Goal: Information Seeking & Learning: Learn about a topic

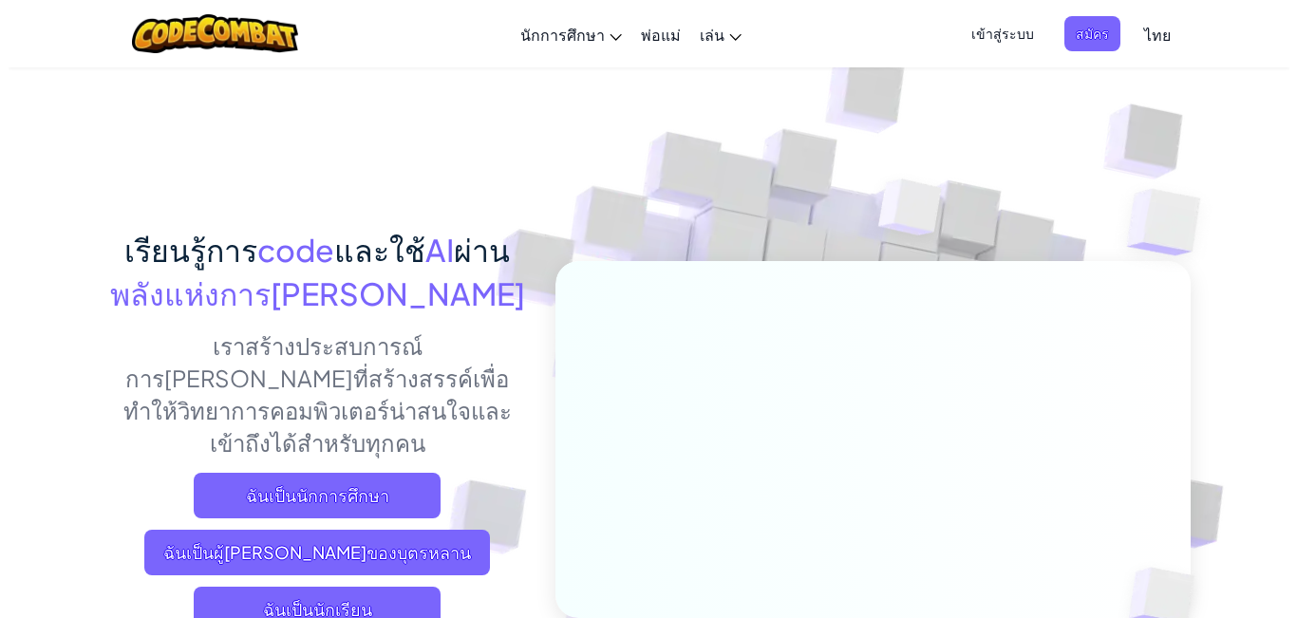
scroll to position [95, 0]
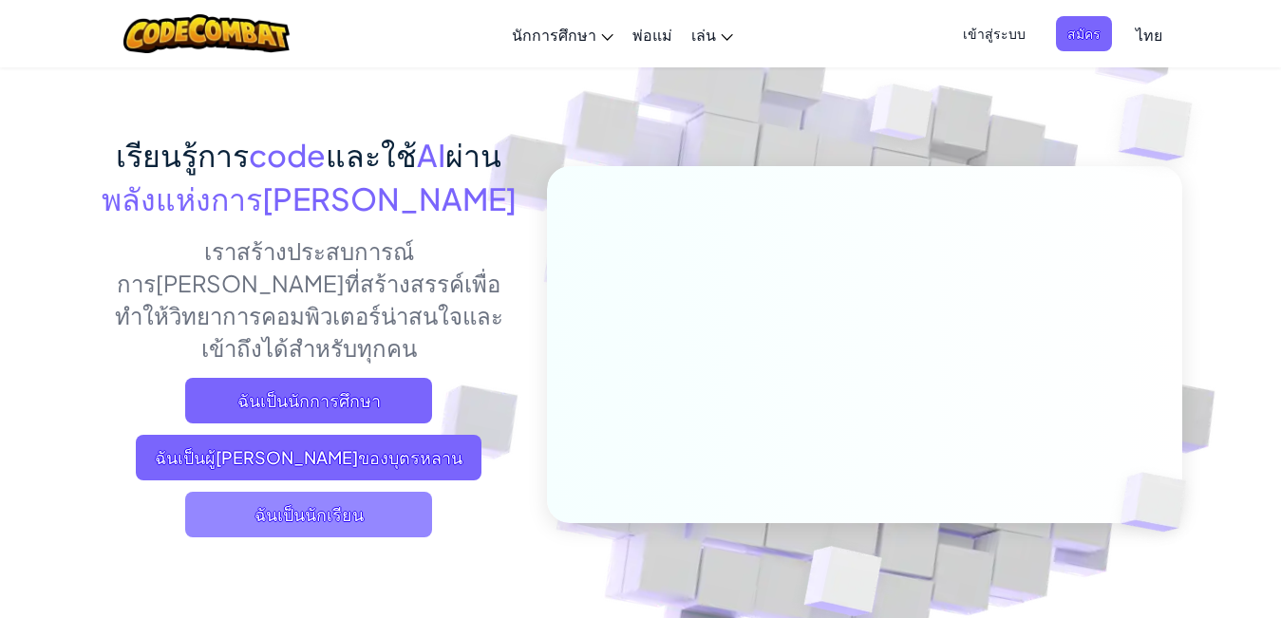
click at [331, 492] on span "ฉันเป็นนักเรียน" at bounding box center [308, 515] width 247 height 46
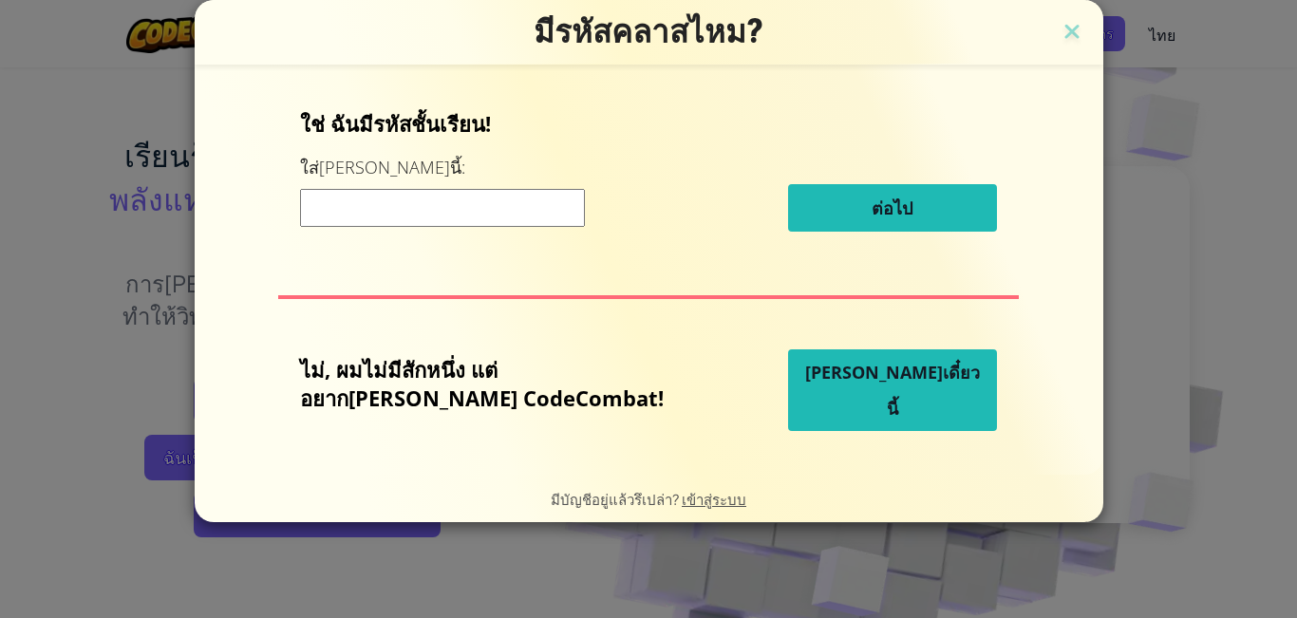
click at [514, 216] on input at bounding box center [442, 208] width 285 height 38
click at [360, 209] on input at bounding box center [442, 208] width 285 height 38
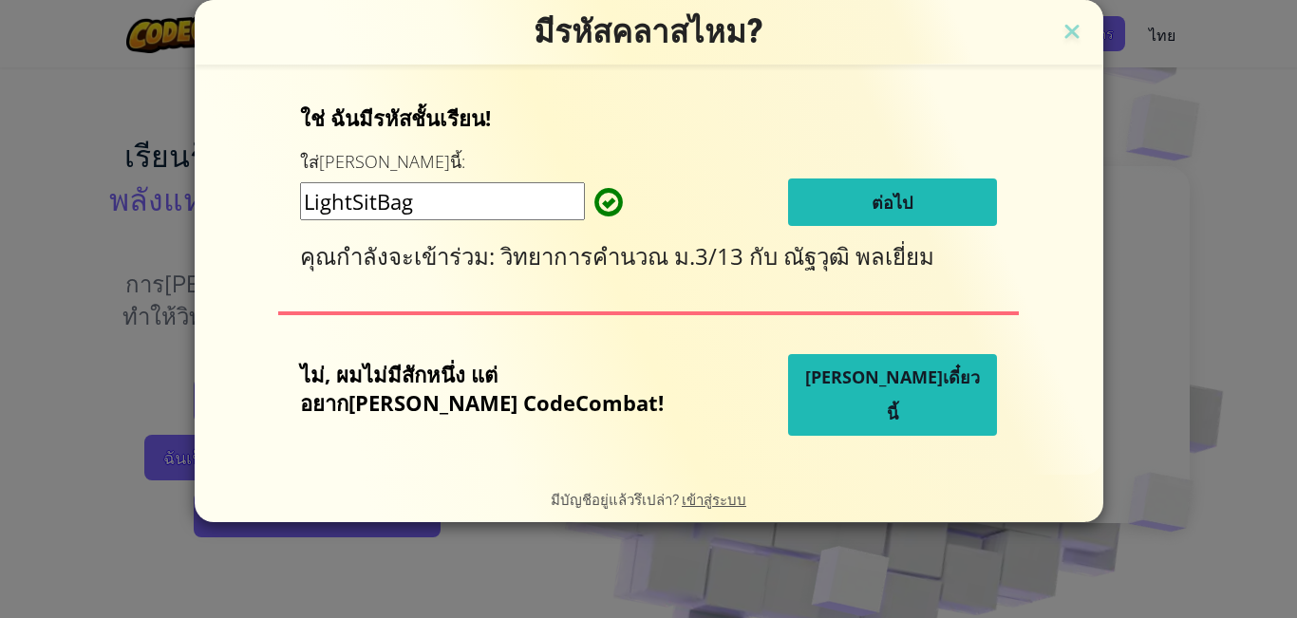
type input "LightSitBag"
click at [881, 202] on button "ต่อไป" at bounding box center [892, 201] width 209 height 47
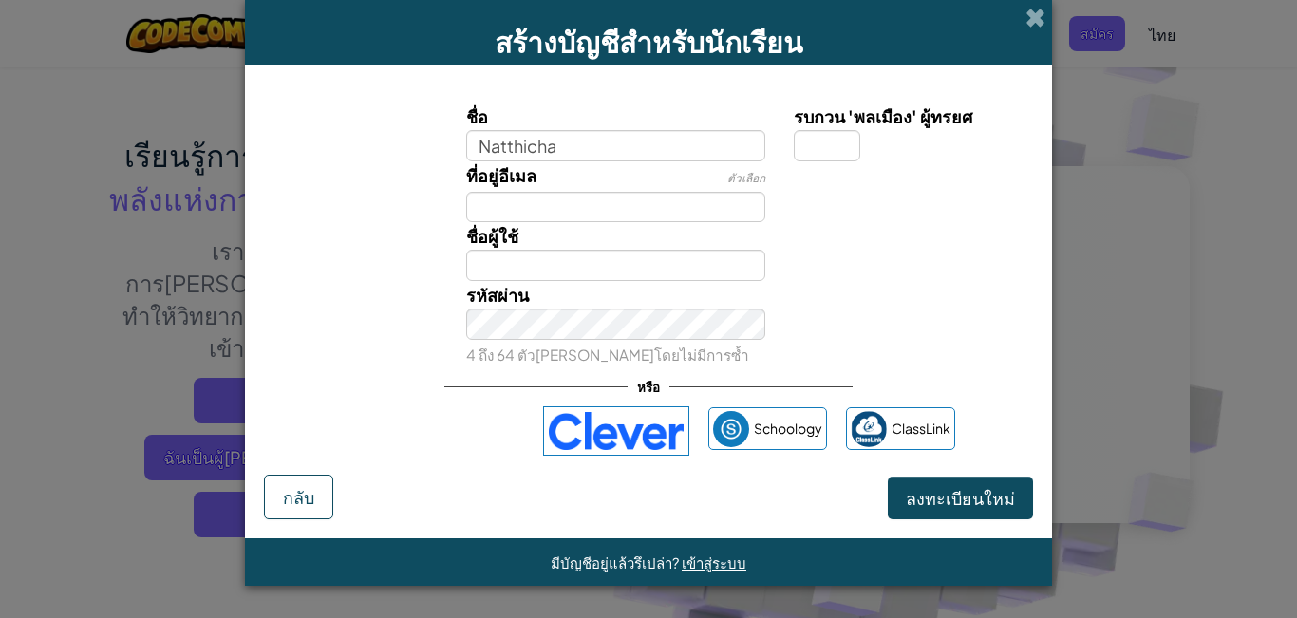
type input "Natthicha"
click at [819, 140] on input "รบกวน 'พลเมือง' ผู้ทรยศ" at bounding box center [827, 145] width 66 height 31
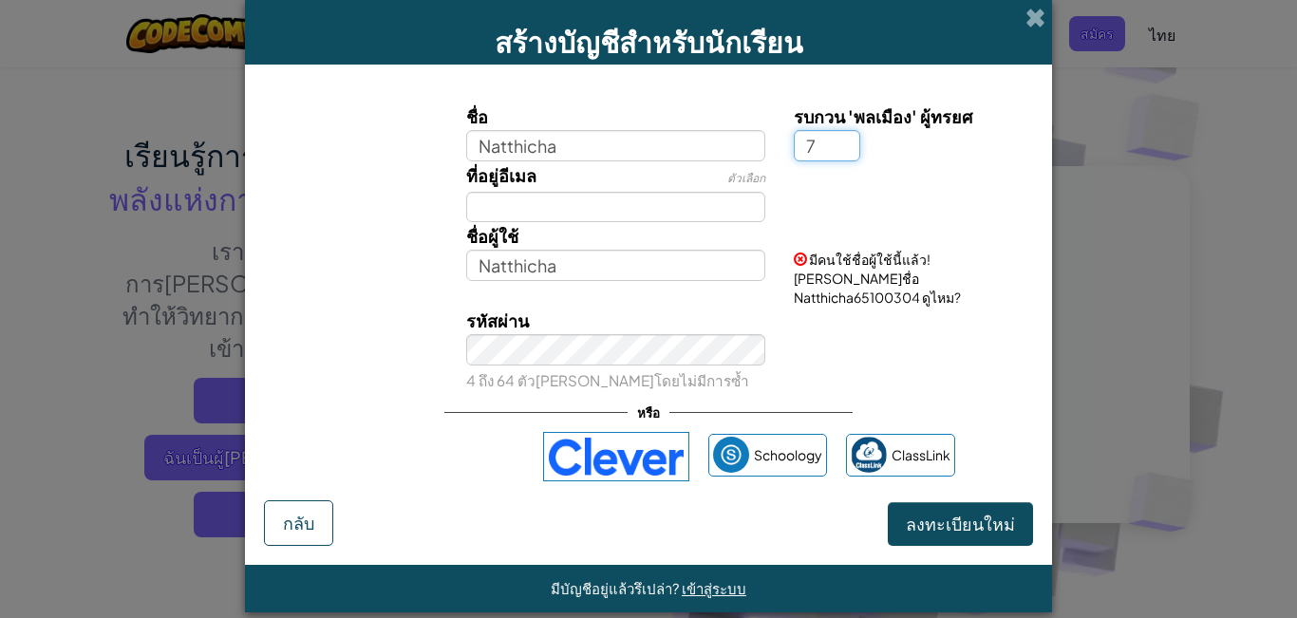
type input "7"
type input "Natthicha7"
click at [563, 264] on input "Natthicha7" at bounding box center [616, 265] width 300 height 31
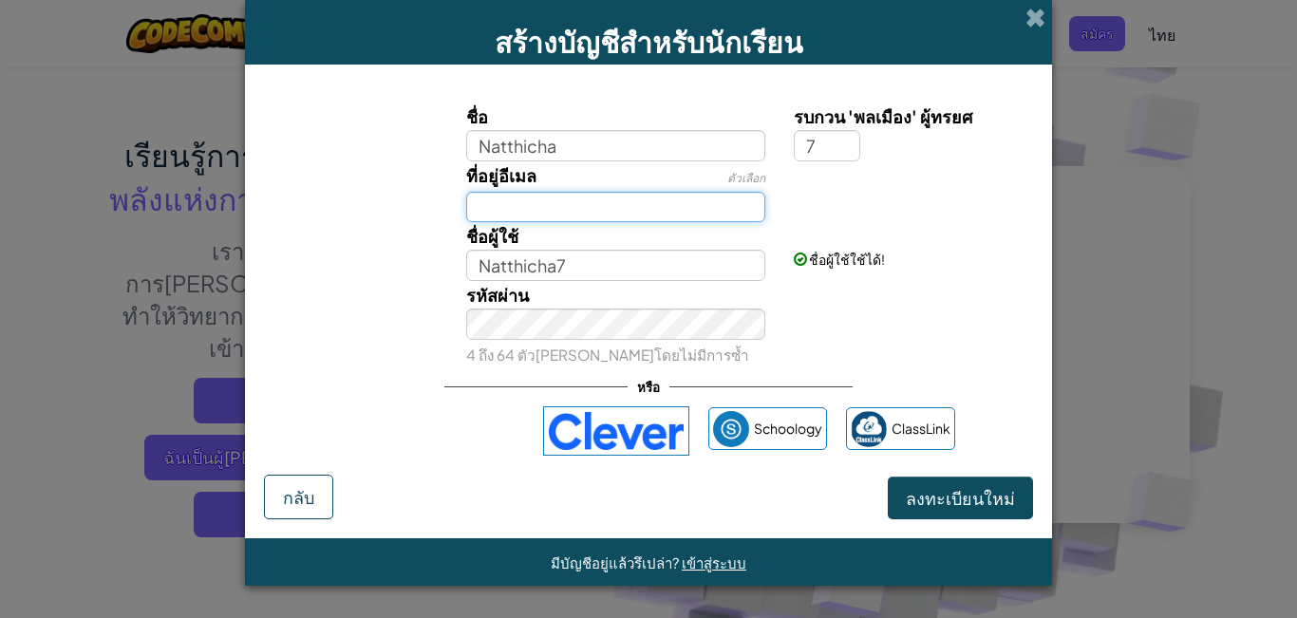
click at [604, 209] on input "ที่อยู่อีเมล" at bounding box center [616, 207] width 300 height 31
type input "Natthicha@gmail.com"
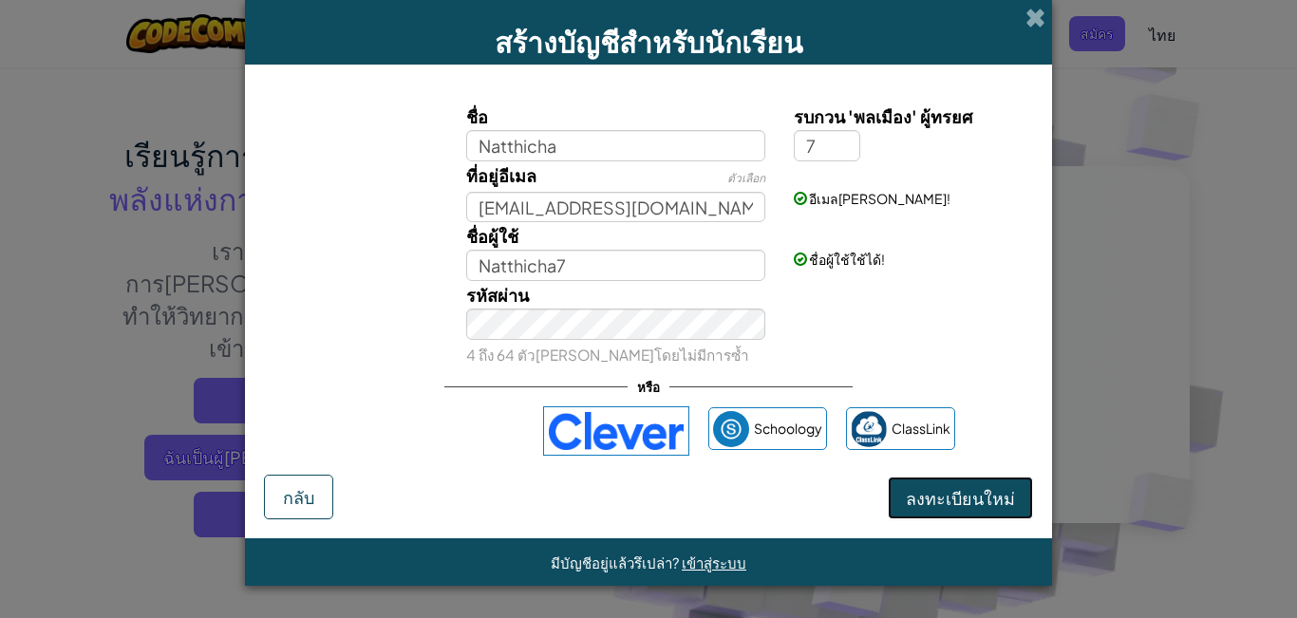
click at [961, 483] on button "ลงทะเบียนใหม่" at bounding box center [960, 499] width 145 height 44
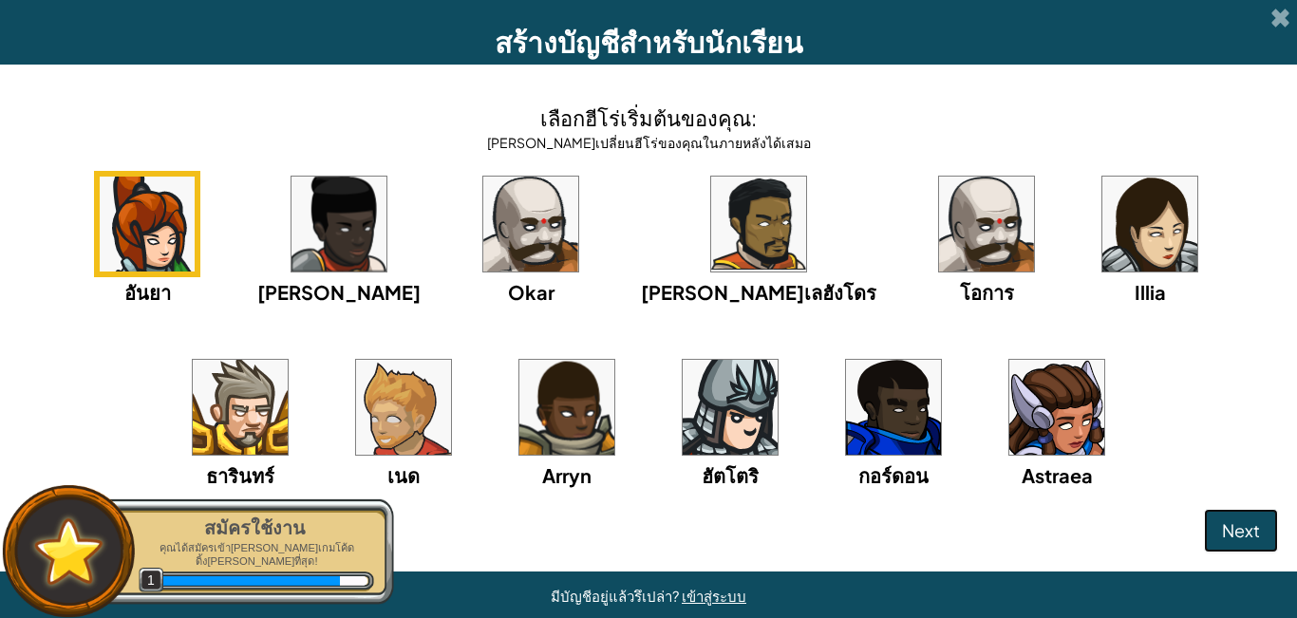
scroll to position [29, 0]
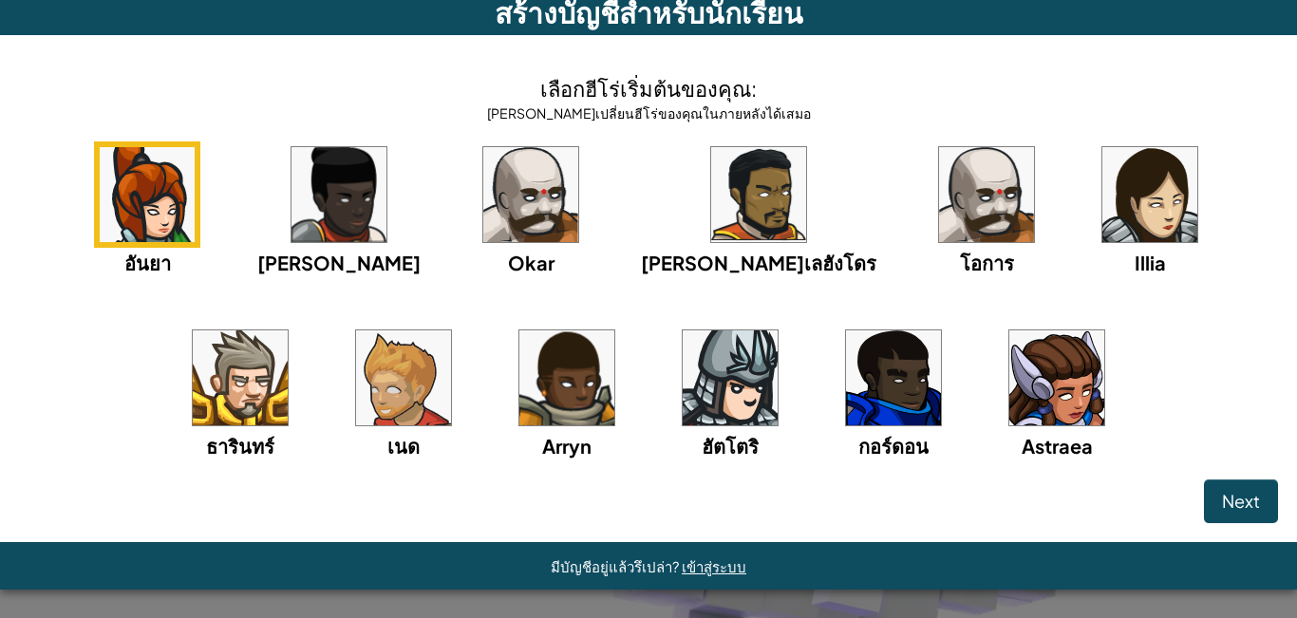
click at [683, 365] on img at bounding box center [730, 377] width 95 height 95
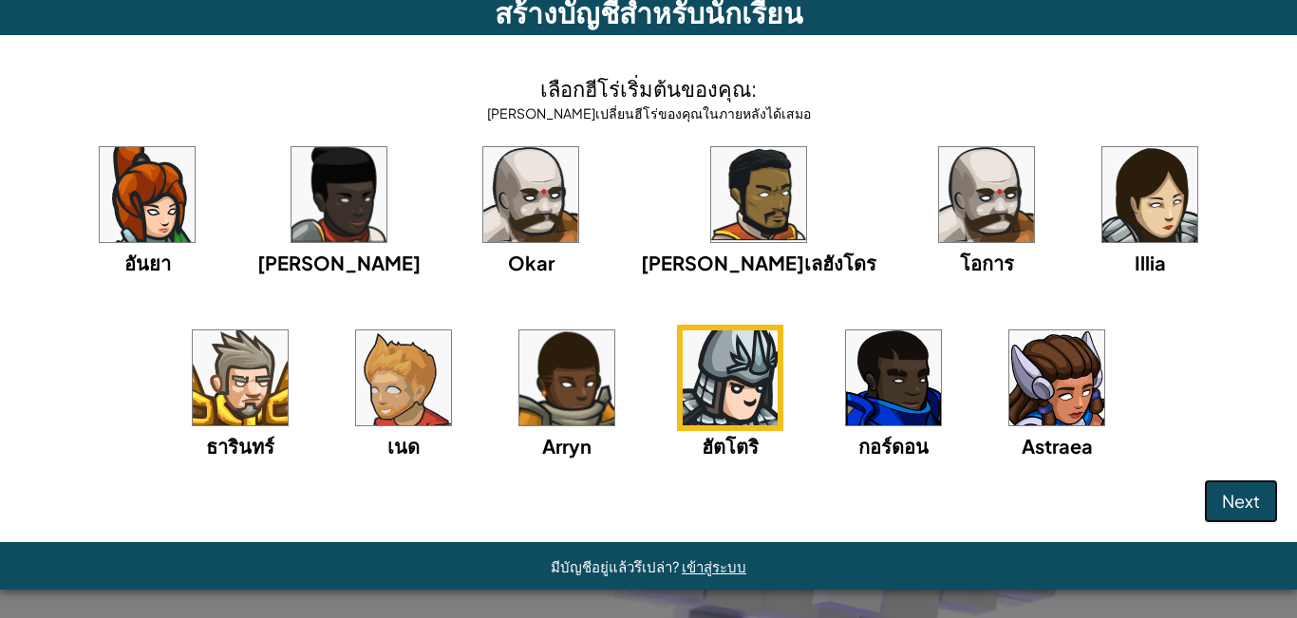
click at [1222, 492] on span "Next" at bounding box center [1241, 501] width 38 height 22
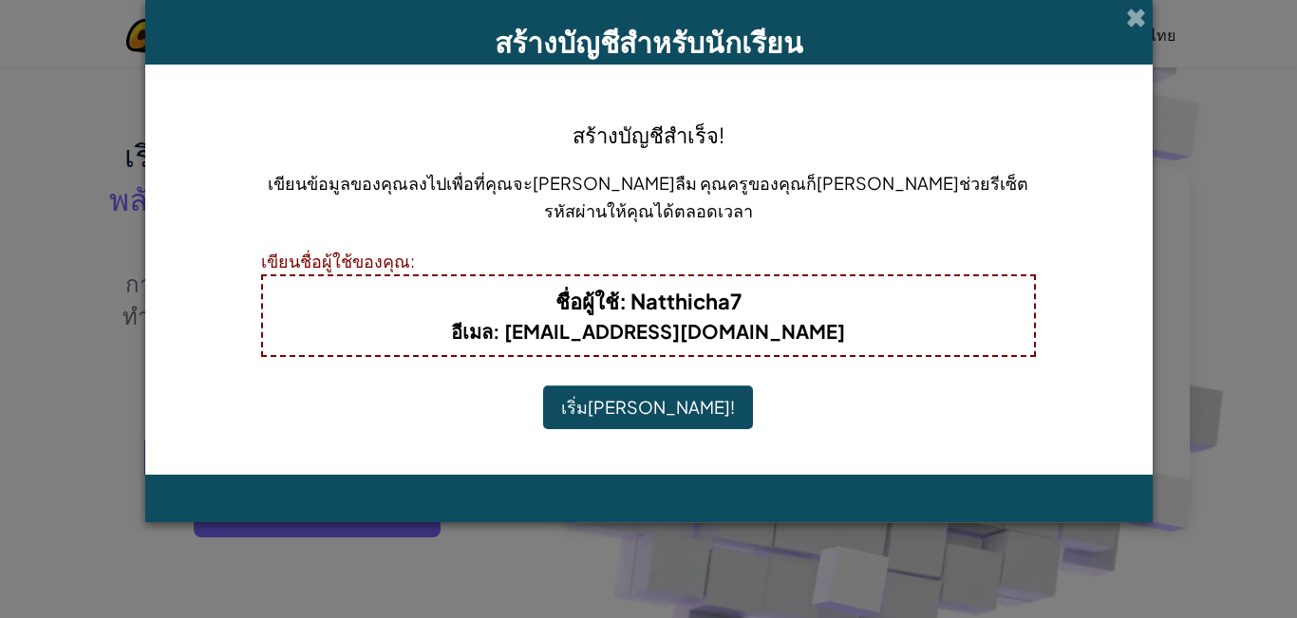
scroll to position [0, 0]
click at [639, 395] on button "เริ่มเล่น!" at bounding box center [648, 407] width 210 height 44
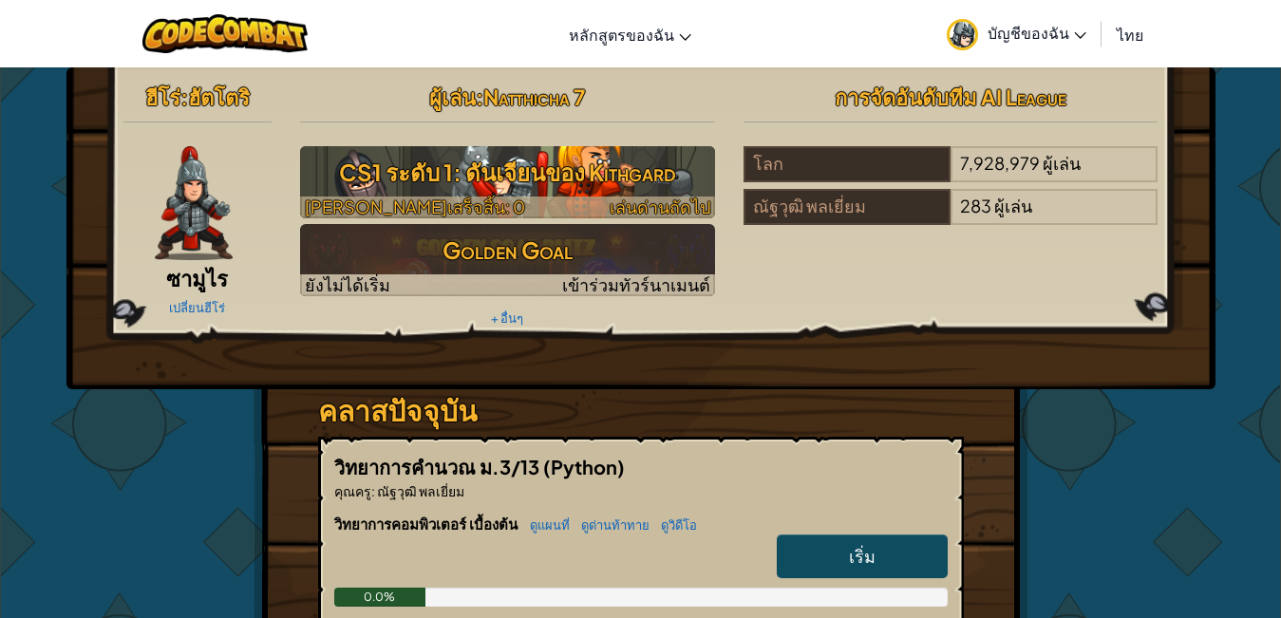
click at [515, 175] on h3 "CS1 ระดับ 1: ดันเจียนของ Kithgard" at bounding box center [507, 172] width 415 height 43
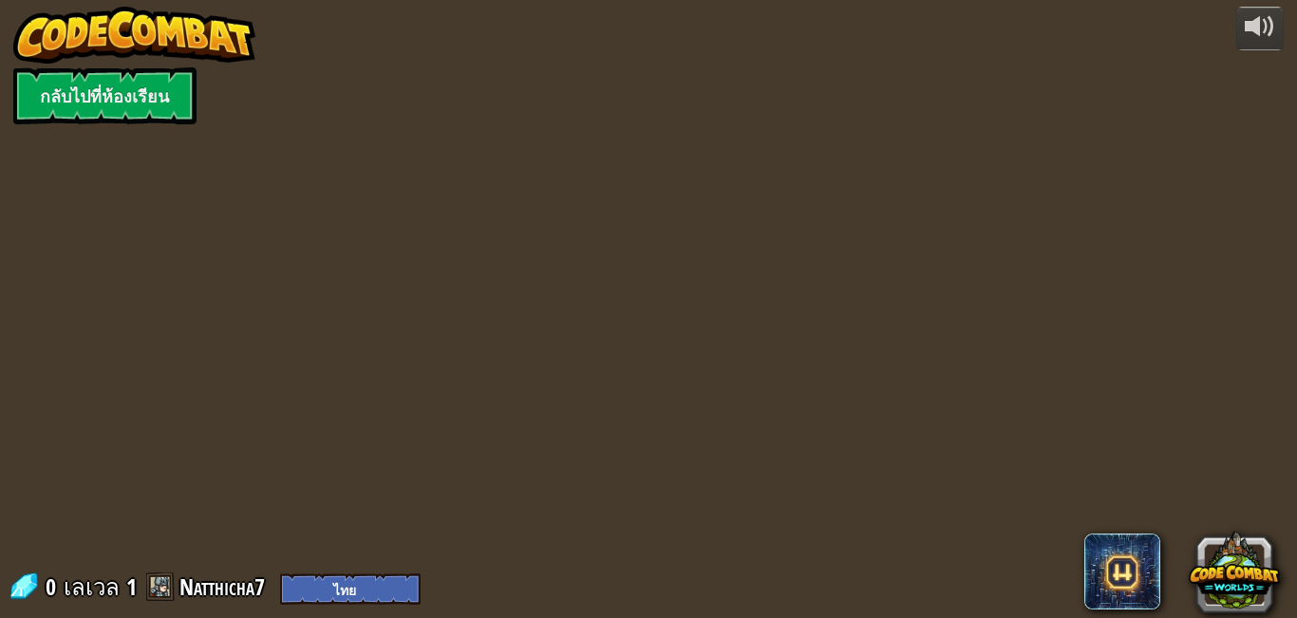
select select "th"
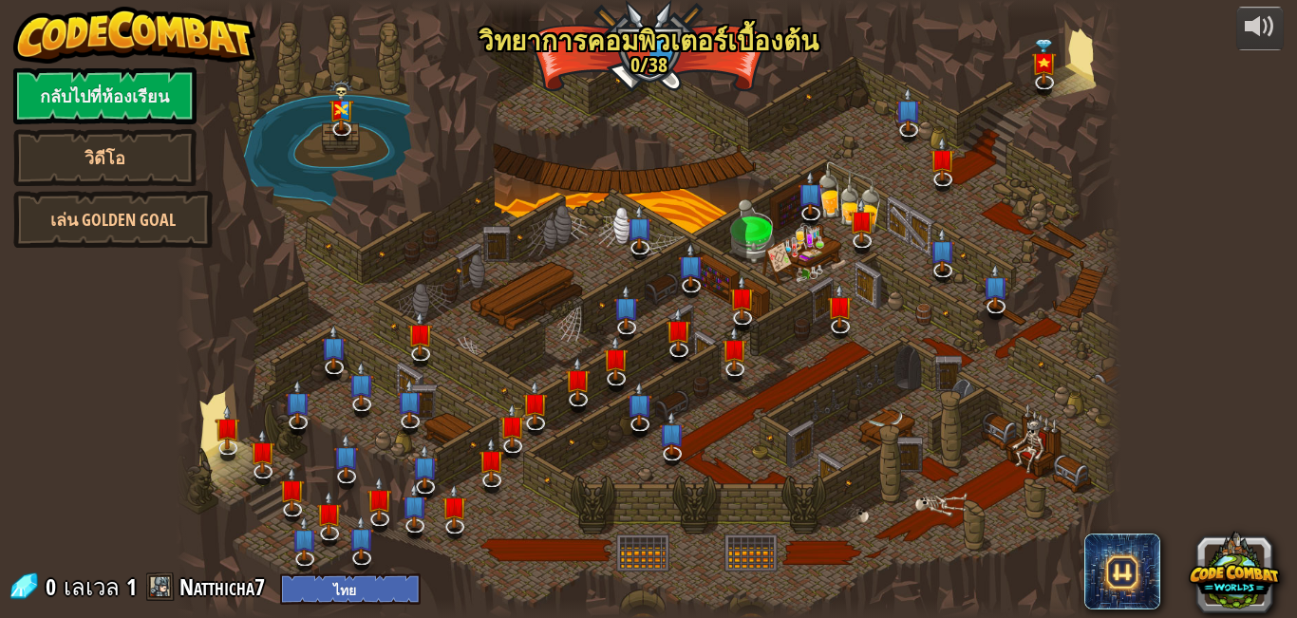
select select "th"
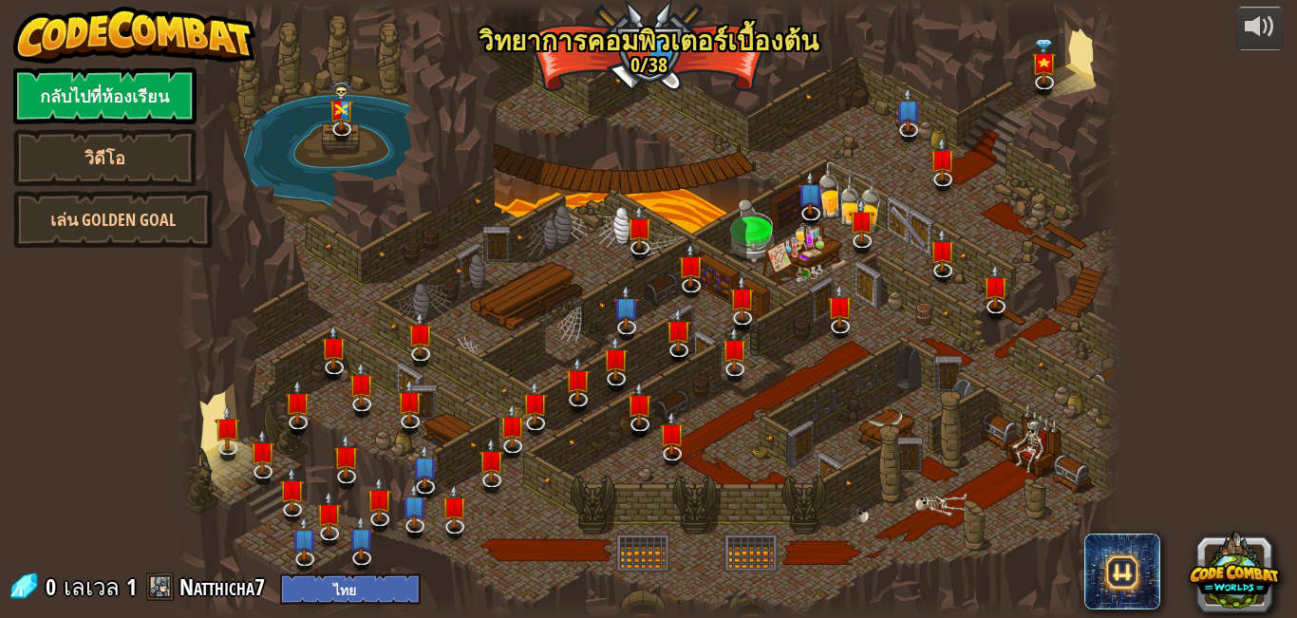
select select "th"
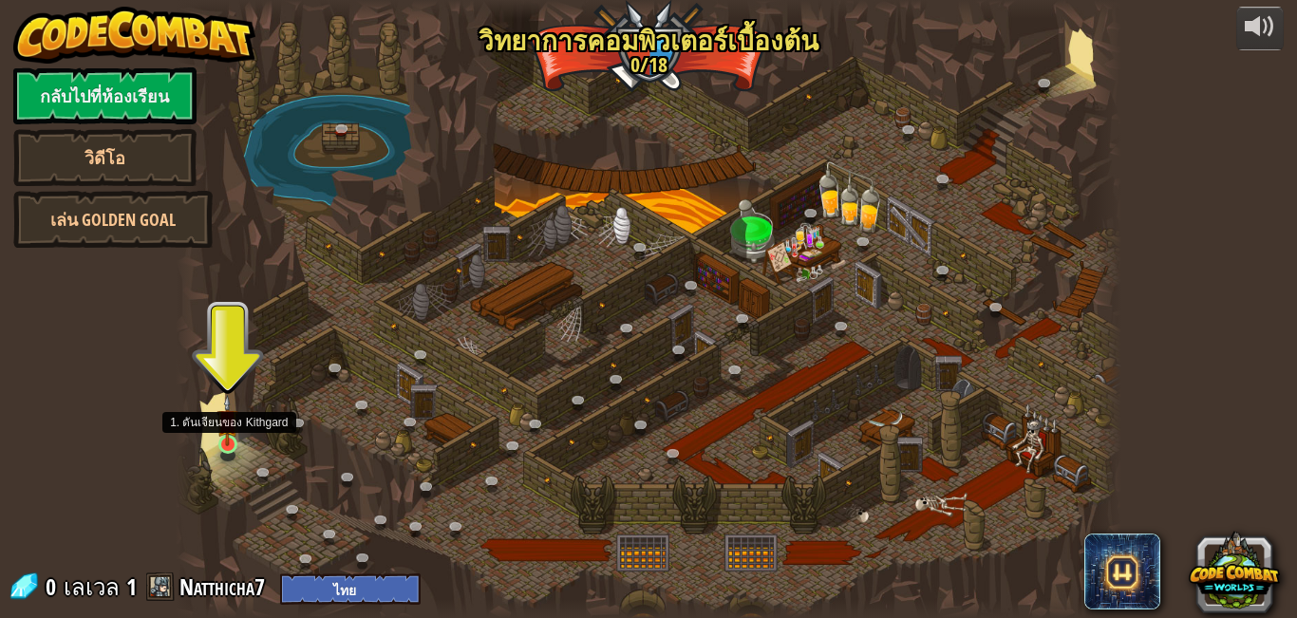
click at [223, 440] on img at bounding box center [227, 420] width 23 height 51
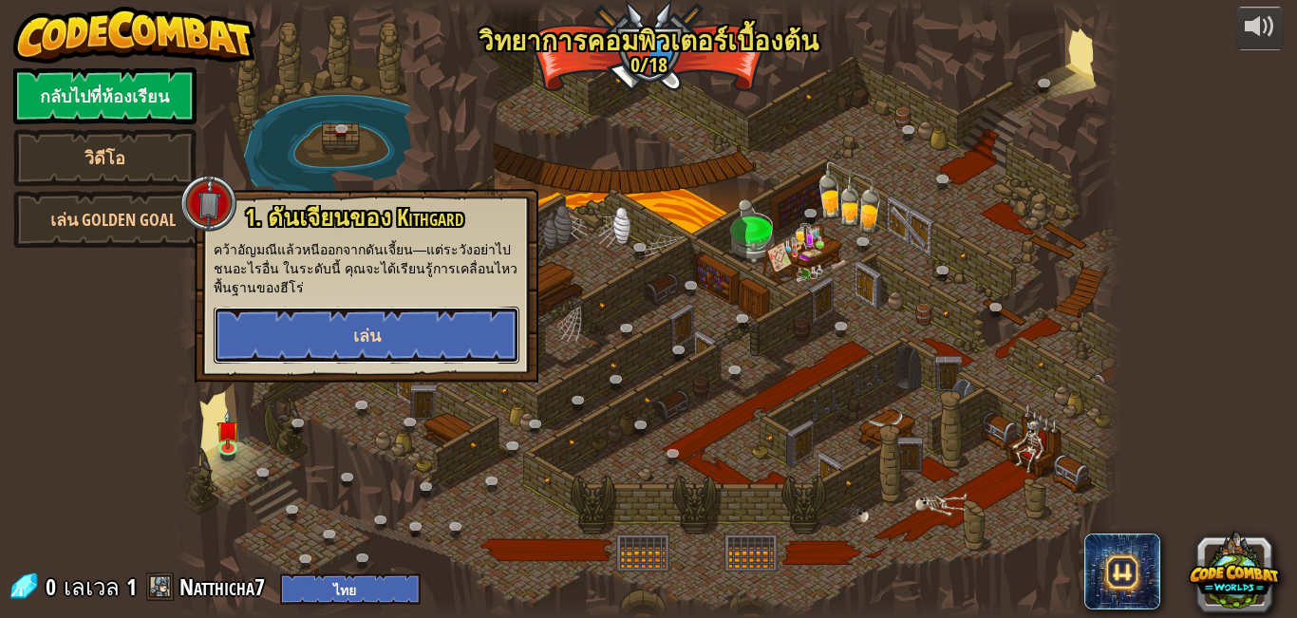
click at [375, 325] on span "เล่น" at bounding box center [367, 336] width 28 height 24
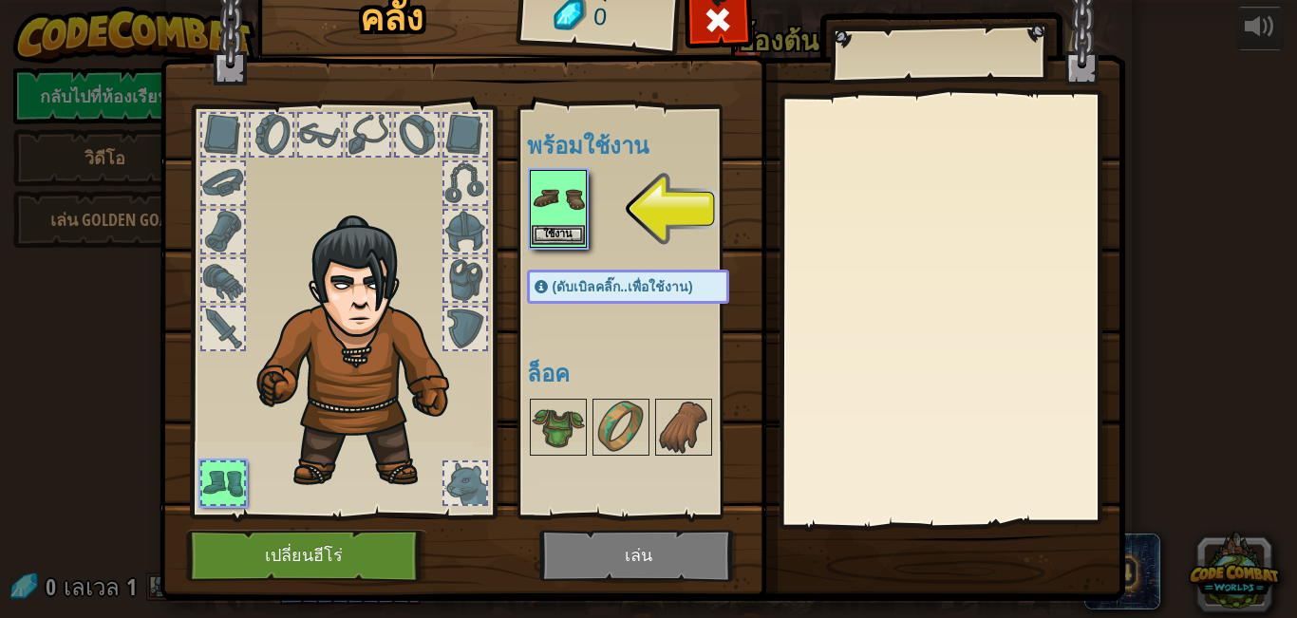
click at [552, 194] on img at bounding box center [558, 198] width 53 height 53
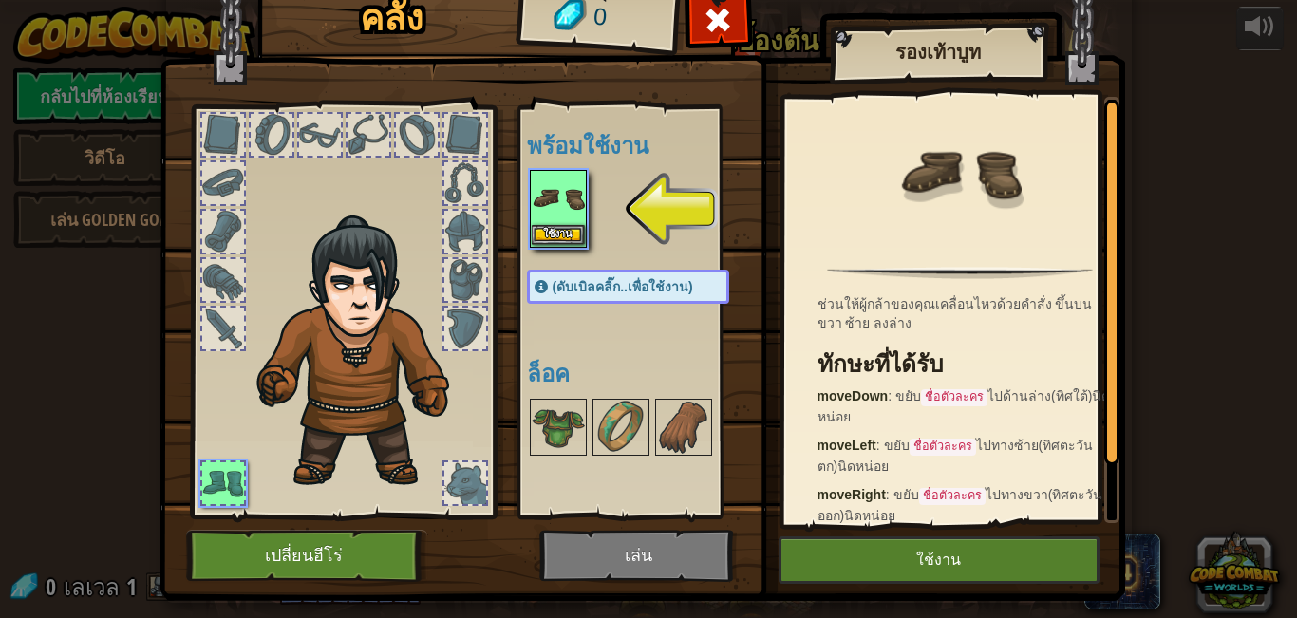
click at [550, 198] on img at bounding box center [558, 198] width 53 height 53
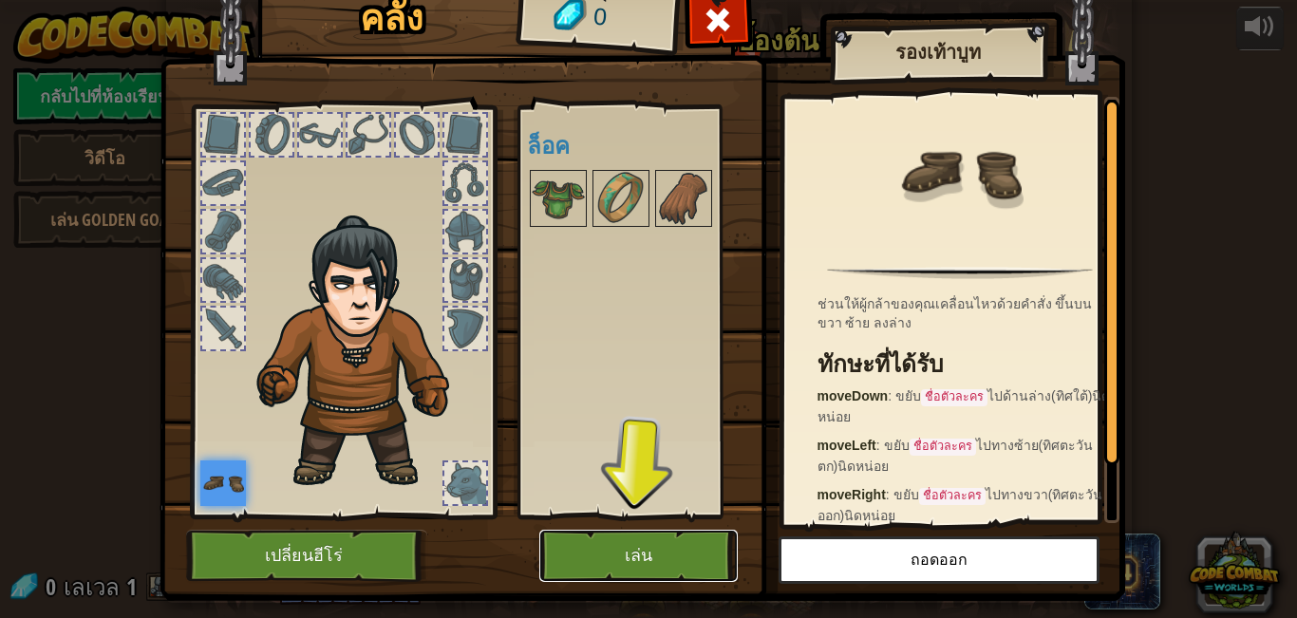
click at [633, 544] on button "เล่น" at bounding box center [638, 556] width 198 height 52
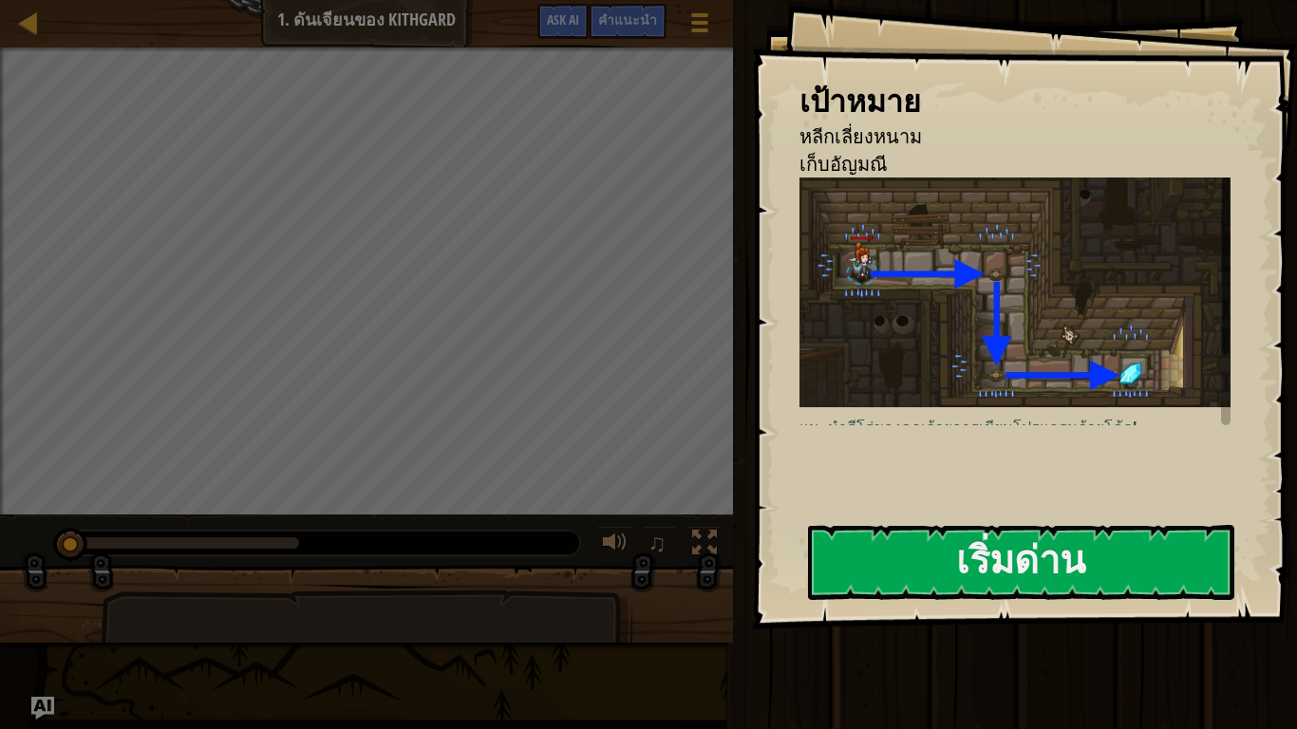
drag, startPoint x: 933, startPoint y: 551, endPoint x: 939, endPoint y: 636, distance: 85.6
click at [939, 601] on div "เริ่มด่าน" at bounding box center [1021, 563] width 426 height 76
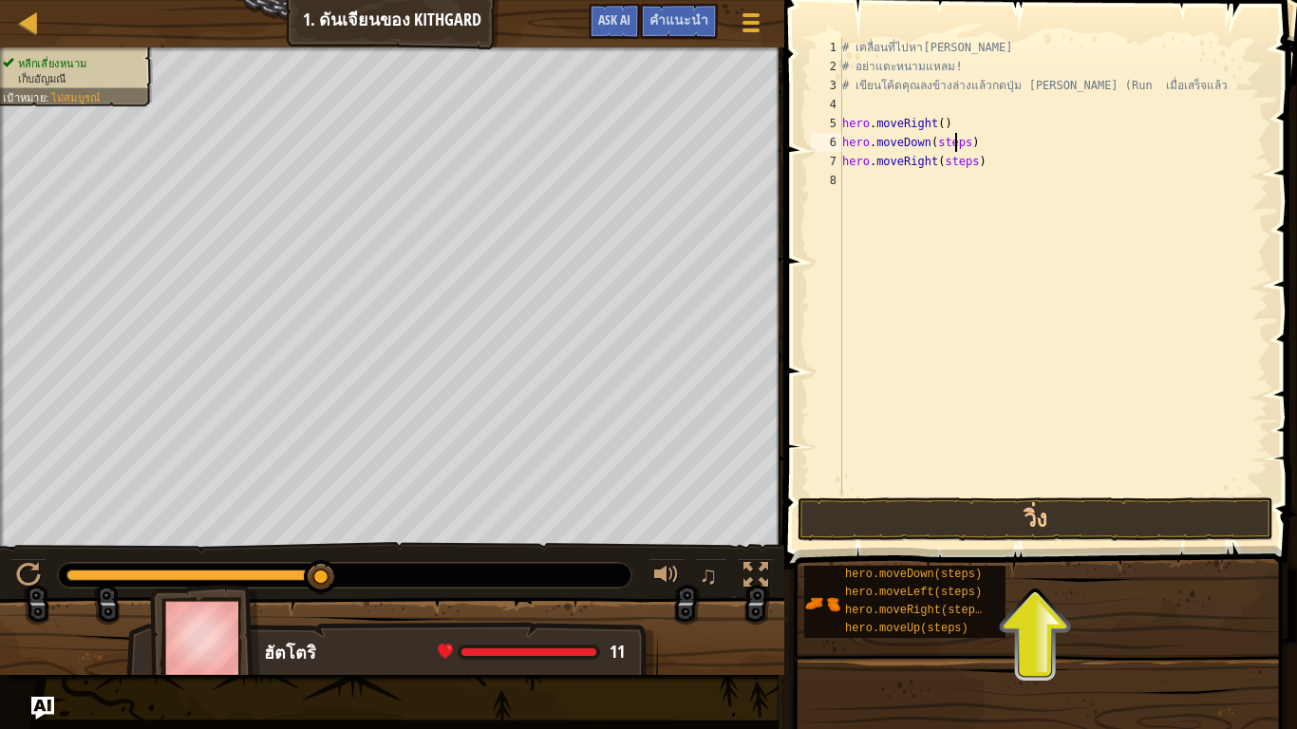
click at [957, 141] on div "# เคลื่อนที่ไปหา[PERSON_NAME] # อย่าแตะหนามแหลม! # เขียนโค้ดคุณลงข้างล่างแล้วกด…" at bounding box center [1053, 285] width 430 height 494
click at [958, 142] on div "# เคลื่อนที่ไปหา[PERSON_NAME] # อย่าแตะหนามแหลม! # เขียนโค้ดคุณลงข้างล่างแล้วกด…" at bounding box center [1053, 285] width 430 height 494
click at [964, 156] on div "# เคลื่อนที่ไปหา[PERSON_NAME] # อย่าแตะหนามแหลม! # เขียนโค้ดคุณลงข้างล่างแล้วกด…" at bounding box center [1053, 285] width 430 height 494
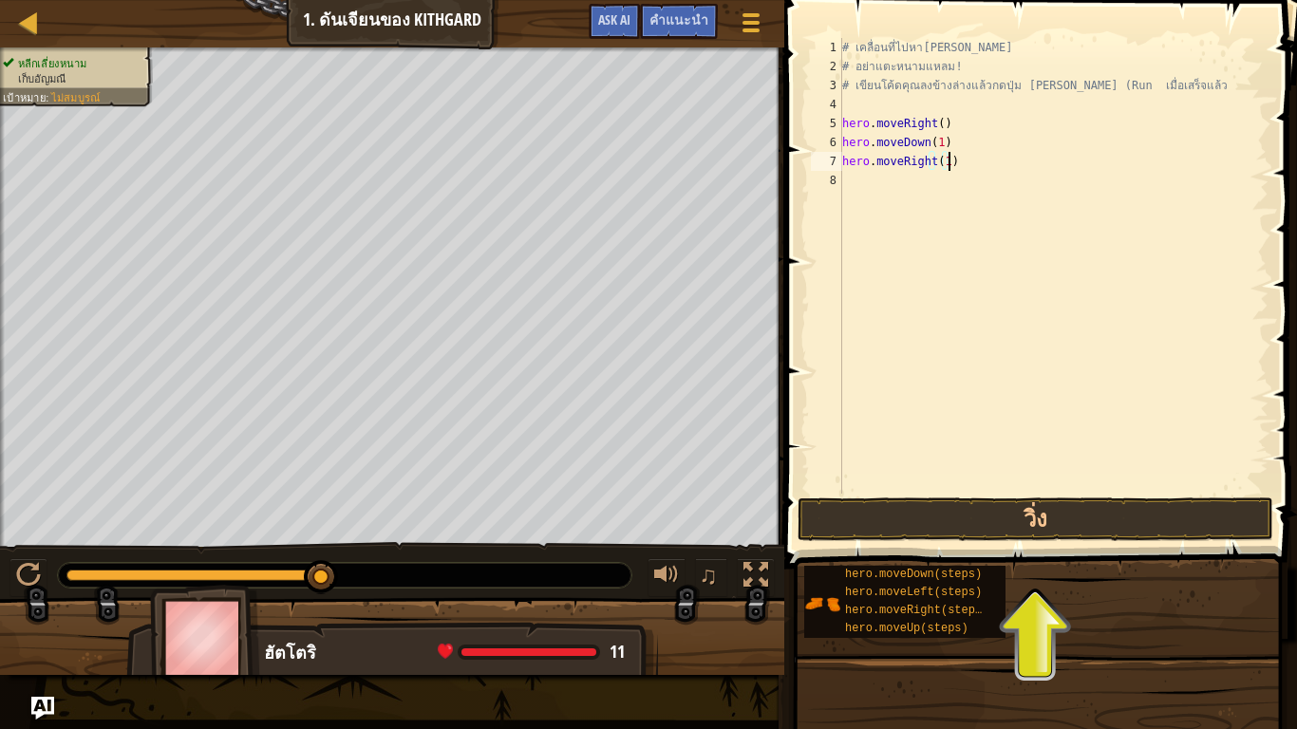
click at [961, 165] on div "# เคลื่อนที่ไปหา[PERSON_NAME] # อย่าแตะหนามแหลม! # เขียนโค้ดคุณลงข้างล่างแล้วกด…" at bounding box center [1053, 285] width 430 height 494
click at [941, 145] on div "# เคลื่อนที่ไปหา[PERSON_NAME] # อย่าแตะหนามแหลม! # เขียนโค้ดคุณลงข้างล่างแล้วกด…" at bounding box center [1053, 285] width 430 height 494
click at [939, 163] on div "# เคลื่อนที่ไปหา[PERSON_NAME] # อย่าแตะหนามแหลม! # เขียนโค้ดคุณลงข้างล่างแล้วกด…" at bounding box center [1053, 285] width 430 height 494
click at [934, 122] on div "# เคลื่อนที่ไปหา[PERSON_NAME] # อย่าแตะหนามแหลม! # เขียนโค้ดคุณลงข้างล่างแล้วกด…" at bounding box center [1053, 285] width 430 height 494
click at [951, 141] on div "# เคลื่อนที่ไปหา[PERSON_NAME] # อย่าแตะหนามแหลม! # เขียนโค้ดคุณลงข้างล่างแล้วกด…" at bounding box center [1053, 285] width 430 height 494
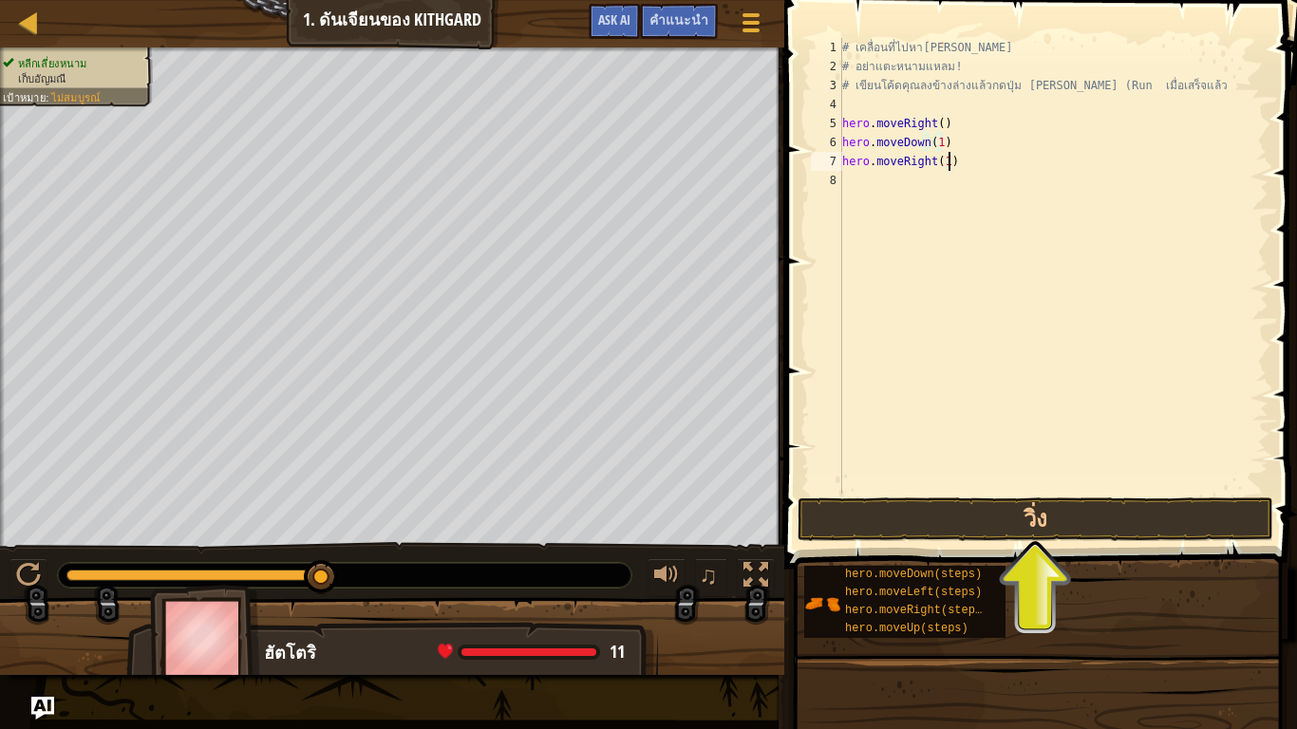
click at [951, 163] on div "# เคลื่อนที่ไปหา[PERSON_NAME] # อย่าแตะหนามแหลม! # เขียนโค้ดคุณลงข้างล่างแล้วกด…" at bounding box center [1053, 285] width 430 height 494
type textarea "hero.moveRight(1)"
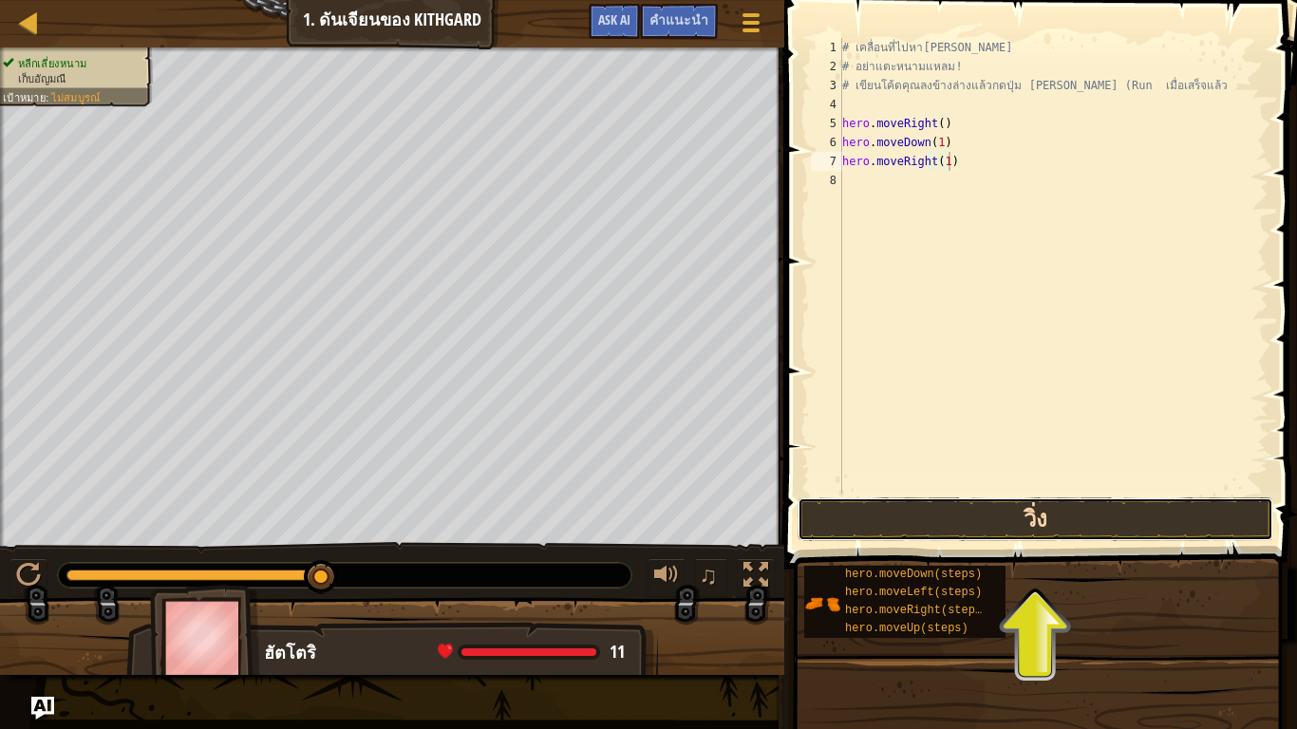
click at [911, 502] on button "วิ่ง" at bounding box center [1035, 519] width 476 height 44
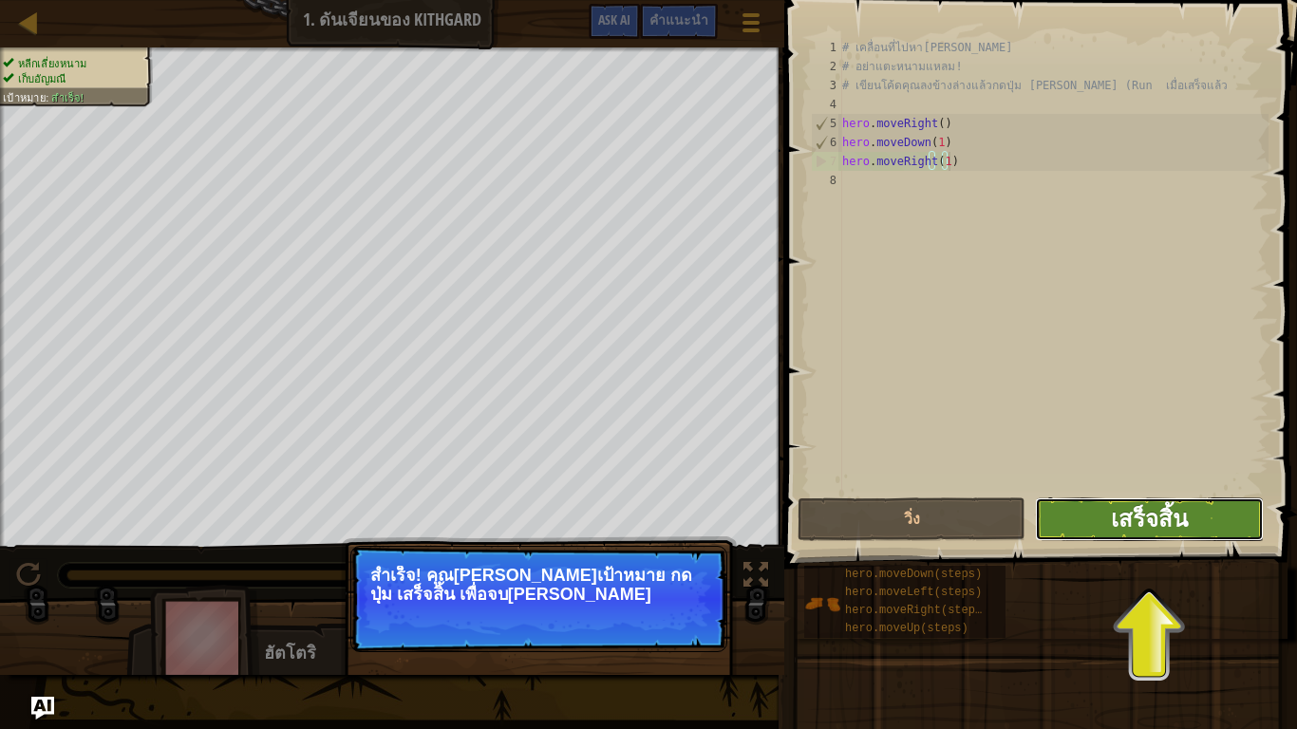
click at [1160, 508] on span "เสร็จสิ้น" at bounding box center [1149, 518] width 77 height 30
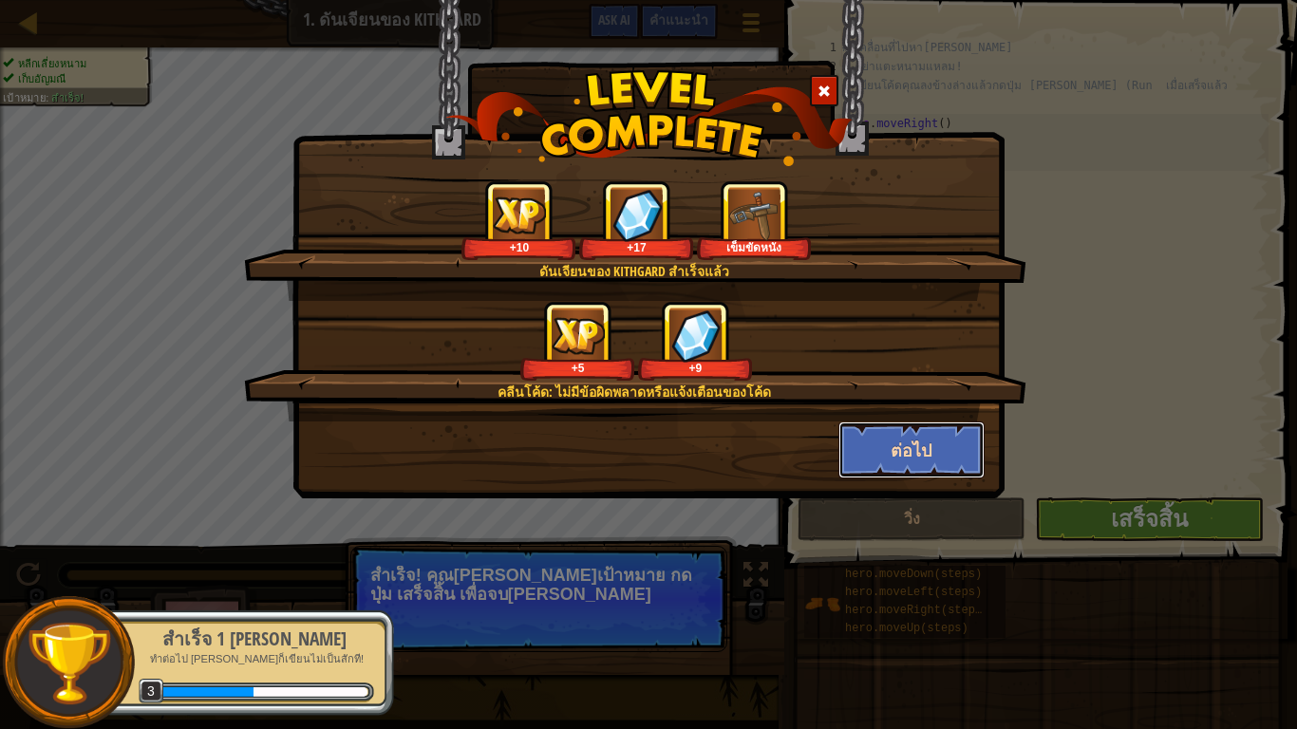
click at [894, 435] on button "ต่อไป" at bounding box center [911, 449] width 147 height 57
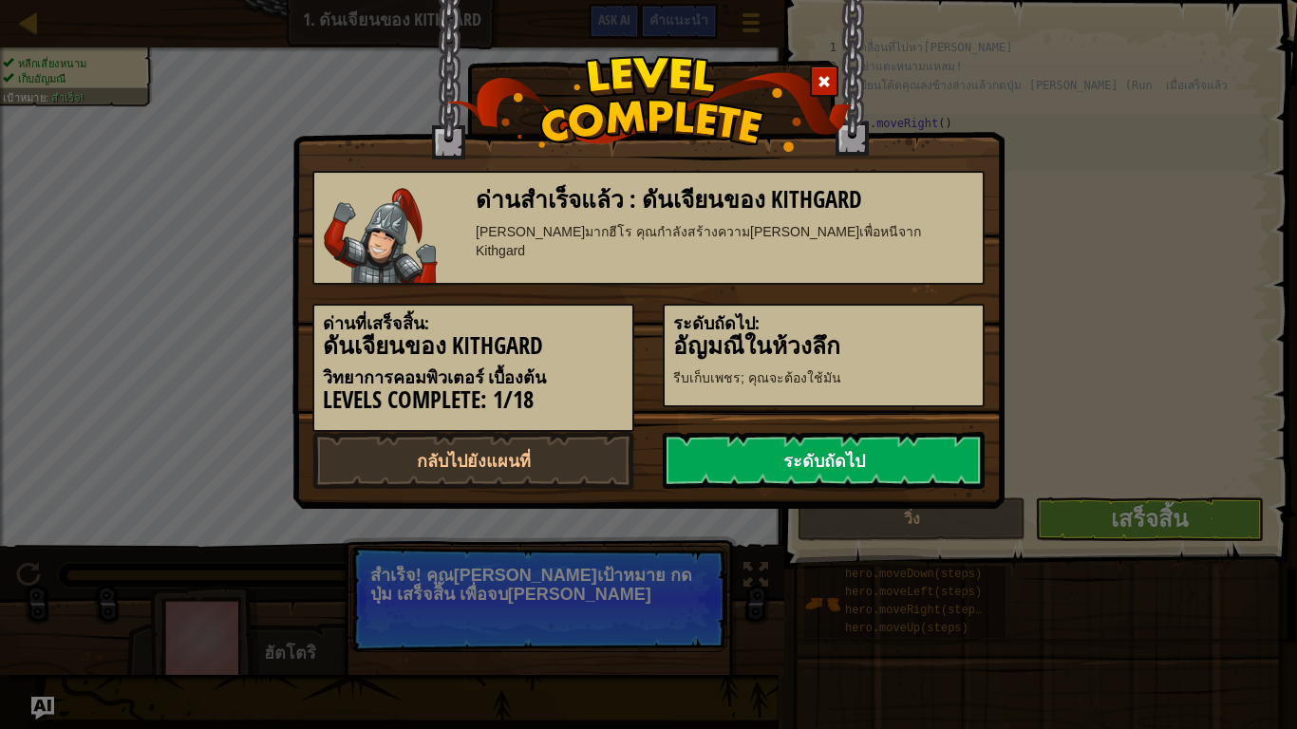
click at [820, 451] on link "ระดับถัดไป" at bounding box center [824, 460] width 322 height 57
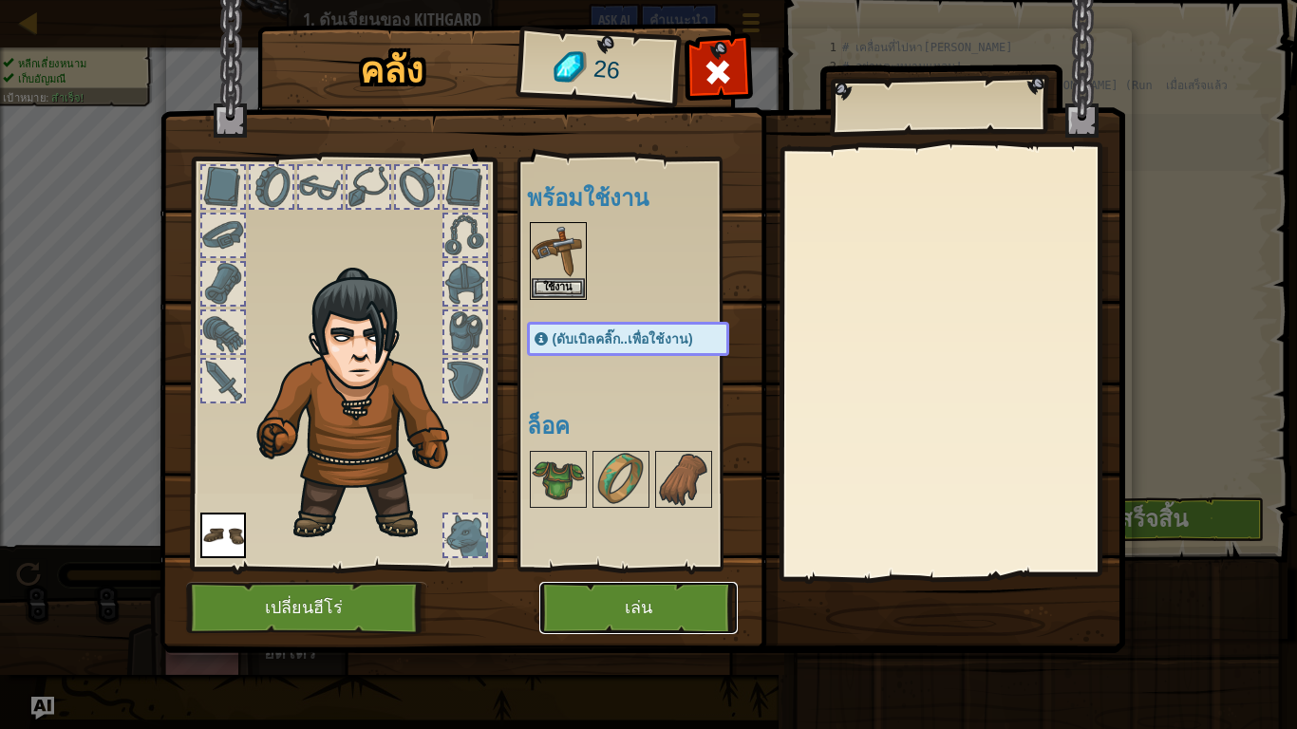
click at [622, 599] on button "เล่น" at bounding box center [638, 608] width 198 height 52
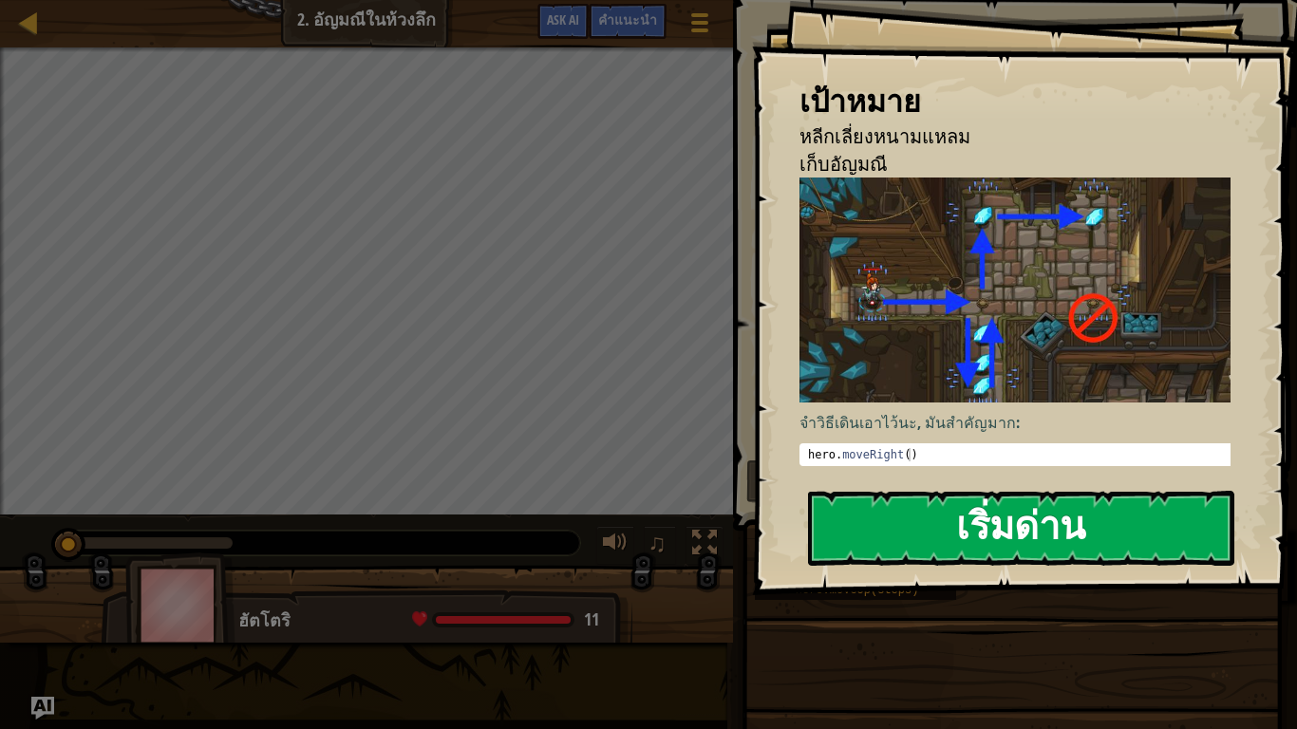
click at [951, 524] on button "เริ่มด่าน" at bounding box center [1021, 528] width 426 height 75
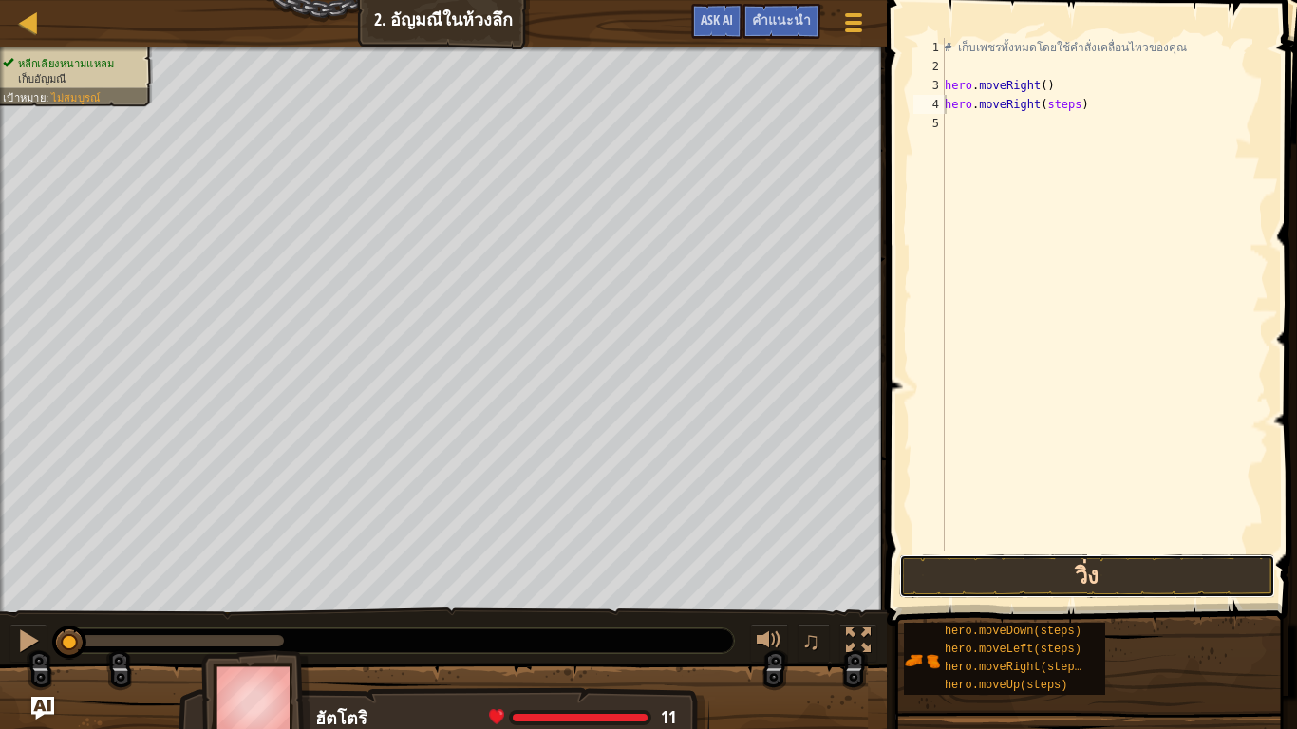
click at [1029, 560] on button "วิ่ง" at bounding box center [1087, 576] width 376 height 44
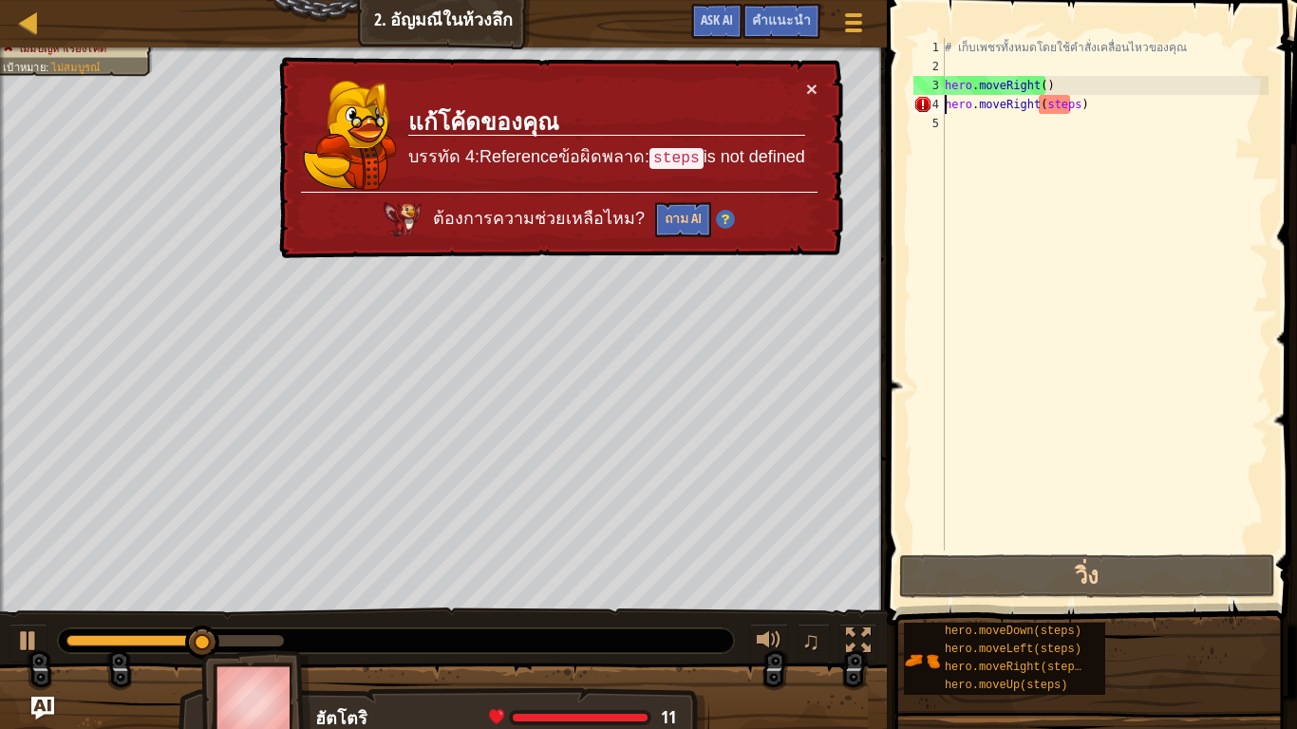
type textarea "hero.moveRight()hero.moveRight(steps)"
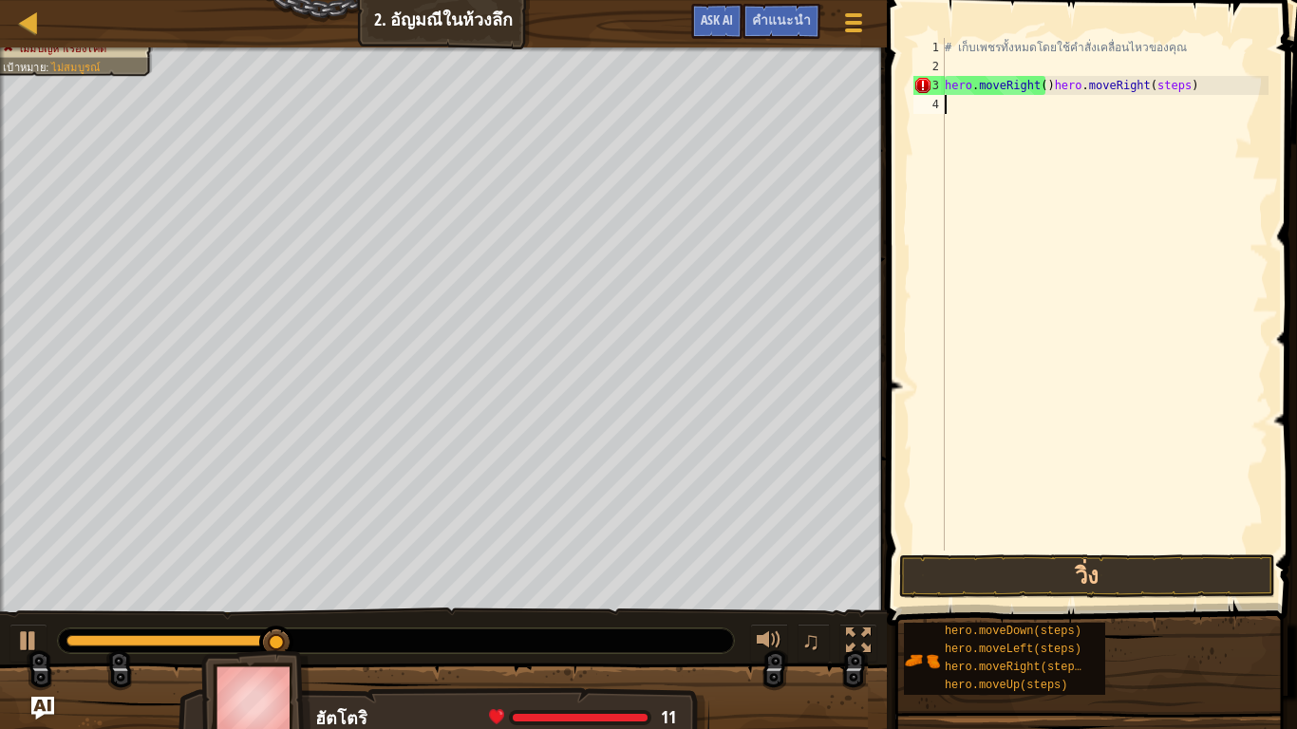
click at [985, 107] on div "# เก็บเพชรทั้งหมดโดยใช้คำสั่งเคลื่อนไหวของคุณ hero . moveRight ( ) hero . moveR…" at bounding box center [1104, 313] width 327 height 551
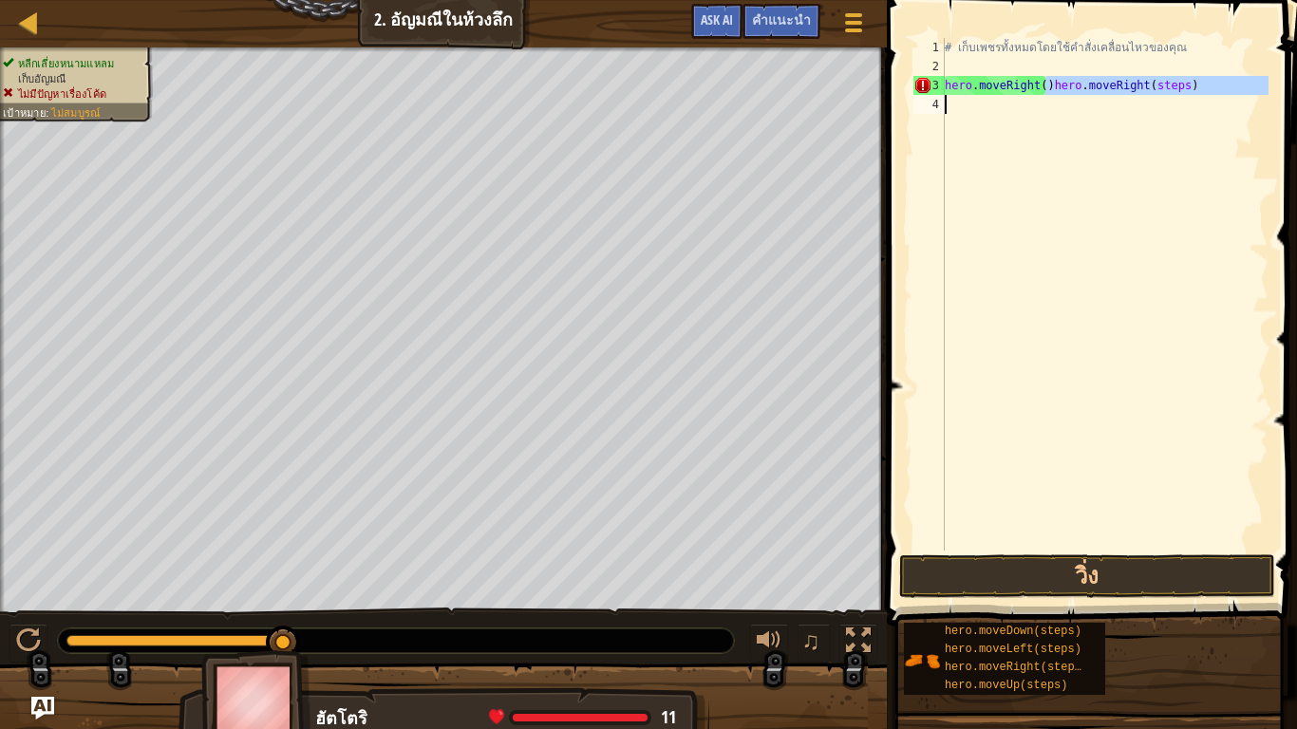
drag, startPoint x: 1047, startPoint y: 83, endPoint x: 1178, endPoint y: 134, distance: 140.7
click at [1178, 134] on div "# เก็บเพชรทั้งหมดโดยใช้คำสั่งเคลื่อนไหวของคุณ hero . moveRight ( ) hero . moveR…" at bounding box center [1104, 313] width 327 height 551
type textarea "hero.moveRight()"
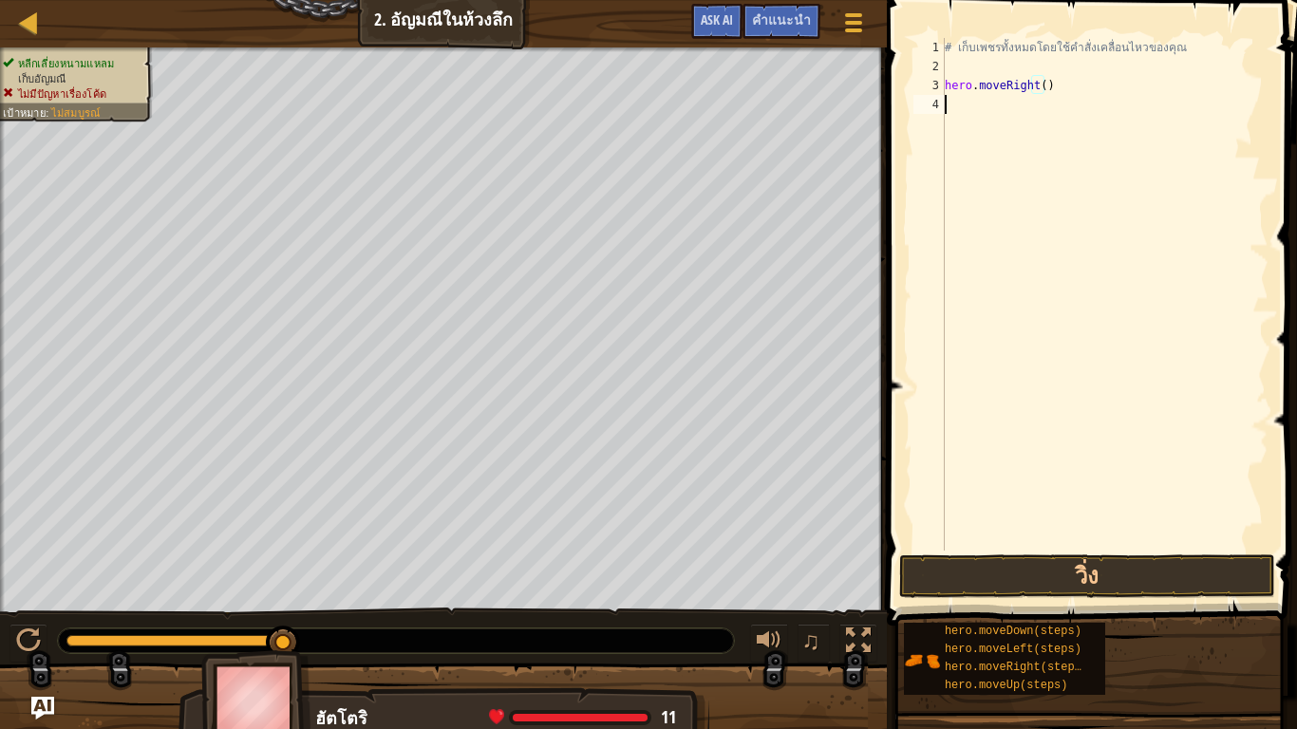
click at [958, 106] on div "# เก็บเพชรทั้งหมดโดยใช้คำสั่งเคลื่อนไหวของคุณ hero . moveRight ( )" at bounding box center [1104, 313] width 327 height 551
click at [1005, 571] on button "วิ่ง" at bounding box center [1087, 576] width 376 height 44
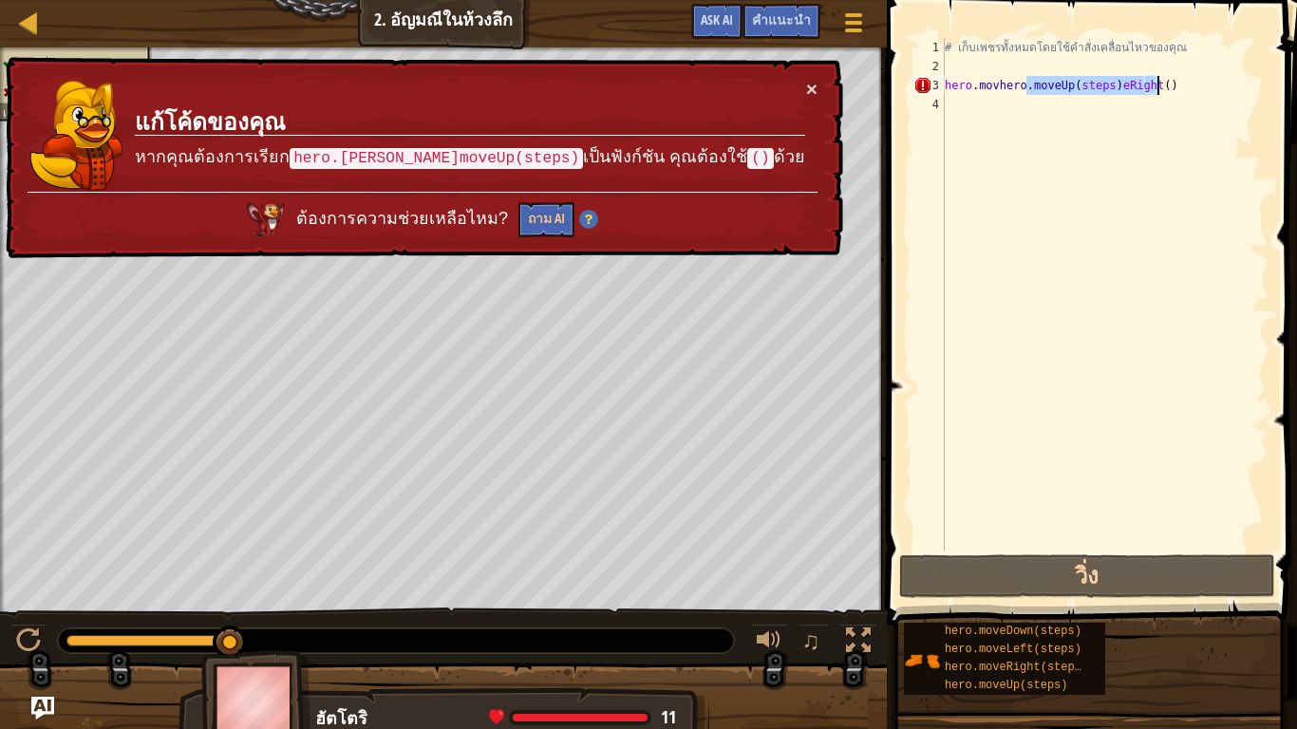
drag, startPoint x: 1027, startPoint y: 84, endPoint x: 1182, endPoint y: 84, distance: 154.7
click at [1182, 84] on div "# เก็บเพชรทั้งหมดโดยใช้คำสั่งเคลื่อนไหวของคุณ hero . movhero . moveUp ( steps )…" at bounding box center [1104, 313] width 327 height 551
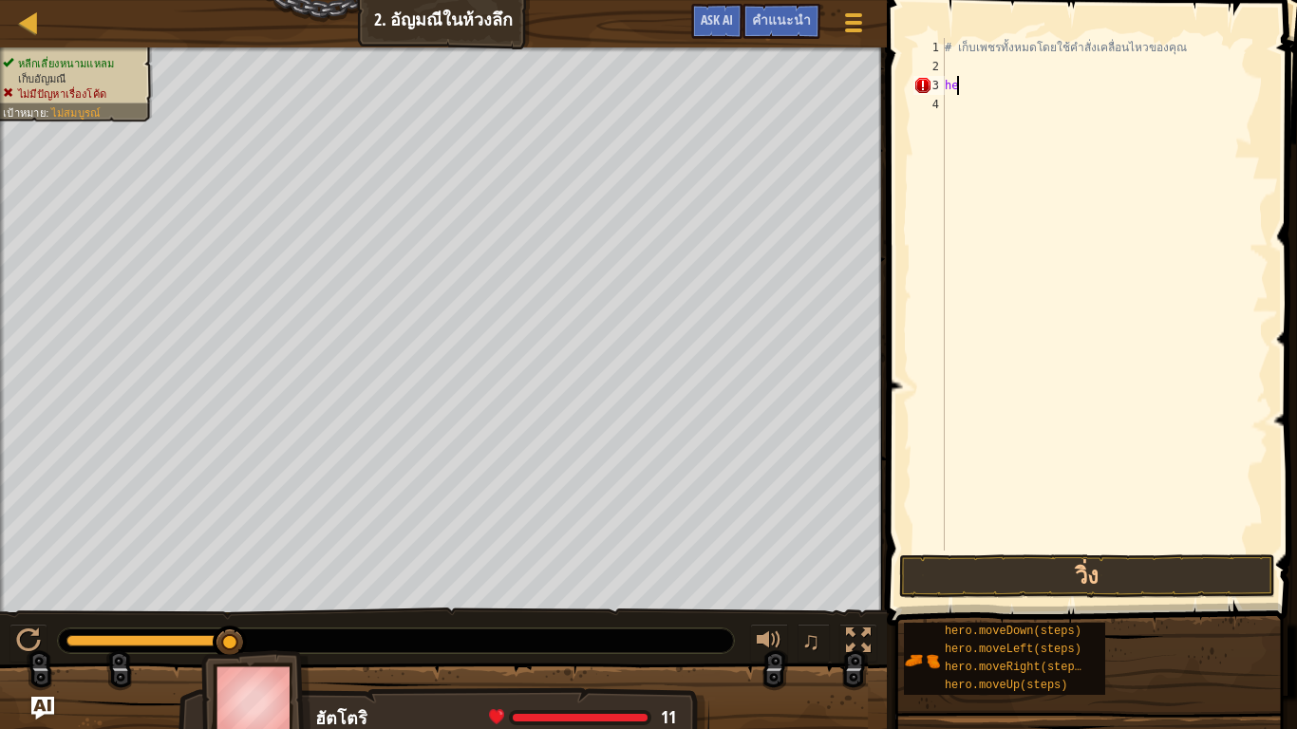
type textarea "h"
click at [1063, 64] on div "# เก็บเพชรทั้งหมดโดยใช้คำสั่งเคลื่อนไหวของคุณ hero . moveLeft ( steps )" at bounding box center [1104, 294] width 327 height 513
click at [1050, 569] on button "วิ่ง" at bounding box center [1087, 576] width 376 height 44
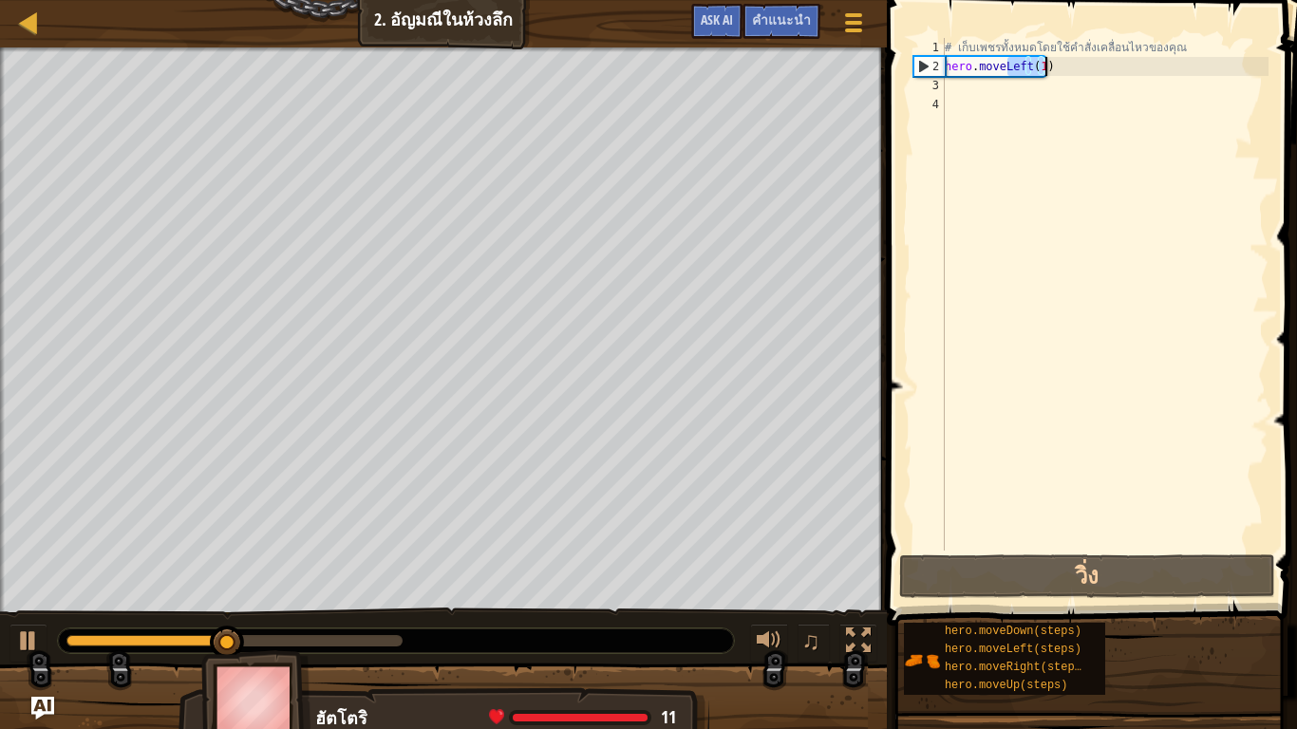
drag, startPoint x: 1004, startPoint y: 64, endPoint x: 1063, endPoint y: 63, distance: 58.9
click at [1063, 63] on div "# เก็บเพชรทั้งหมดโดยใช้คำสั่งเคลื่อนไหวของคุณ hero . moveLeft ( 1 )" at bounding box center [1104, 313] width 327 height 551
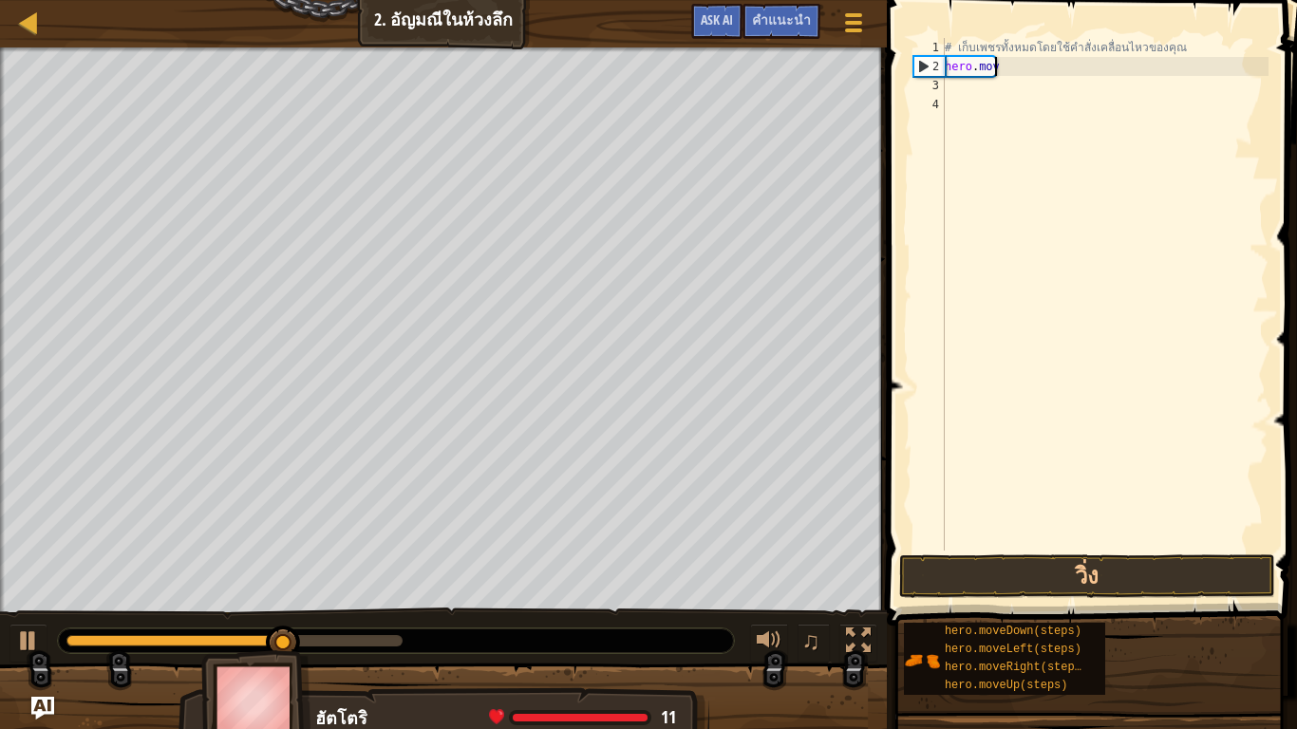
scroll to position [4, 9]
type textarea "h"
click at [1067, 65] on div "# เก็บเพชรทั้งหมดโดยใช้คำสั่งเคลื่อนไหวของคุณ hero . moveRight ( steps )" at bounding box center [1104, 294] width 327 height 513
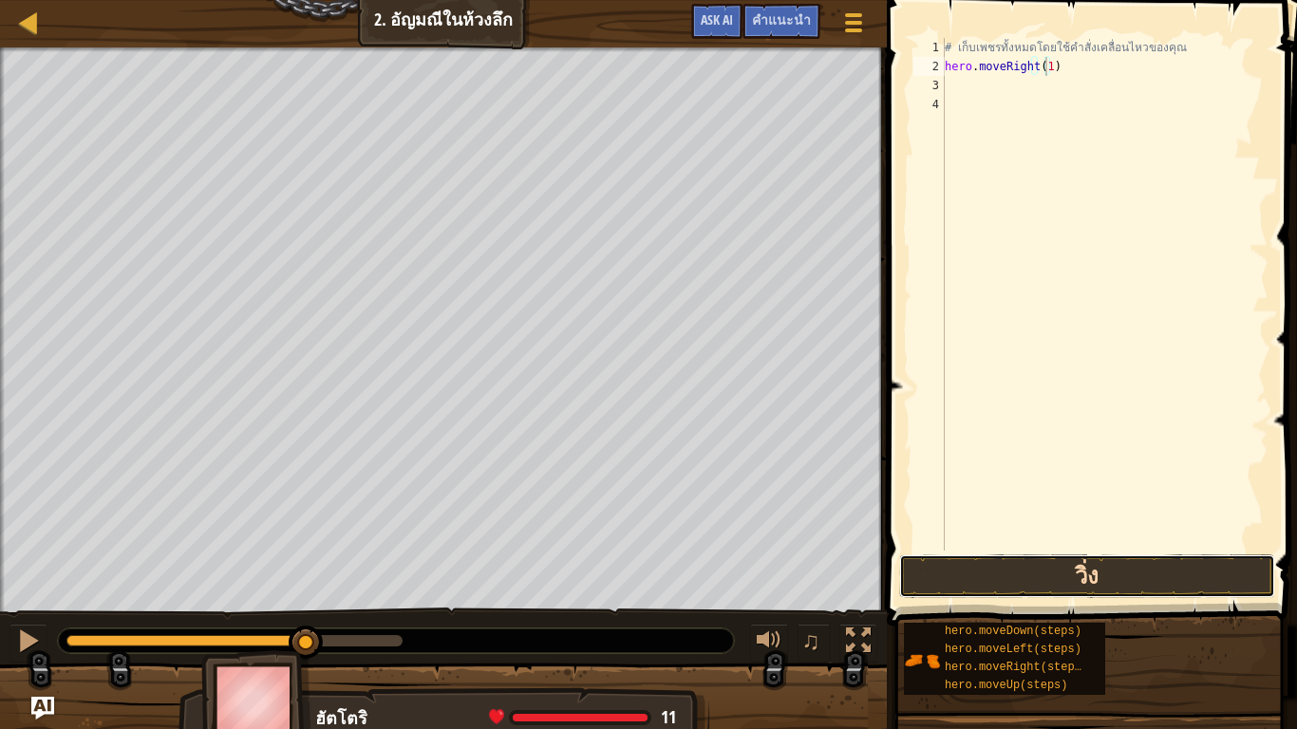
click at [952, 566] on button "วิ่ง" at bounding box center [1087, 576] width 376 height 44
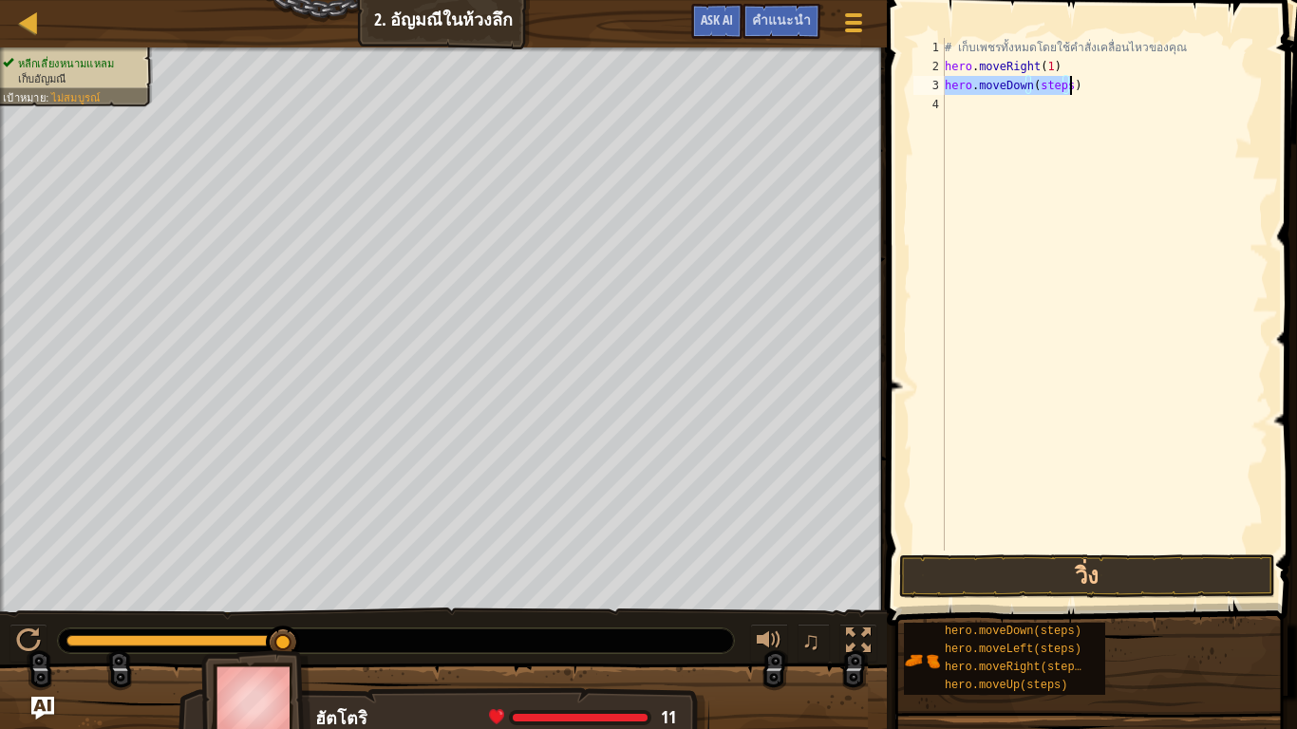
click at [1062, 86] on div "# เก็บเพชรทั้งหมดโดยใช้คำสั่งเคลื่อนไหวของคุณ hero . moveRight ( 1 ) hero . mov…" at bounding box center [1104, 294] width 327 height 513
click at [1071, 561] on button "วิ่ง" at bounding box center [1087, 576] width 376 height 44
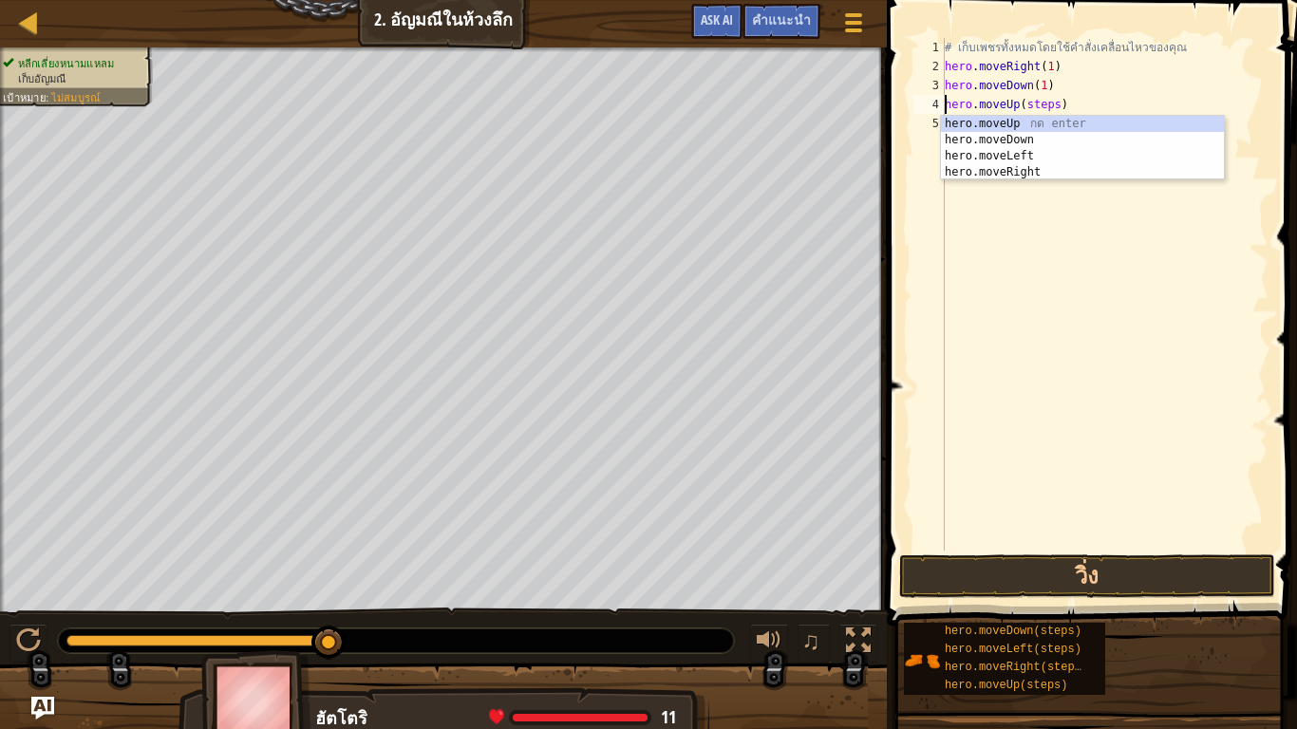
click at [1047, 103] on div "# เก็บเพชรทั้งหมดโดยใช้คำสั่งเคลื่อนไหวของคุณ hero . moveRight ( 1 ) hero . mov…" at bounding box center [1104, 313] width 327 height 551
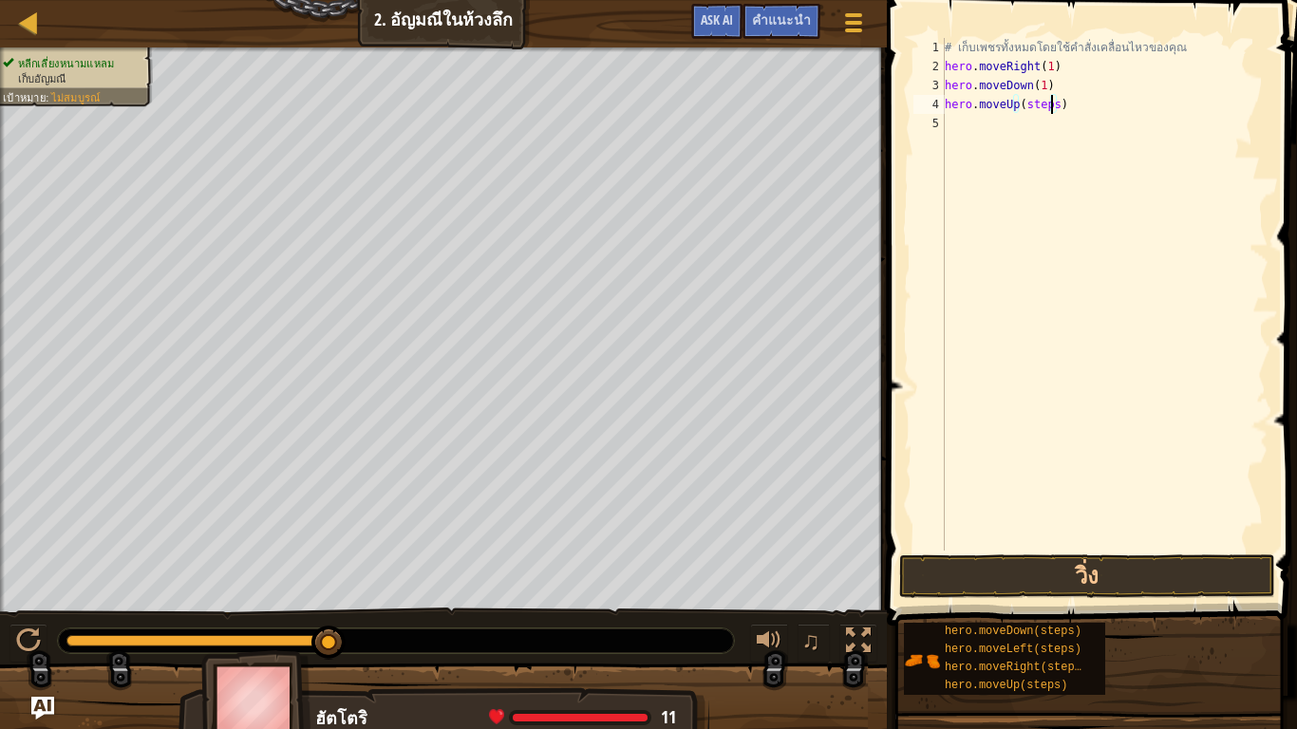
click at [1050, 102] on div "# เก็บเพชรทั้งหมดโดยใช้คำสั่งเคลื่อนไหวของคุณ hero . moveRight ( 1 ) hero . mov…" at bounding box center [1104, 313] width 327 height 551
click at [984, 570] on button "วิ่ง" at bounding box center [1087, 576] width 376 height 44
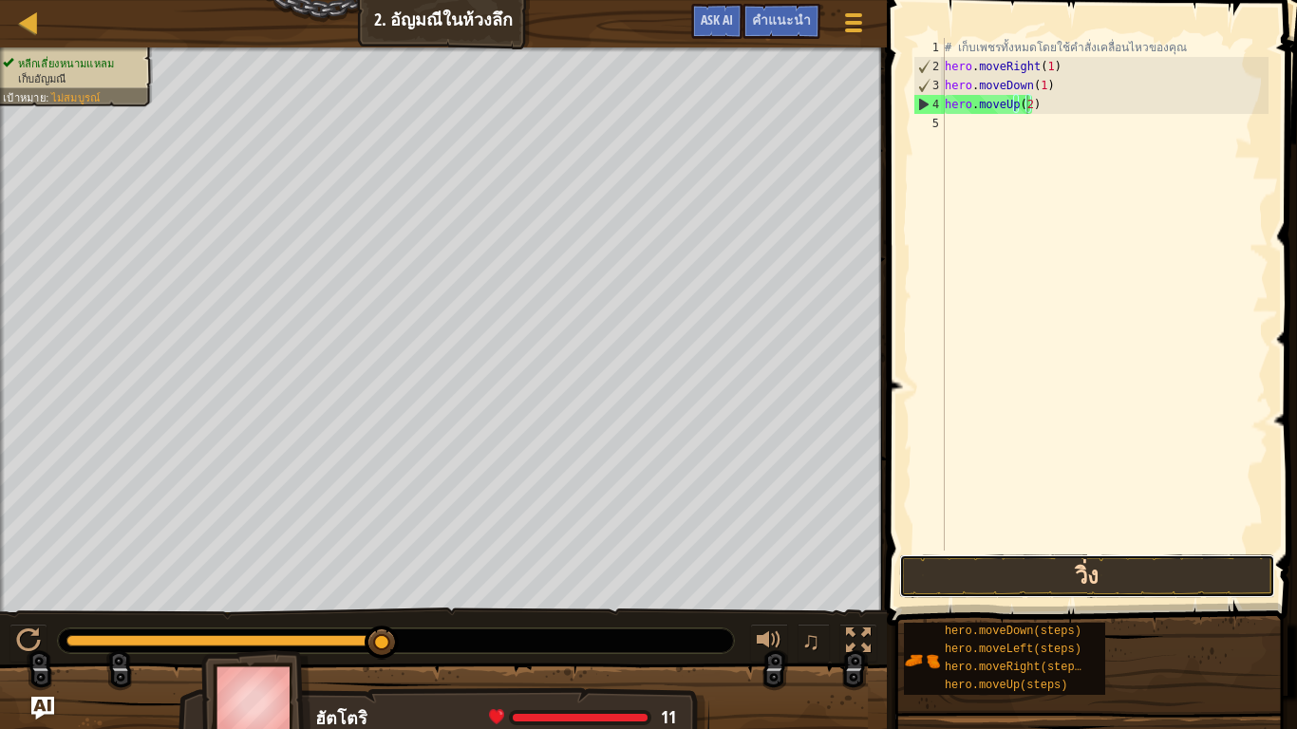
click at [1090, 572] on button "วิ่ง" at bounding box center [1087, 576] width 376 height 44
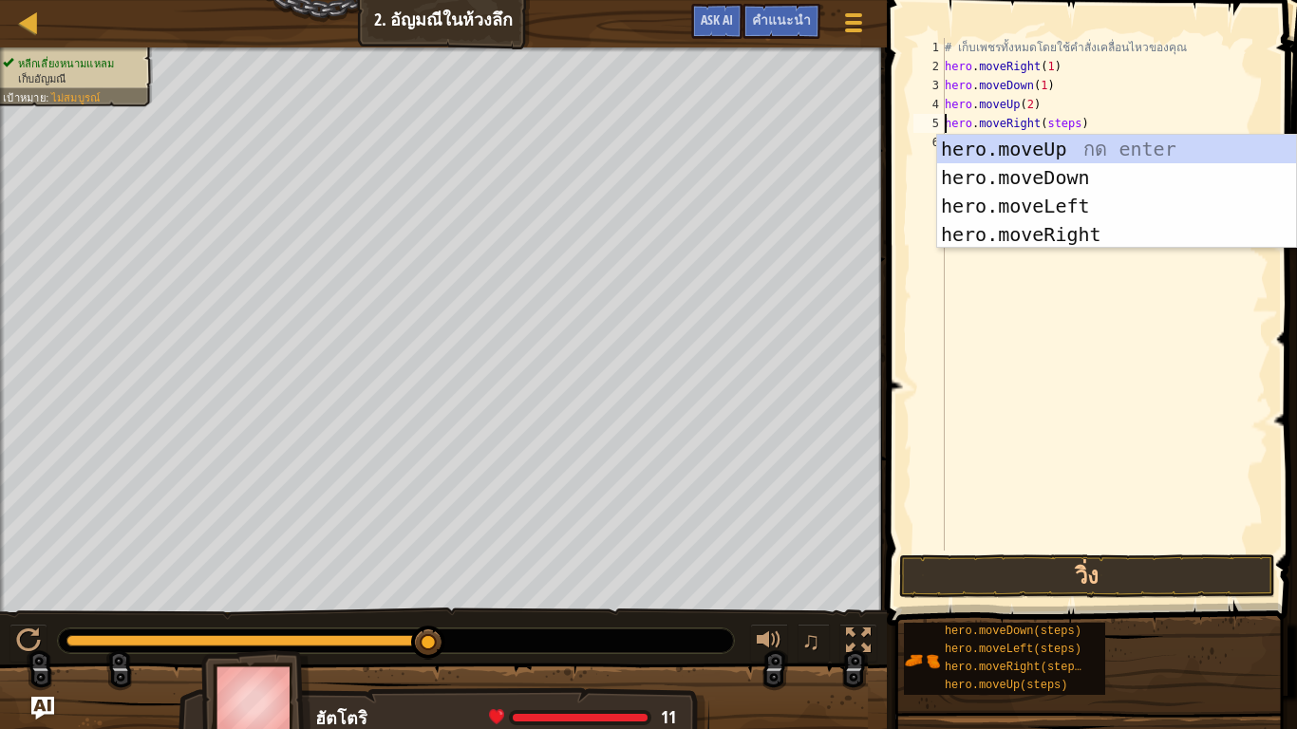
click at [1068, 122] on div "# เก็บเพชรทั้งหมดโดยใช้คำสั่งเคลื่อนไหวของคุณ hero . moveRight ( 1 ) hero . mov…" at bounding box center [1104, 313] width 327 height 551
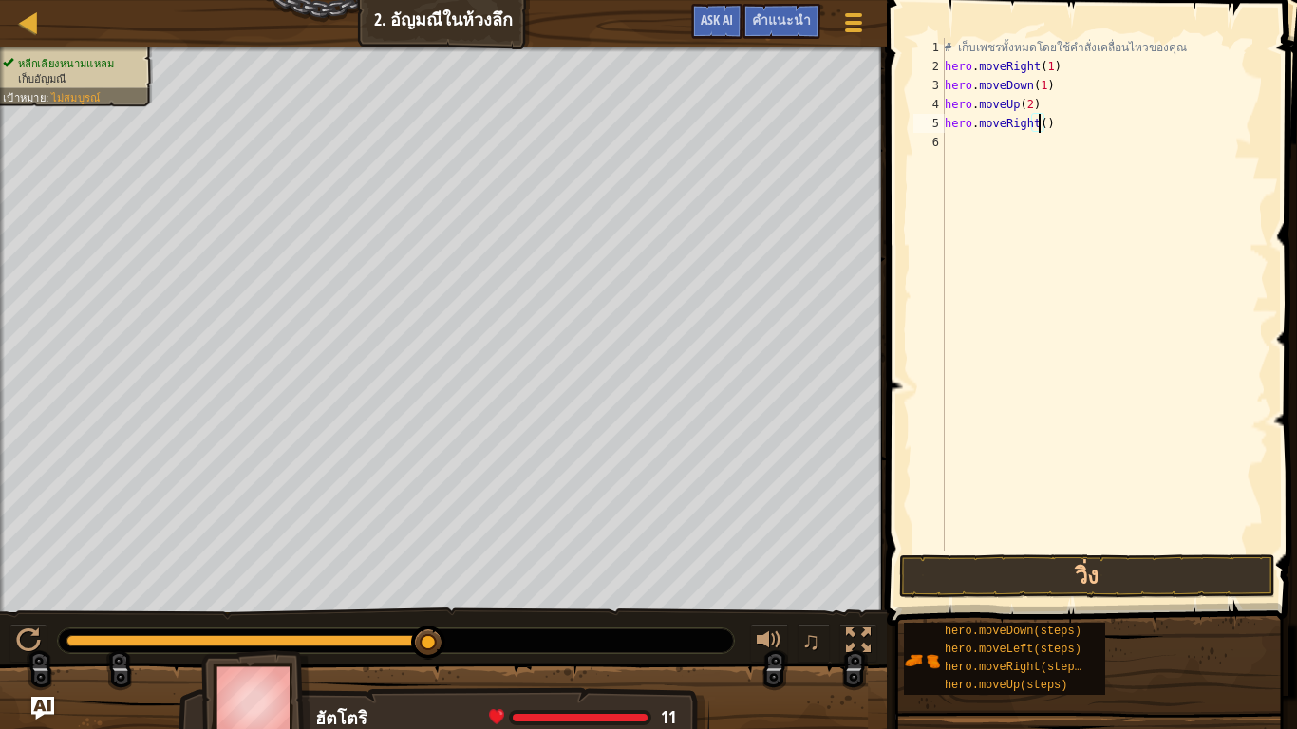
scroll to position [4, 83]
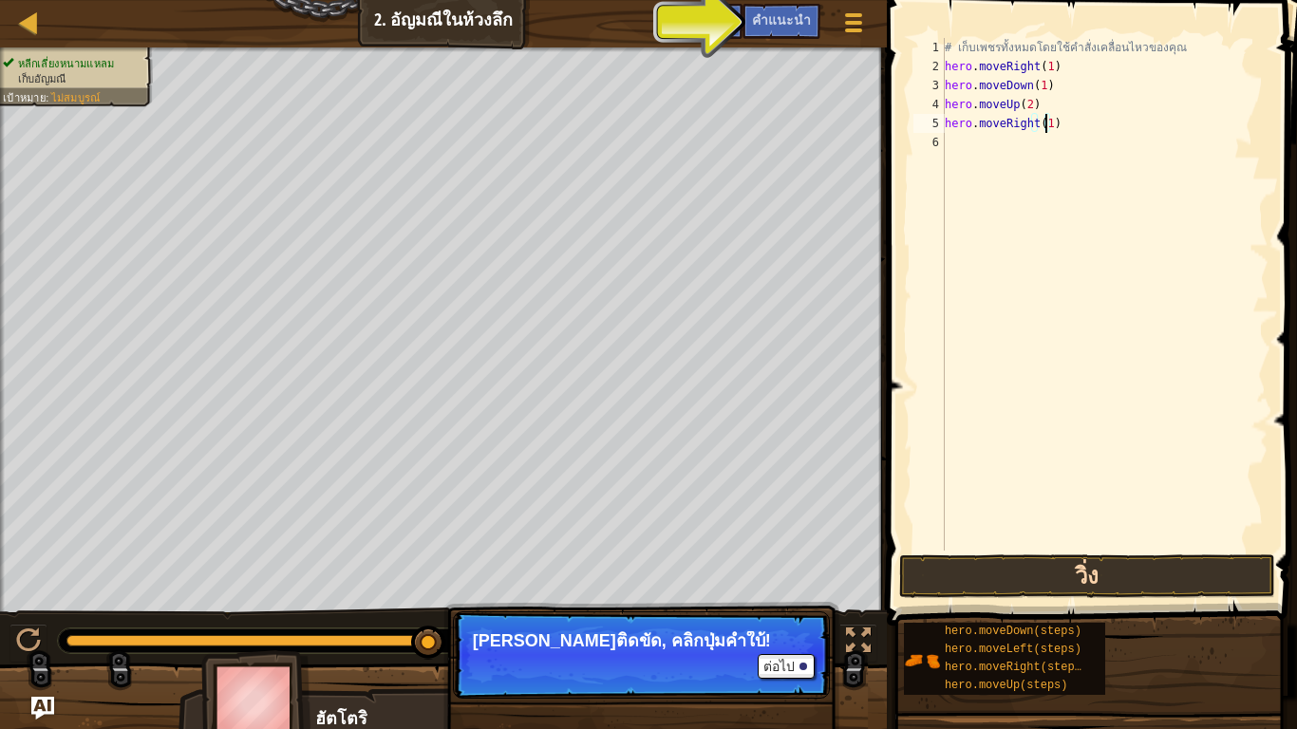
type textarea "hero.moveRight(1)"
click at [1080, 571] on button "วิ่ง" at bounding box center [1087, 576] width 376 height 44
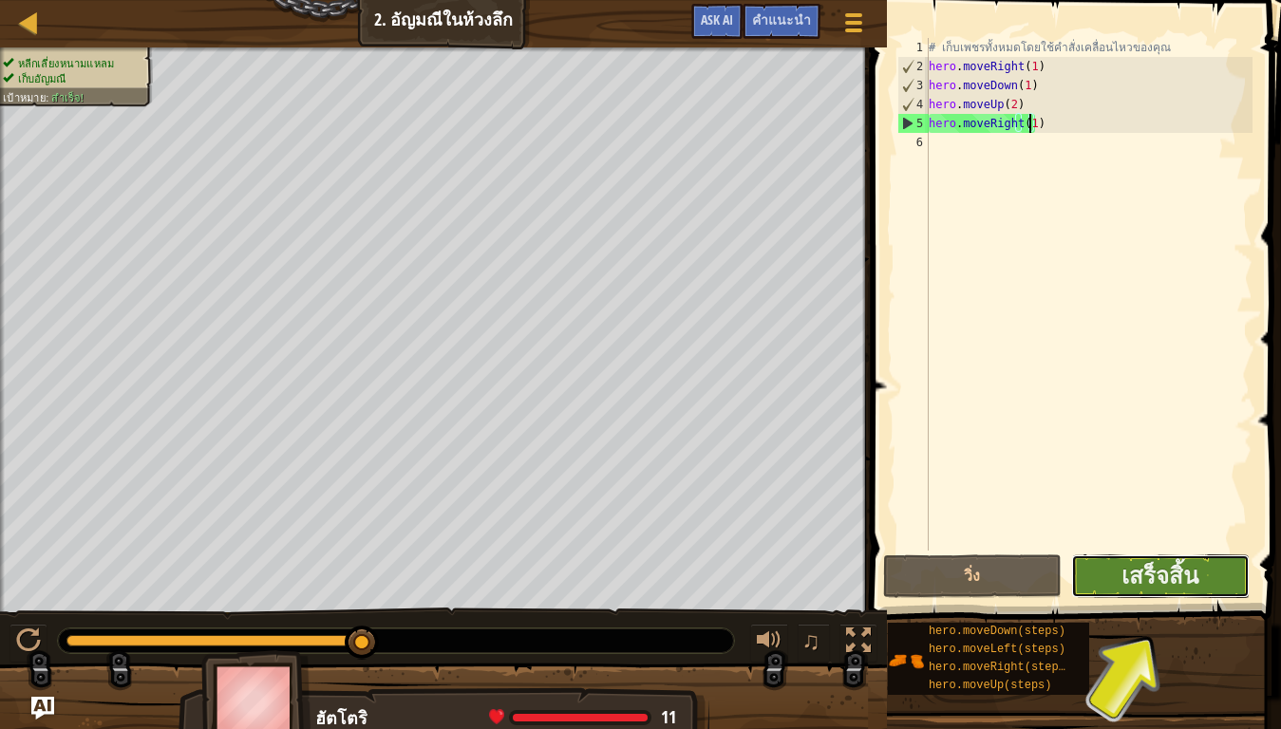
click at [1150, 558] on button "เสร็จสิ้น" at bounding box center [1160, 576] width 178 height 44
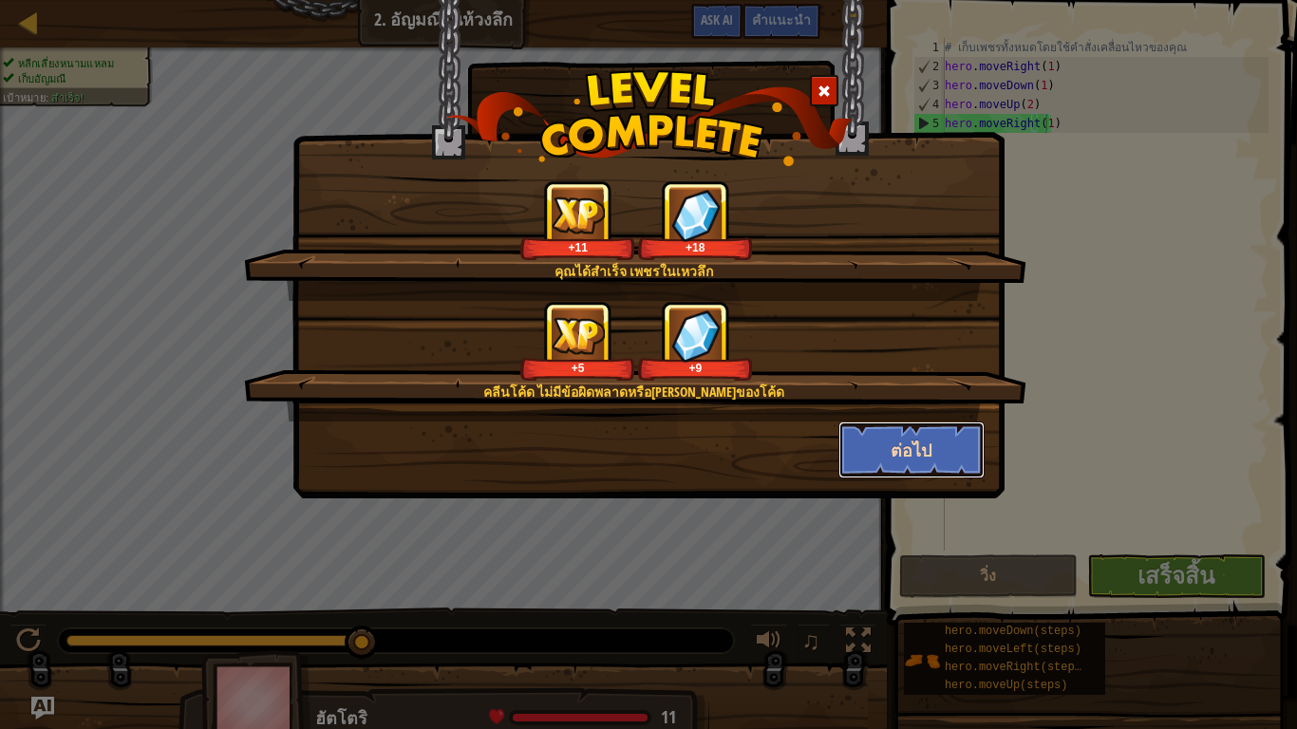
click at [929, 443] on button "ต่อไป" at bounding box center [911, 449] width 147 height 57
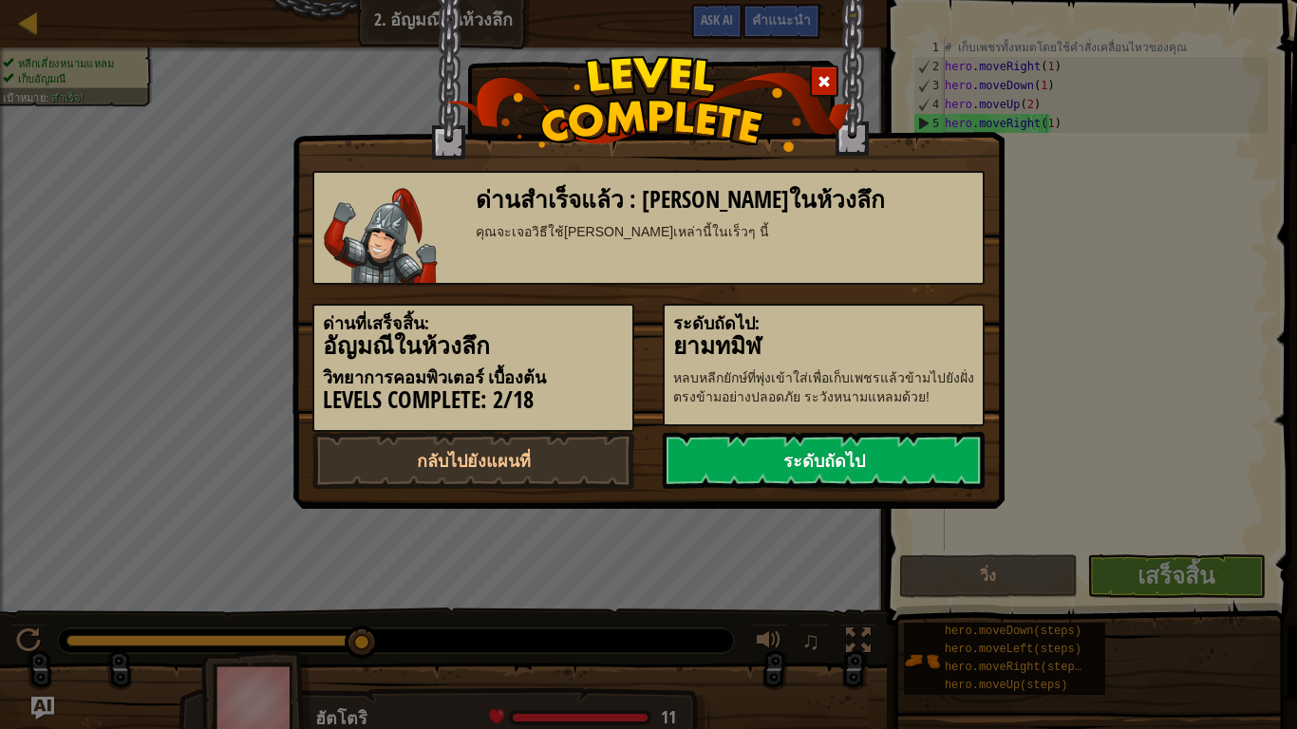
click at [834, 450] on link "ระดับถัดไป" at bounding box center [824, 460] width 322 height 57
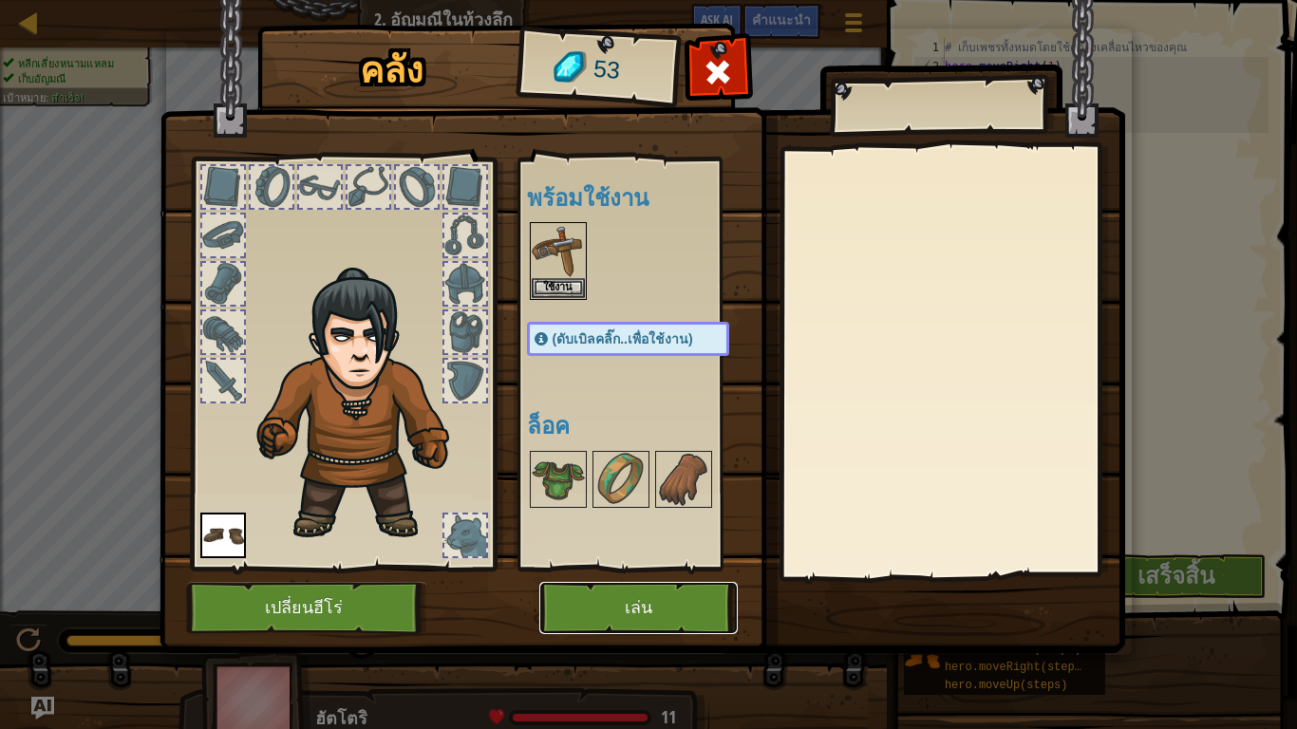
click at [639, 597] on button "เล่น" at bounding box center [638, 608] width 198 height 52
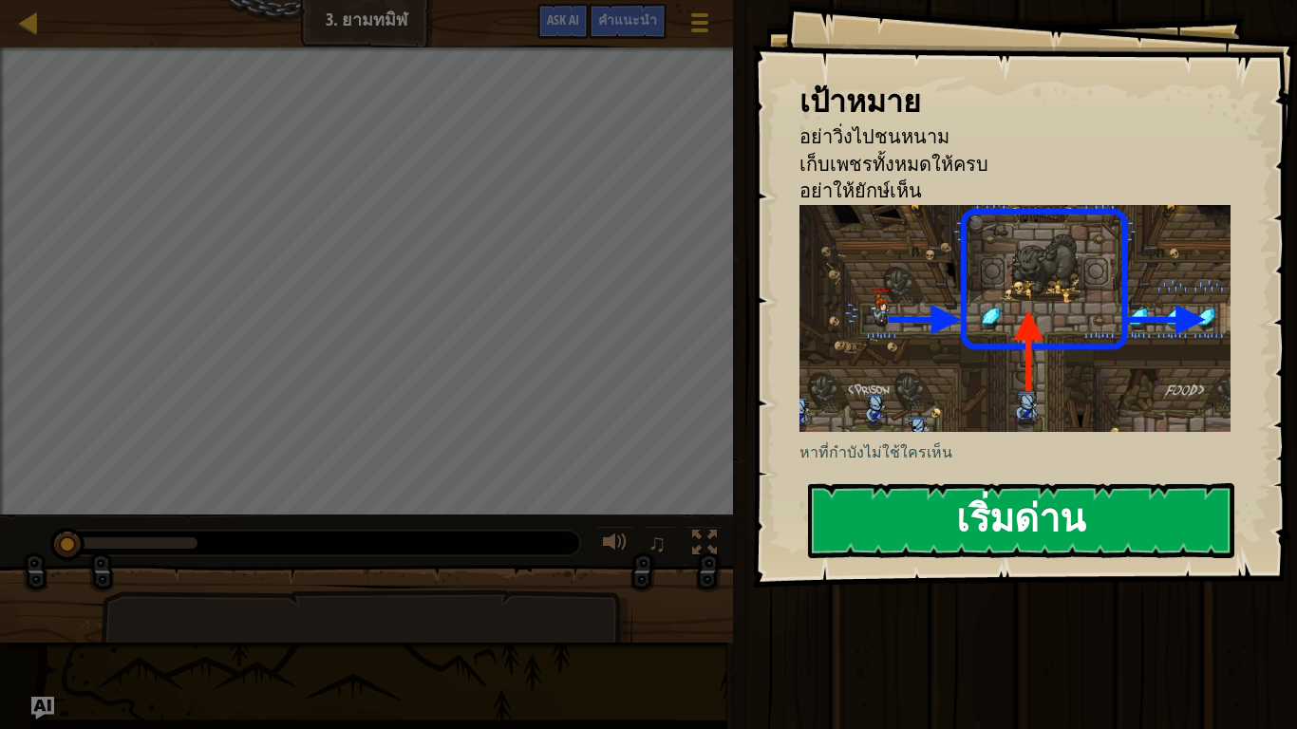
click at [952, 501] on button "เริ่มด่าน" at bounding box center [1021, 520] width 426 height 75
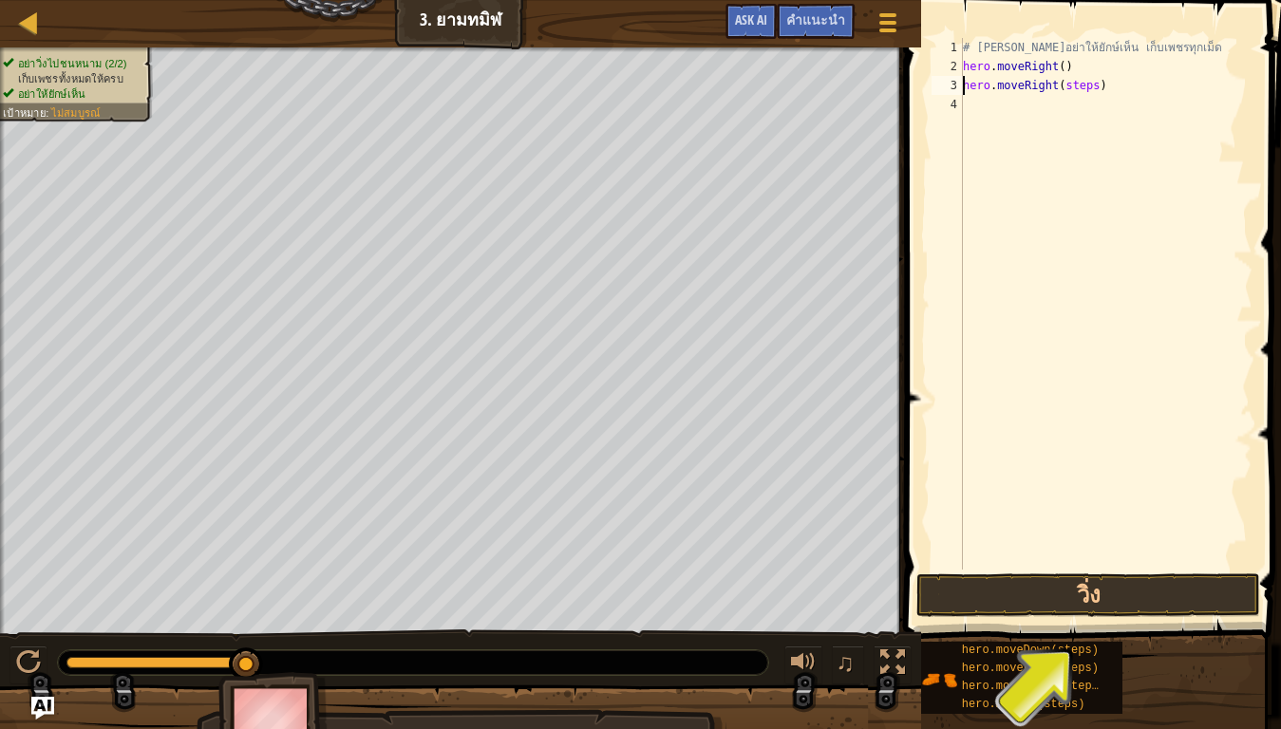
click at [1102, 89] on div "# [PERSON_NAME]อย่าให้ยักษ์เห็น เก็บเพชรทุกเม็ด hero . moveRight ( ) hero . mov…" at bounding box center [1105, 323] width 293 height 570
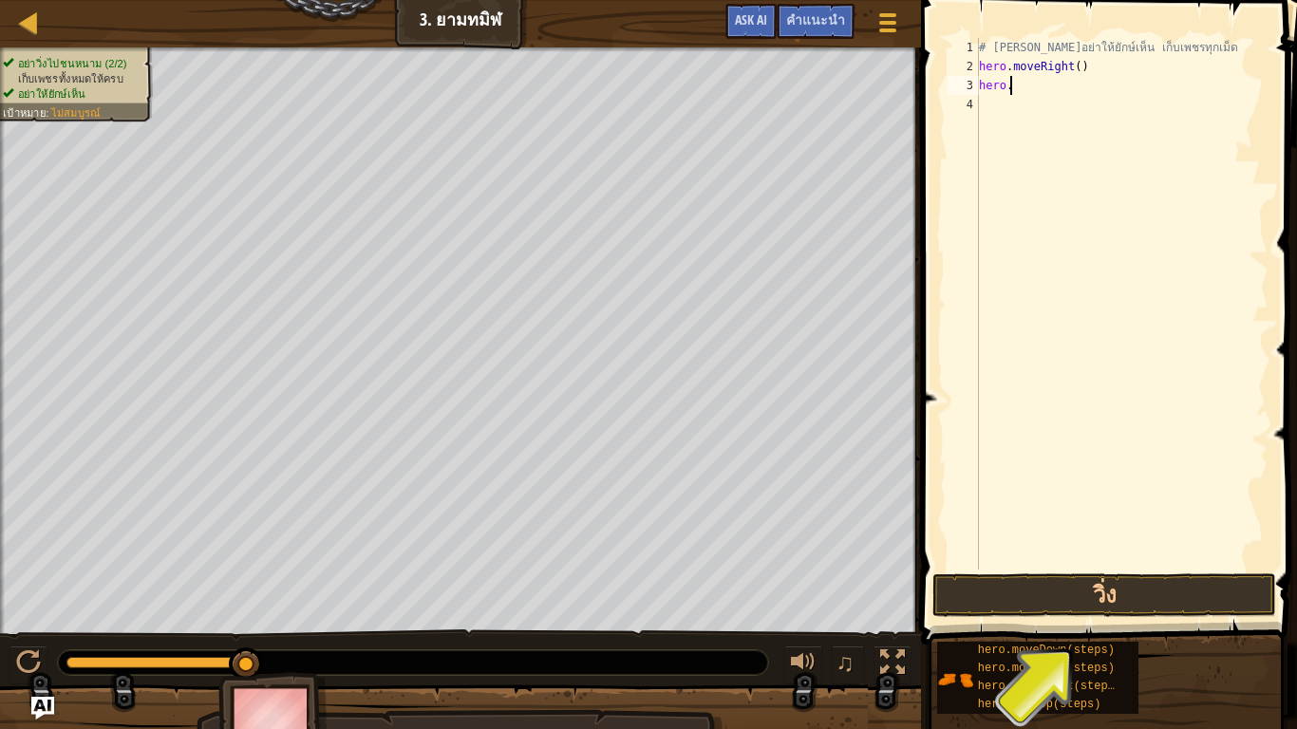
type textarea "h"
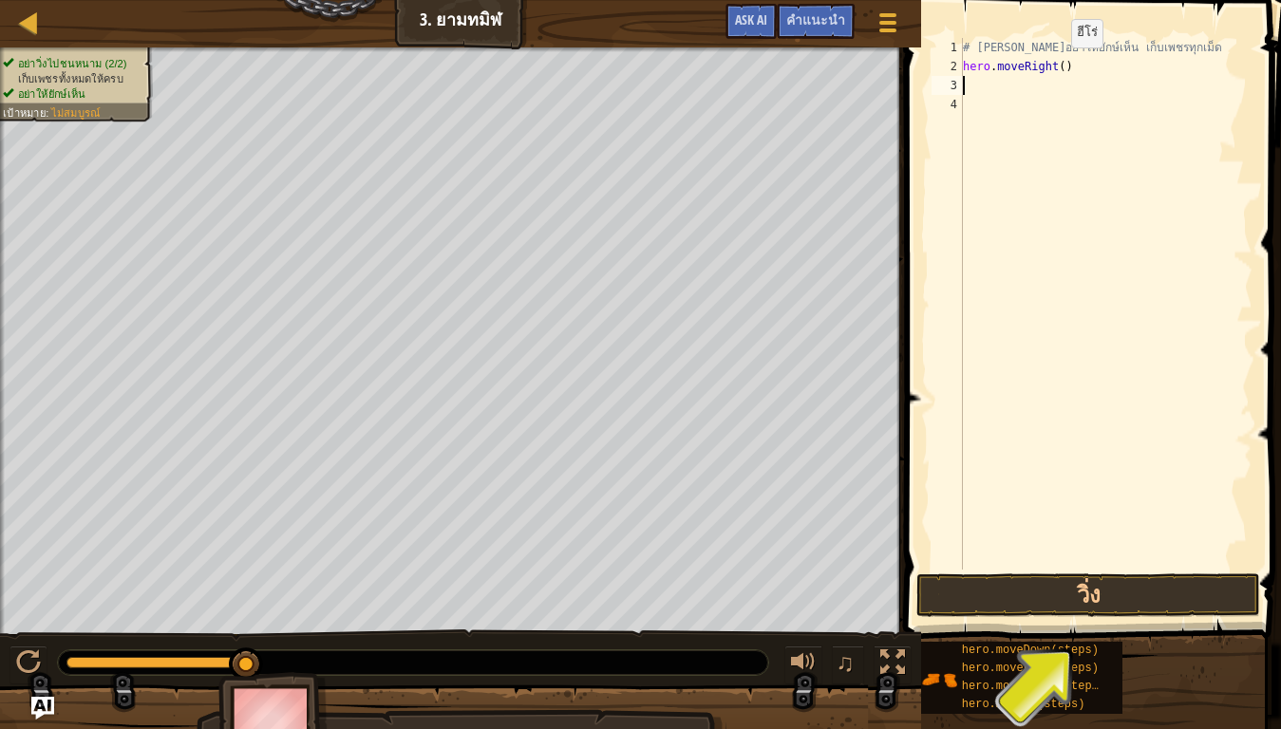
click at [1055, 66] on div "# [PERSON_NAME]อย่าให้ยักษ์เห็น เก็บเพชรทุกเม็ด hero . moveRight ( )" at bounding box center [1105, 323] width 293 height 570
click at [1079, 63] on div "# [PERSON_NAME]อย่าให้ยักษ์เห็น เก็บเพชรทุกเม็ด hero . moveRight ( )" at bounding box center [1105, 323] width 293 height 570
type textarea "h"
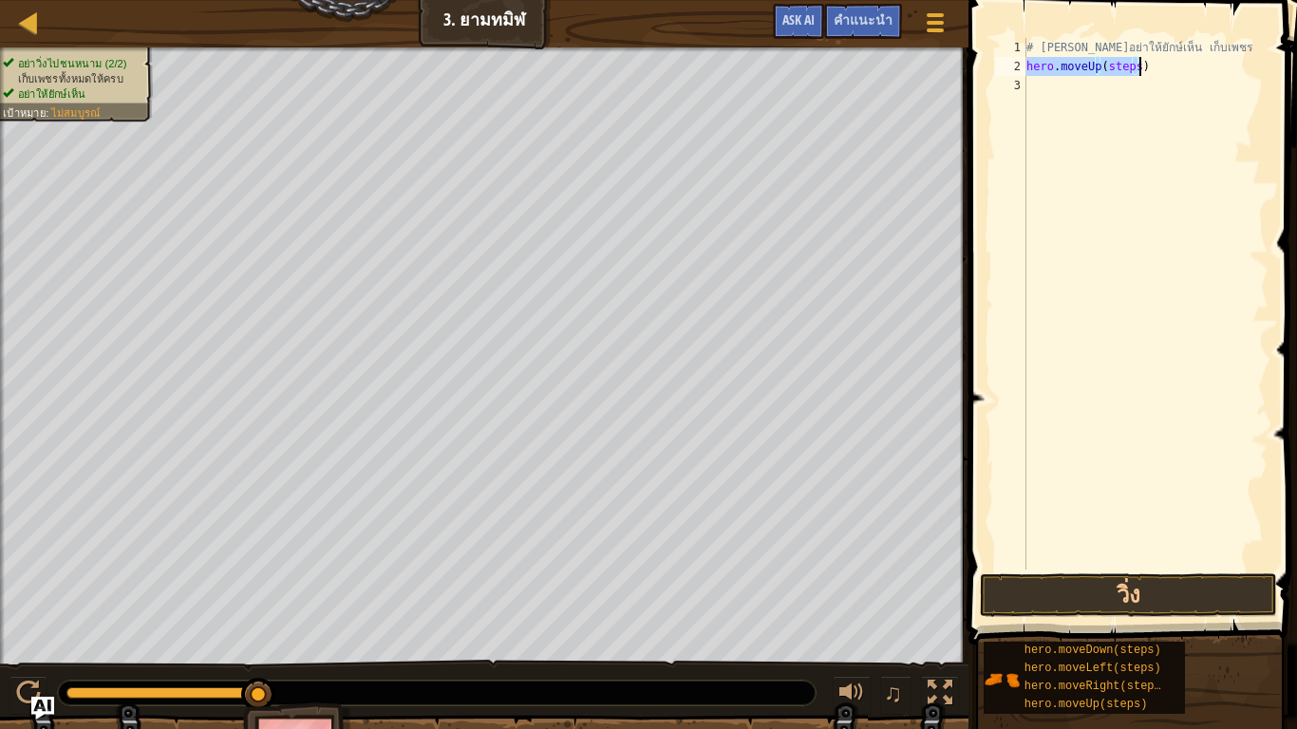
click at [1132, 67] on div "# [PERSON_NAME]อย่าให้ยักษ์เห็น เก็บเพชร hero . moveUp ( steps )" at bounding box center [1145, 304] width 246 height 532
click at [1096, 589] on button "วิ่ง" at bounding box center [1128, 595] width 296 height 44
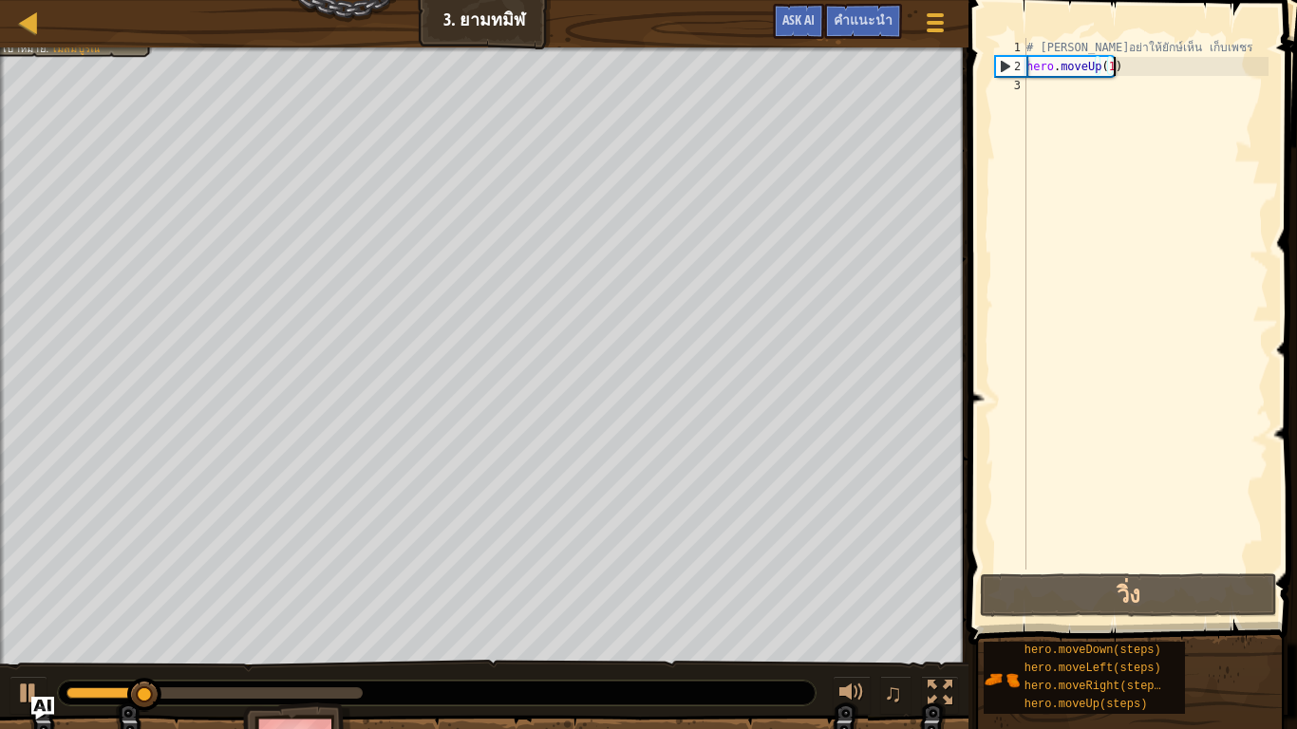
click at [1126, 72] on div "# [PERSON_NAME]อย่าให้ยักษ์เห็น เก็บเพชร hero . moveUp ( 1 )" at bounding box center [1145, 323] width 246 height 570
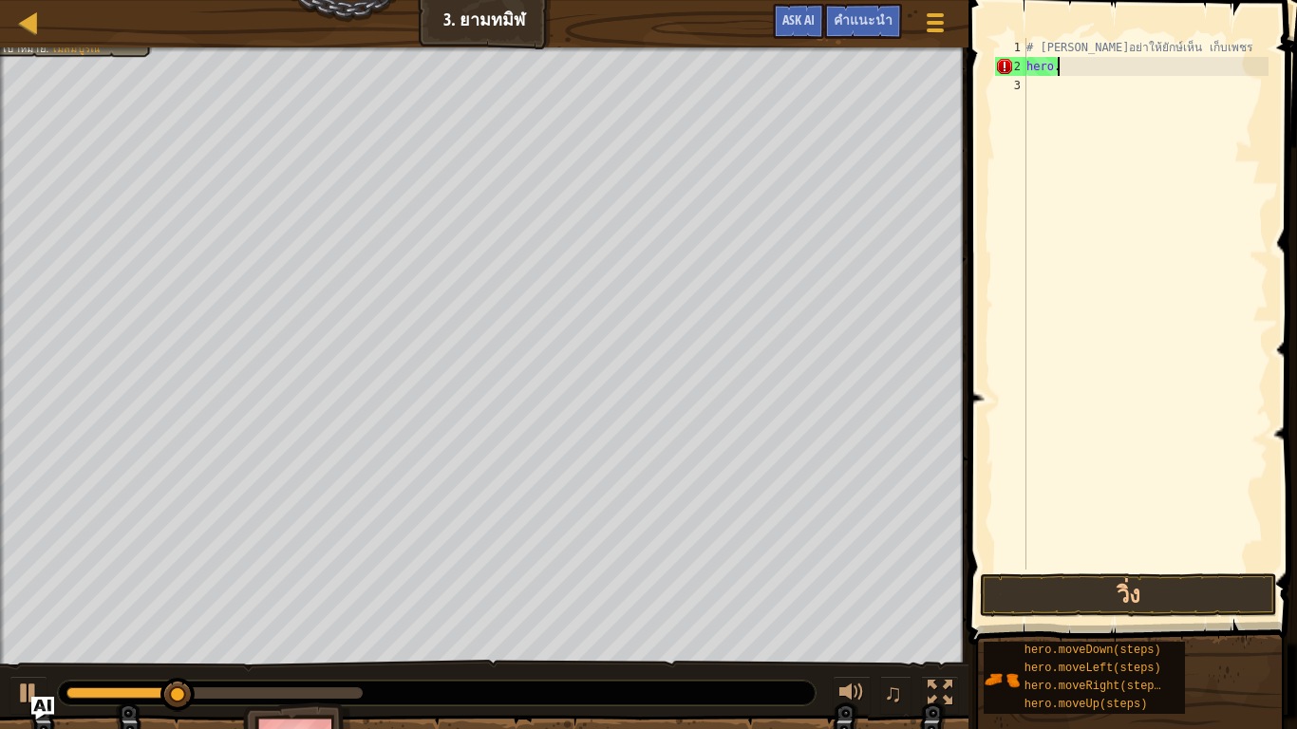
type textarea "h"
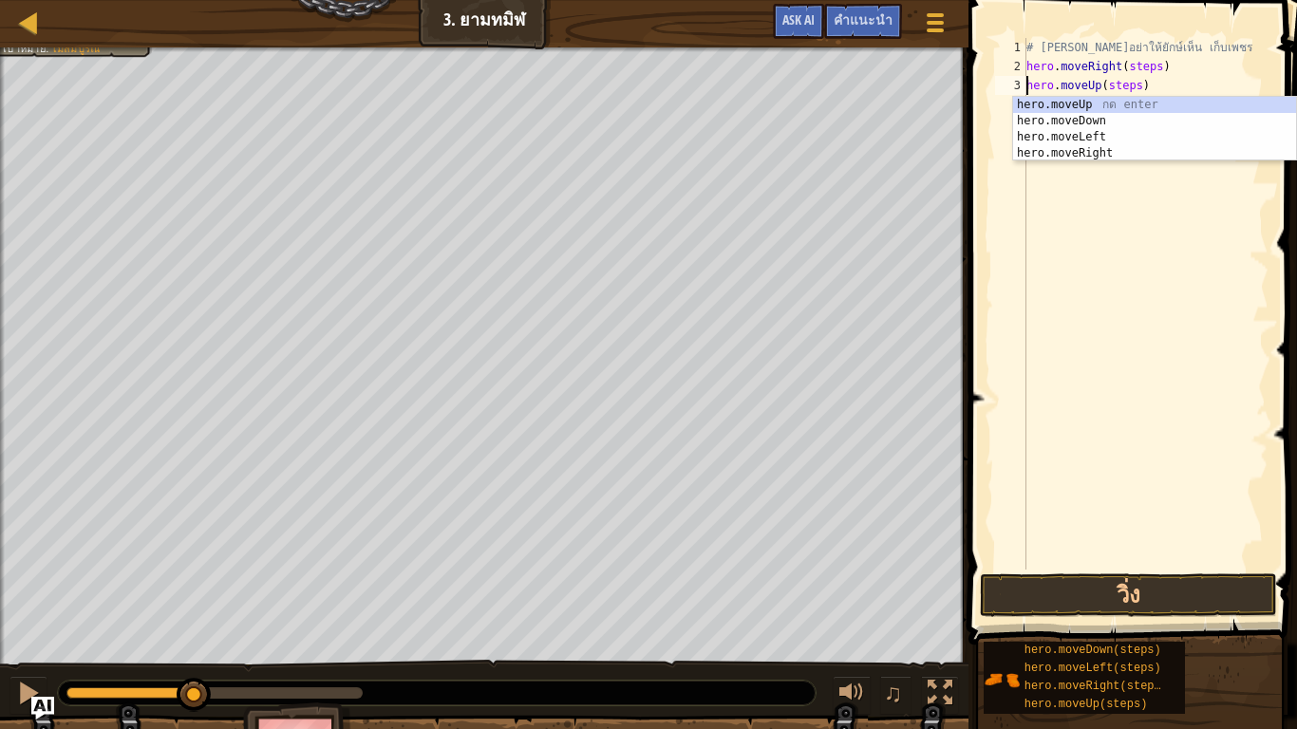
click at [1148, 65] on div "# [PERSON_NAME]อย่าให้ยักษ์เห็น เก็บเพชร hero . moveRight ( steps ) hero . move…" at bounding box center [1145, 323] width 246 height 570
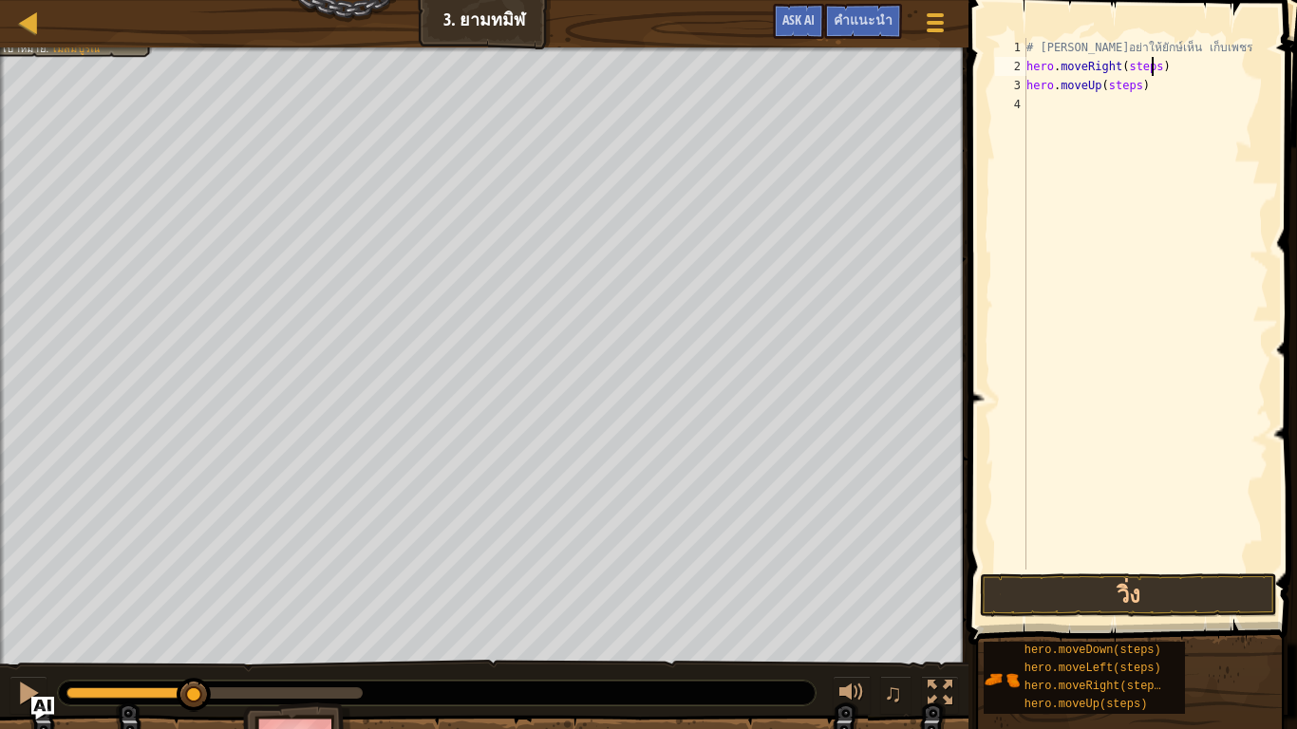
click at [1149, 65] on div "# [PERSON_NAME]อย่าให้ยักษ์เห็น เก็บเพชร hero . moveRight ( steps ) hero . move…" at bounding box center [1145, 323] width 246 height 570
click at [1133, 86] on div "# [PERSON_NAME]อย่าให้ยักษ์เห็น เก็บเพชร hero . moveRight ( 1 ) hero . moveUp (…" at bounding box center [1145, 323] width 246 height 570
type textarea "hero.moveUp(1)"
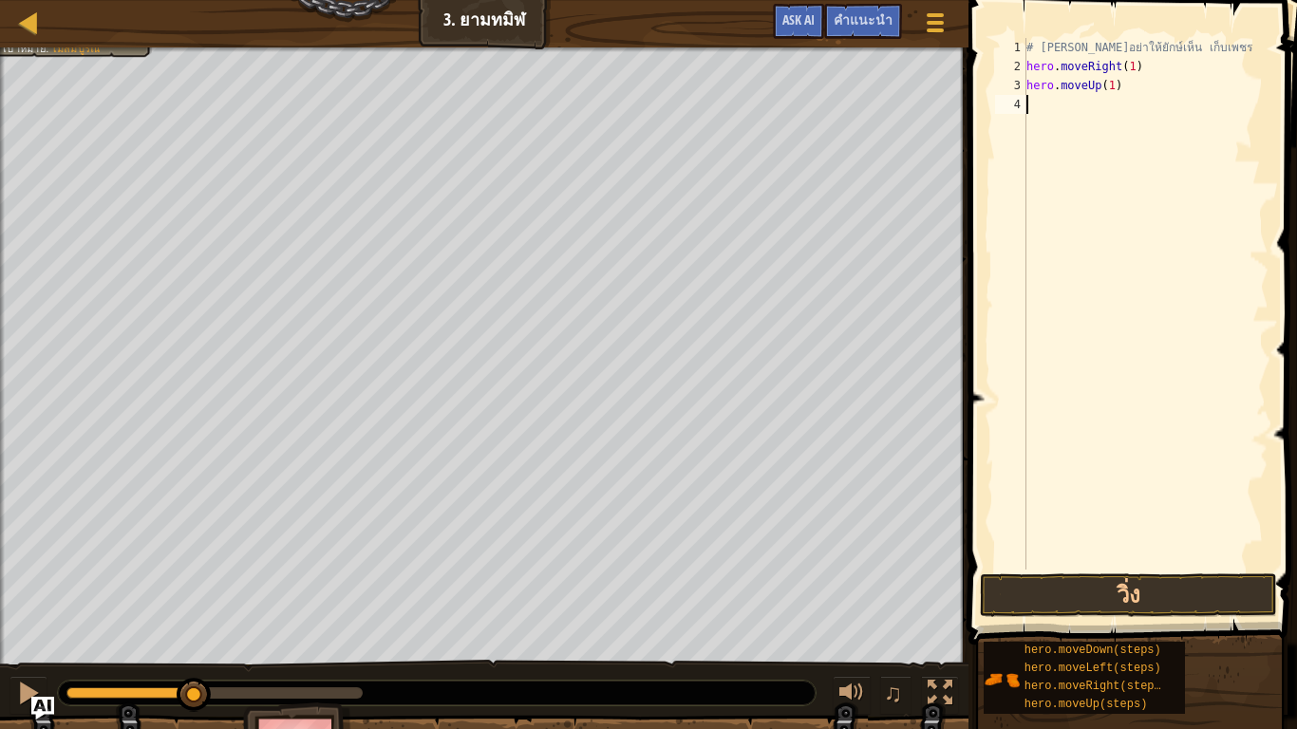
click at [1080, 103] on div "# [PERSON_NAME]อย่าให้ยักษ์เห็น เก็บเพชร hero . moveRight ( 1 ) hero . moveUp (…" at bounding box center [1145, 323] width 246 height 570
click at [1150, 103] on div "# [PERSON_NAME]อย่าให้ยักษ์เห็น เก็บเพชร hero . moveRight ( 1 ) hero . moveUp (…" at bounding box center [1145, 323] width 246 height 570
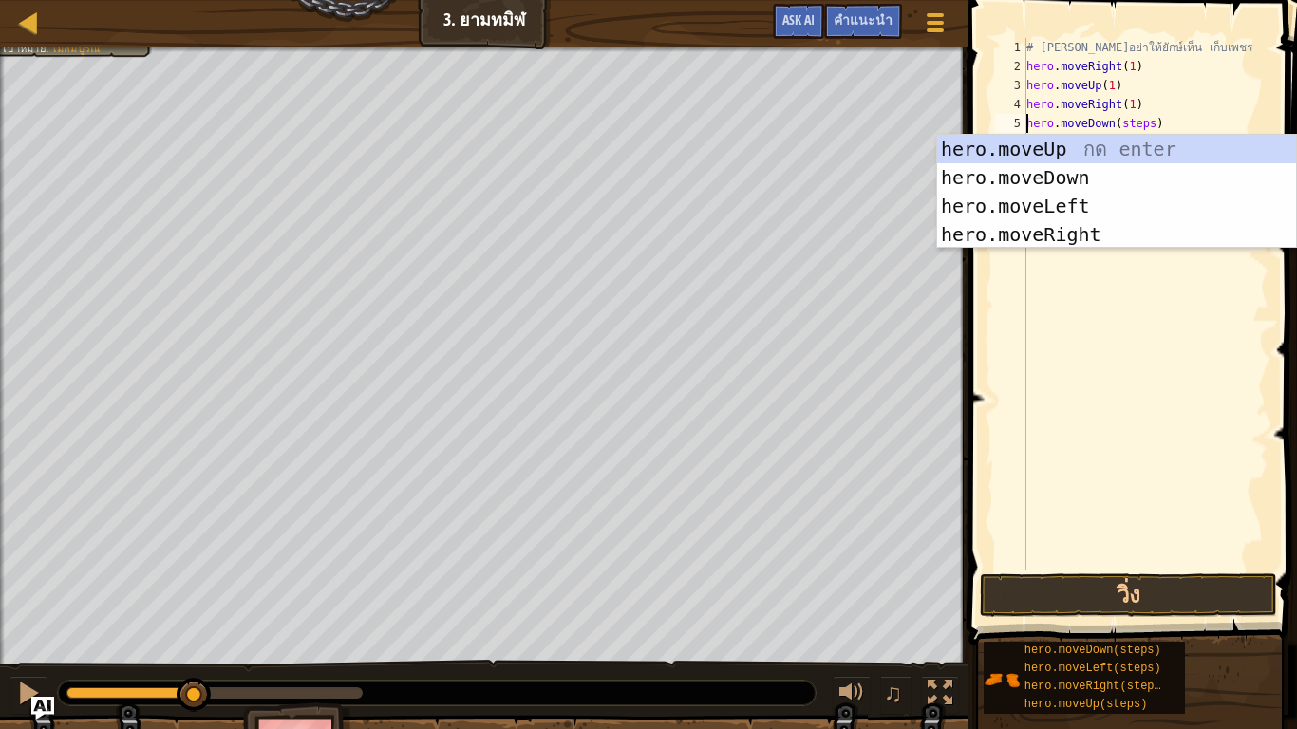
click at [1141, 123] on div "# [PERSON_NAME]อย่าให้ยักษ์เห็น เก็บเพชร hero . moveRight ( 1 ) hero . moveUp (…" at bounding box center [1145, 323] width 246 height 570
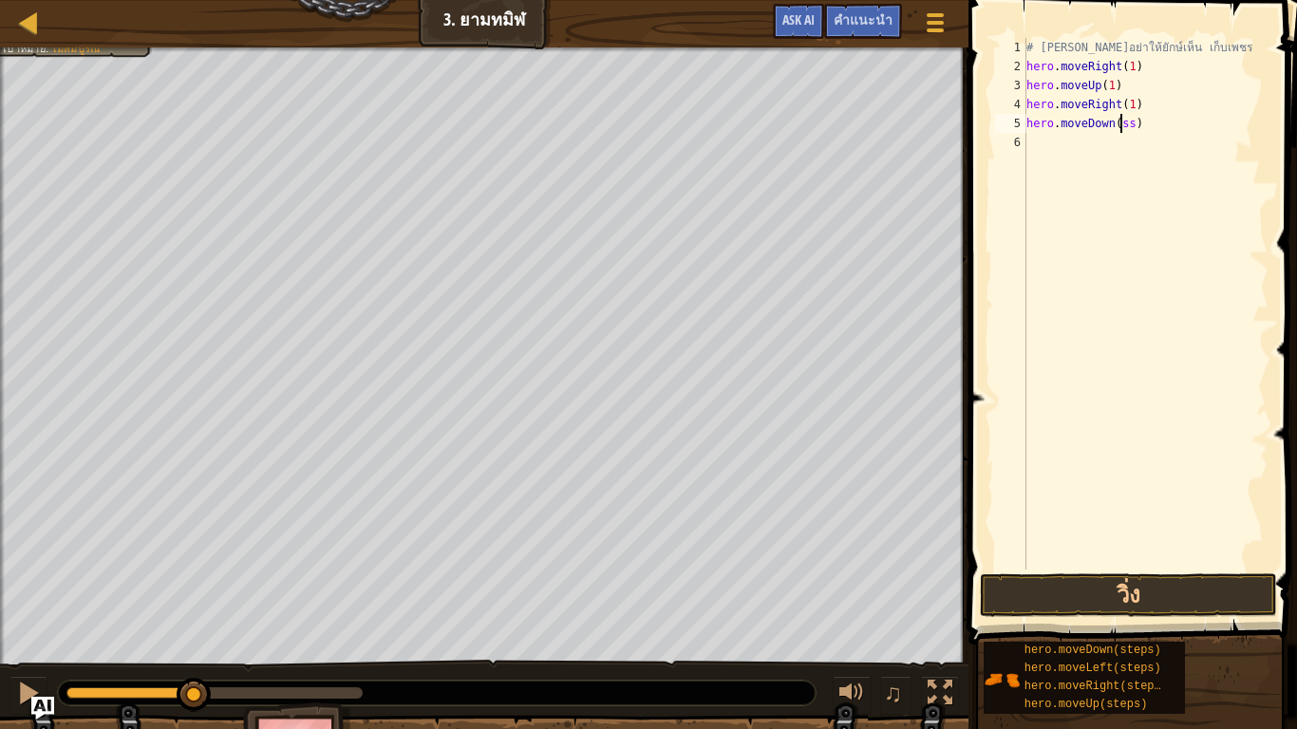
scroll to position [4, 83]
click at [1121, 121] on div "# [PERSON_NAME]อย่าให้ยักษ์เห็น เก็บเพชร hero . moveRight ( 1 ) hero . moveUp (…" at bounding box center [1145, 323] width 246 height 570
click at [1124, 592] on button "วิ่ง" at bounding box center [1128, 595] width 296 height 44
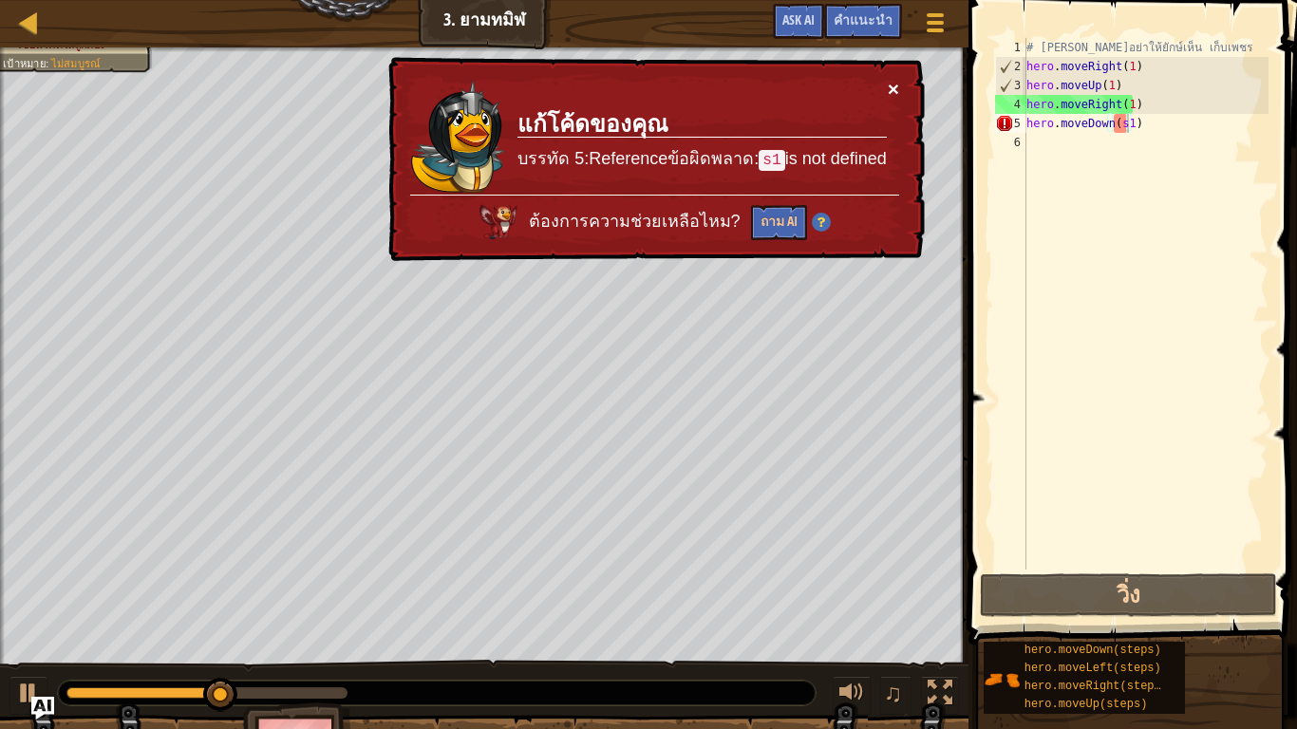
click at [888, 80] on button "×" at bounding box center [893, 89] width 11 height 20
click at [1117, 123] on div "# [PERSON_NAME]อย่าให้ยักษ์เห็น เก็บเพชร hero . moveRight ( 1 ) hero . moveUp (…" at bounding box center [1145, 323] width 246 height 570
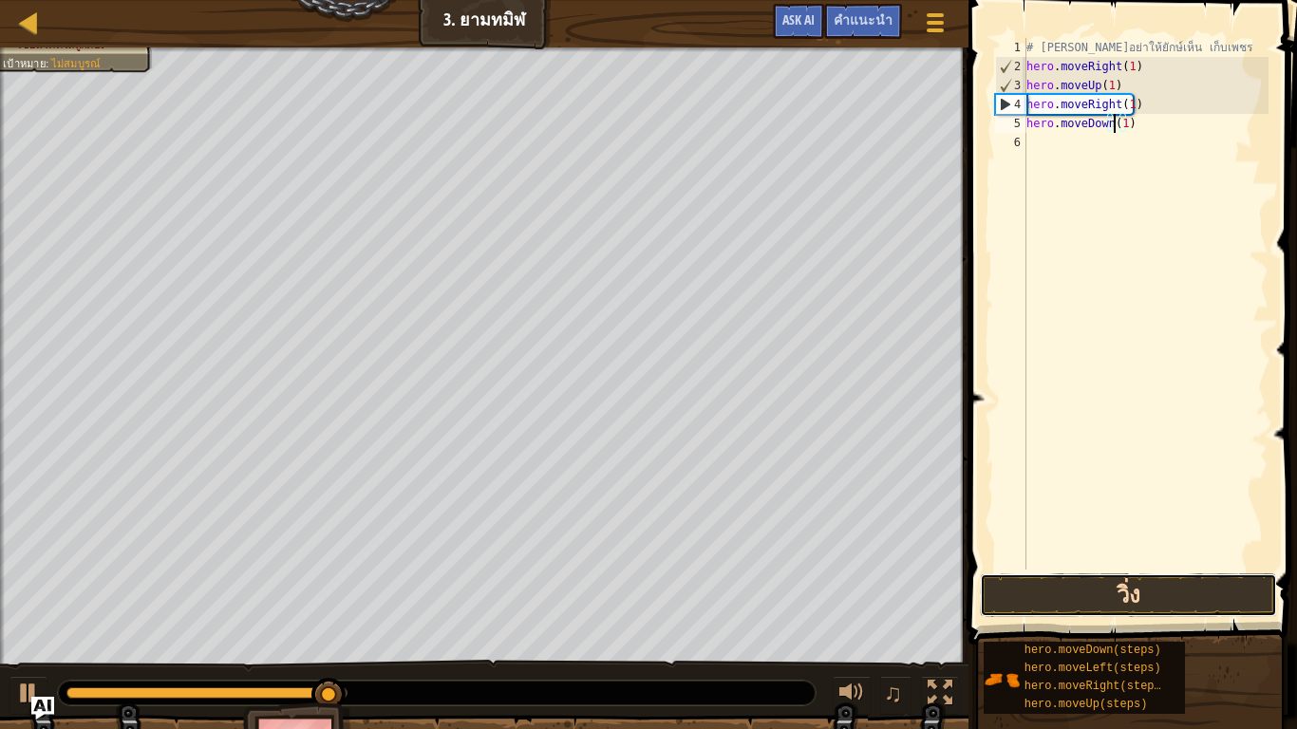
click at [1088, 589] on button "วิ่ง" at bounding box center [1128, 595] width 296 height 44
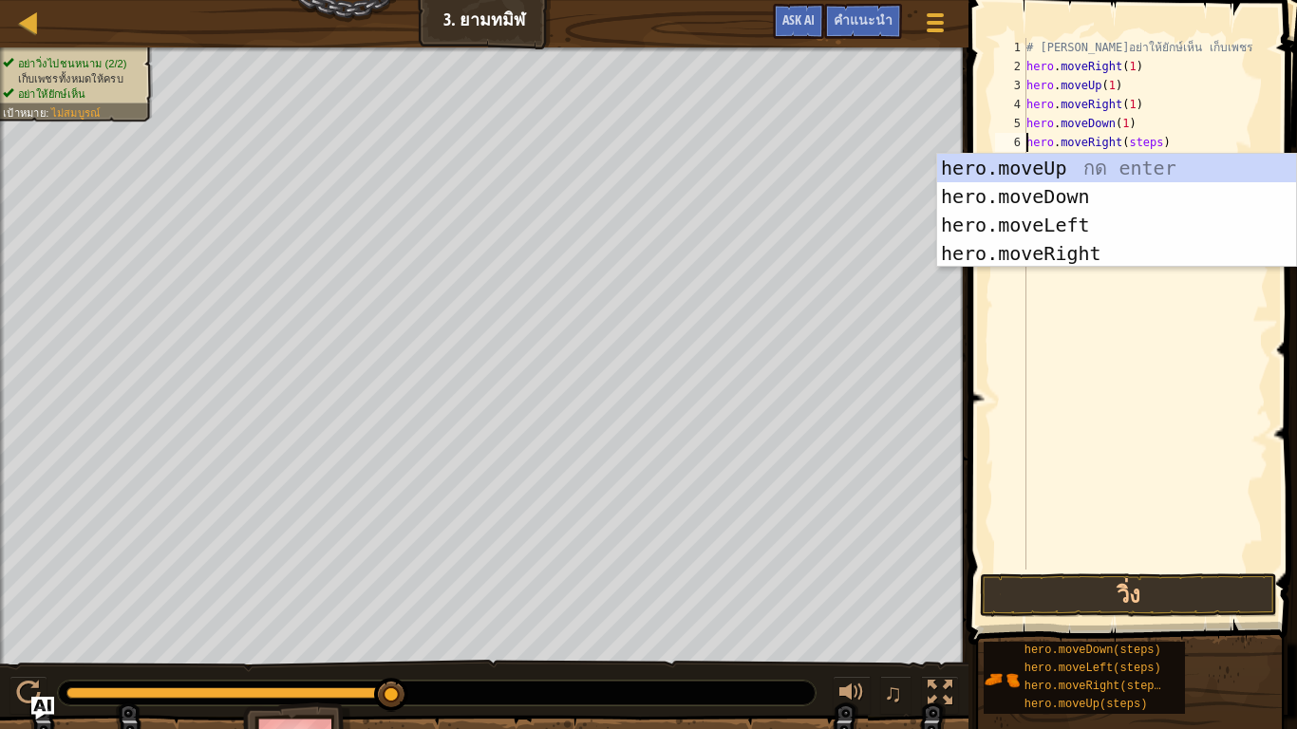
click at [1149, 143] on div "# [PERSON_NAME]อย่าให้ยักษ์เห็น เก็บเพชร hero . moveRight ( 1 ) hero . moveUp (…" at bounding box center [1145, 323] width 246 height 570
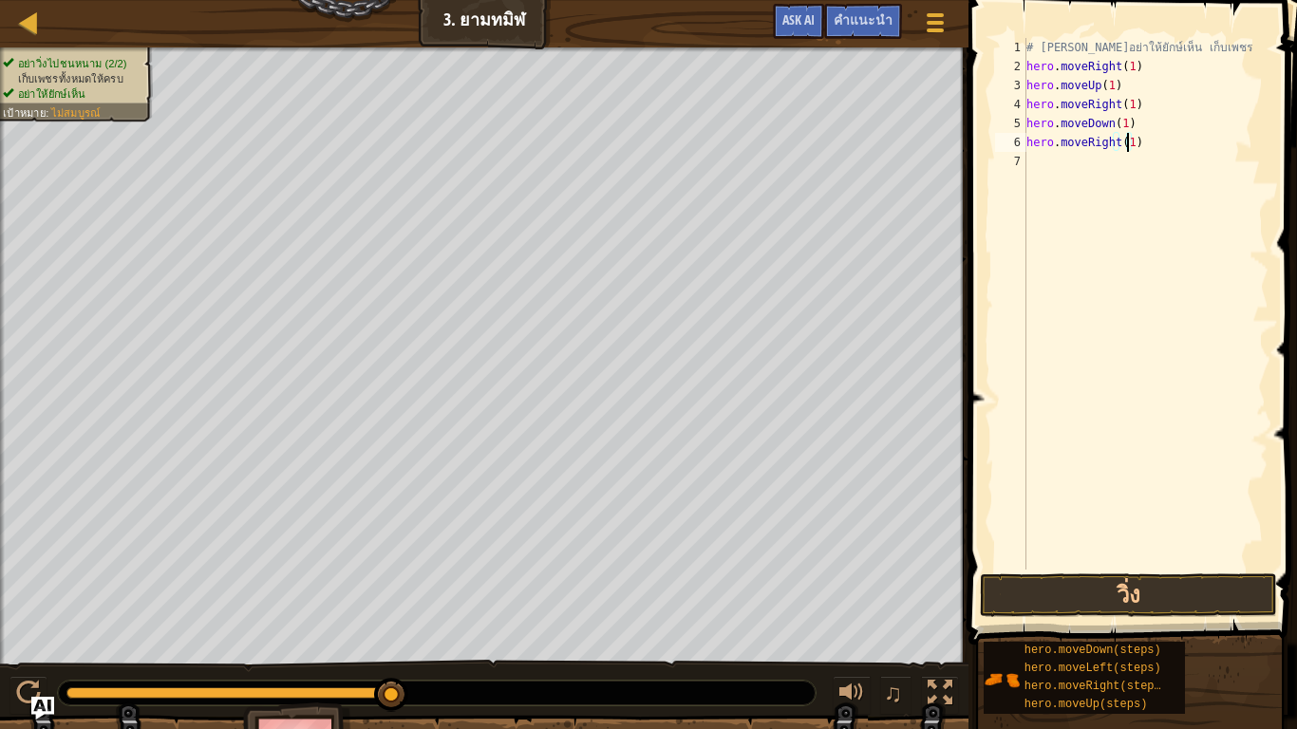
scroll to position [4, 84]
type textarea "hero.moveRight(1)"
click at [1057, 584] on button "วิ่ง" at bounding box center [1128, 595] width 296 height 44
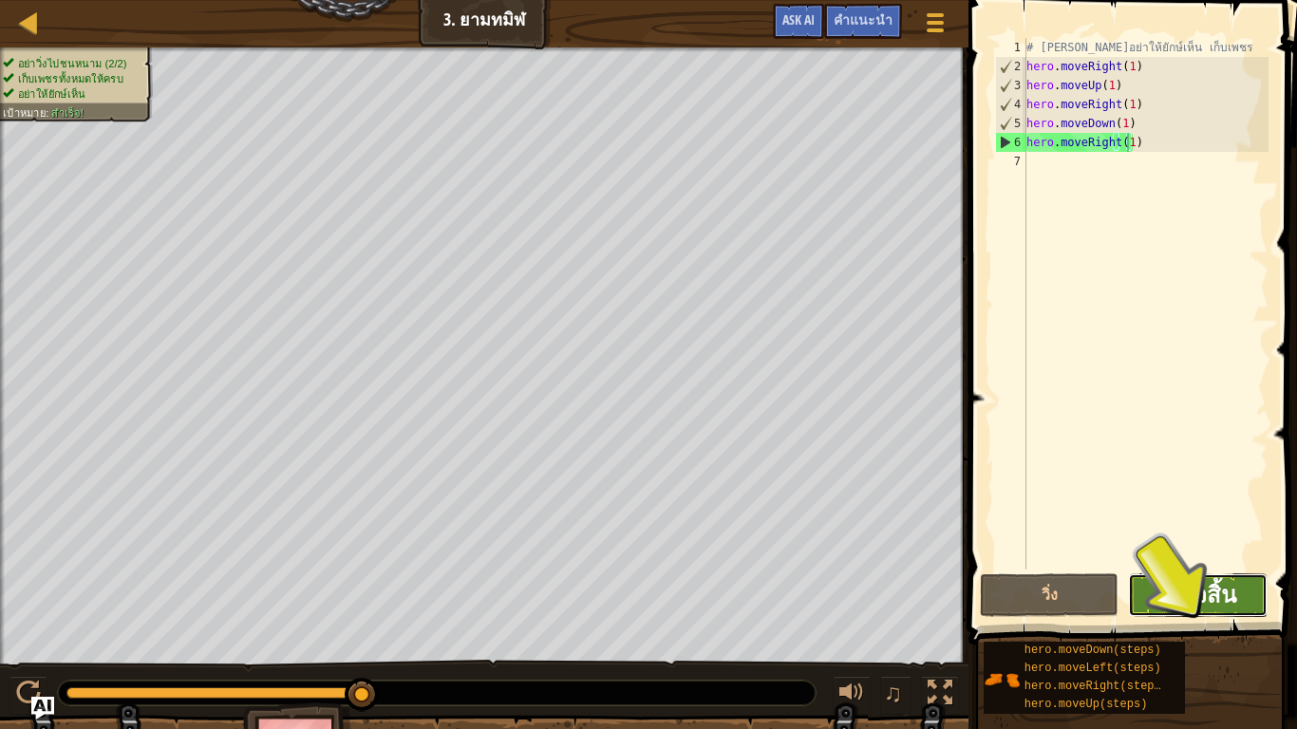
click at [1194, 583] on span "เสร็จสิ้น" at bounding box center [1197, 594] width 77 height 30
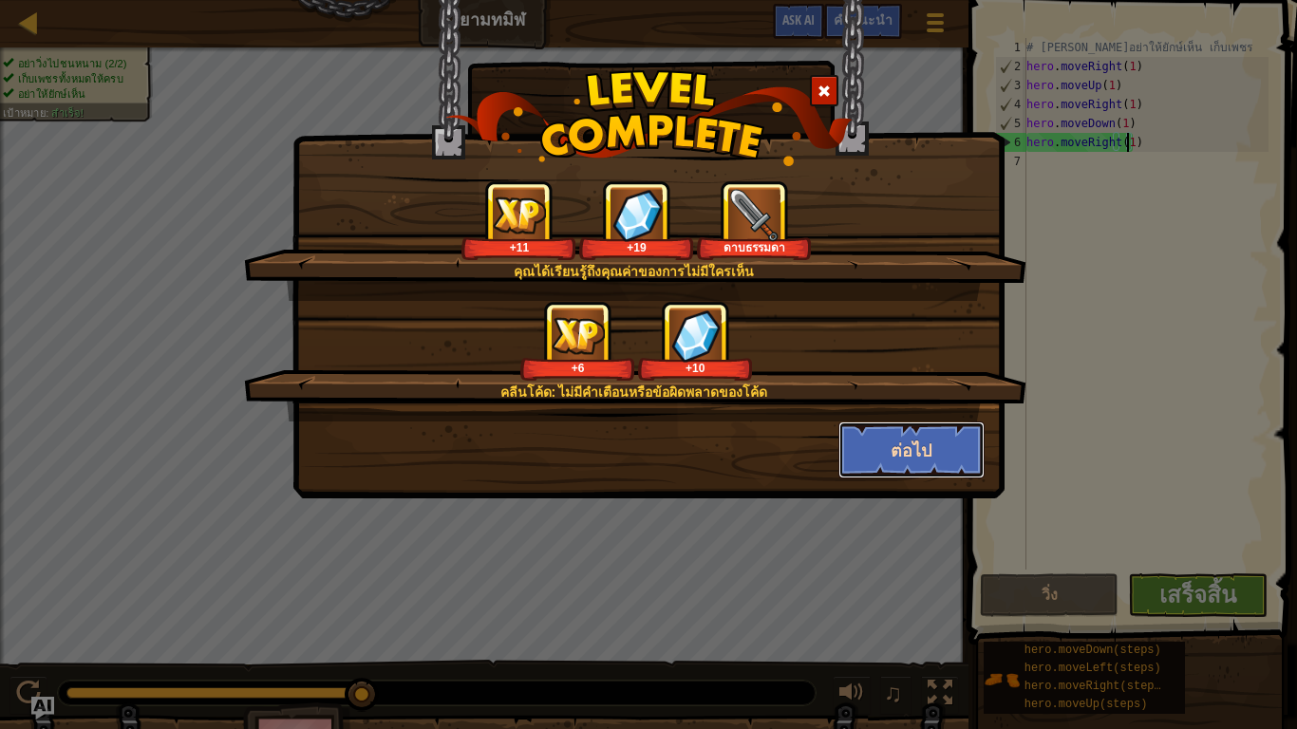
click at [907, 444] on button "ต่อไป" at bounding box center [911, 449] width 147 height 57
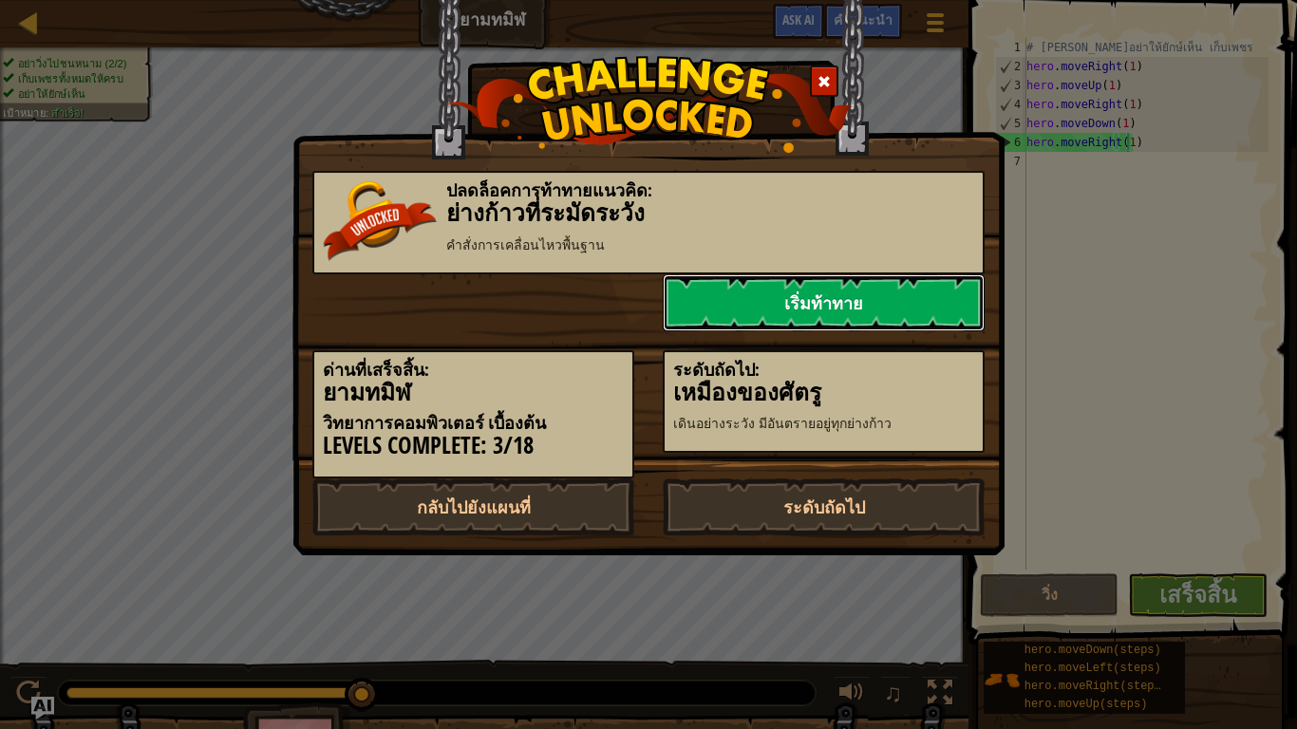
click at [888, 299] on link "เริ่มท้าทาย" at bounding box center [824, 302] width 322 height 57
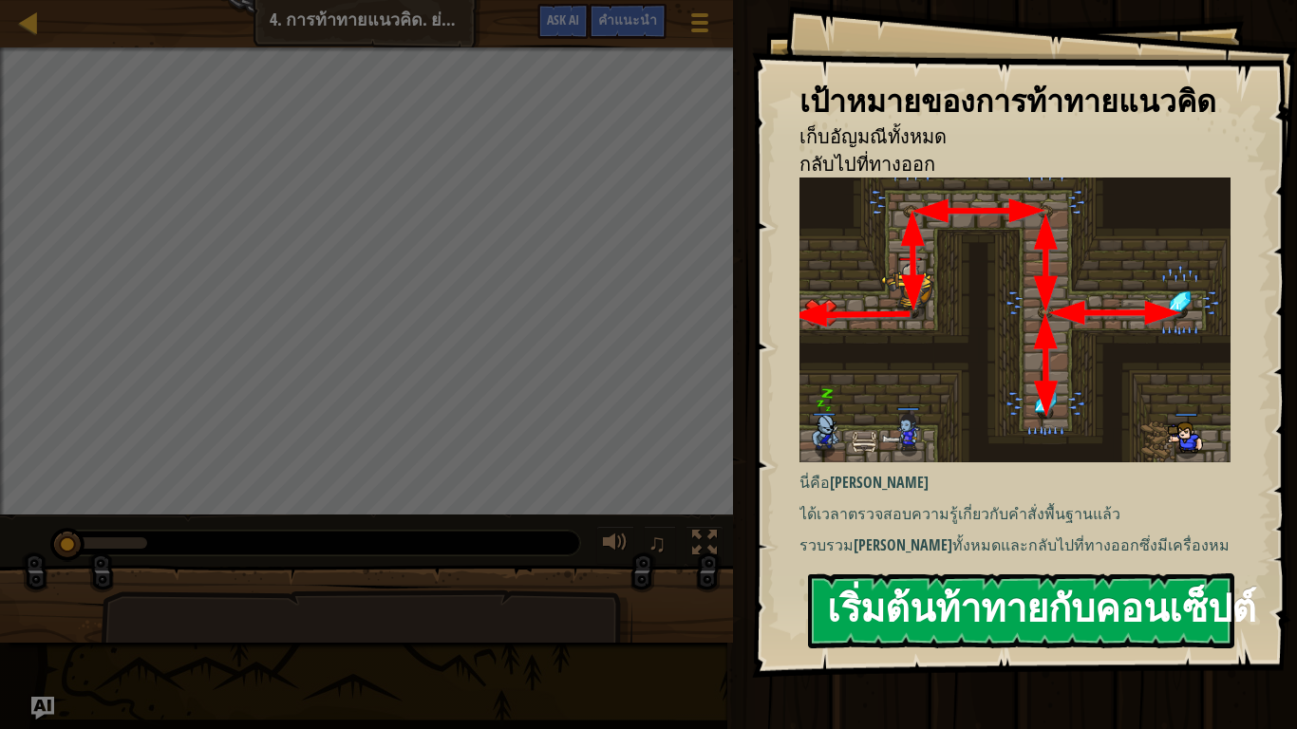
click at [944, 617] on button "เริ่มต้นท้าทายกับคอนเซ็ปต์" at bounding box center [1021, 610] width 426 height 75
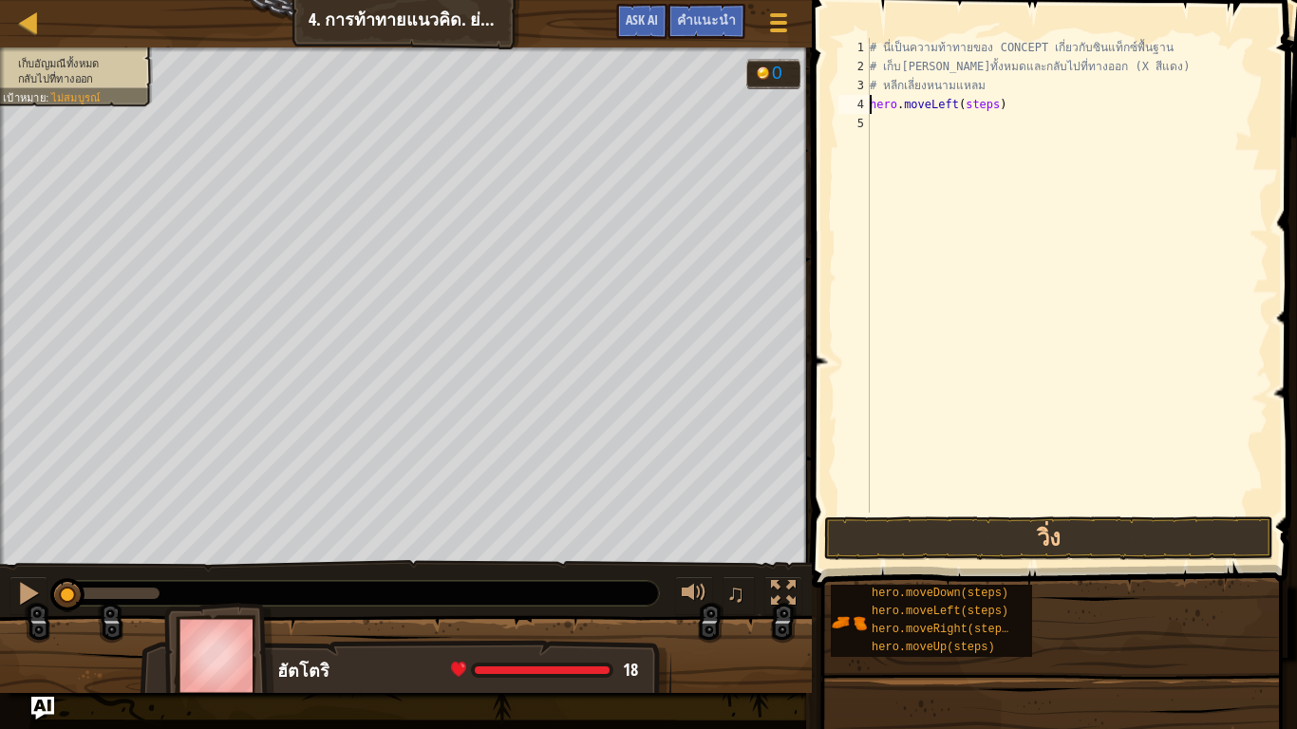
click at [984, 102] on div "# นี่เป็นความท้าทายของ CONCEPT เกี่ยวกับซินแท็กซ์พื้นฐาน # เก็บ[PERSON_NAME]ทั้…" at bounding box center [1067, 294] width 402 height 513
click at [987, 103] on div "# นี่เป็นความท้าทายของ CONCEPT เกี่ยวกับซินแท็กซ์พื้นฐาน # เก็บ[PERSON_NAME]ทั้…" at bounding box center [1067, 294] width 402 height 513
click at [1045, 540] on button "วิ่ง" at bounding box center [1048, 538] width 449 height 44
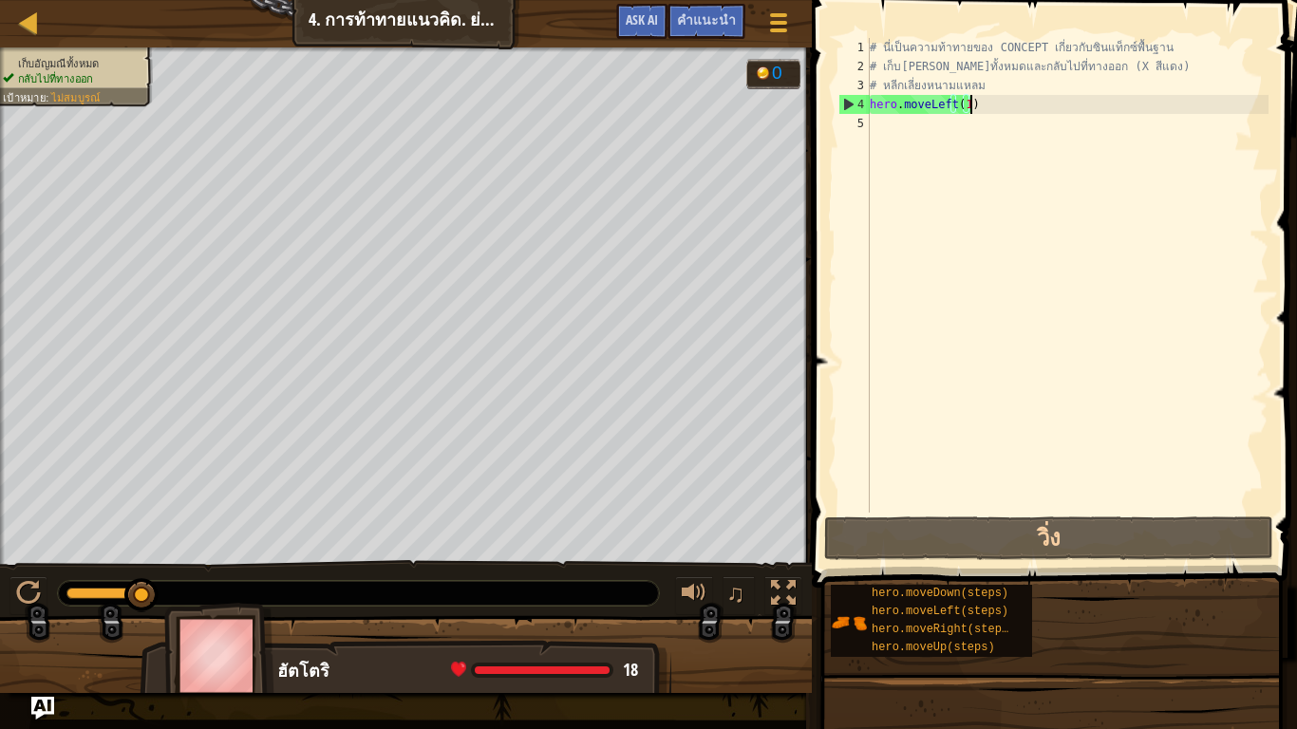
click at [1002, 108] on div "# นี่เป็นความท้าทายของ CONCEPT เกี่ยวกับซินแท็กซ์พื้นฐาน # เก็บ[PERSON_NAME]ทั้…" at bounding box center [1067, 294] width 402 height 513
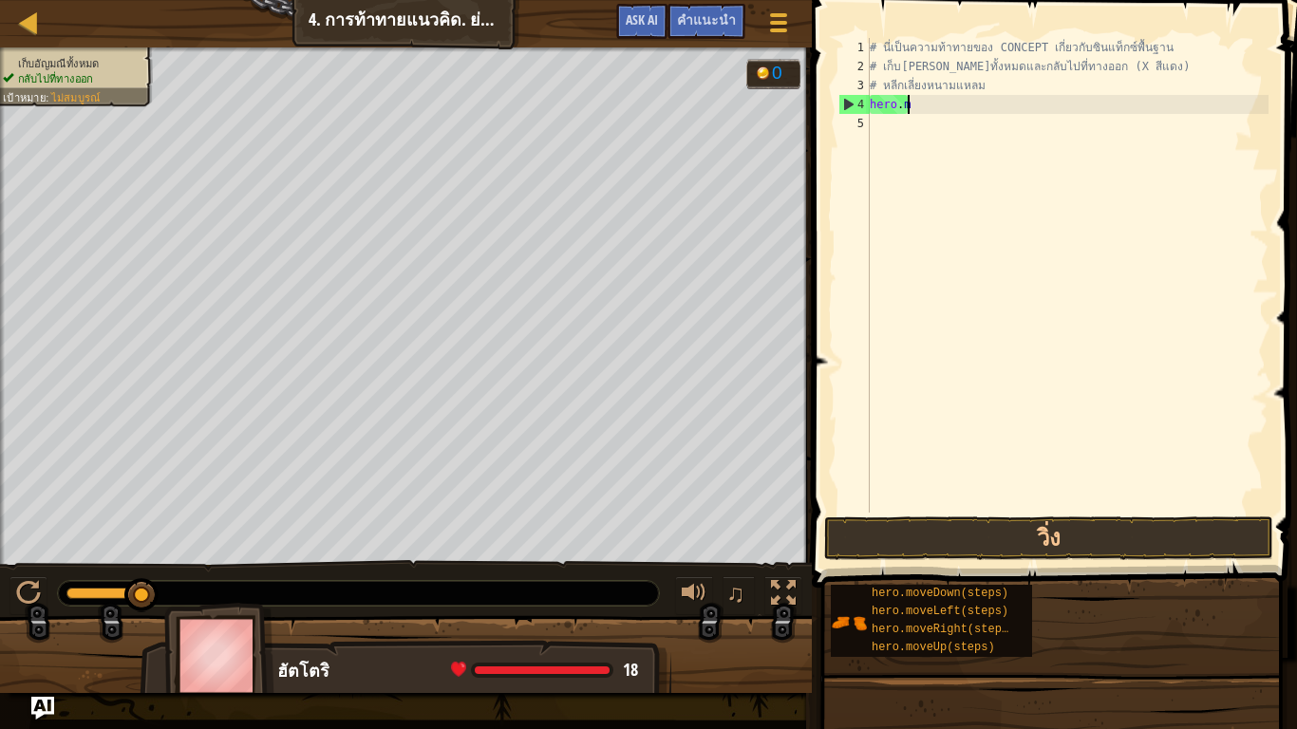
scroll to position [4, 5]
type textarea "h"
click at [986, 100] on div "# นี่เป็นความท้าทายของ CONCEPT เกี่ยวกับซินแท็กซ์พื้นฐาน # เก็บ[PERSON_NAME]ทั้…" at bounding box center [1067, 275] width 402 height 475
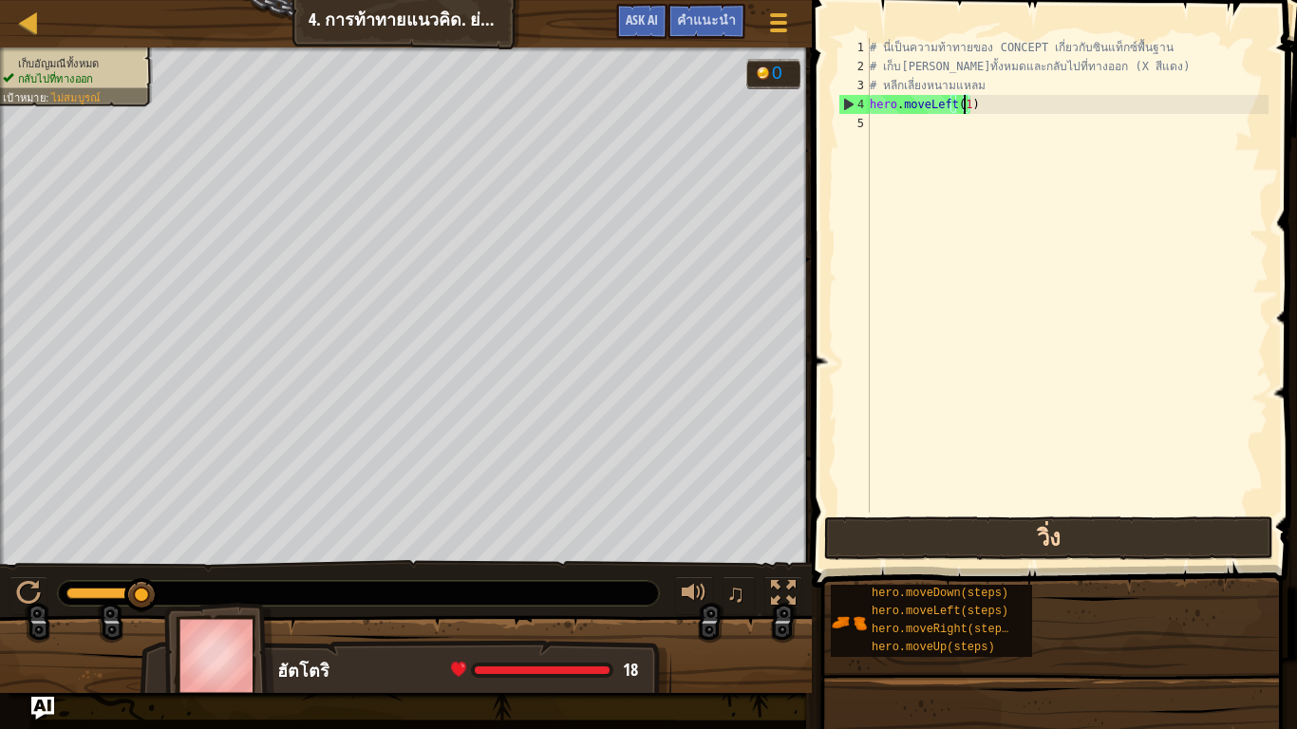
type textarea "hero.moveLeft(1)"
click at [987, 528] on button "วิ่ง" at bounding box center [1048, 538] width 449 height 44
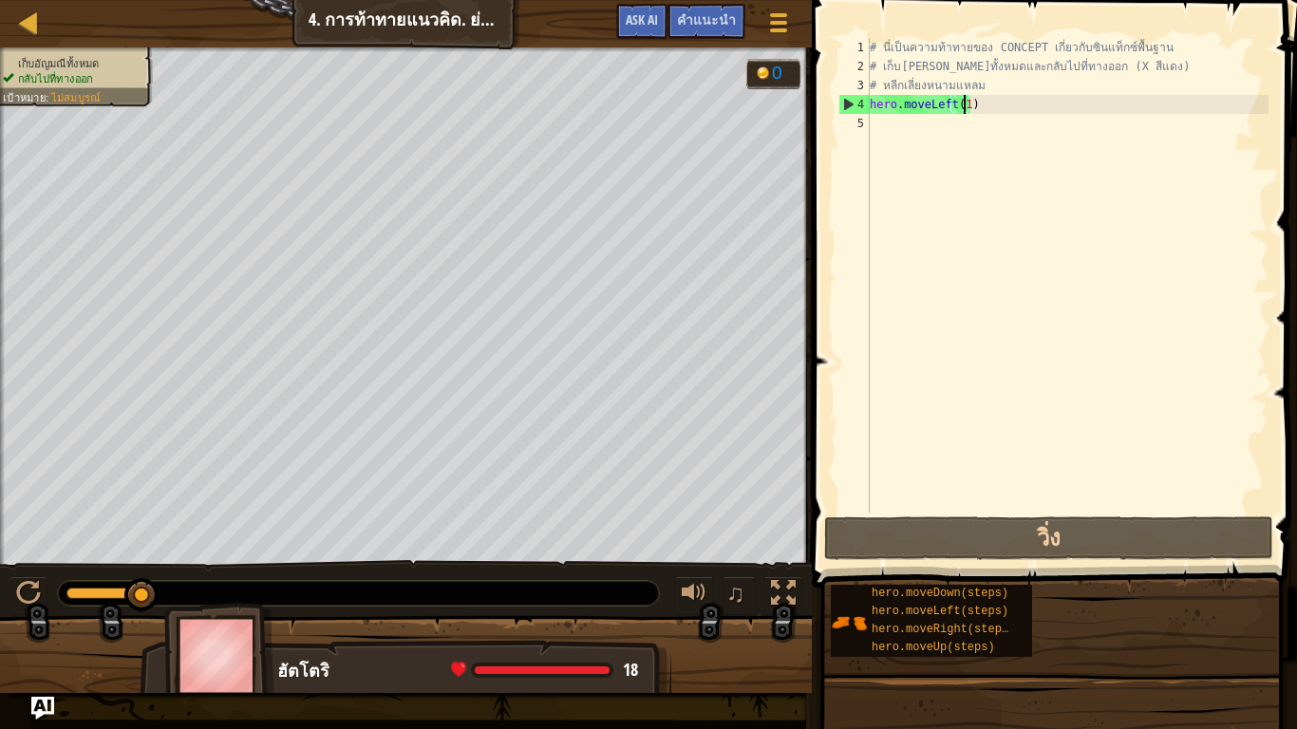
click at [970, 120] on div "# นี่เป็นความท้าทายของ CONCEPT เกี่ยวกับซินแท็กซ์พื้นฐาน # เก็บ[PERSON_NAME]ทั้…" at bounding box center [1067, 294] width 402 height 513
click at [980, 110] on div "# นี่เป็นความท้าทายของ CONCEPT เกี่ยวกับซินแท็กซ์พื้นฐาน # เก็บ[PERSON_NAME]ทั้…" at bounding box center [1067, 294] width 402 height 513
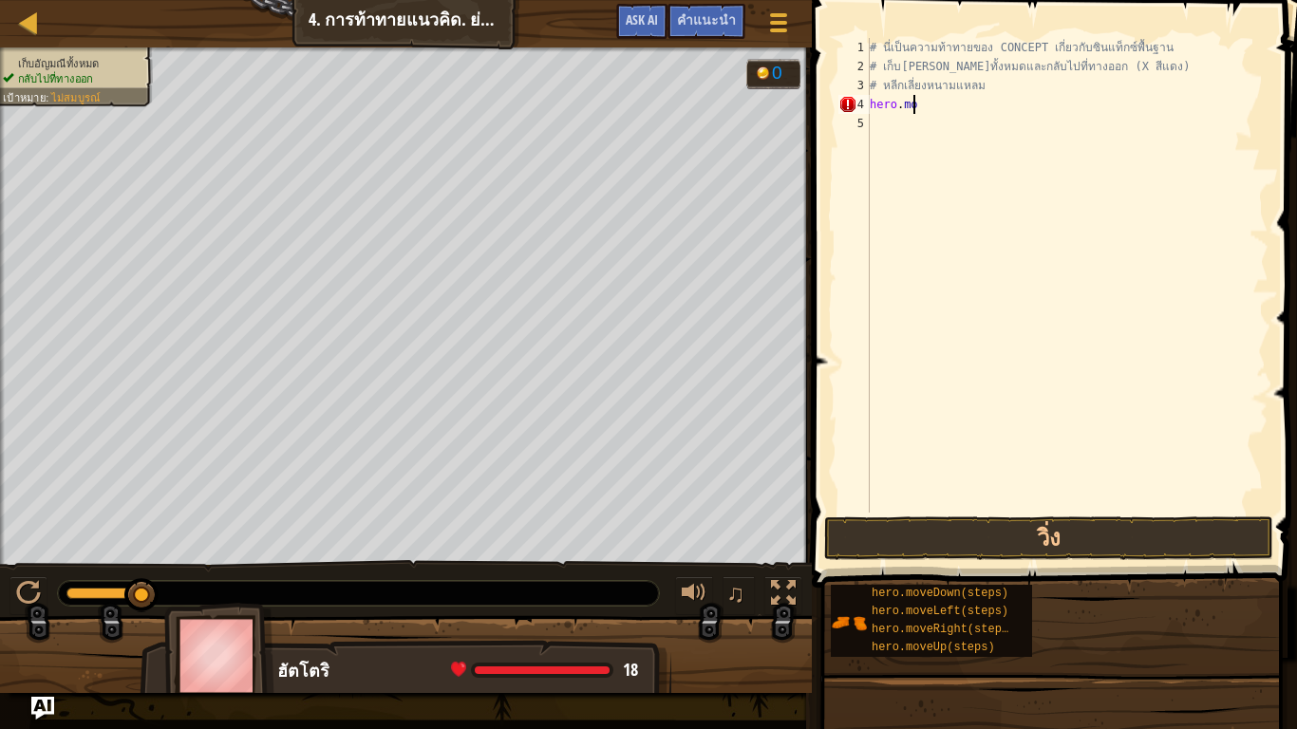
type textarea "h"
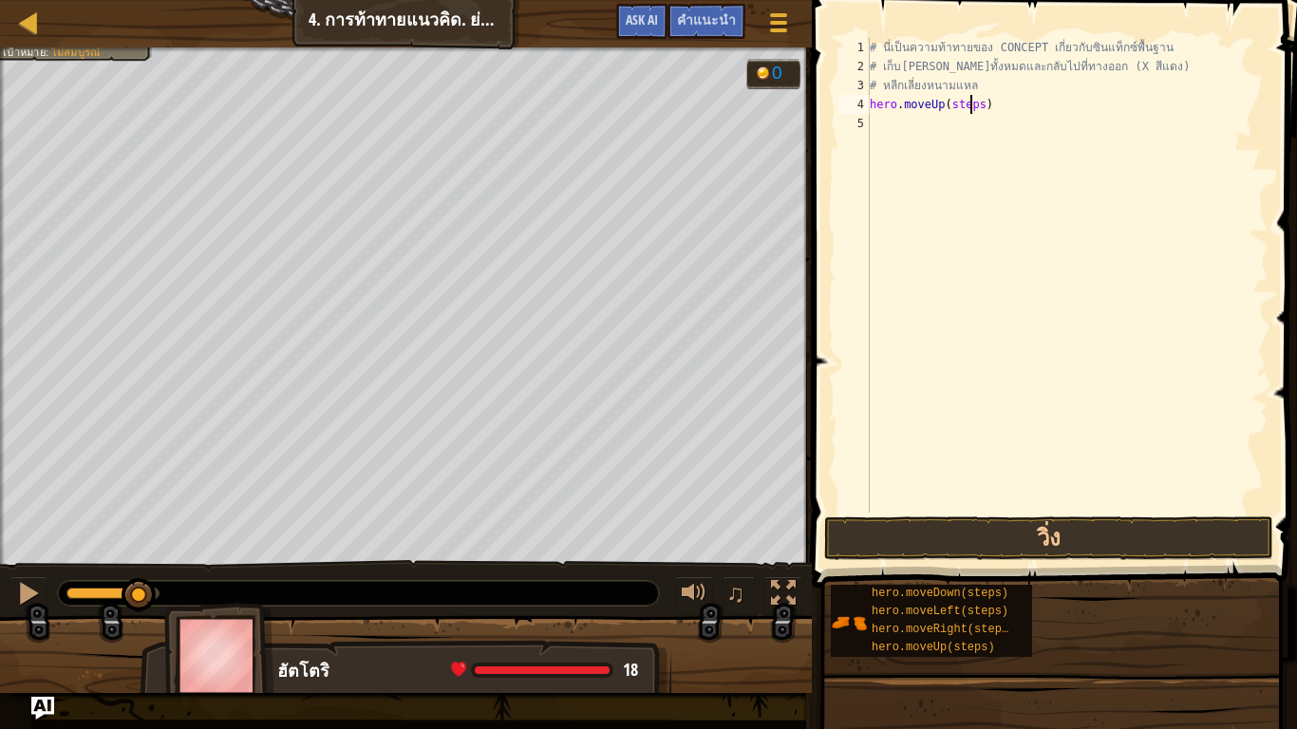
click at [971, 105] on div "# นี่เป็นความท้าทายของ CONCEPT เกี่ยวกับซินแท็กซ์พื้นฐาน # เก็บ[PERSON_NAME]ทั้…" at bounding box center [1067, 294] width 402 height 513
click at [977, 105] on div "# นี่เป็นความท้าทายของ CONCEPT เกี่ยวกับซินแท็กซ์พื้นฐาน # เก็บ[PERSON_NAME]ทั้…" at bounding box center [1067, 294] width 402 height 513
click at [999, 533] on button "วิ่ง" at bounding box center [1048, 538] width 449 height 44
click at [994, 122] on div "# นี่เป็นความท้าทายของ CONCEPT เกี่ยวกับซินแท็กซ์พื้นฐาน # เก็บ[PERSON_NAME]ทั้…" at bounding box center [1067, 294] width 402 height 513
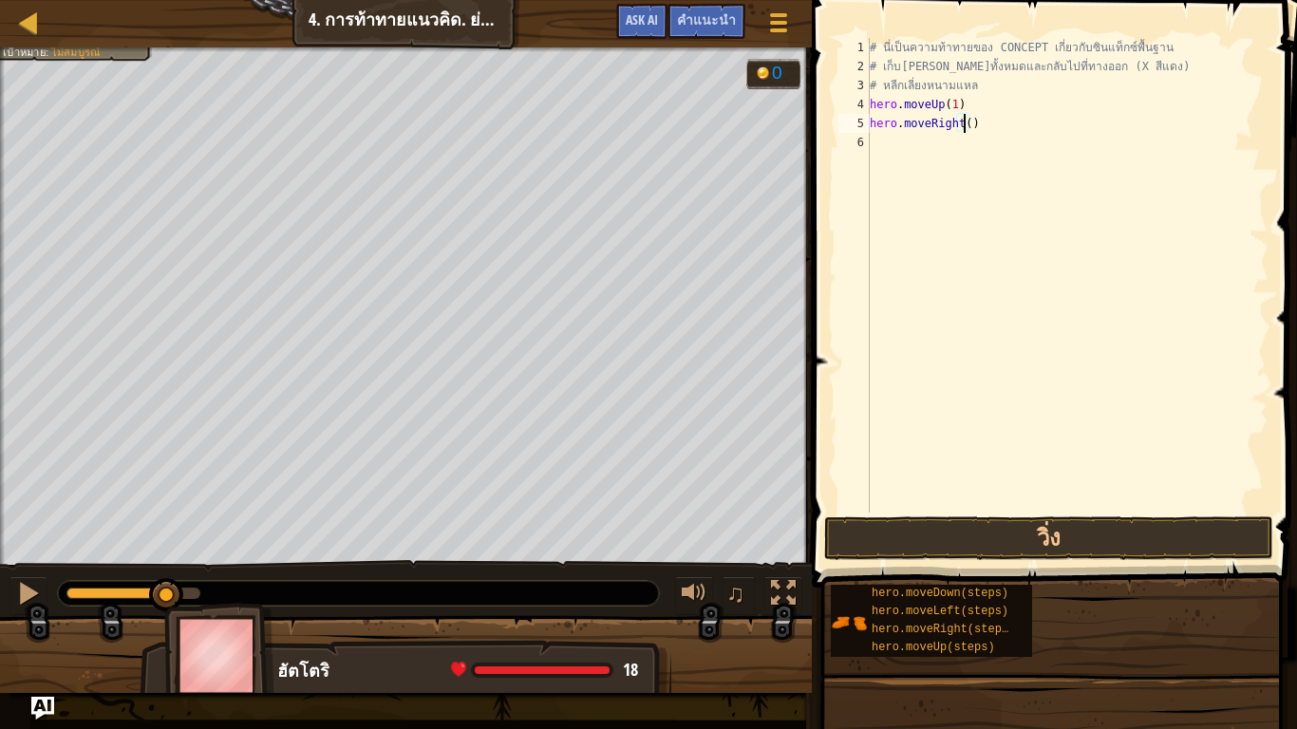
scroll to position [4, 83]
click at [1019, 524] on button "วิ่ง" at bounding box center [1048, 538] width 449 height 44
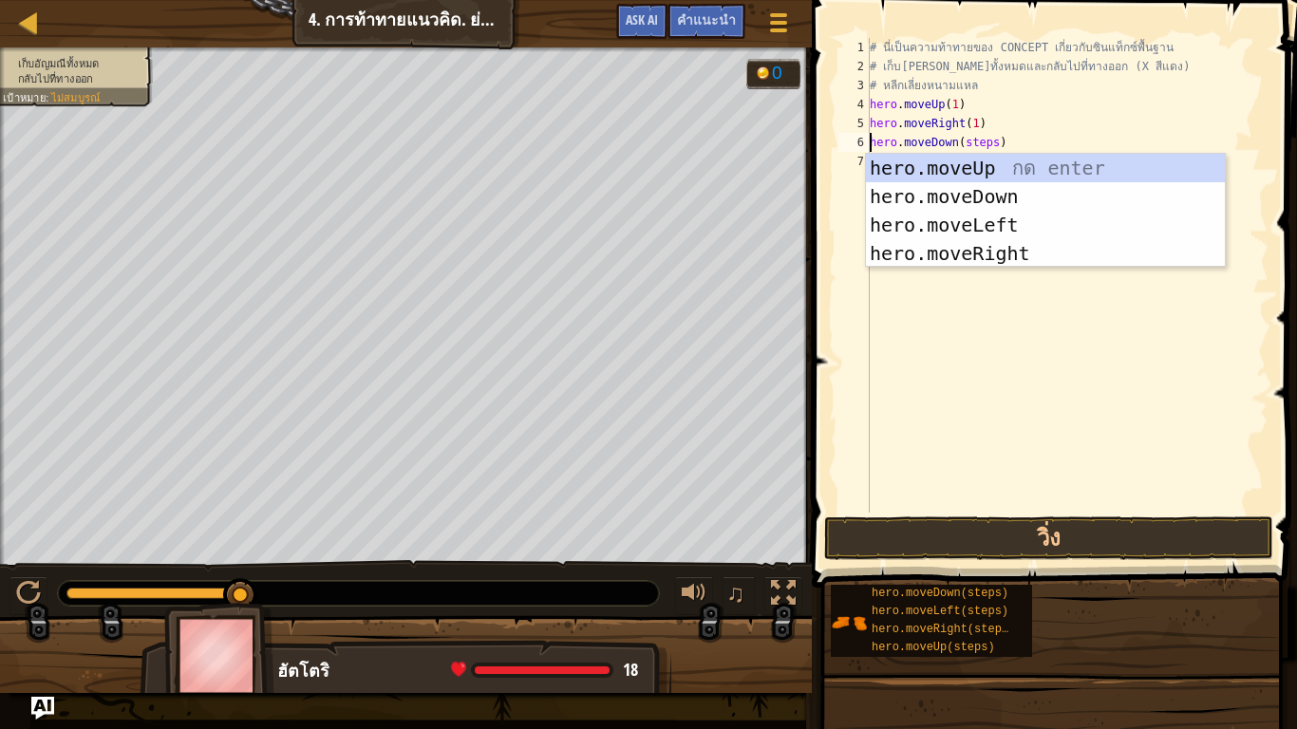
click at [988, 140] on div "# นี่เป็นความท้าทายของ CONCEPT เกี่ยวกับซินแท็กซ์พื้นฐาน # เก็บ[PERSON_NAME]ทั้…" at bounding box center [1067, 294] width 402 height 513
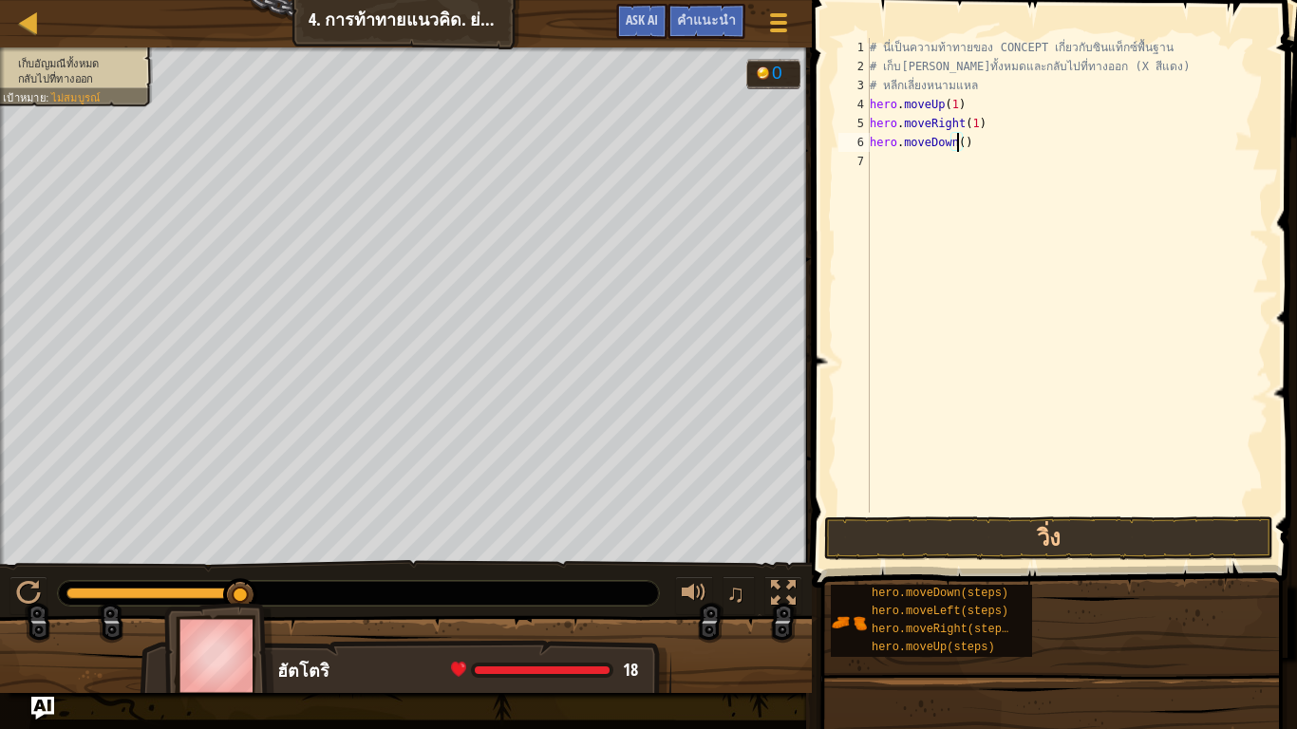
scroll to position [4, 78]
type textarea "hero.moveDown(2)"
click at [987, 525] on button "วิ่ง" at bounding box center [1048, 538] width 449 height 44
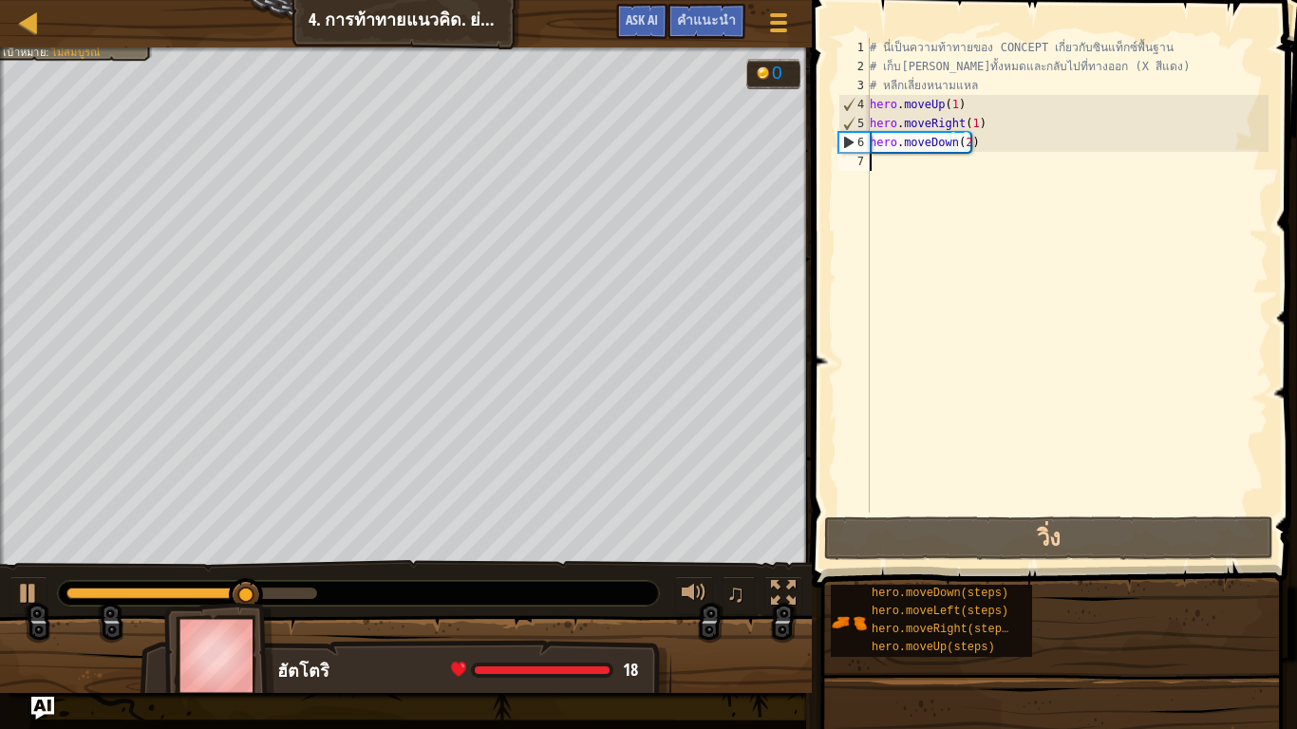
click at [934, 169] on div "# นี่เป็นความท้าทายของ CONCEPT เกี่ยวกับซินแท็กซ์พื้นฐาน # เก็บ[PERSON_NAME]ทั้…" at bounding box center [1067, 294] width 402 height 513
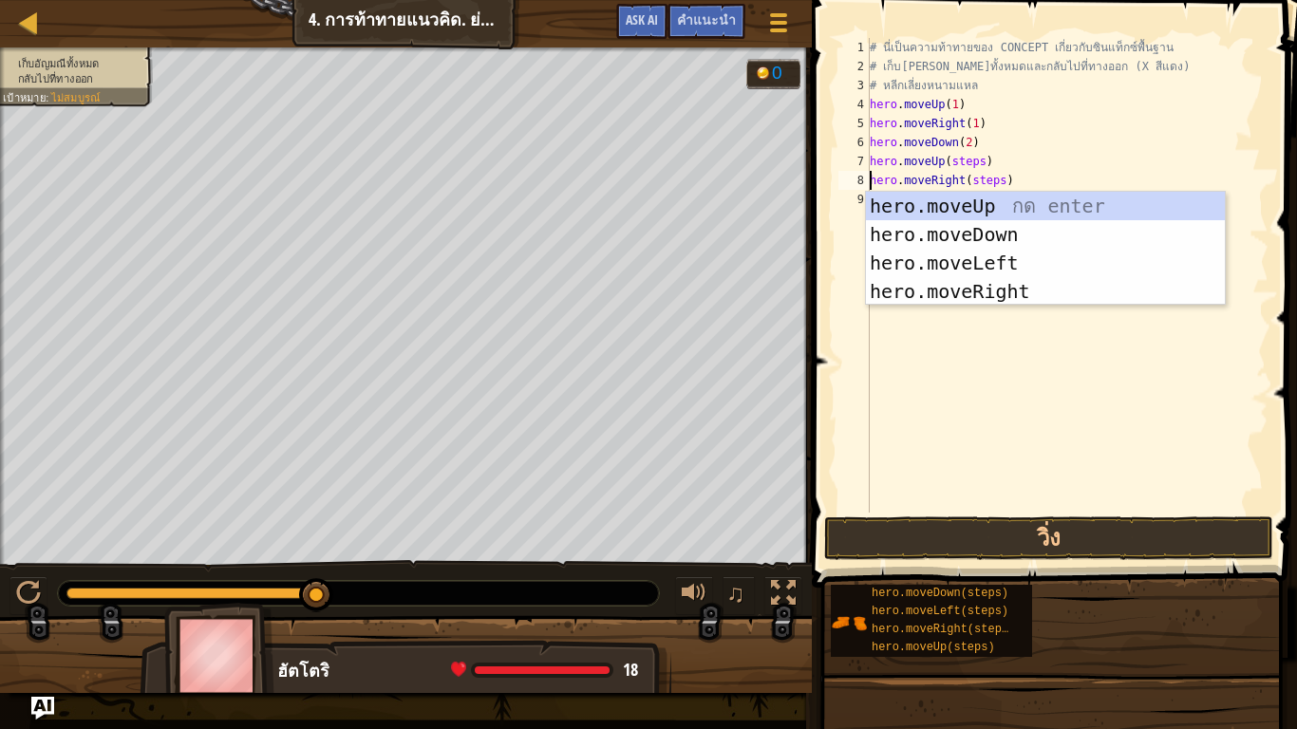
click at [972, 159] on div "# นี่เป็นความท้าทายของ CONCEPT เกี่ยวกับซินแท็กซ์พื้นฐาน # เก็บ[PERSON_NAME]ทั้…" at bounding box center [1067, 294] width 402 height 513
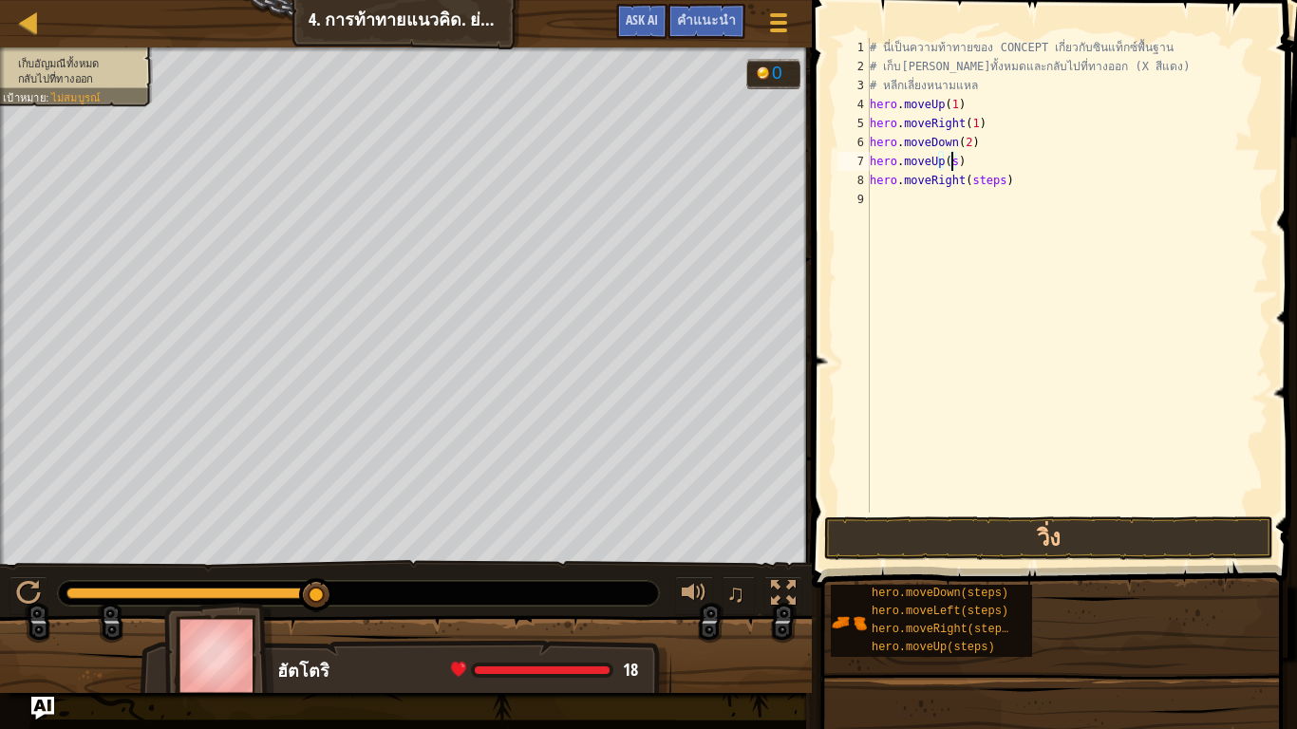
click at [951, 159] on div "# นี่เป็นความท้าทายของ CONCEPT เกี่ยวกับซินแท็กซ์พื้นฐาน # เก็บ[PERSON_NAME]ทั้…" at bounding box center [1067, 294] width 402 height 513
click at [994, 180] on div "# นี่เป็นความท้าทายของ CONCEPT เกี่ยวกับซินแท็กซ์พื้นฐาน # เก็บ[PERSON_NAME]ทั้…" at bounding box center [1067, 294] width 402 height 513
click at [1028, 531] on button "วิ่ง" at bounding box center [1048, 538] width 449 height 44
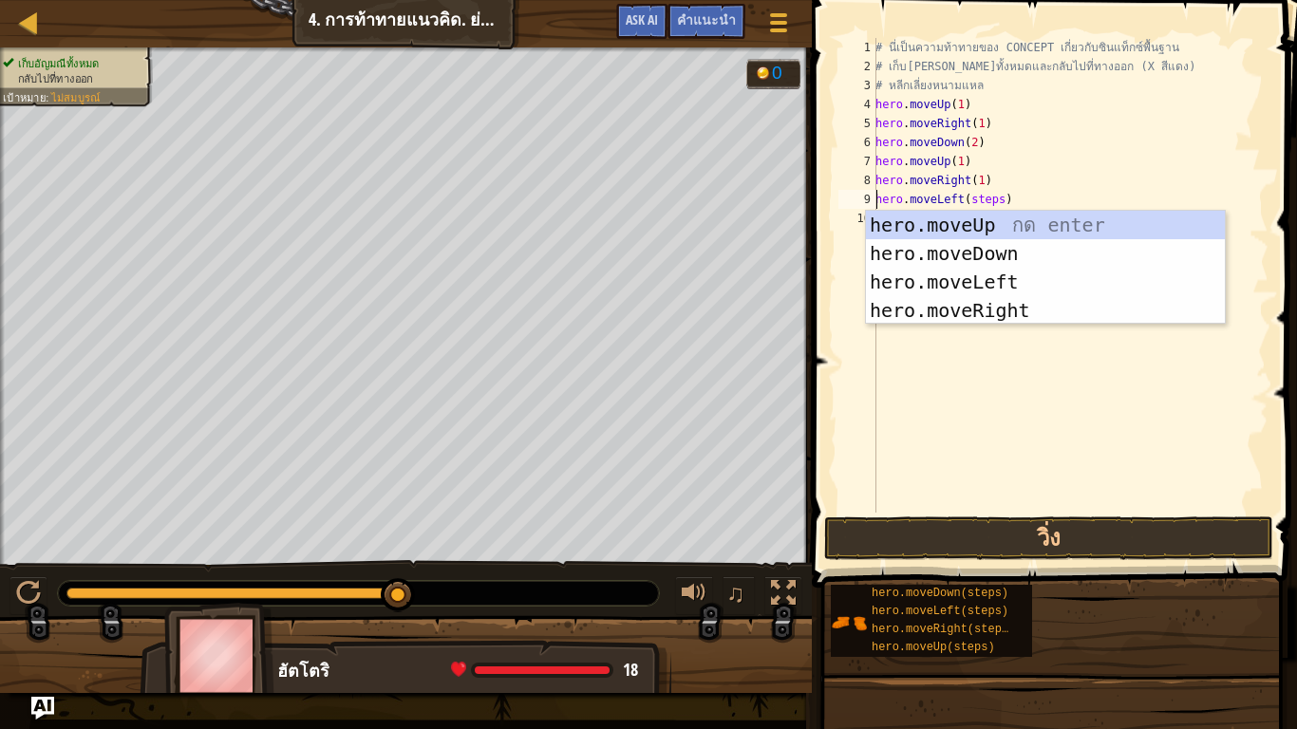
click at [993, 201] on div "# นี่เป็นความท้าทายของ CONCEPT เกี่ยวกับซินแท็กซ์พื้นฐาน # เก็บ[PERSON_NAME]ทั้…" at bounding box center [1069, 294] width 397 height 513
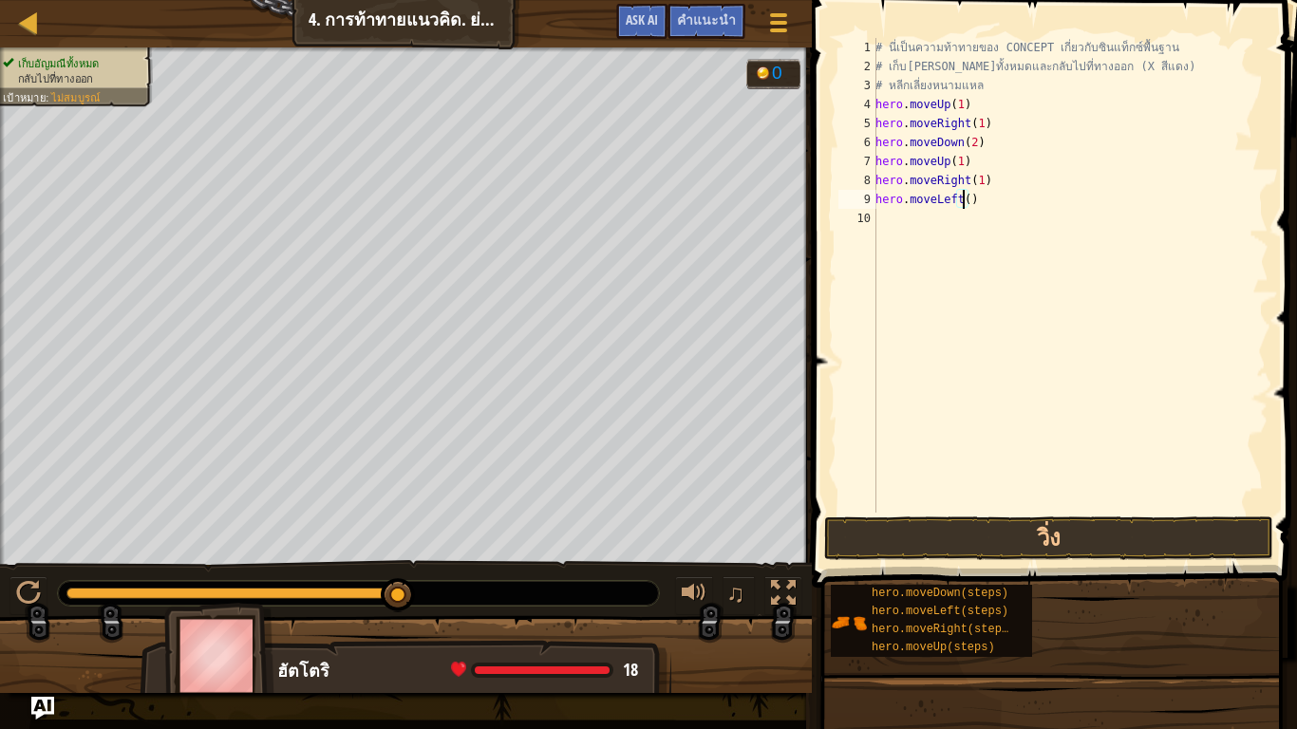
scroll to position [4, 78]
click at [992, 217] on div "# นี่เป็นความท้าทายของ CONCEPT เกี่ยวกับซินแท็กซ์พื้นฐาน # เก็บ[PERSON_NAME]ทั้…" at bounding box center [1069, 294] width 397 height 513
click at [978, 237] on div "# นี่เป็นความท้าทายของ CONCEPT เกี่ยวกับซินแท็กซ์พื้นฐาน # เก็บ[PERSON_NAME]ทั้…" at bounding box center [1069, 294] width 397 height 513
click at [982, 237] on div "# นี่เป็นความท้าทายของ CONCEPT เกี่ยวกับซินแท็กซ์พื้นฐาน # เก็บ[PERSON_NAME]ทั้…" at bounding box center [1069, 294] width 397 height 513
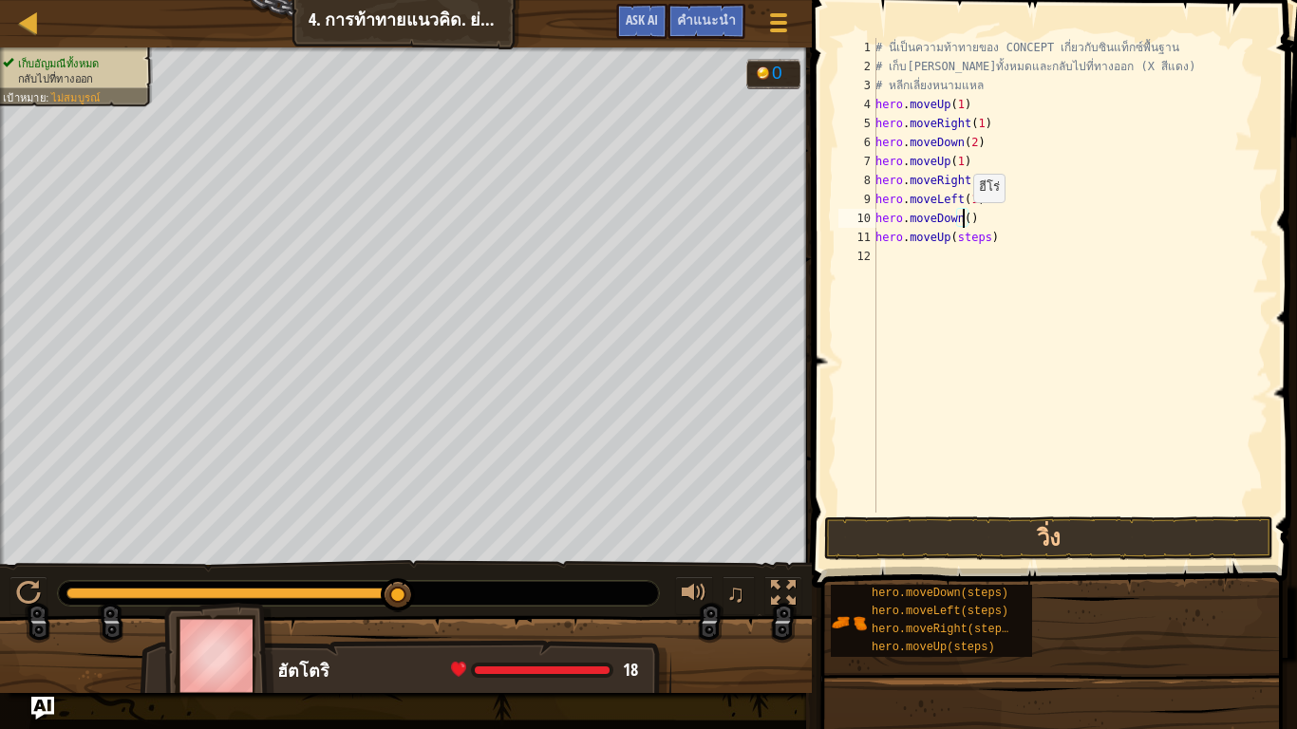
click at [963, 221] on div "# นี่เป็นความท้าทายของ CONCEPT เกี่ยวกับซินแท็กซ์พื้นฐาน # เก็บ[PERSON_NAME]ทั้…" at bounding box center [1069, 294] width 397 height 513
click at [979, 235] on div "# นี่เป็นความท้าทายของ CONCEPT เกี่ยวกับซินแท็กซ์พื้นฐาน # เก็บ[PERSON_NAME]ทั้…" at bounding box center [1069, 294] width 397 height 513
click at [1026, 533] on button "วิ่ง" at bounding box center [1048, 538] width 449 height 44
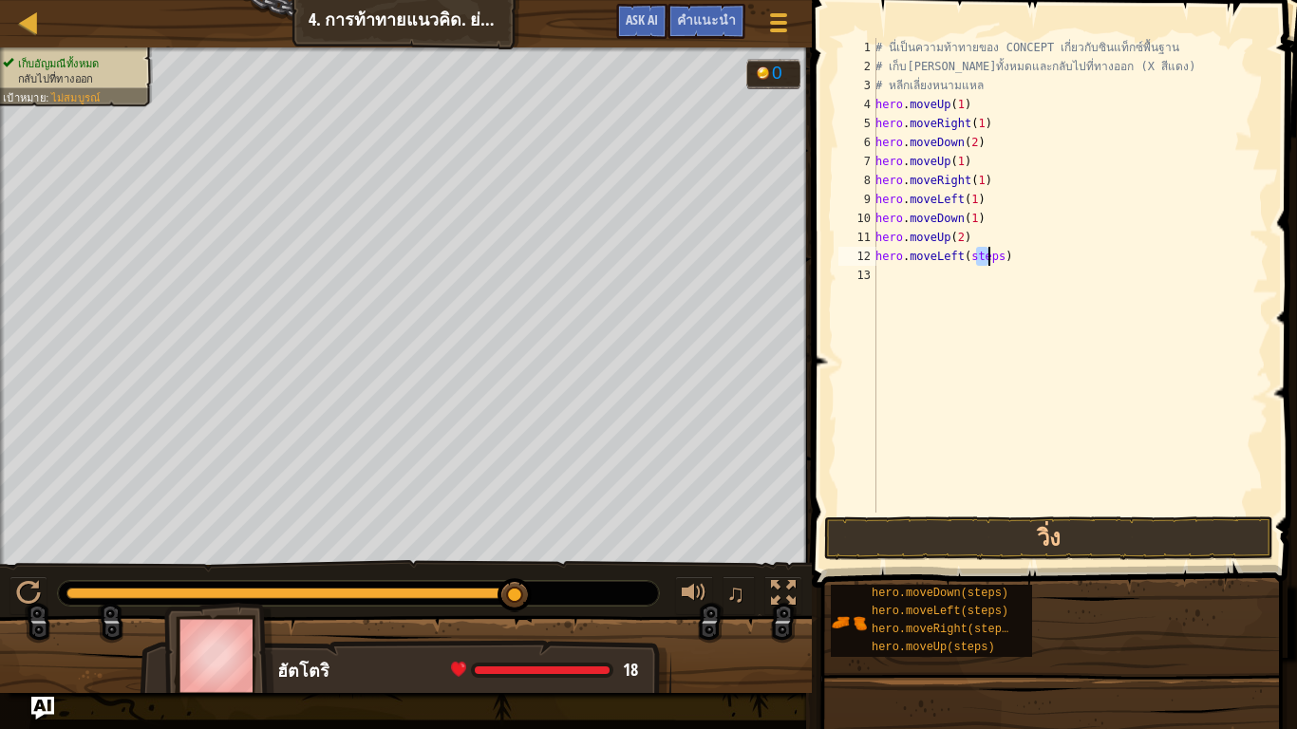
click at [986, 251] on div "# นี่เป็นความท้าทายของ CONCEPT เกี่ยวกับซินแท็กซ์พื้นฐาน # เก็บ[PERSON_NAME]ทั้…" at bounding box center [1069, 294] width 397 height 513
click at [989, 255] on div "# นี่เป็นความท้าทายของ CONCEPT เกี่ยวกับซินแท็กซ์พื้นฐาน # เก็บ[PERSON_NAME]ทั้…" at bounding box center [1069, 275] width 397 height 475
click at [995, 255] on div "# นี่เป็นความท้าทายของ CONCEPT เกี่ยวกับซินแท็กซ์พื้นฐาน # เก็บ[PERSON_NAME]ทั้…" at bounding box center [1069, 294] width 397 height 513
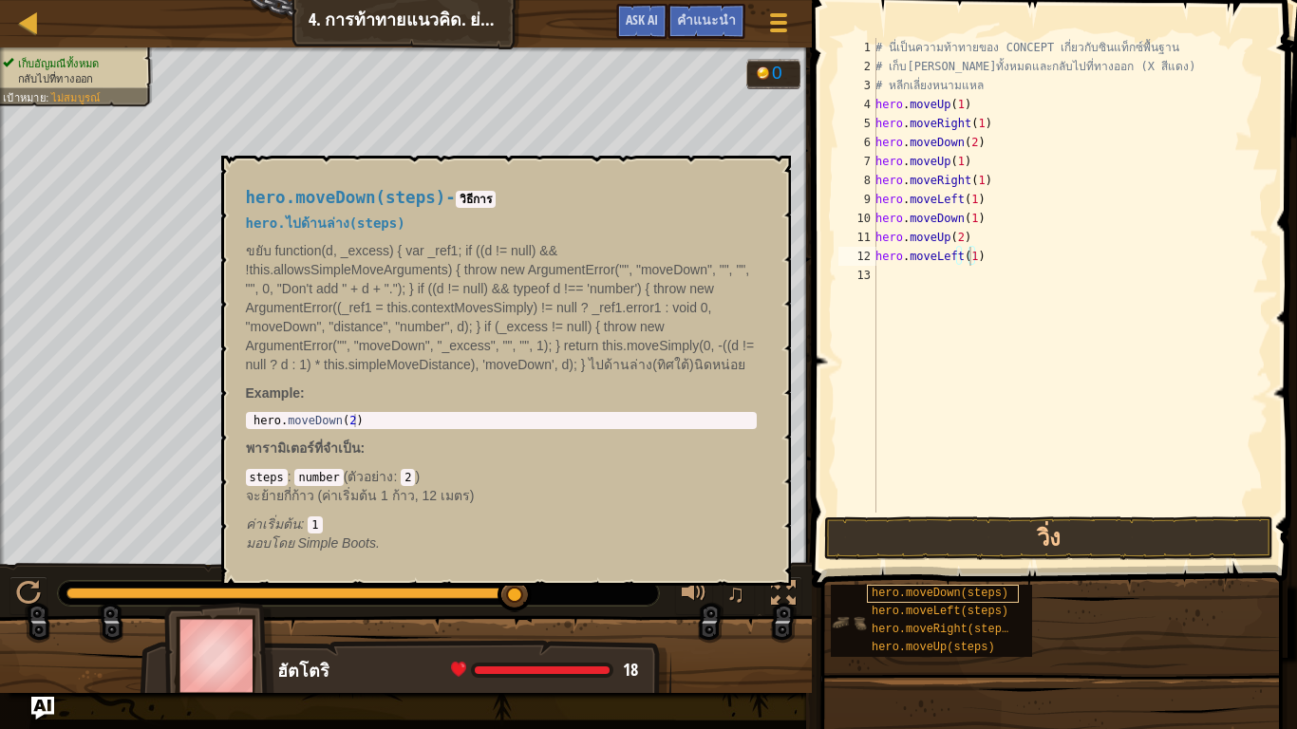
click at [961, 588] on div "hero.moveDown(steps) hero.moveLeft(steps) hero.moveRight(steps) hero.moveUp(ste…" at bounding box center [1057, 621] width 454 height 74
click at [961, 588] on span "hero.moveDown(steps)" at bounding box center [939, 593] width 137 height 13
drag, startPoint x: 961, startPoint y: 588, endPoint x: 965, endPoint y: 301, distance: 286.7
click at [965, 301] on div "คำแนะนำ วิดีโอ hero.moveLeft(1) 1 2 3 4 5 6 7 8 9 10 11 12 13 # นี่เป็นความท้าท…" at bounding box center [1051, 360] width 491 height 720
click at [963, 604] on div "hero.moveLeft(steps)" at bounding box center [943, 612] width 152 height 18
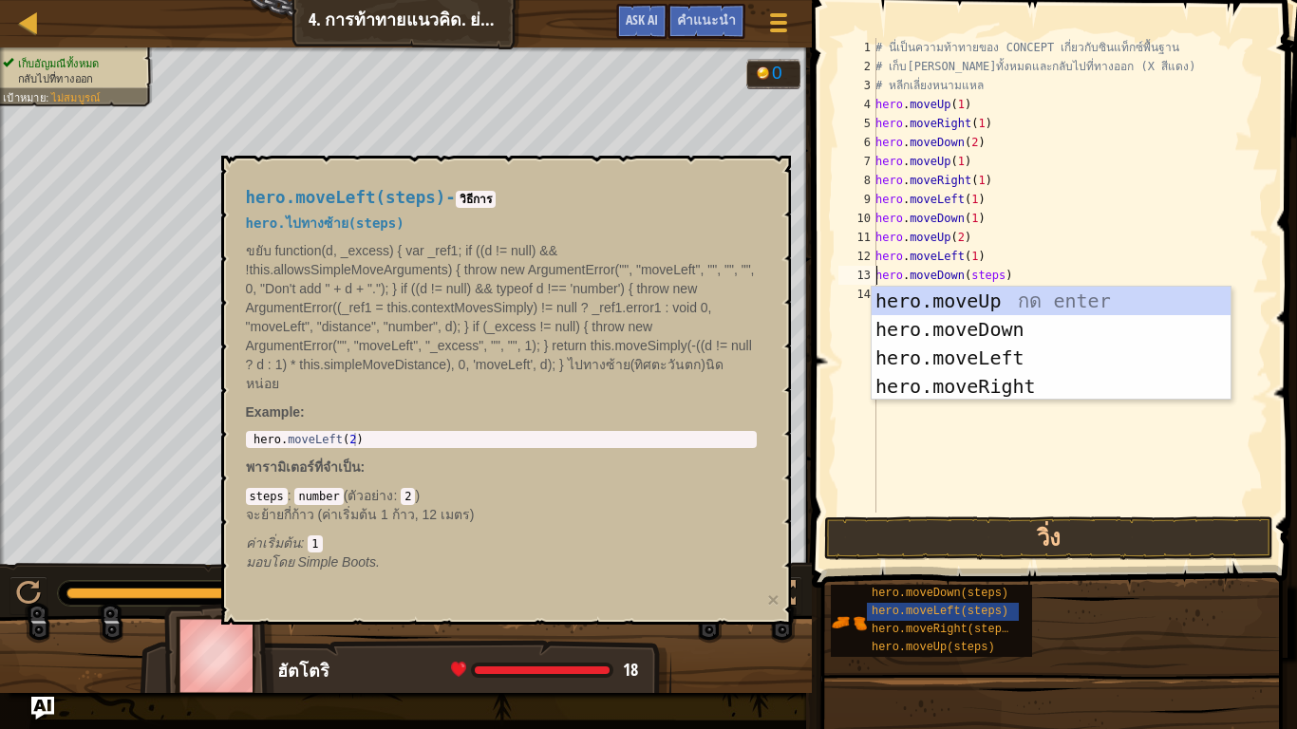
click at [992, 271] on div "# นี่เป็นความท้าทายของ CONCEPT เกี่ยวกับซินแท็กซ์พื้นฐาน # เก็บ[PERSON_NAME]ทั้…" at bounding box center [1069, 294] width 397 height 513
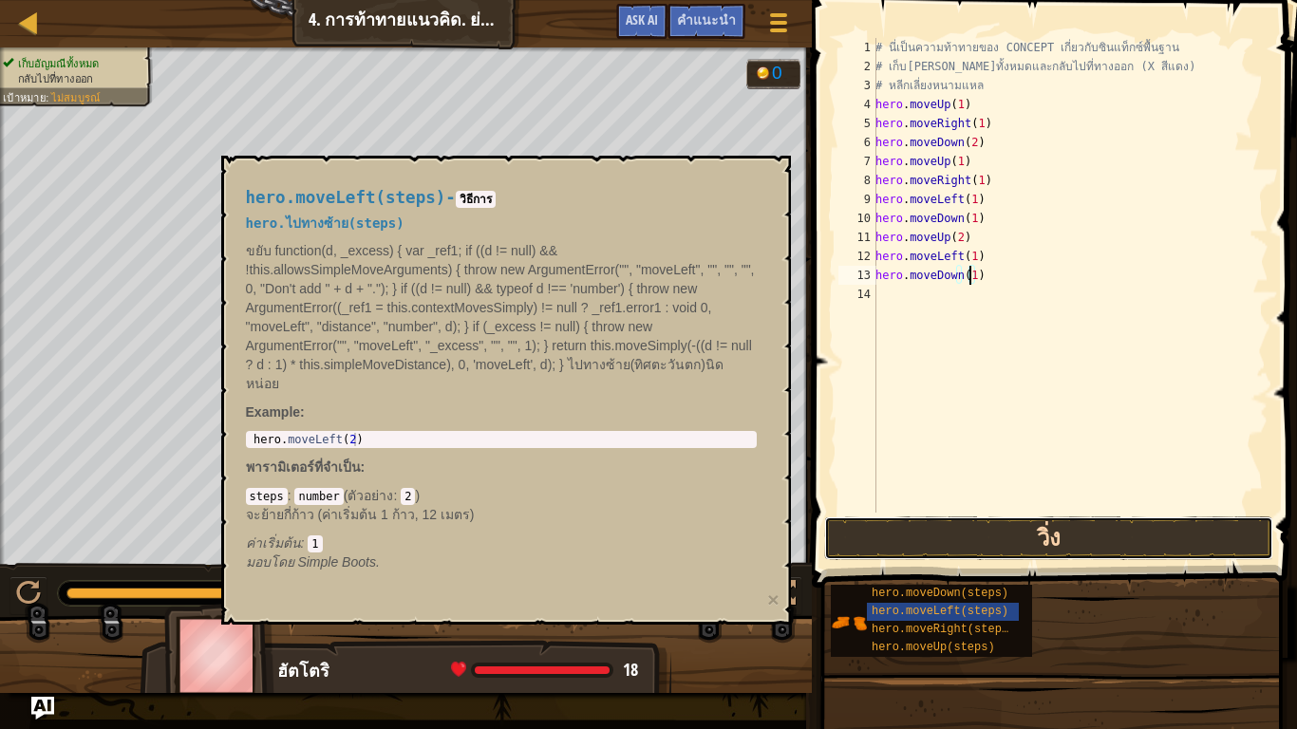
click at [998, 536] on button "วิ่ง" at bounding box center [1048, 538] width 449 height 44
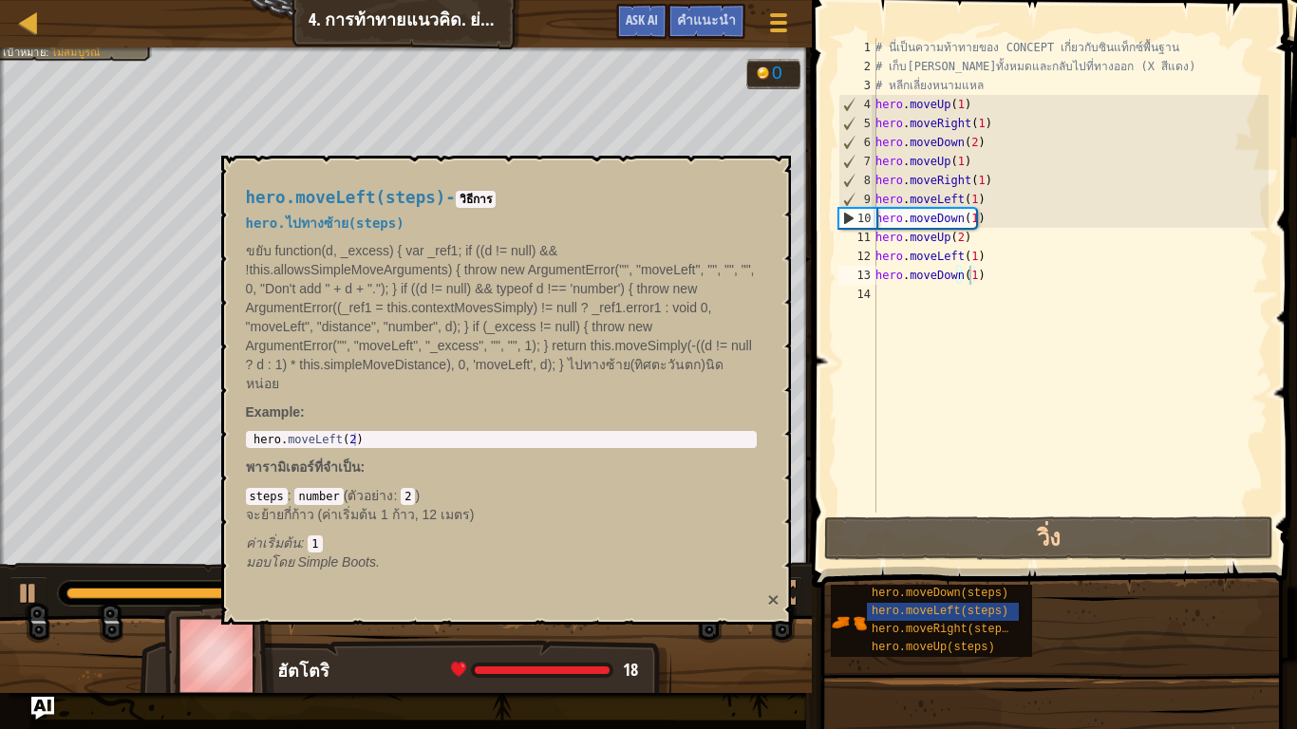
click at [773, 589] on button "×" at bounding box center [772, 599] width 11 height 20
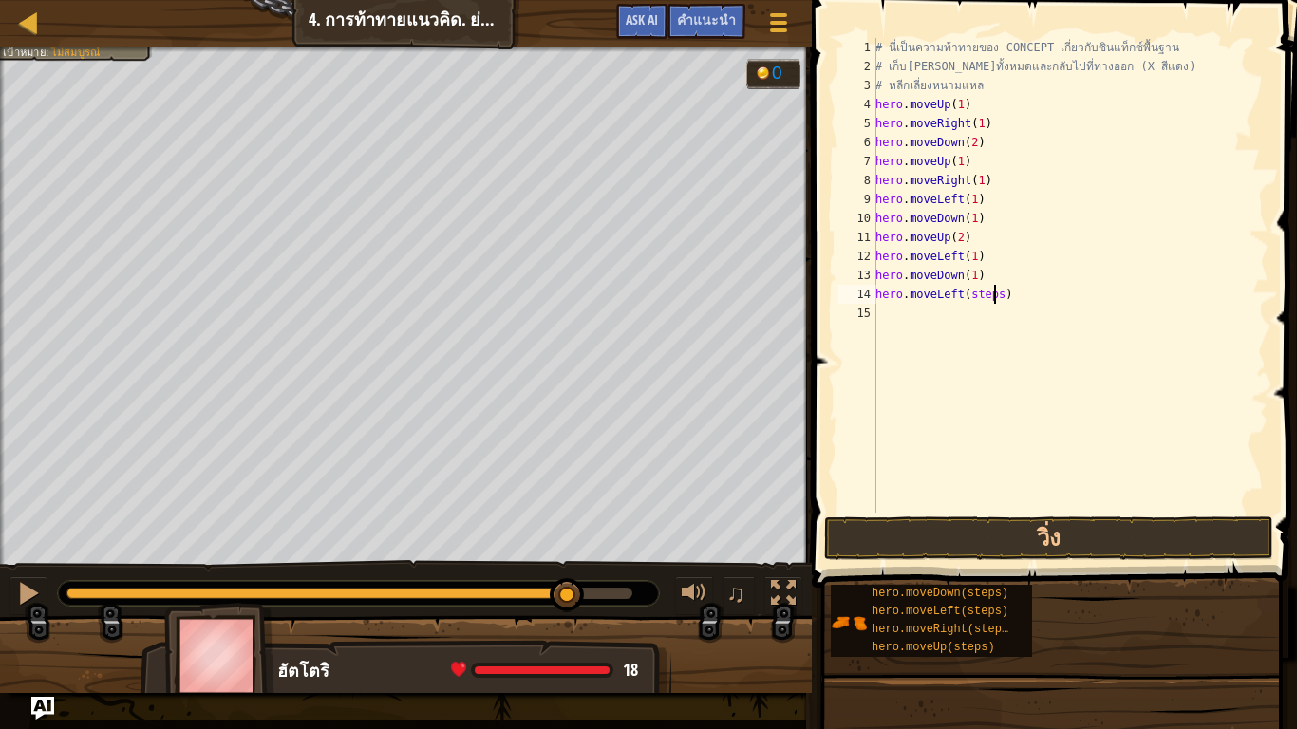
click at [994, 292] on div "# นี่เป็นความท้าทายของ CONCEPT เกี่ยวกับซินแท็กซ์พื้นฐาน # เก็บ[PERSON_NAME]ทั้…" at bounding box center [1069, 294] width 397 height 513
type textarea "hero.moveLeft(1)"
click at [1031, 528] on button "วิ่ง" at bounding box center [1048, 538] width 449 height 44
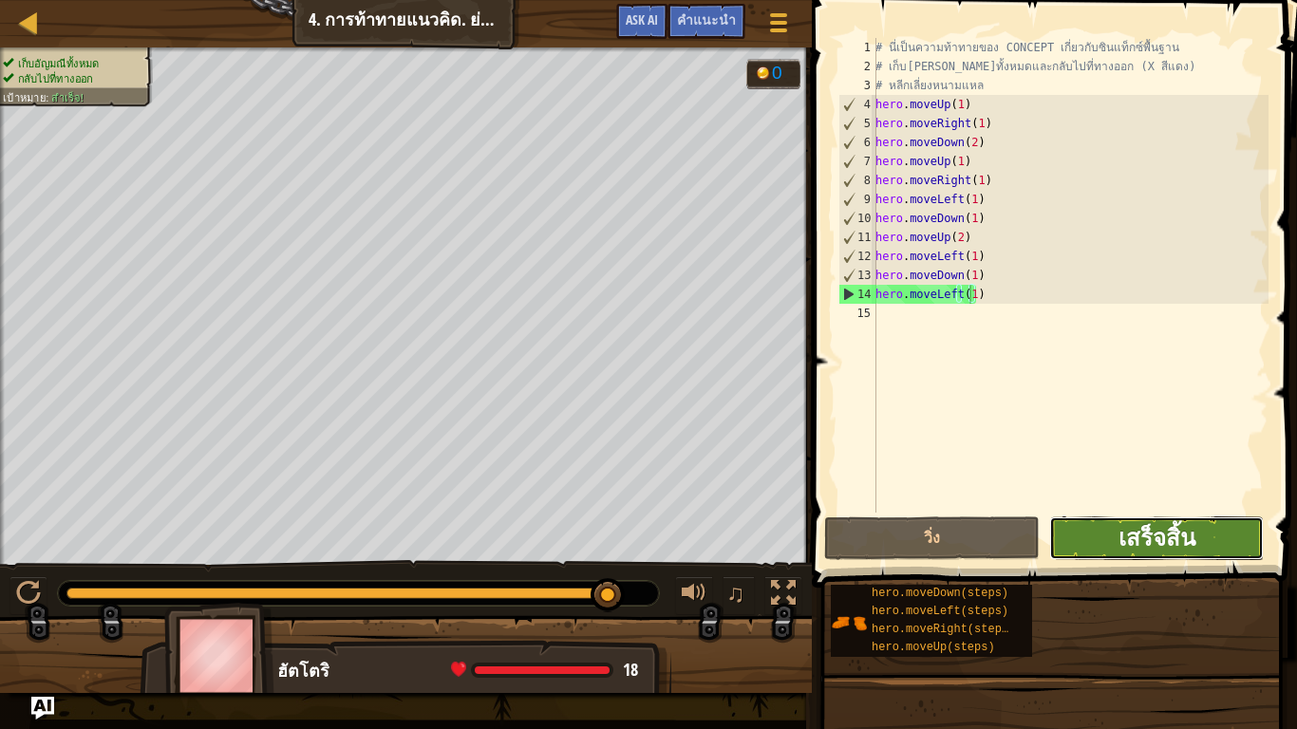
click at [1191, 528] on span "เสร็จสิ้น" at bounding box center [1156, 537] width 77 height 30
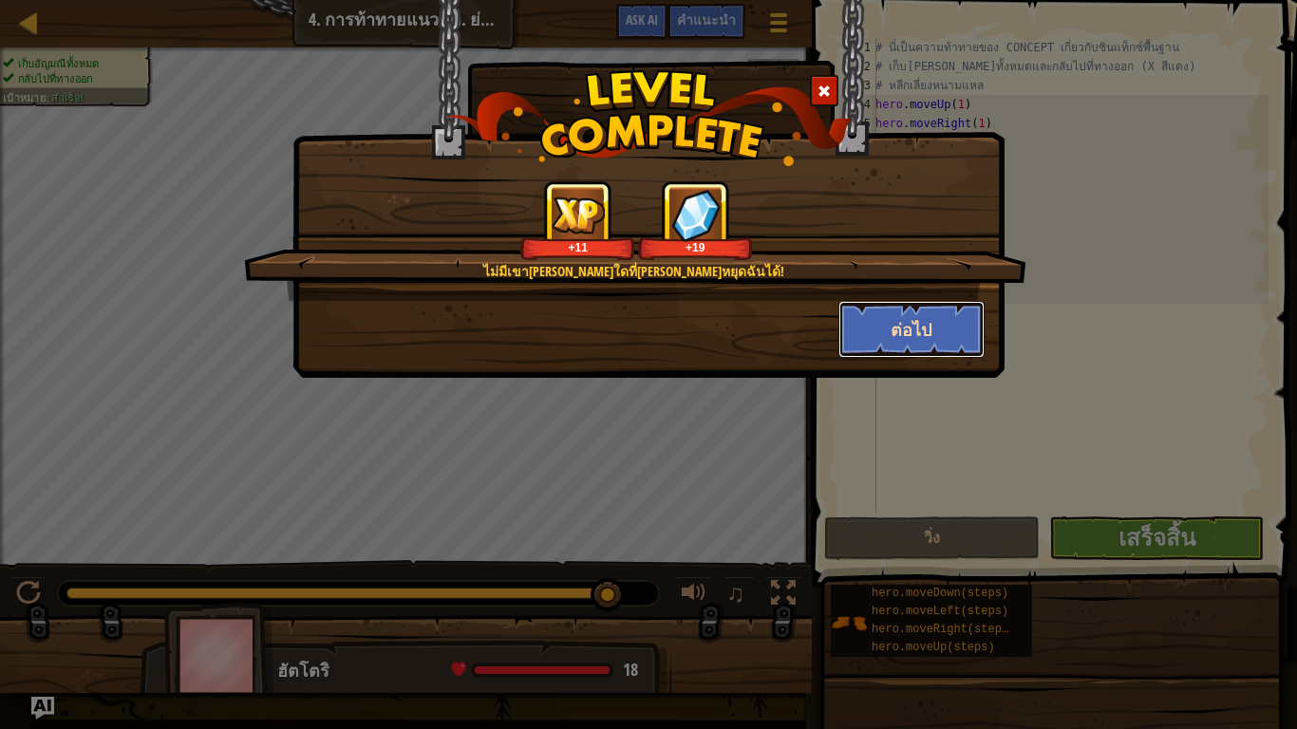
click at [932, 311] on button "ต่อไป" at bounding box center [911, 329] width 147 height 57
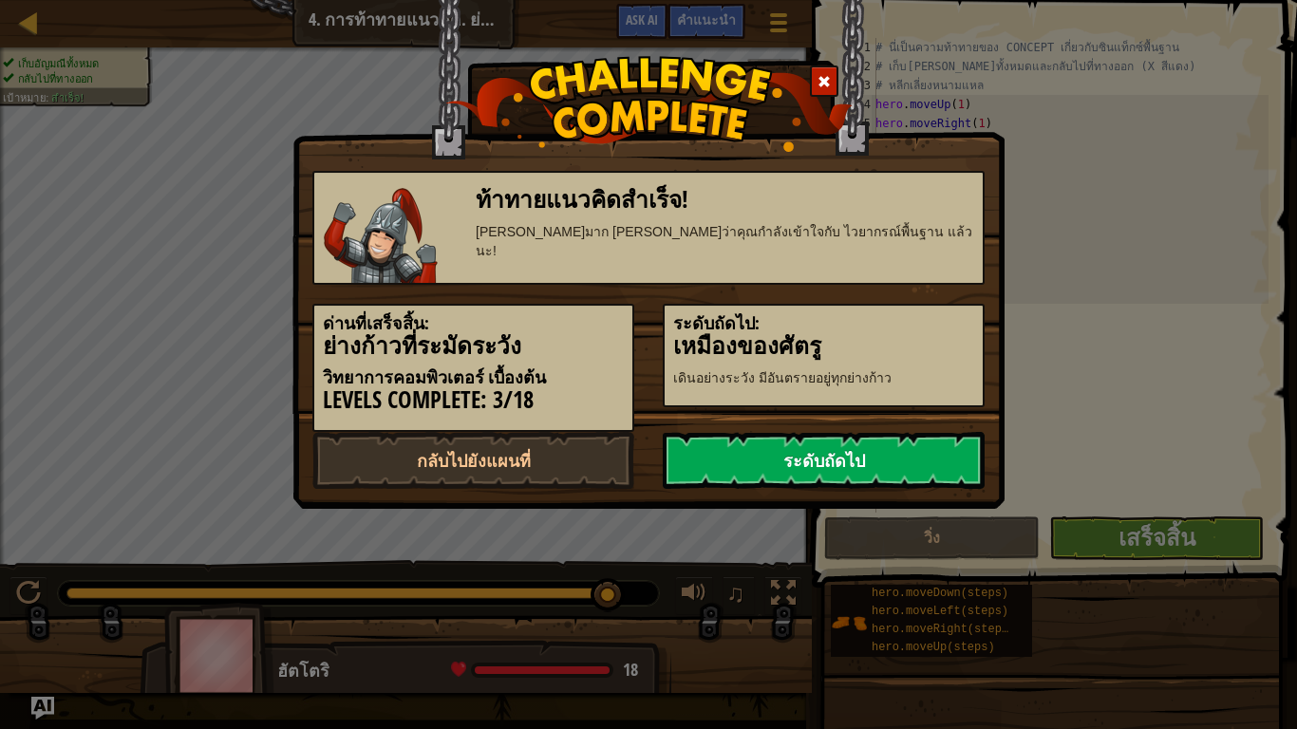
click at [821, 457] on link "ระดับถัดไป" at bounding box center [824, 460] width 322 height 57
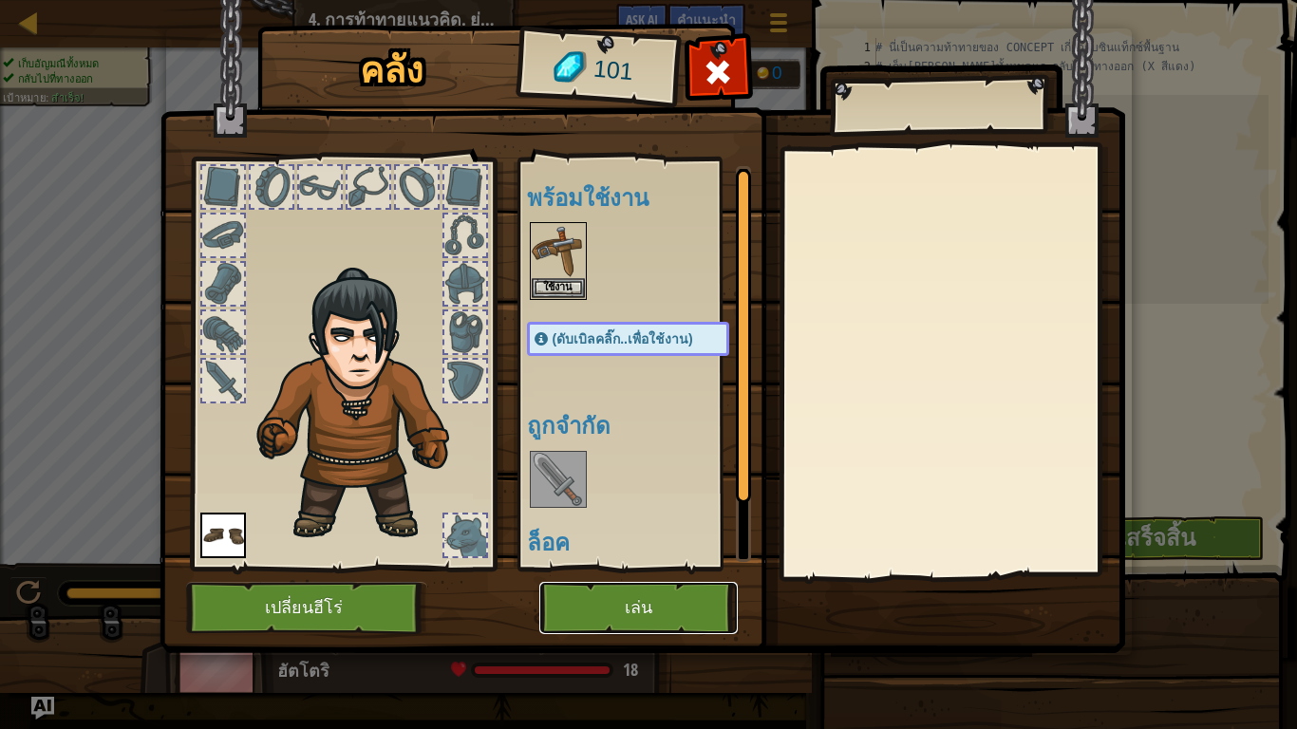
click at [668, 611] on button "เล่น" at bounding box center [638, 608] width 198 height 52
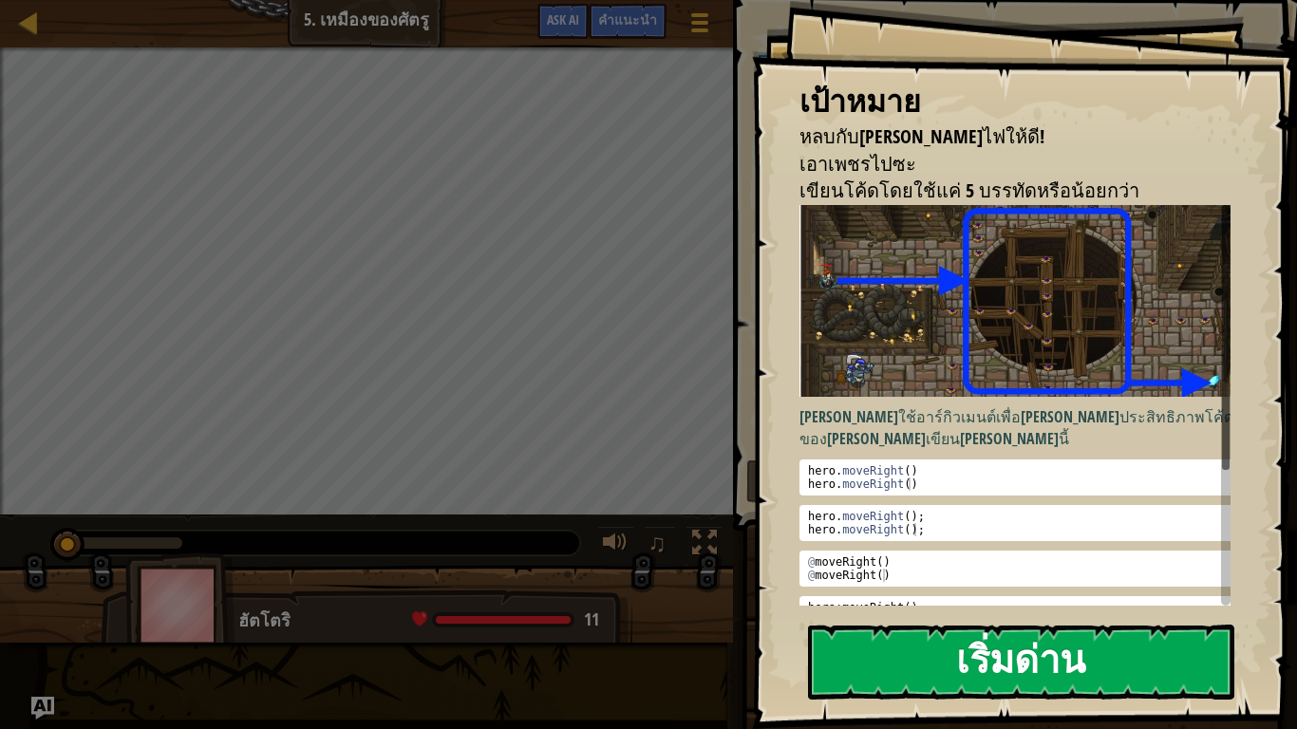
click at [943, 617] on button "เริ่มด่าน" at bounding box center [1021, 662] width 426 height 75
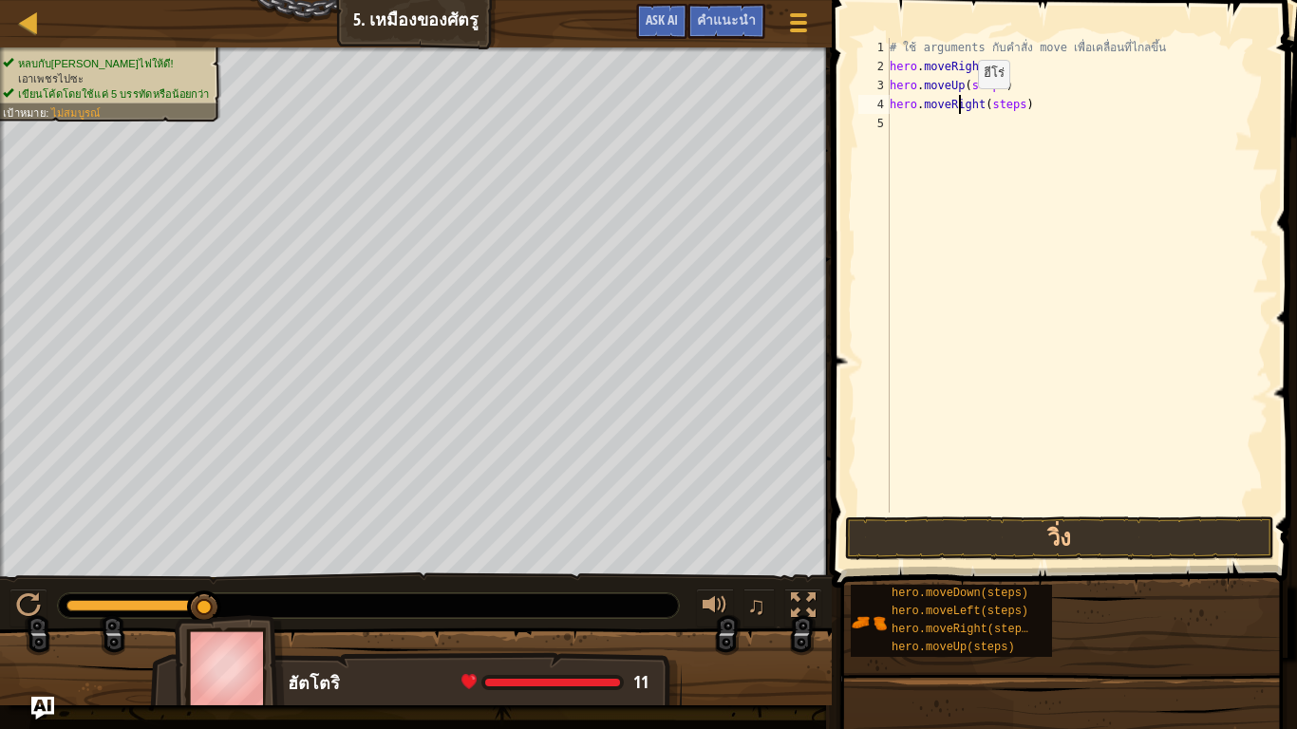
click at [962, 107] on div "# ใช้ arguments กับคำสั่ง move เพื่อเคลื่อนที่ไกลขึ้น hero . moveRight ( 3 ) he…" at bounding box center [1077, 294] width 383 height 513
click at [997, 84] on div "# ใช้ arguments กับคำสั่ง move เพื่อเคลื่อนที่ไกลขึ้น hero . moveRight ( 3 ) he…" at bounding box center [1077, 294] width 383 height 513
click at [1012, 104] on div "# ใช้ arguments กับคำสั่ง move เพื่อเคลื่อนที่ไกลขึ้น hero . moveRight ( 3 ) he…" at bounding box center [1077, 294] width 383 height 513
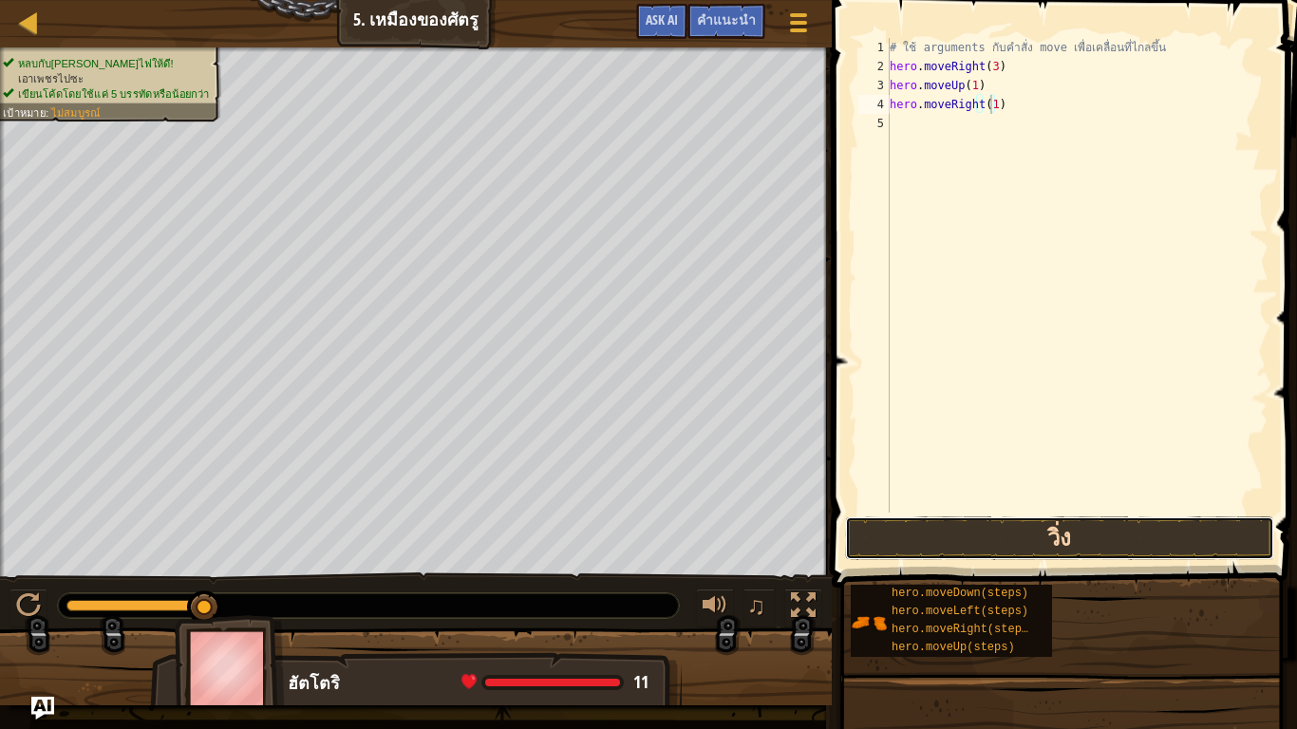
click at [1032, 527] on button "วิ่ง" at bounding box center [1059, 538] width 429 height 44
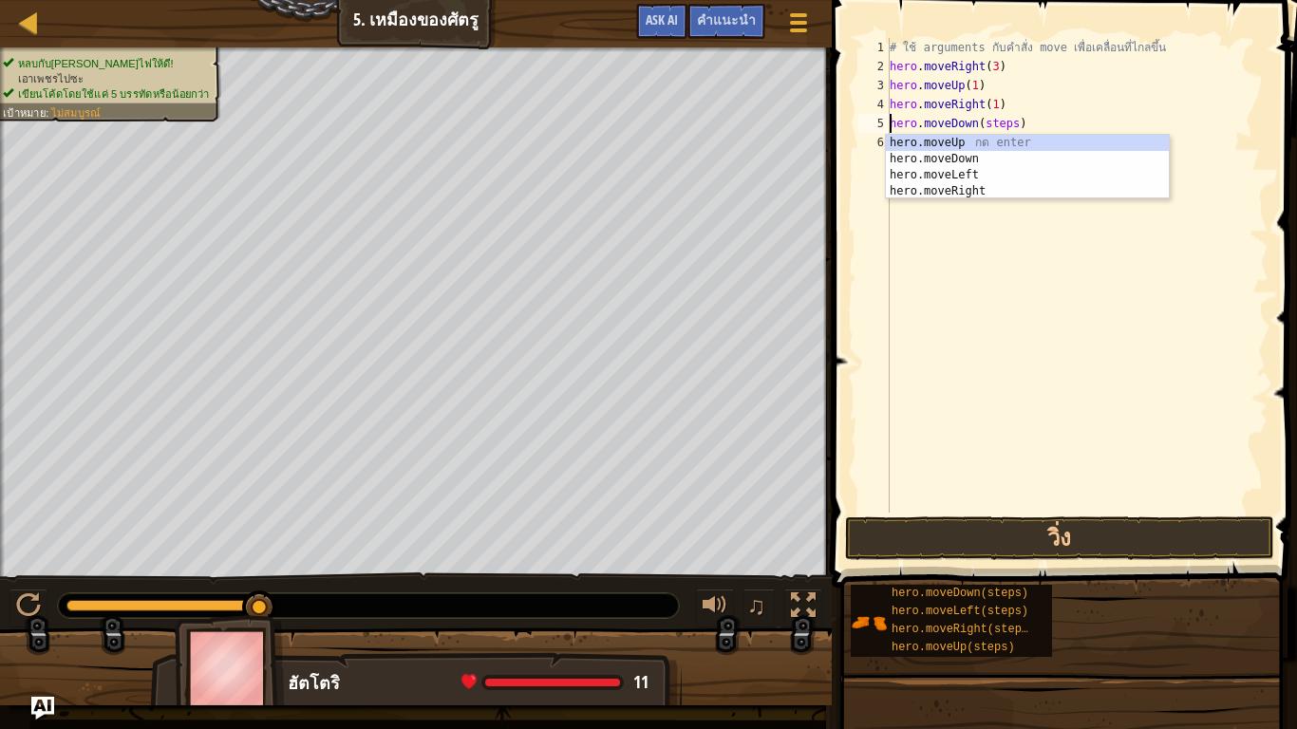
click at [1006, 125] on div "# ใช้ arguments กับคำสั่ง move เพื่อเคลื่อนที่ไกลขึ้น hero . moveRight ( 3 ) he…" at bounding box center [1077, 294] width 383 height 513
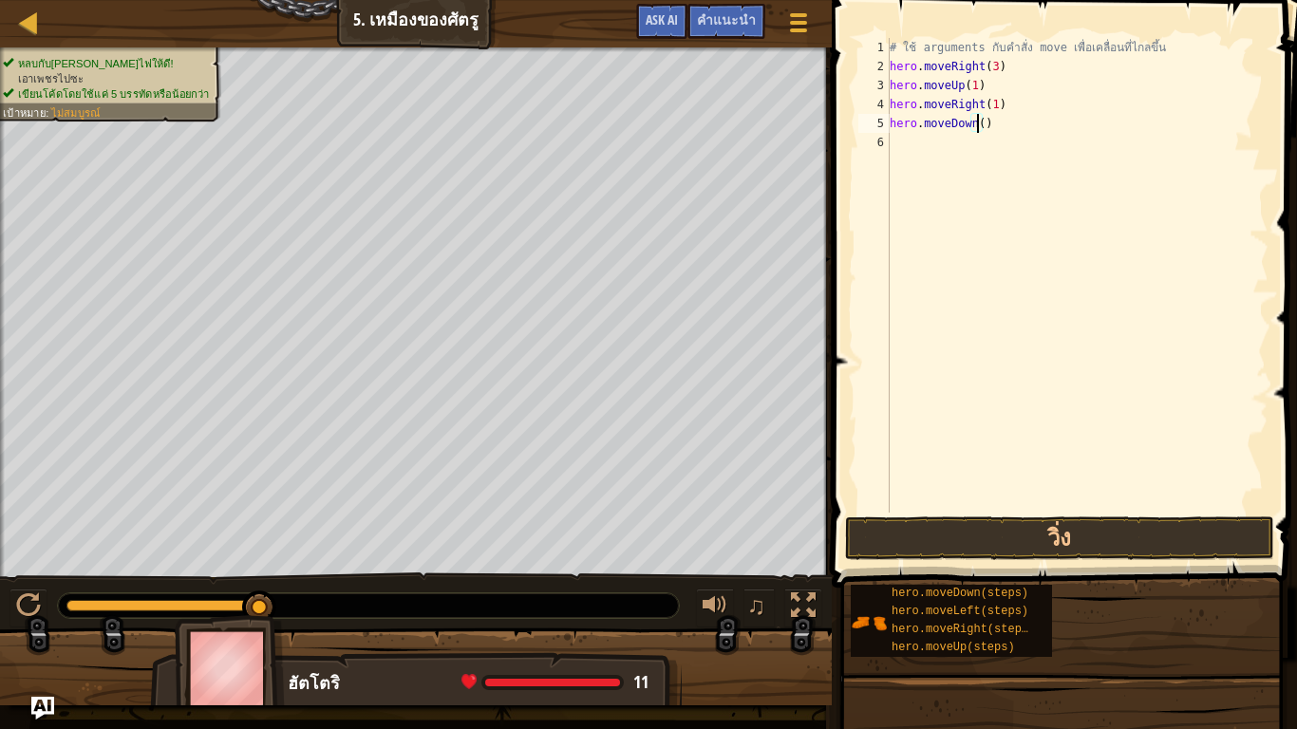
scroll to position [4, 79]
click at [981, 125] on div "# ใช้ arguments กับคำสั่ง move เพื่อเคลื่อนที่ไกลขึ้น hero . moveRight ( 3 ) he…" at bounding box center [1077, 294] width 383 height 513
click at [1008, 529] on button "วิ่ง" at bounding box center [1059, 538] width 429 height 44
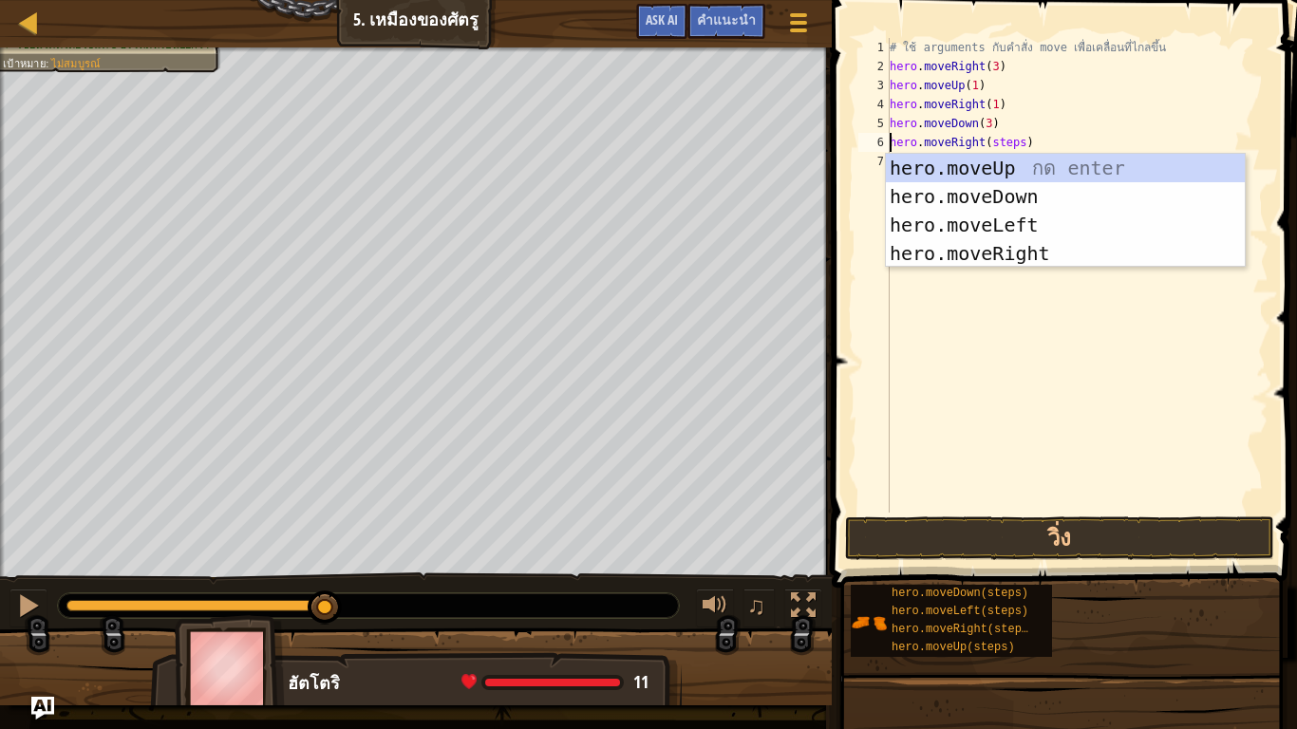
click at [1013, 140] on div "# ใช้ arguments กับคำสั่ง move เพื่อเคลื่อนที่ไกลขึ้น hero . moveRight ( 3 ) he…" at bounding box center [1077, 294] width 383 height 513
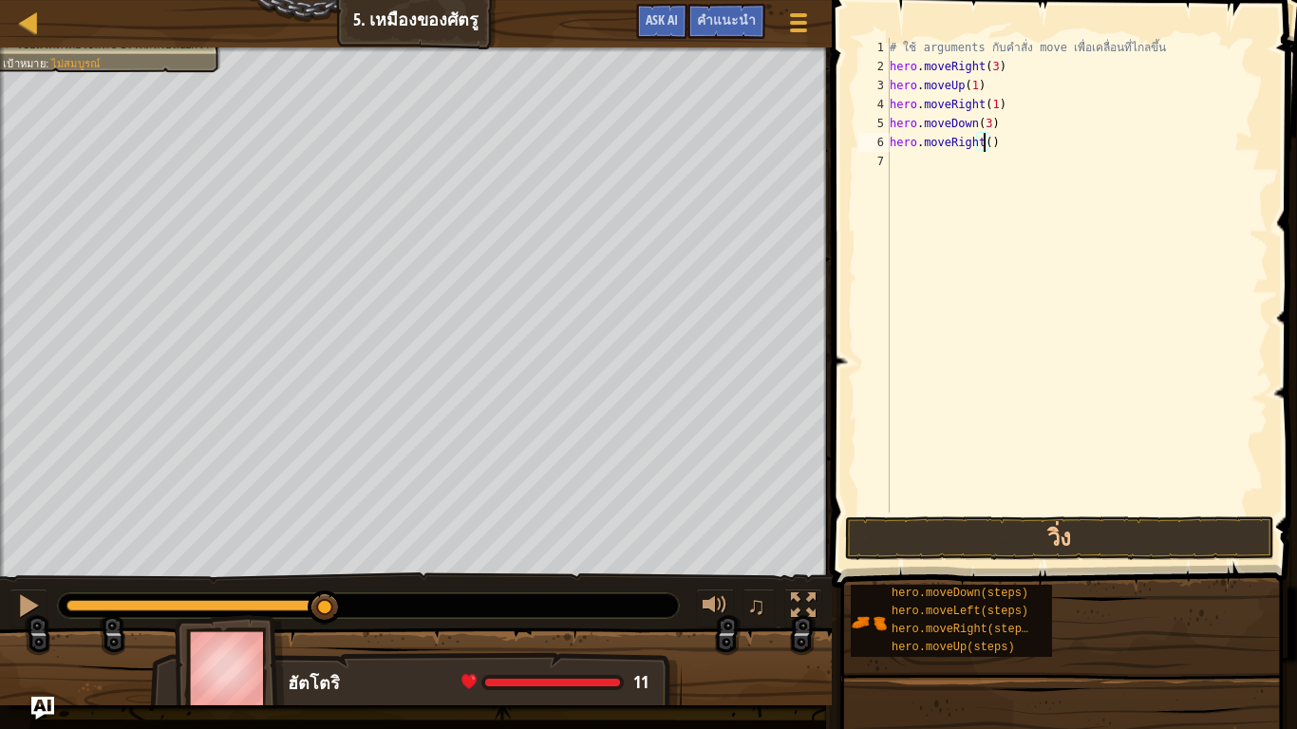
scroll to position [4, 84]
type textarea "hero.moveRight(2)"
click at [1035, 526] on button "วิ่ง" at bounding box center [1059, 538] width 429 height 44
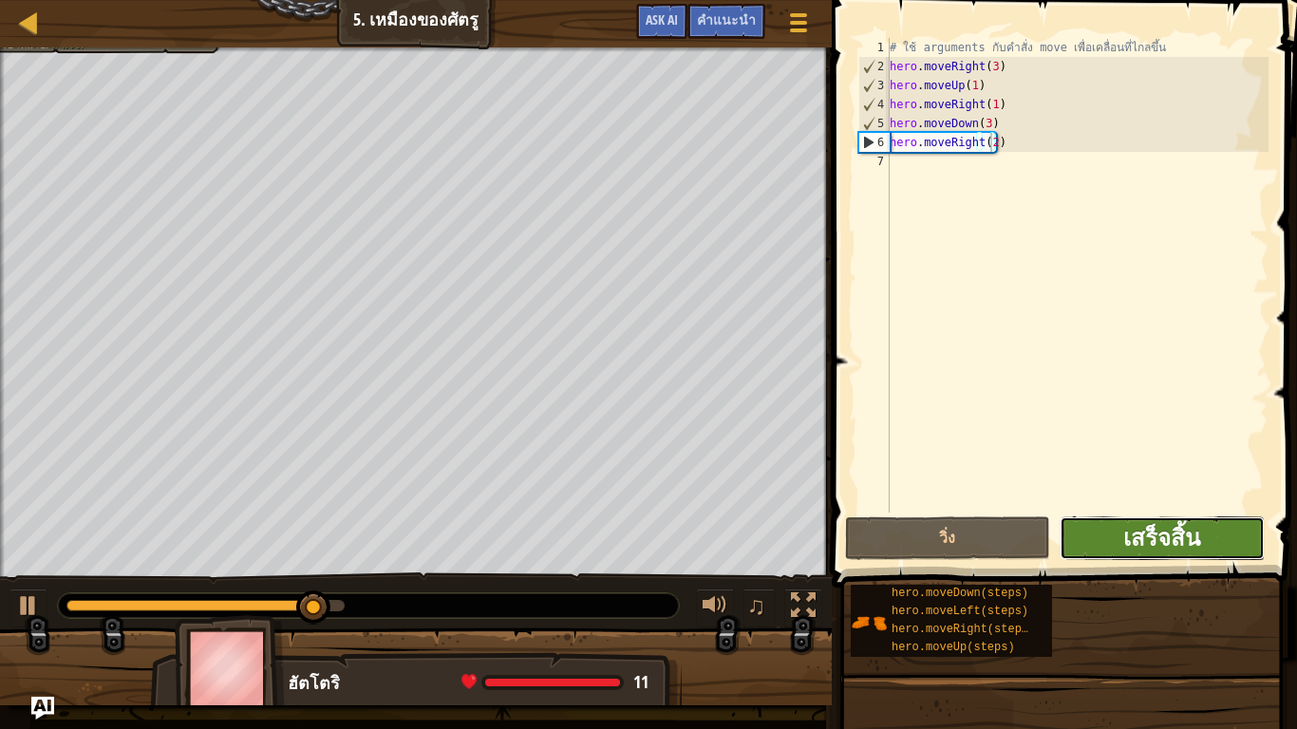
click at [1164, 531] on span "เสร็จสิ้น" at bounding box center [1161, 537] width 77 height 30
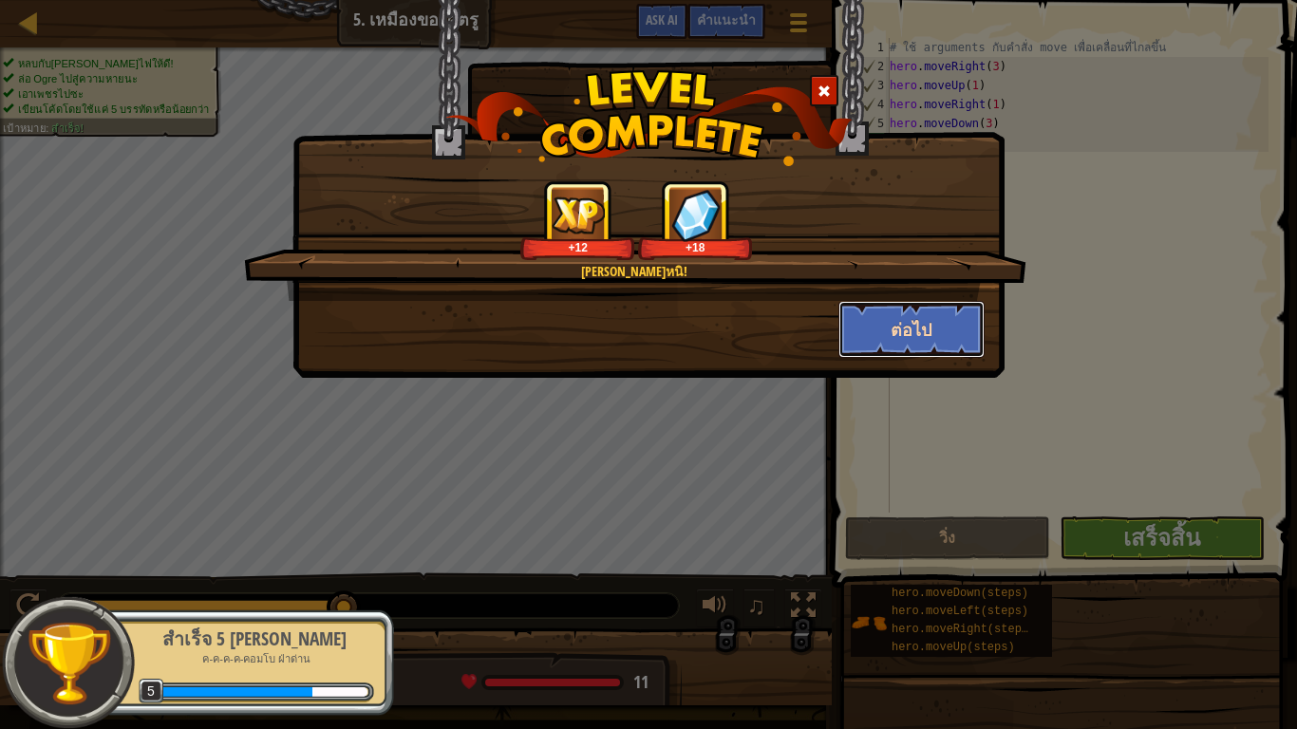
click at [894, 314] on button "ต่อไป" at bounding box center [911, 329] width 147 height 57
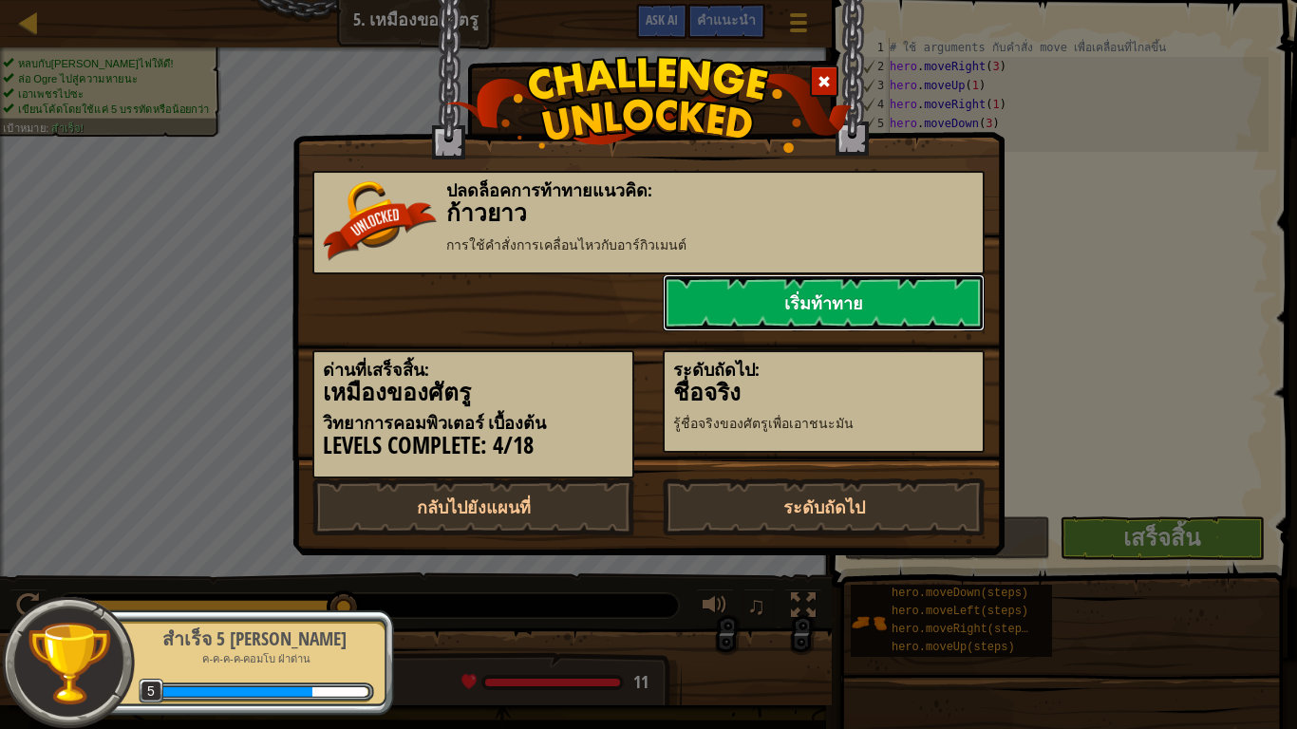
click at [888, 294] on link "เริ่มท้าทาย" at bounding box center [824, 302] width 322 height 57
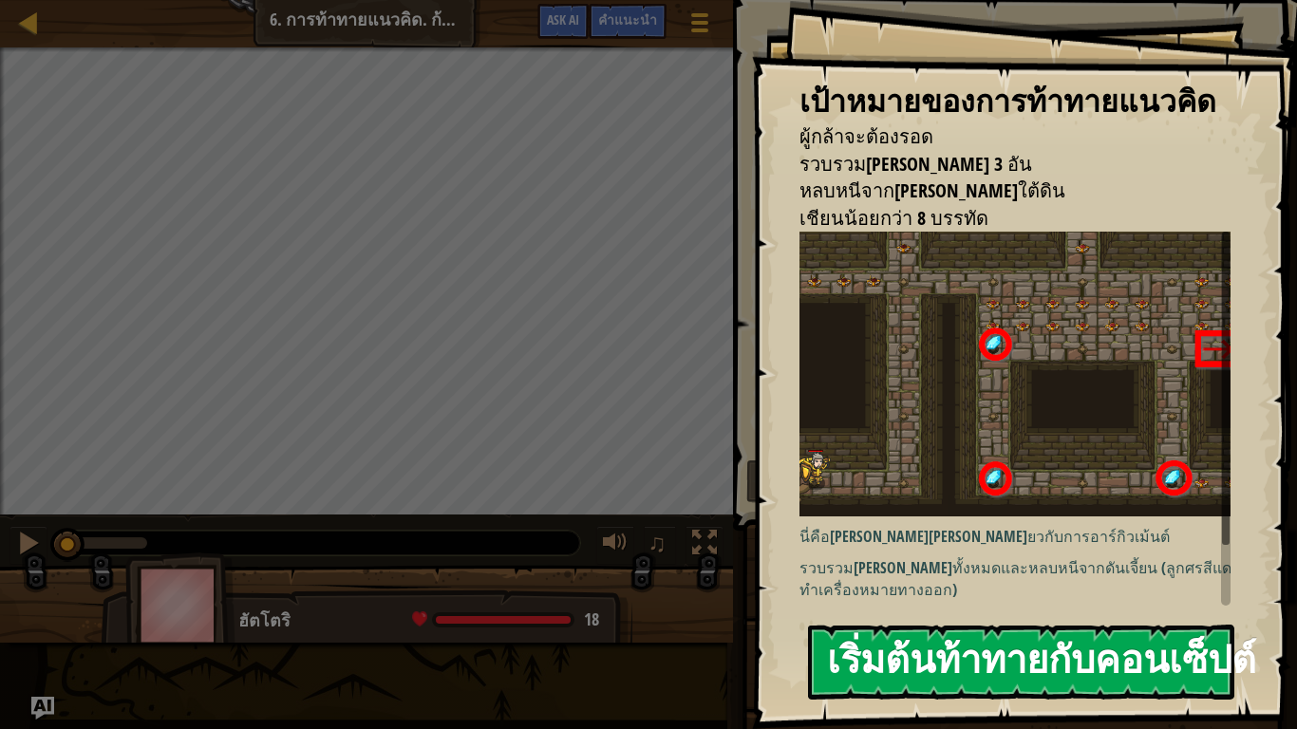
click at [998, 617] on button "เริ่มต้นท้าทายกับคอนเซ็ปต์" at bounding box center [1021, 662] width 426 height 75
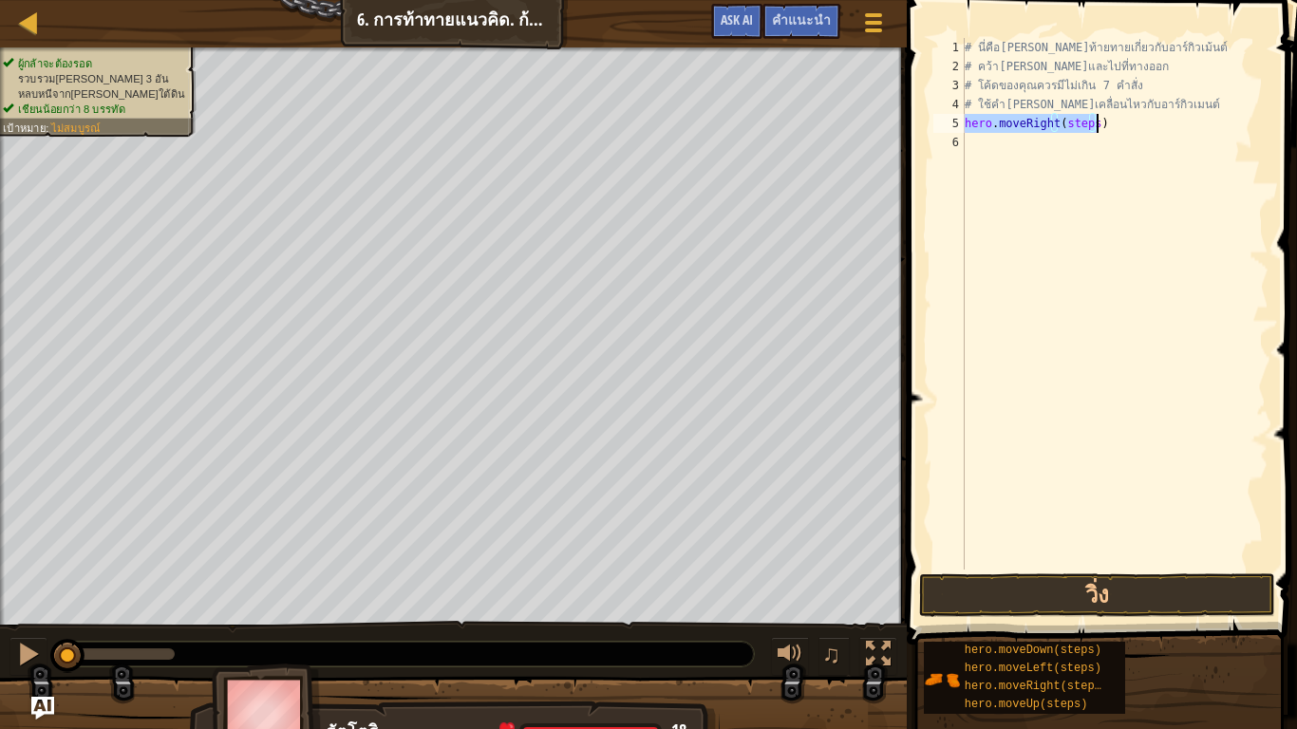
click at [1090, 120] on div "# นี่คือ[PERSON_NAME]ท้ายทายเกี่ยวกับอาร์กิวเม้นต์ # คว้า[PERSON_NAME]และไปที่ท…" at bounding box center [1115, 304] width 308 height 532
click at [1054, 589] on button "วิ่ง" at bounding box center [1097, 595] width 356 height 44
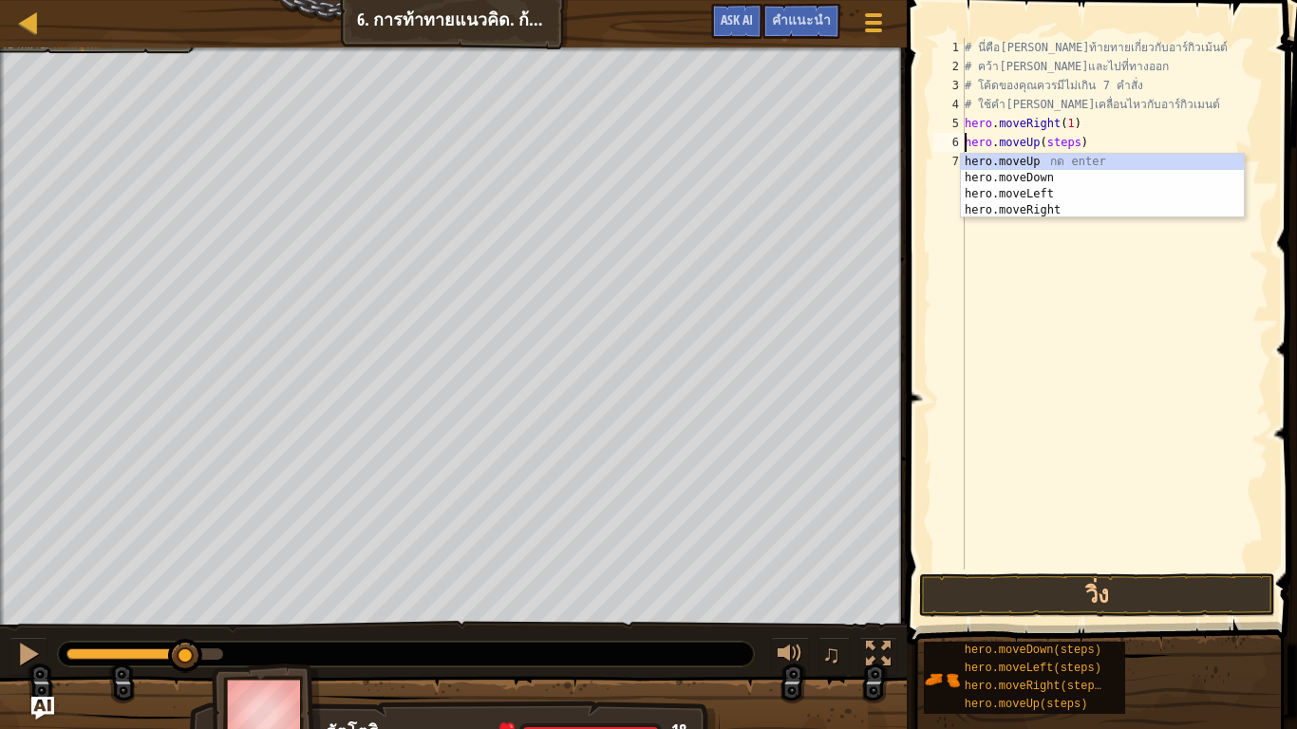
click at [1068, 139] on div "# นี่คือ[PERSON_NAME]ท้ายทายเกี่ยวกับอาร์กิวเม้นต์ # คว้า[PERSON_NAME]และไปที่ท…" at bounding box center [1115, 323] width 308 height 570
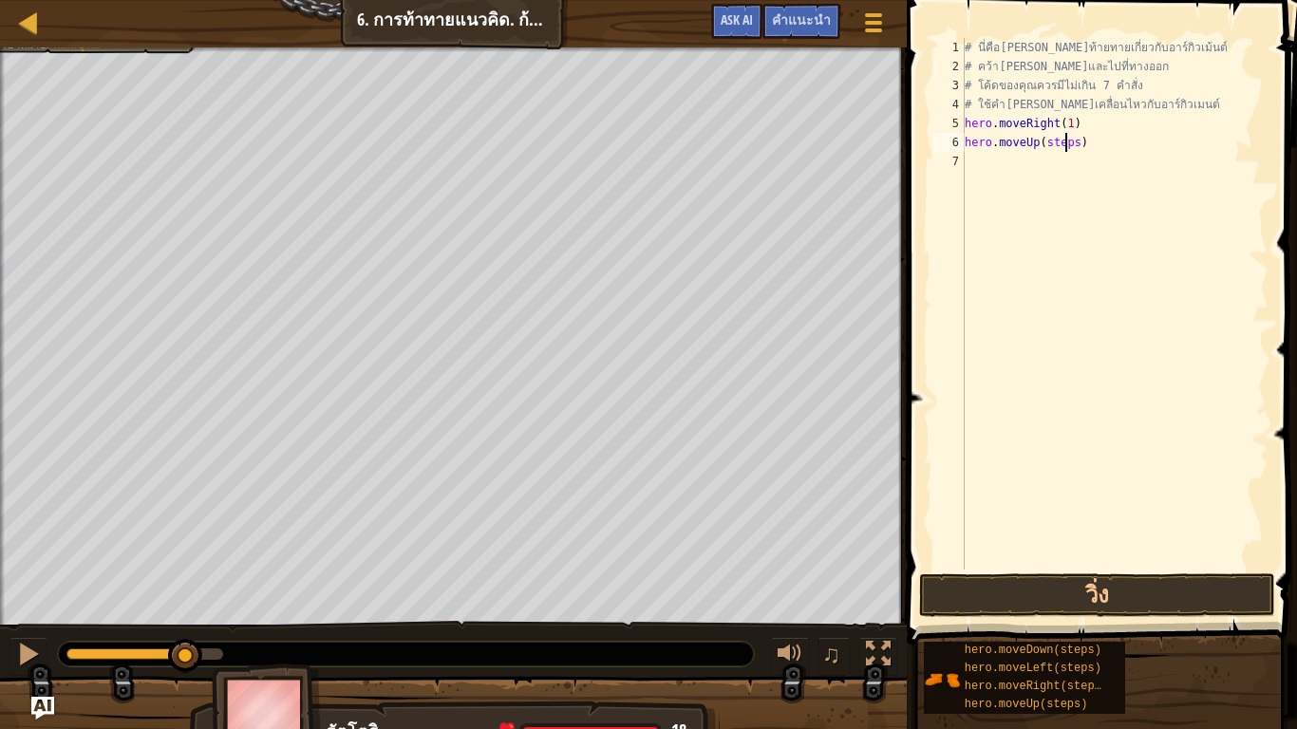
click at [1068, 139] on div "# นี่คือ[PERSON_NAME]ท้ายทายเกี่ยวกับอาร์กิวเม้นต์ # คว้า[PERSON_NAME]และไปที่ท…" at bounding box center [1115, 323] width 308 height 570
click at [1070, 140] on div "# นี่คือ[PERSON_NAME]ท้ายทายเกี่ยวกับอาร์กิวเม้นต์ # คว้า[PERSON_NAME]และไปที่ท…" at bounding box center [1115, 323] width 308 height 570
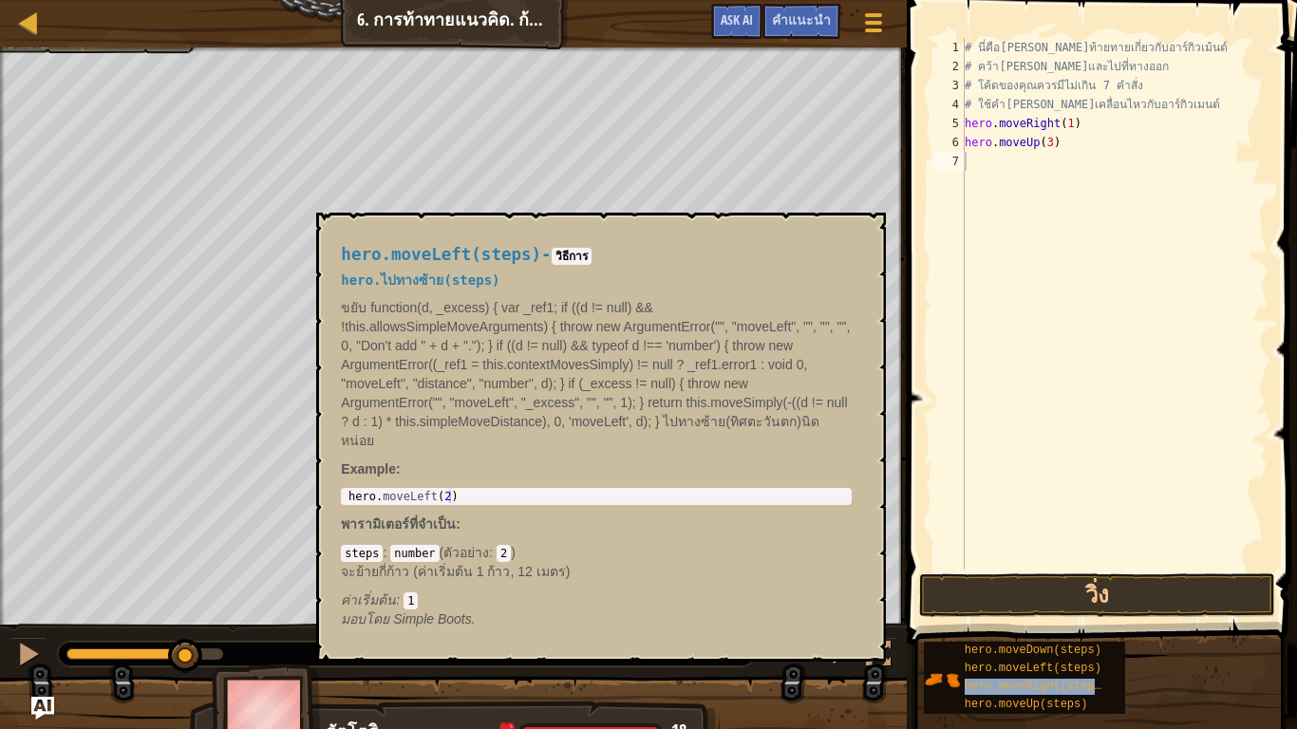
click at [1031, 159] on div "# นี่คือ[PERSON_NAME]ท้ายทายเกี่ยวกับอาร์กิวเม้นต์ # คว้า[PERSON_NAME]และไปที่ท…" at bounding box center [1115, 323] width 308 height 570
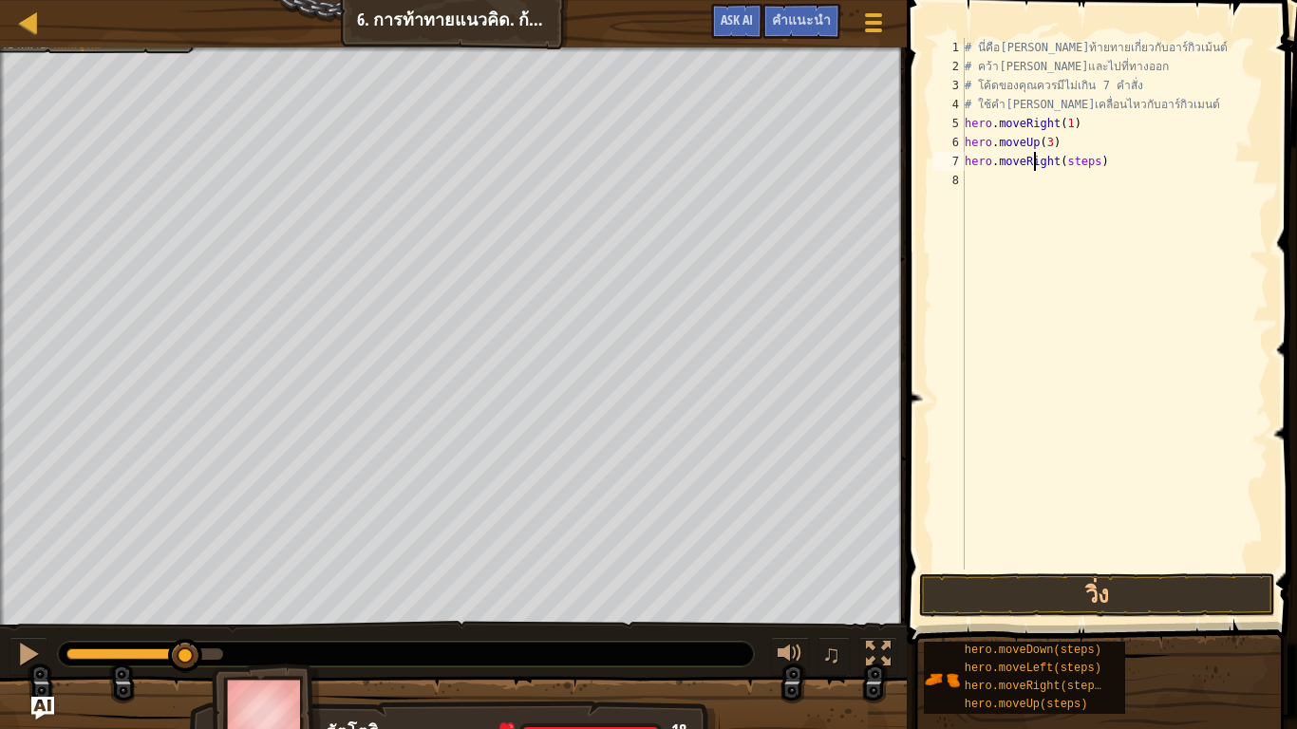
click at [1087, 160] on div "# นี่คือ[PERSON_NAME]ท้ายทายเกี่ยวกับอาร์กิวเม้นต์ # คว้า[PERSON_NAME]และไปที่ท…" at bounding box center [1115, 323] width 308 height 570
click at [1087, 156] on div "# นี่คือ[PERSON_NAME]ท้ายทายเกี่ยวกับอาร์กิวเม้นต์ # คว้า[PERSON_NAME]และไปที่ท…" at bounding box center [1115, 323] width 308 height 570
click at [1089, 159] on div "# นี่คือ[PERSON_NAME]ท้ายทายเกี่ยวกับอาร์กิวเม้นต์ # คว้า[PERSON_NAME]และไปที่ท…" at bounding box center [1115, 323] width 308 height 570
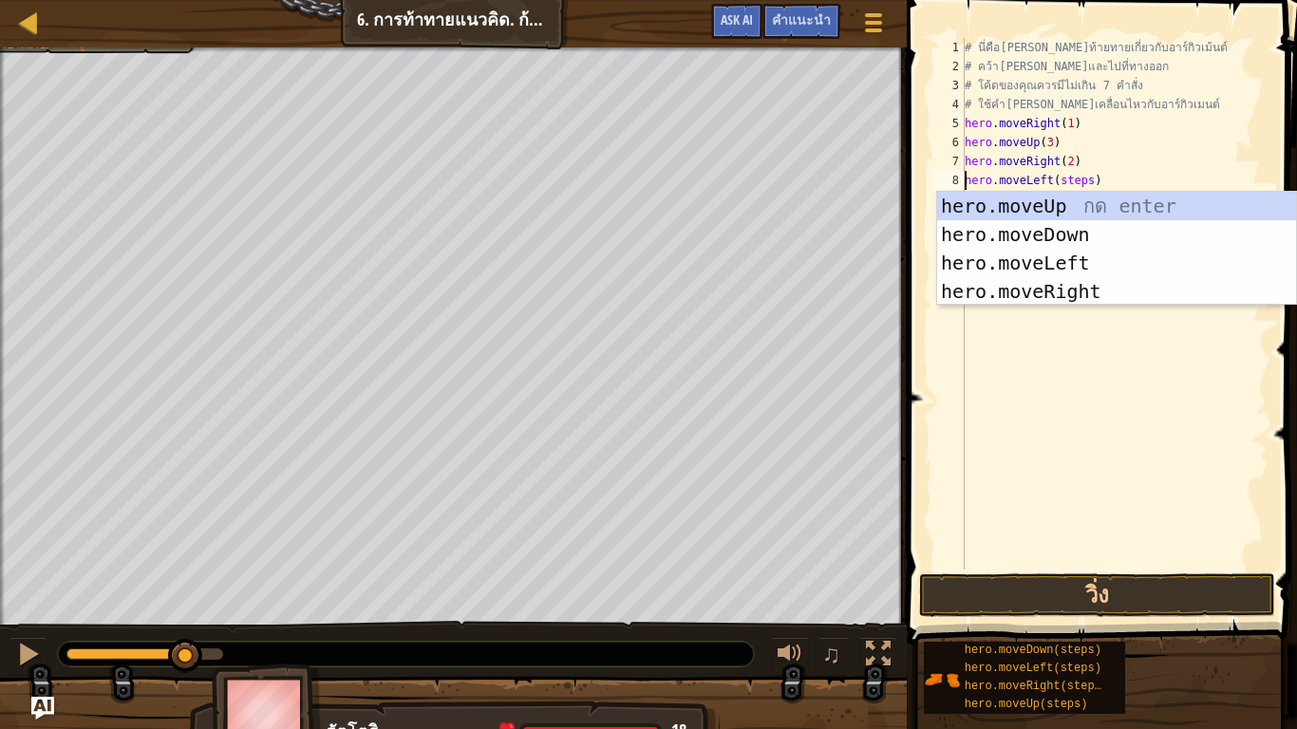
click at [1082, 178] on div "# นี่คือ[PERSON_NAME]ท้ายทายเกี่ยวกับอาร์กิวเม้นต์ # คว้า[PERSON_NAME]และไปที่ท…" at bounding box center [1115, 323] width 308 height 570
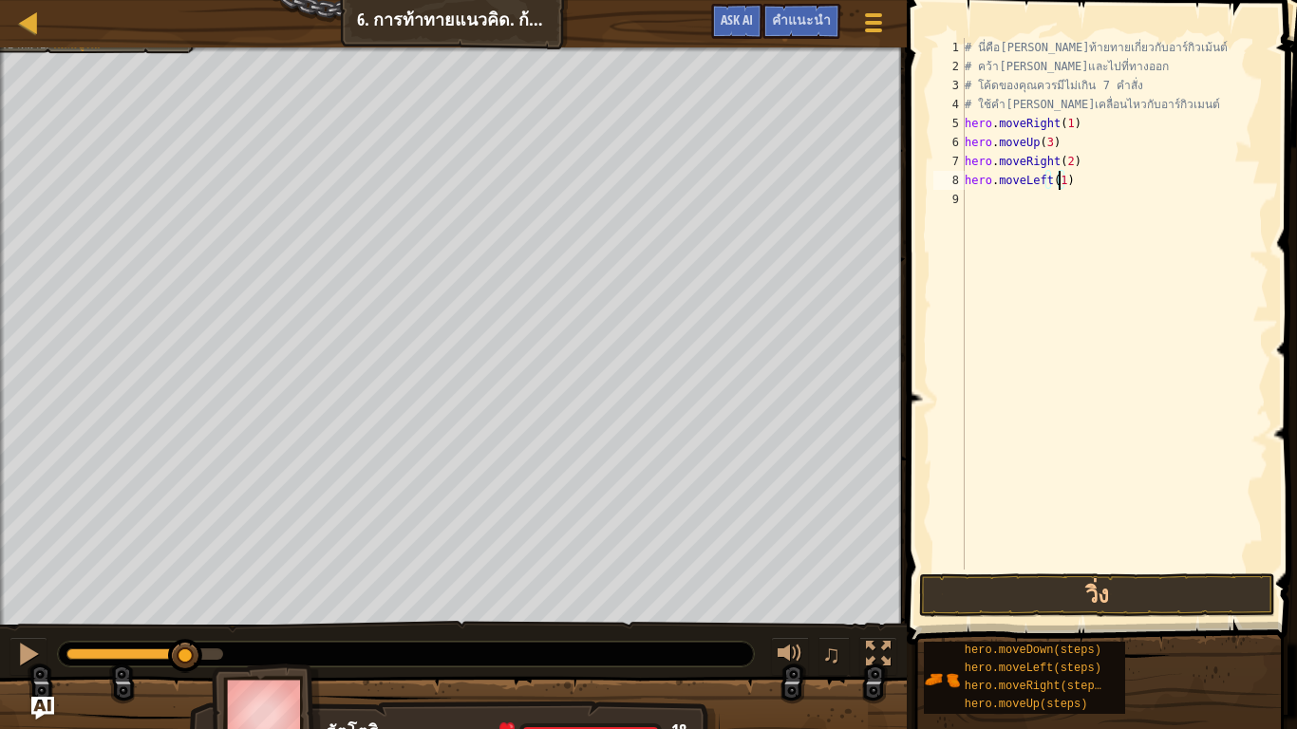
scroll to position [4, 79]
click at [1086, 587] on button "วิ่ง" at bounding box center [1097, 595] width 356 height 44
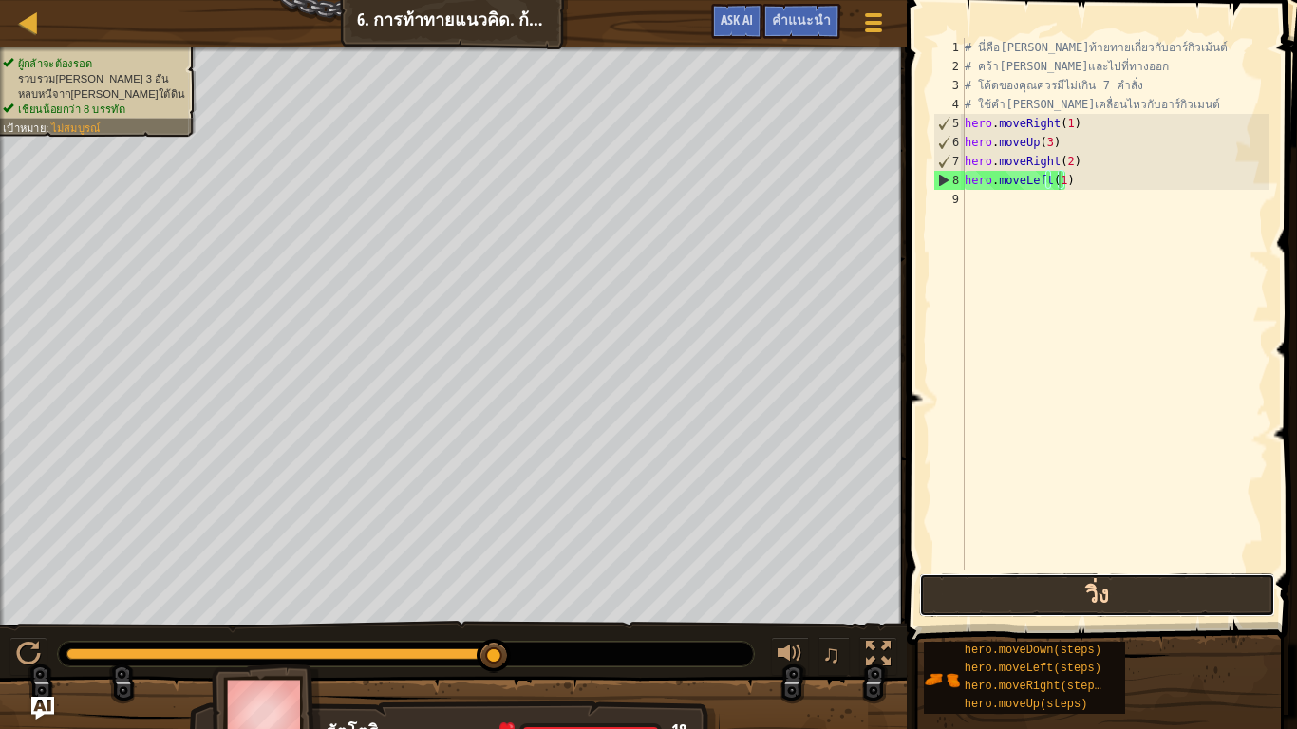
click at [1105, 594] on button "วิ่ง" at bounding box center [1097, 595] width 356 height 44
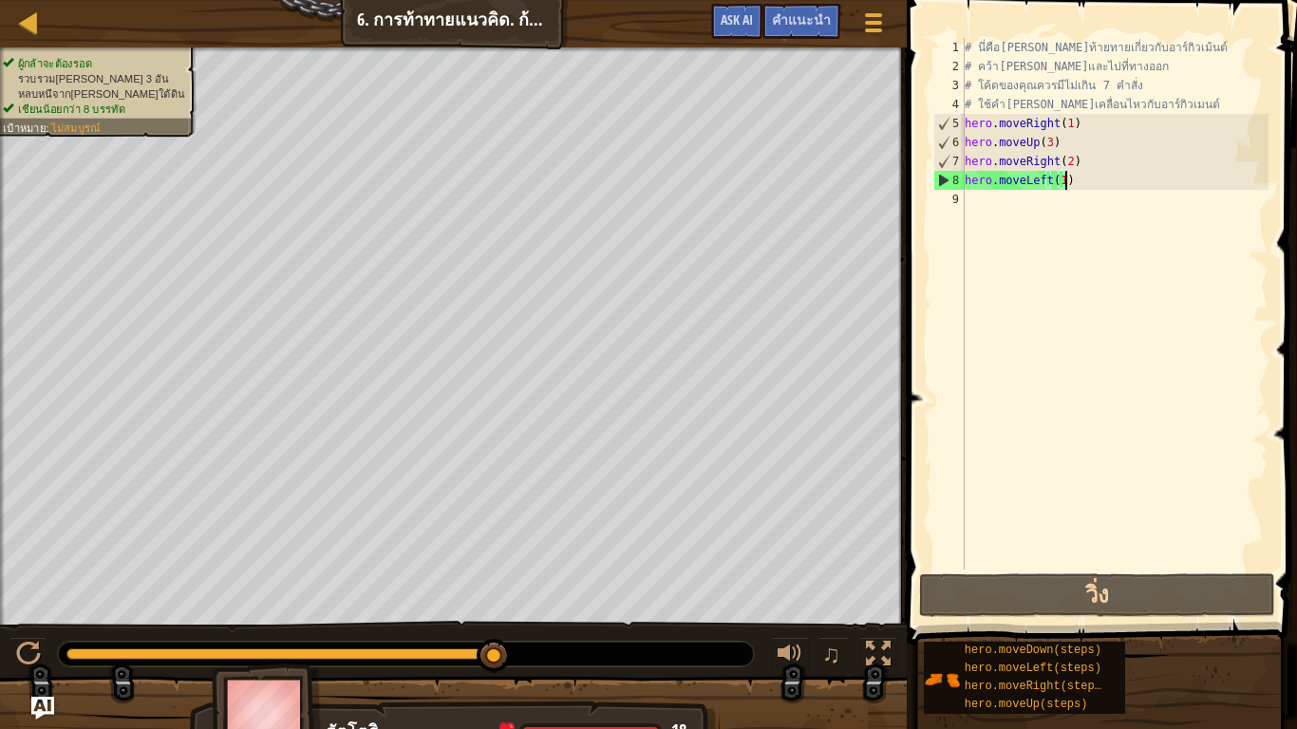
click at [1073, 183] on div "# นี่คือ[PERSON_NAME]ท้ายทายเกี่ยวกับอาร์กิวเม้นต์ # คว้า[PERSON_NAME]และไปที่ท…" at bounding box center [1115, 323] width 308 height 570
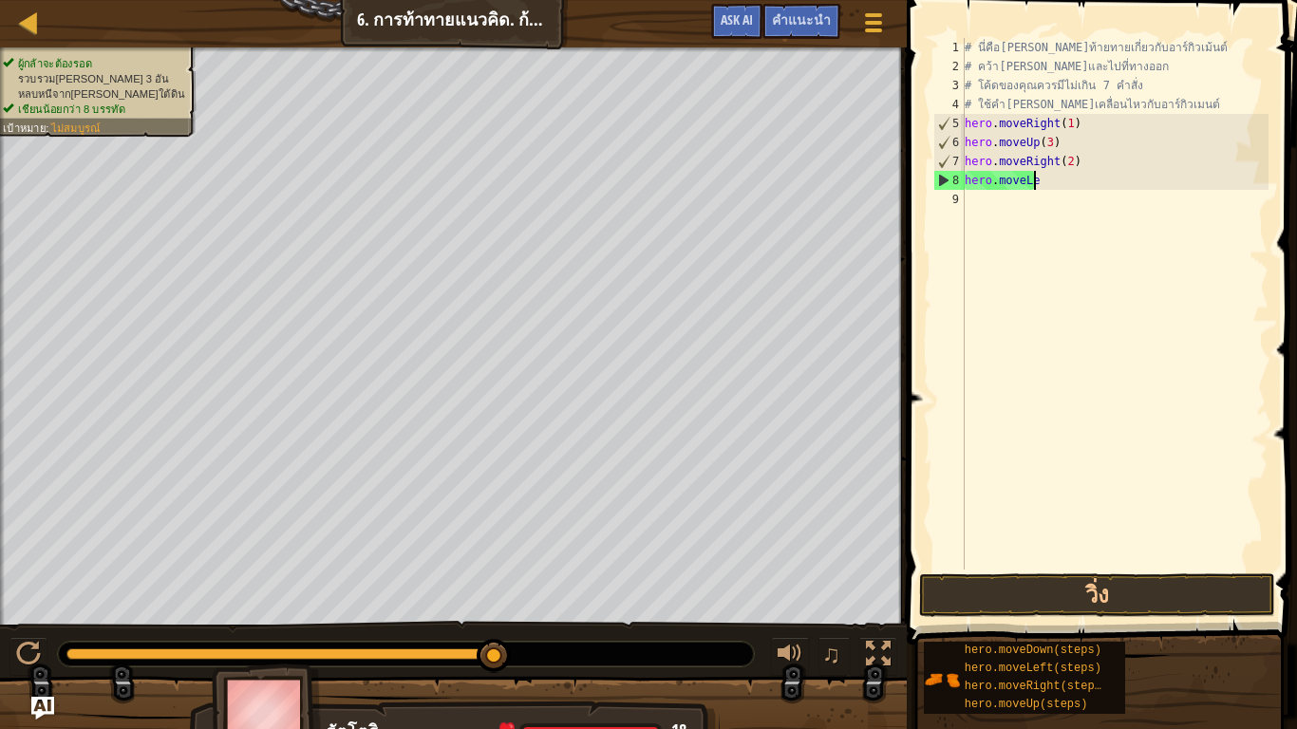
scroll to position [4, 20]
type textarea "h"
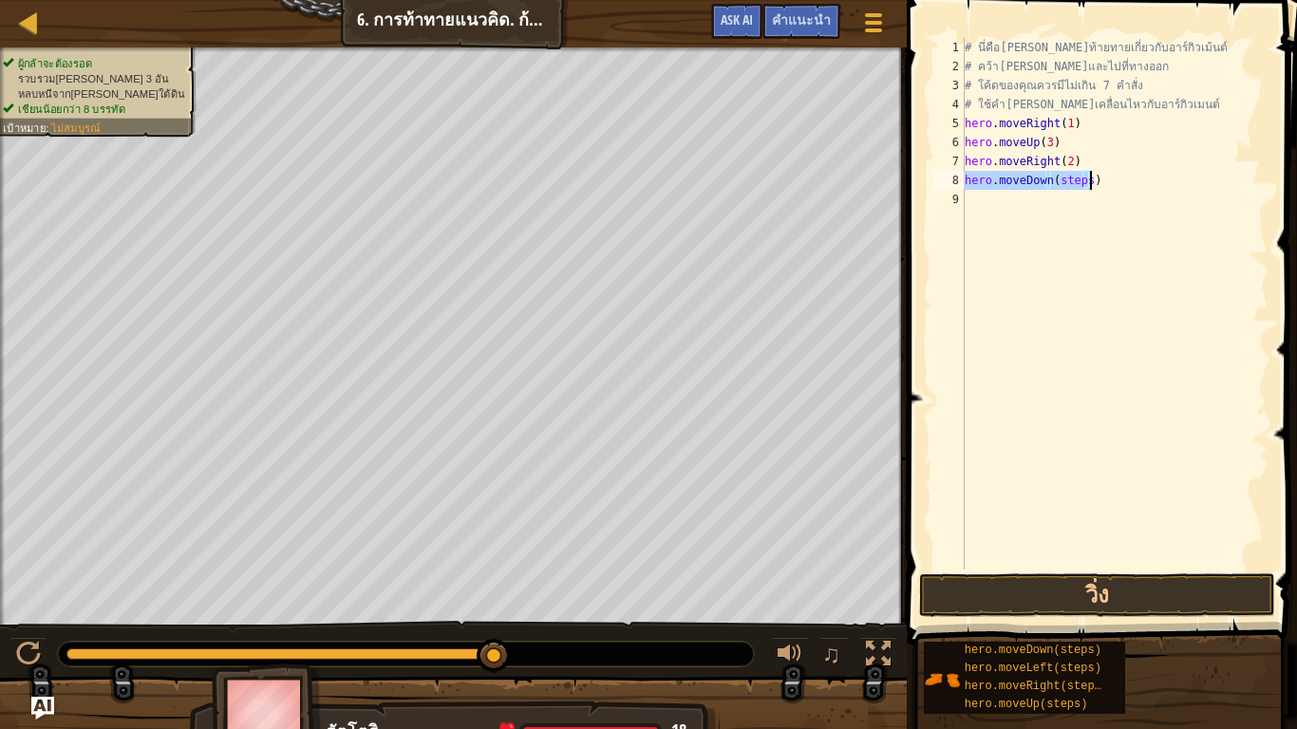
click at [1085, 178] on div "# นี่คือ[PERSON_NAME]ท้ายทายเกี่ยวกับอาร์กิวเม้นต์ # คว้า[PERSON_NAME]และไปที่ท…" at bounding box center [1115, 304] width 308 height 532
click at [1051, 185] on div "# นี่คือ[PERSON_NAME]ท้ายทายเกี่ยวกับอาร์กิวเม้นต์ # คว้า[PERSON_NAME]และไปที่ท…" at bounding box center [1115, 323] width 308 height 570
click at [996, 196] on div "# นี่คือ[PERSON_NAME]ท้ายทายเกี่ยวกับอาร์กิวเม้นต์ # คว้า[PERSON_NAME]และไปที่ท…" at bounding box center [1118, 323] width 302 height 570
click at [1094, 199] on div "# นี่คือ[PERSON_NAME]ท้ายทายเกี่ยวกับอาร์กิวเม้นต์ # คว้า[PERSON_NAME]และไปที่ท…" at bounding box center [1118, 323] width 302 height 570
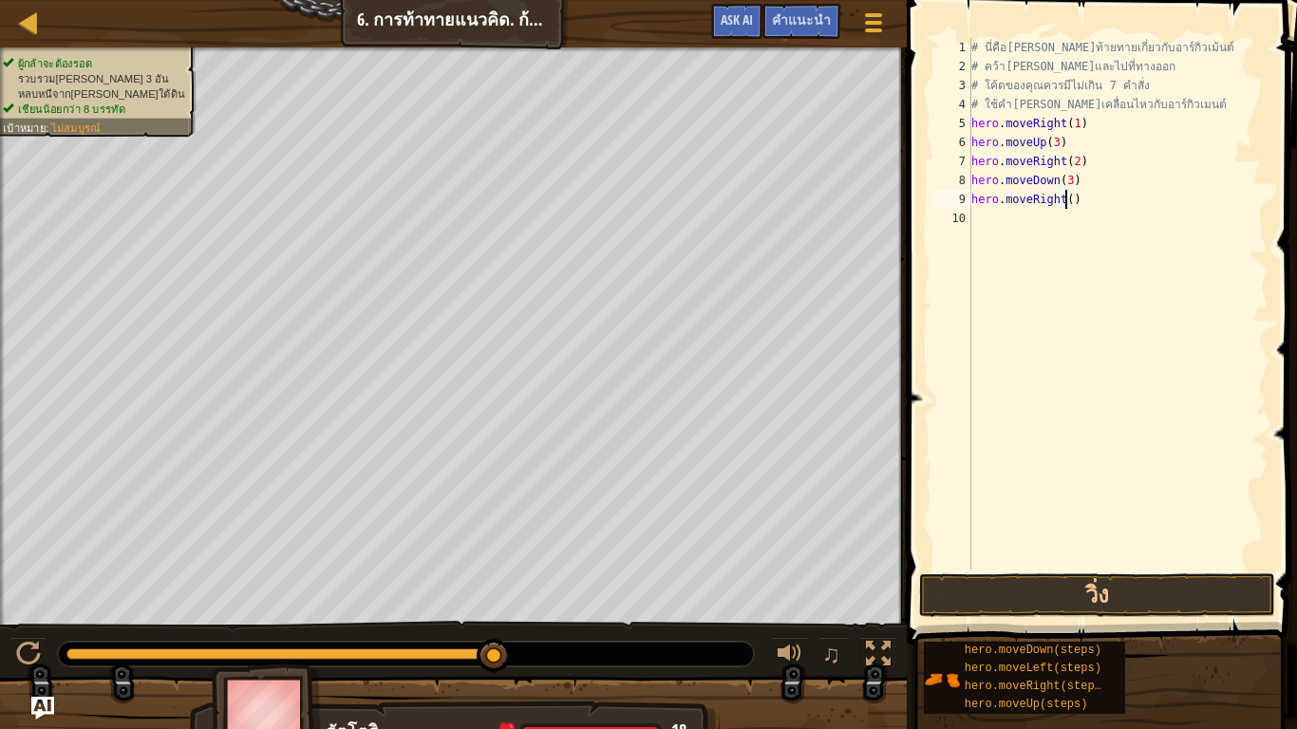
scroll to position [4, 84]
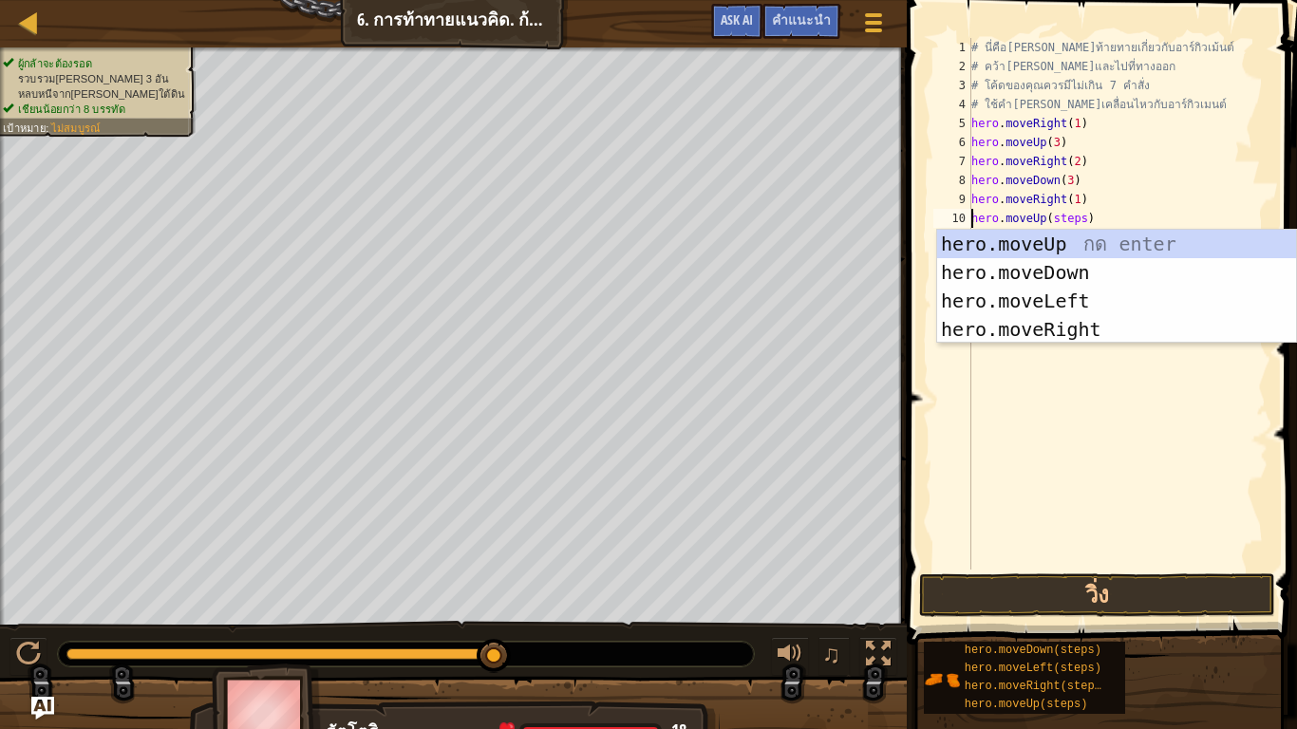
click at [1068, 219] on div "# นี่คือ[PERSON_NAME]ท้ายทายเกี่ยวกับอาร์กิวเม้นต์ # คว้า[PERSON_NAME]และไปที่ท…" at bounding box center [1118, 323] width 302 height 570
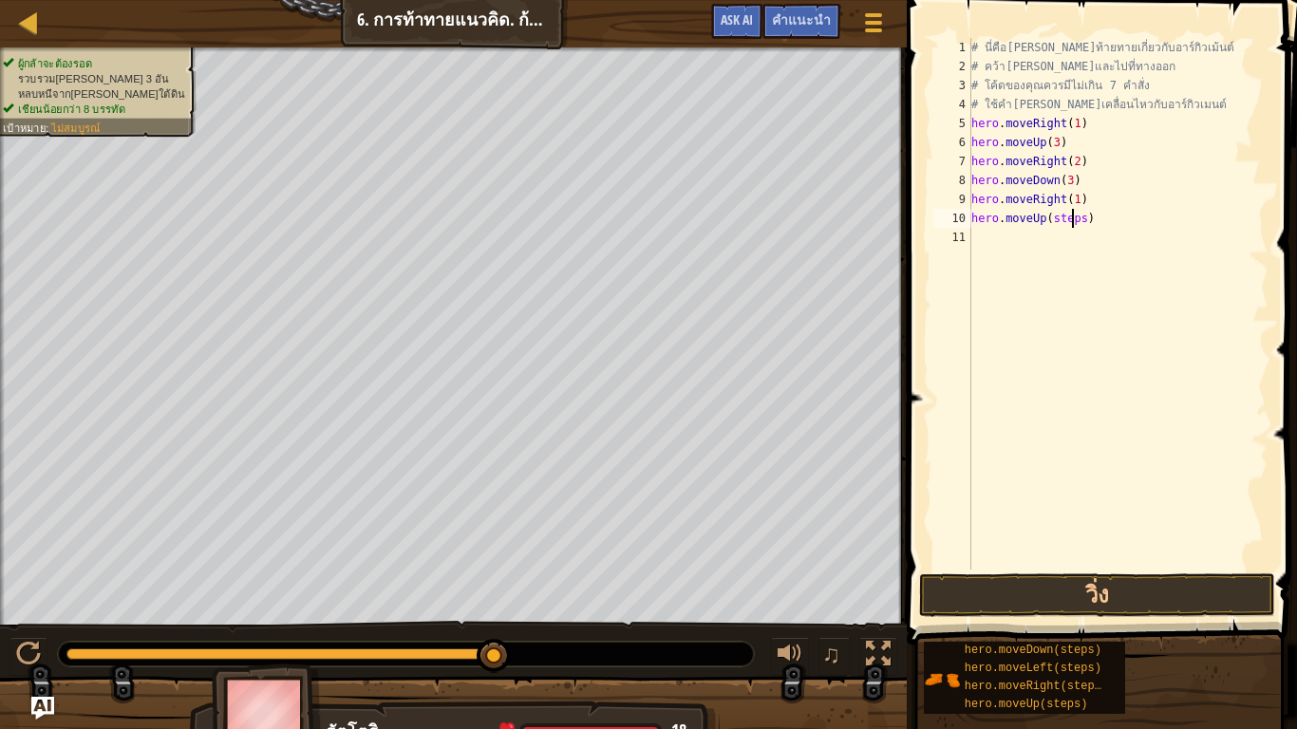
click at [1073, 218] on div "# นี่คือ[PERSON_NAME]ท้ายทายเกี่ยวกับอาร์กิวเม้นต์ # คว้า[PERSON_NAME]และไปที่ท…" at bounding box center [1118, 323] width 302 height 570
click at [1074, 220] on div "# นี่คือ[PERSON_NAME]ท้ายทายเกี่ยวกับอาร์กิวเม้นต์ # คว้า[PERSON_NAME]และไปที่ท…" at bounding box center [1118, 323] width 302 height 570
click at [1076, 219] on div "# นี่คือ[PERSON_NAME]ท้ายทายเกี่ยวกับอาร์กิวเม้นต์ # คว้า[PERSON_NAME]และไปที่ท…" at bounding box center [1118, 323] width 302 height 570
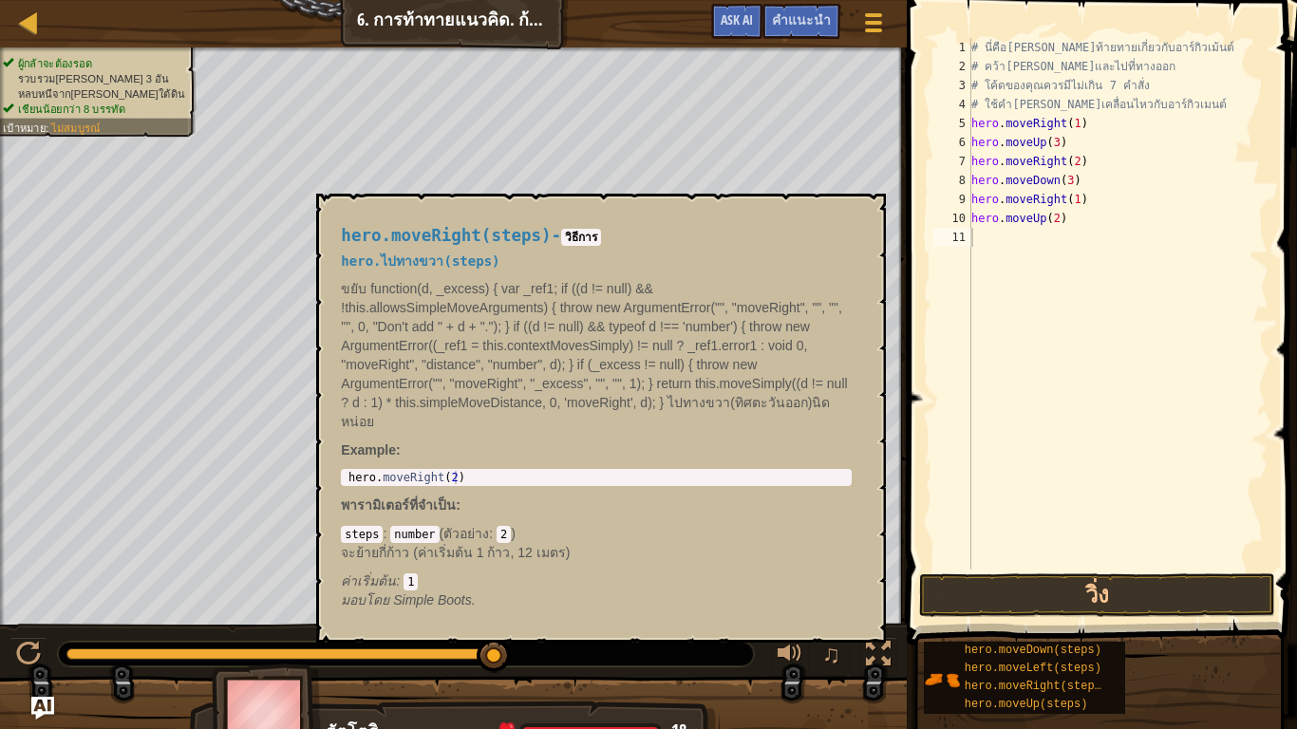
click at [1048, 236] on div "# นี่คือ[PERSON_NAME]ท้ายทายเกี่ยวกับอาร์กิวเม้นต์ # คว้า[PERSON_NAME]และไปที่ท…" at bounding box center [1118, 323] width 302 height 570
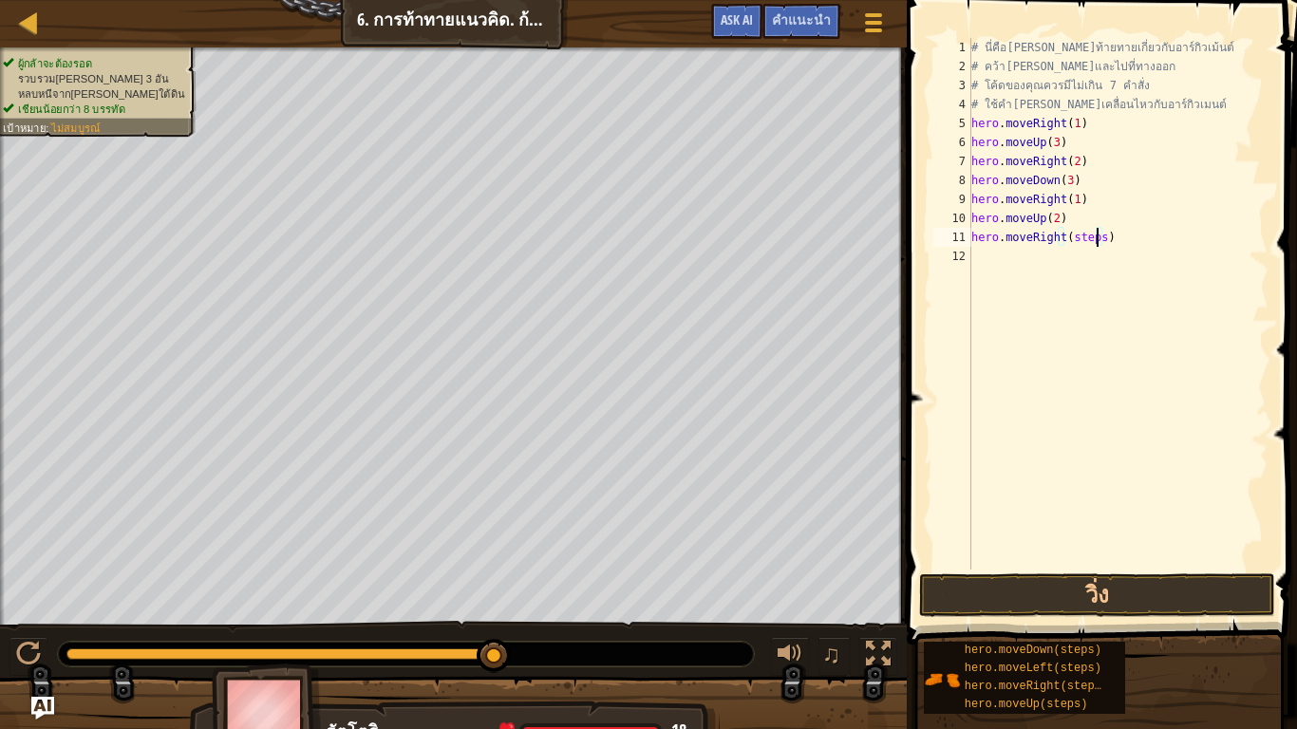
click at [1094, 242] on div "# นี่คือ[PERSON_NAME]ท้ายทายเกี่ยวกับอาร์กิวเม้นต์ # คว้า[PERSON_NAME]และไปที่ท…" at bounding box center [1118, 323] width 302 height 570
click at [1125, 590] on button "วิ่ง" at bounding box center [1097, 595] width 356 height 44
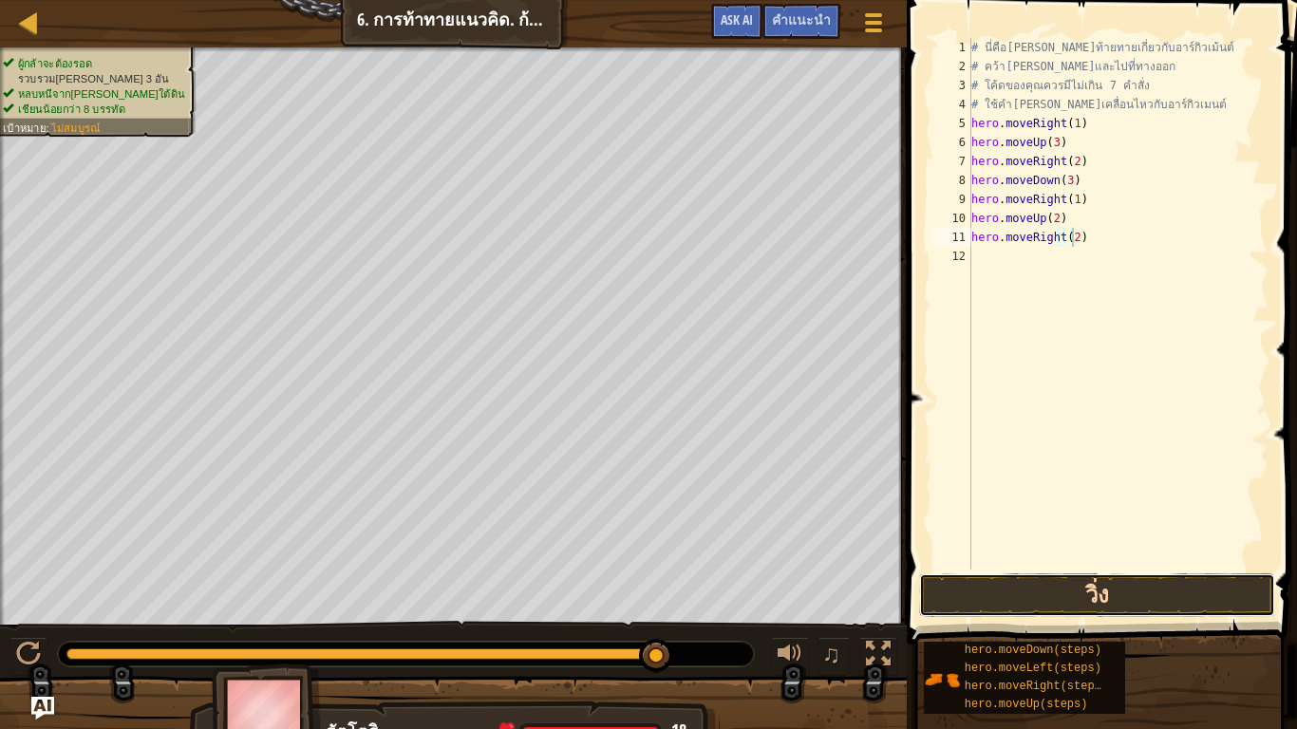
click at [1156, 585] on button "วิ่ง" at bounding box center [1097, 595] width 356 height 44
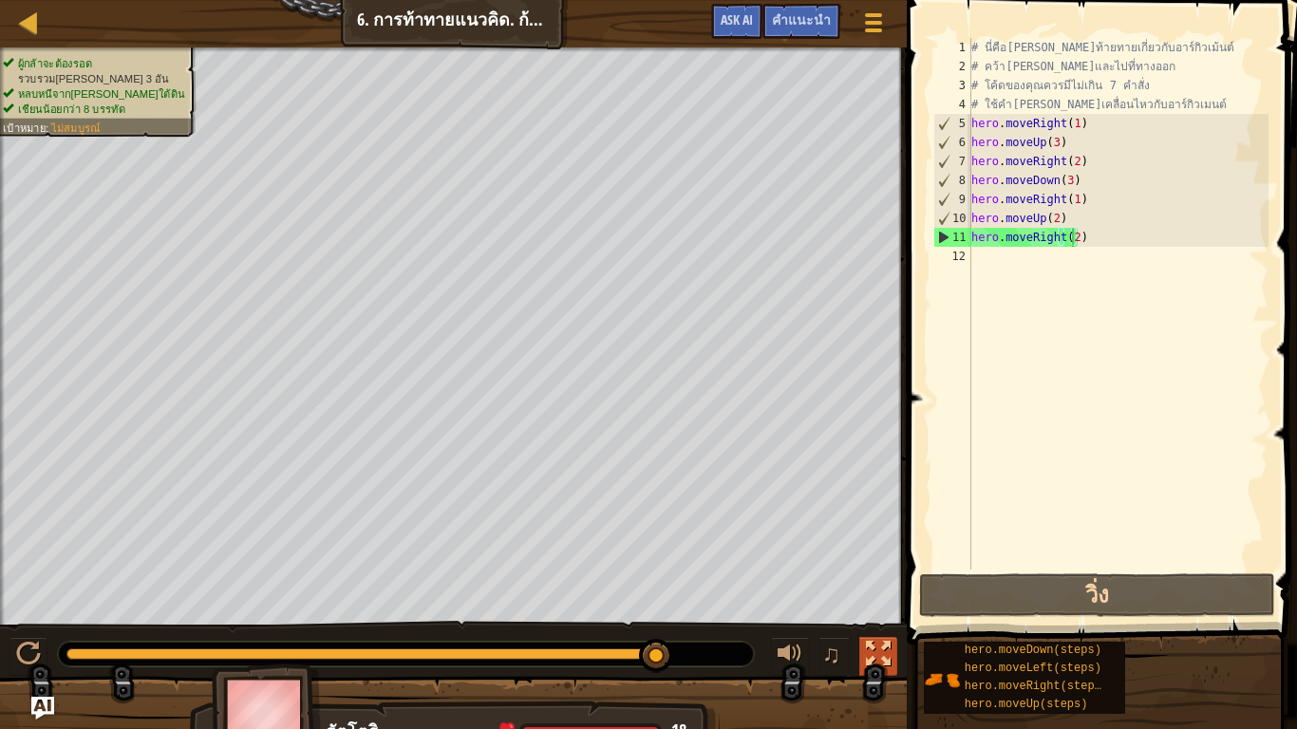
click at [876, 617] on div at bounding box center [878, 654] width 25 height 25
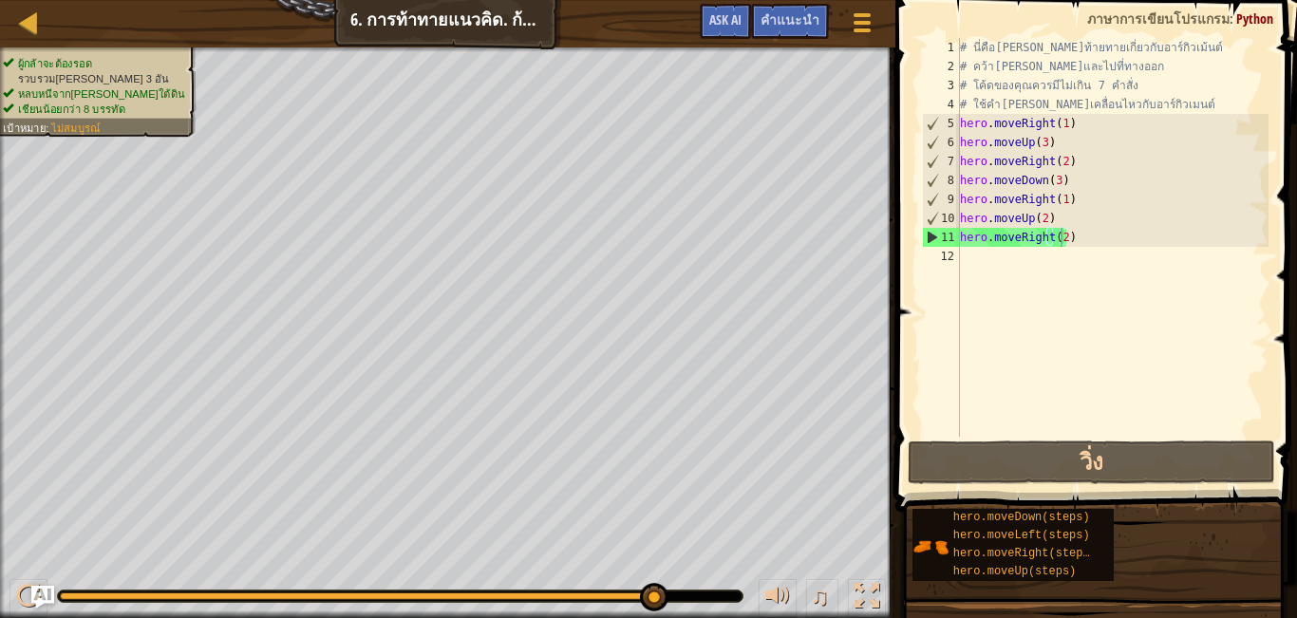
drag, startPoint x: 892, startPoint y: 389, endPoint x: 982, endPoint y: 397, distance: 90.5
click at [982, 397] on div "hero.moveRight(2) 1 2 3 4 5 6 7 8 9 10 11 12 # นี่คือ[PERSON_NAME]ท้ายทายเกี่ยว…" at bounding box center [1092, 293] width 407 height 568
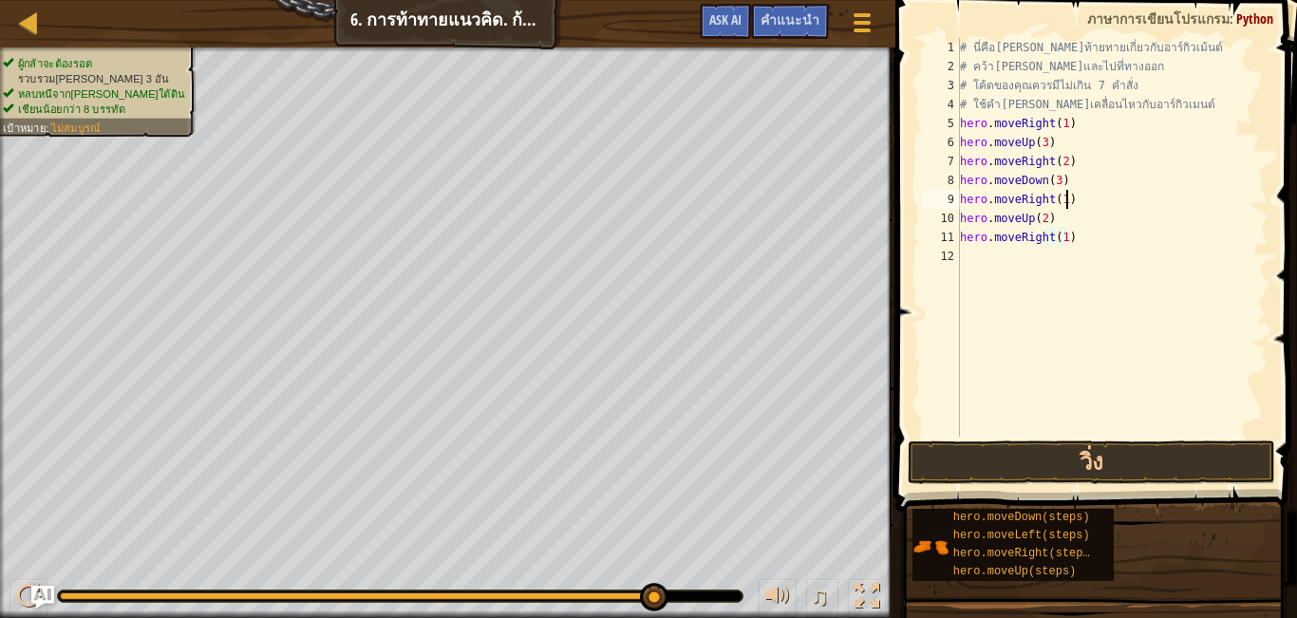
click at [1070, 201] on div "# นี่คือ[PERSON_NAME]ท้ายทายเกี่ยวกับอาร์กิวเม้นต์ # คว้า[PERSON_NAME]และไปที่ท…" at bounding box center [1112, 256] width 312 height 437
type textarea "h"
click at [1077, 193] on div "# นี่คือ[PERSON_NAME]ท้ายทายเกี่ยวกับอาร์กิวเม้นต์ # คว้า[PERSON_NAME]และไปที่ท…" at bounding box center [1112, 237] width 312 height 399
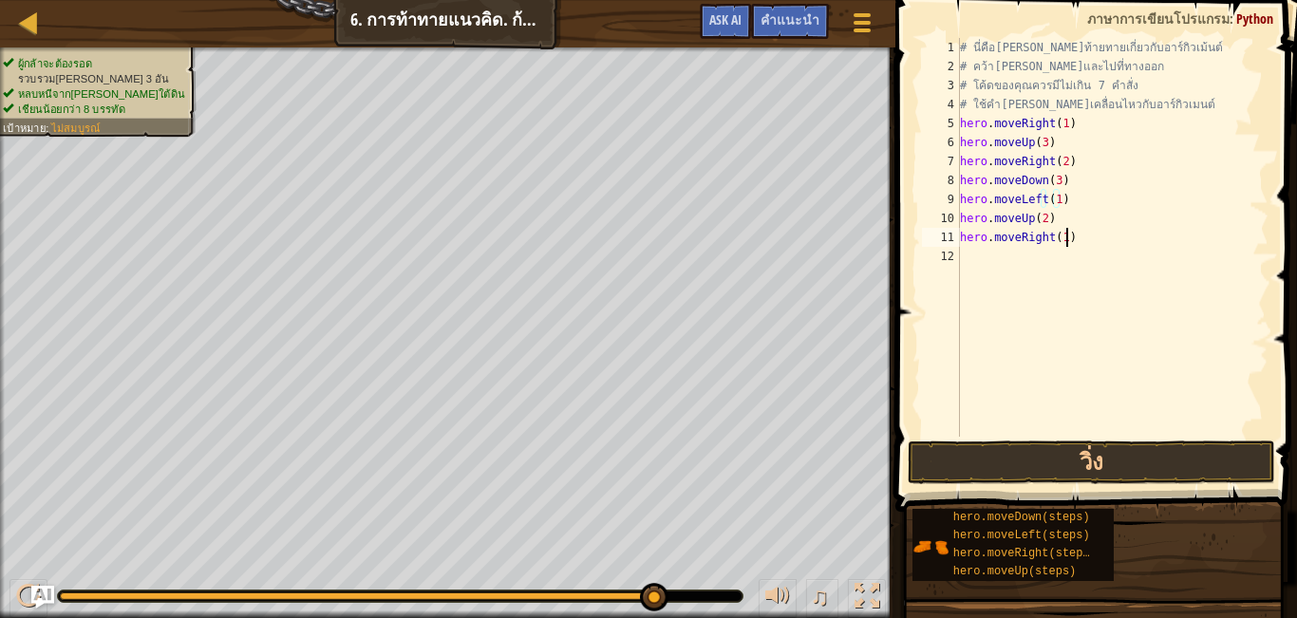
click at [1100, 229] on div "# นี่คือ[PERSON_NAME]ท้ายทายเกี่ยวกับอาร์กิวเม้นต์ # คว้า[PERSON_NAME]และไปที่ท…" at bounding box center [1112, 256] width 312 height 437
click at [1057, 242] on div "# นี่คือ[PERSON_NAME]ท้ายทายเกี่ยวกับอาร์กิวเม้นต์ # คว้า[PERSON_NAME]และไปที่ท…" at bounding box center [1112, 256] width 312 height 437
type textarea "hero.moveRight(3)"
click at [1094, 462] on button "วิ่ง" at bounding box center [1090, 462] width 367 height 44
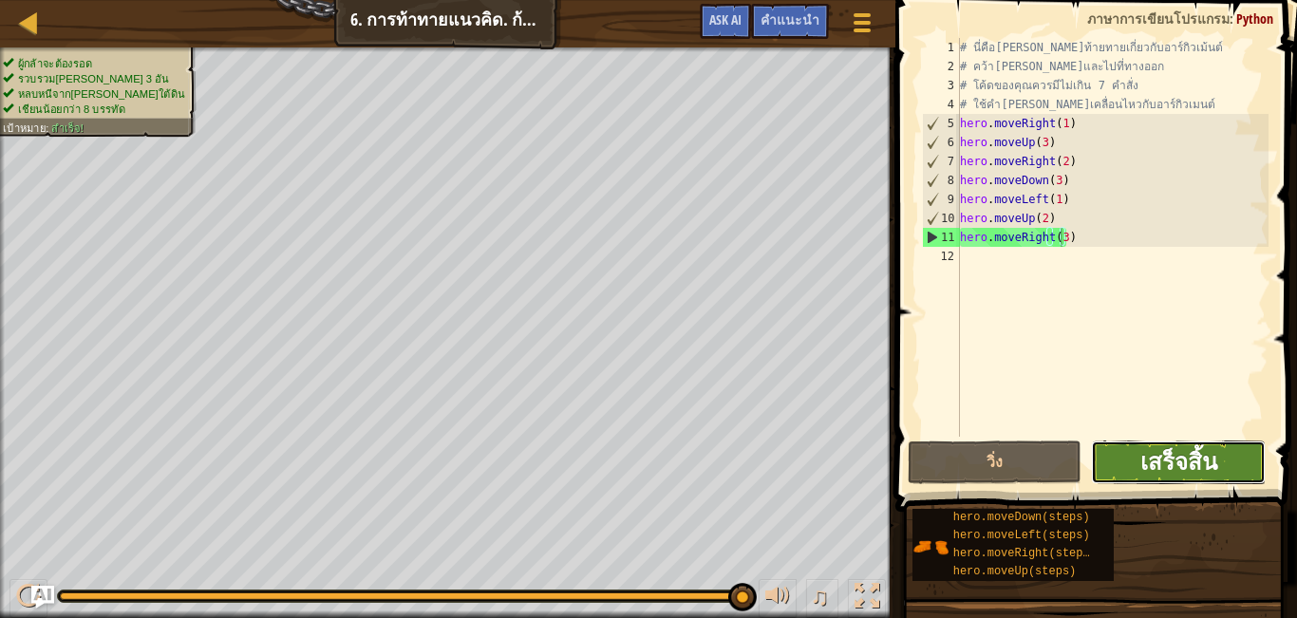
click at [1144, 461] on span "เสร็จสิ้น" at bounding box center [1178, 461] width 77 height 30
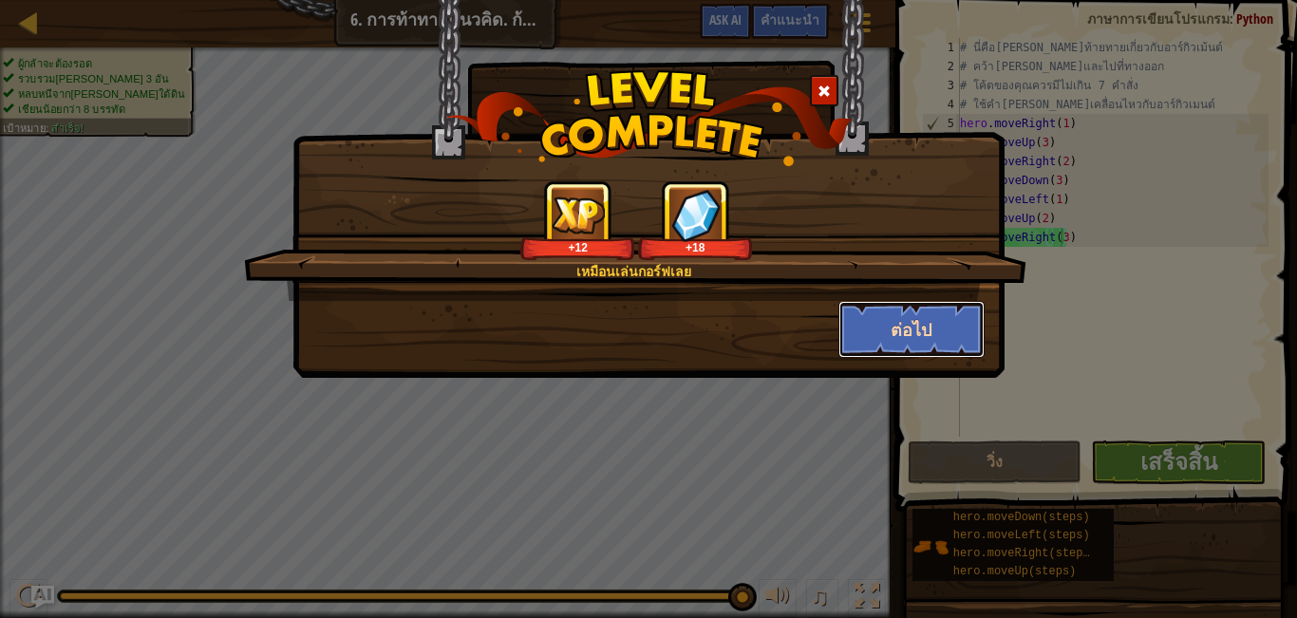
click at [936, 335] on button "ต่อไป" at bounding box center [911, 329] width 147 height 57
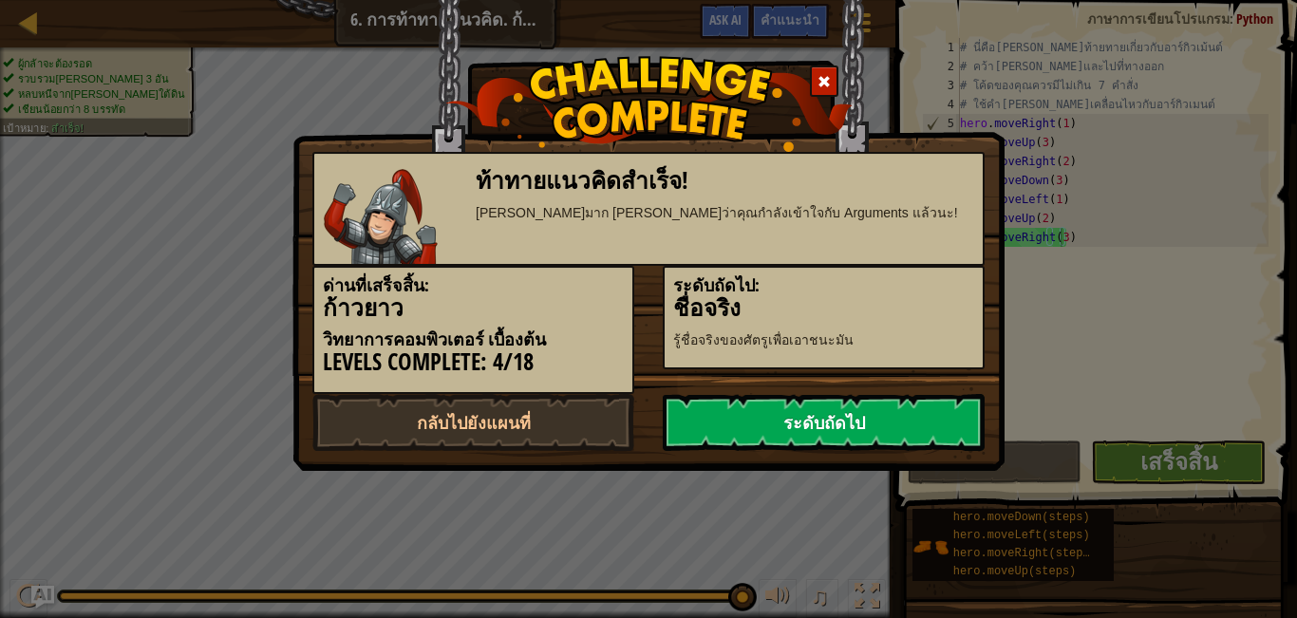
click at [916, 412] on link "ระดับถัดไป" at bounding box center [824, 422] width 322 height 57
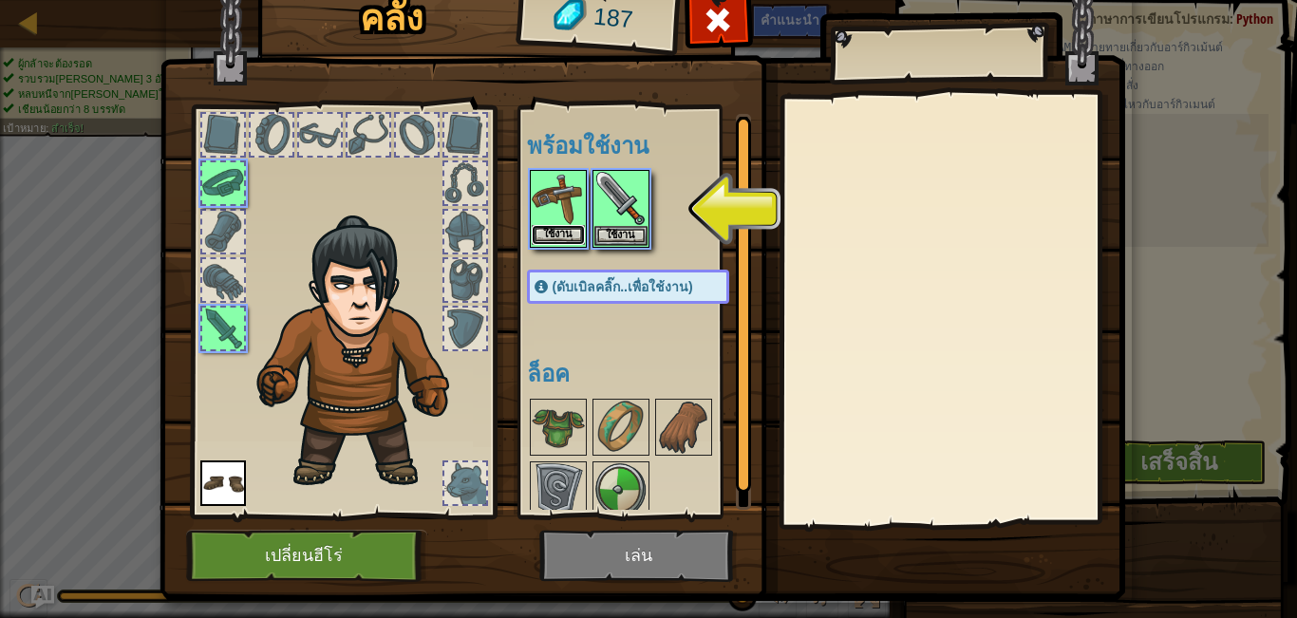
click at [532, 234] on button "ใช้งาน" at bounding box center [558, 235] width 53 height 20
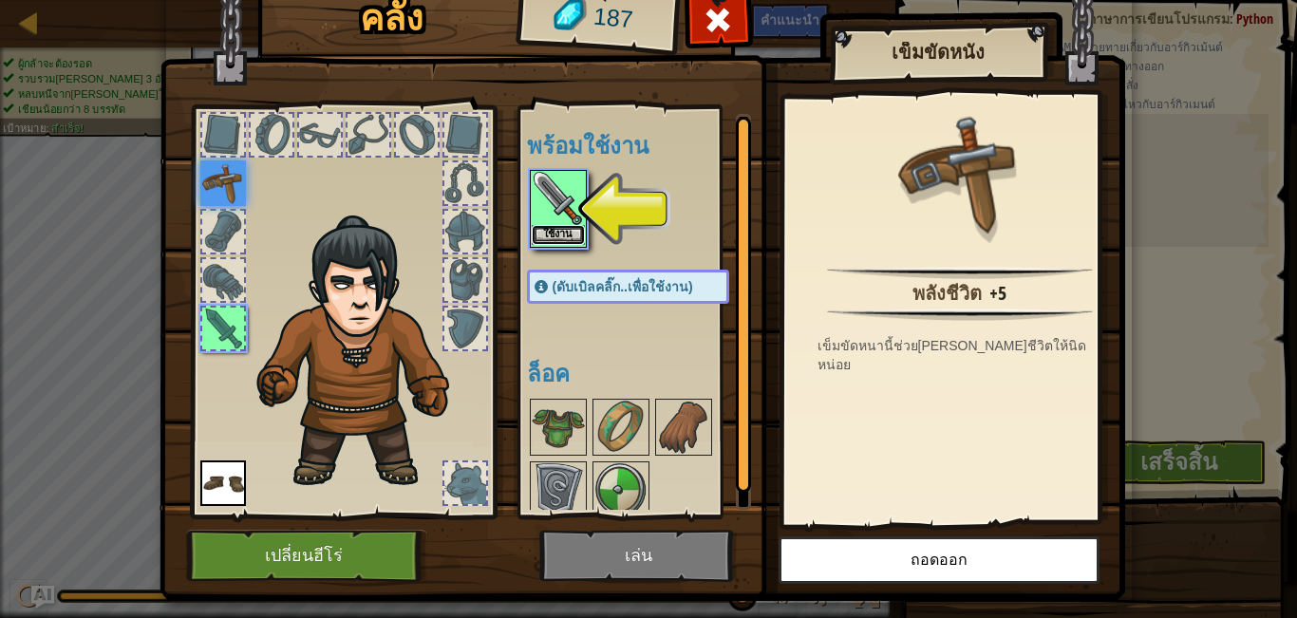
click at [554, 229] on button "ใช้งาน" at bounding box center [558, 235] width 53 height 20
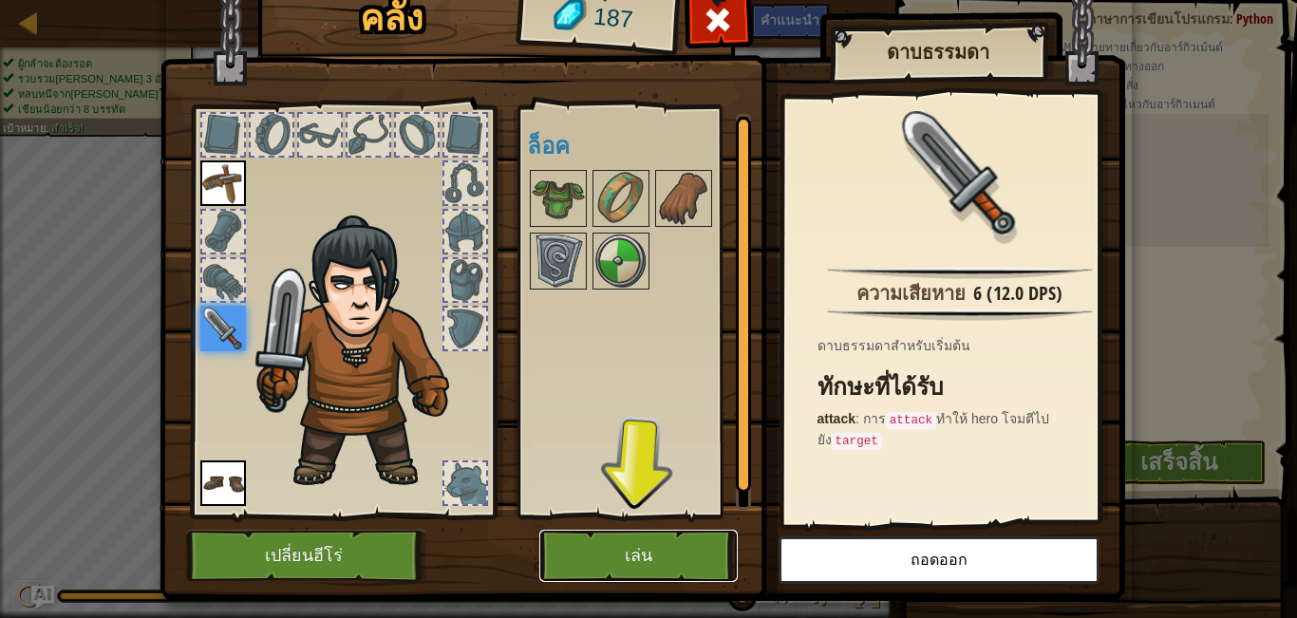
click at [654, 557] on button "เล่น" at bounding box center [638, 556] width 198 height 52
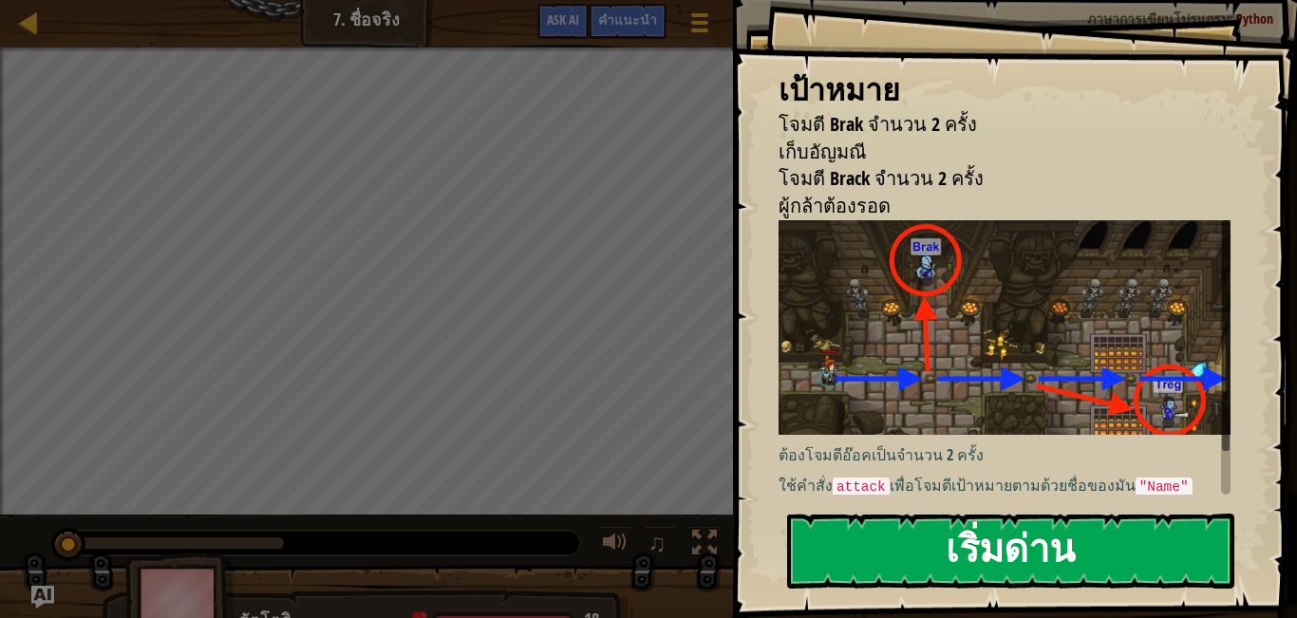
click at [981, 537] on button "เริ่มด่าน" at bounding box center [1010, 551] width 447 height 75
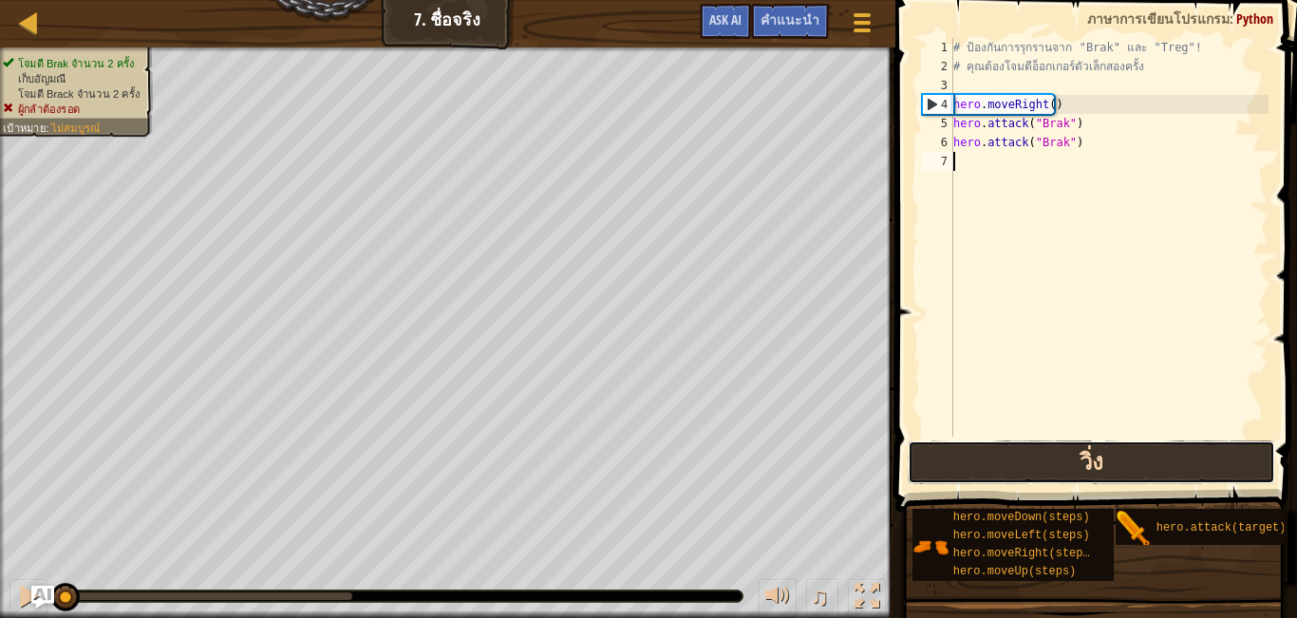
click at [1001, 462] on button "วิ่ง" at bounding box center [1090, 462] width 367 height 44
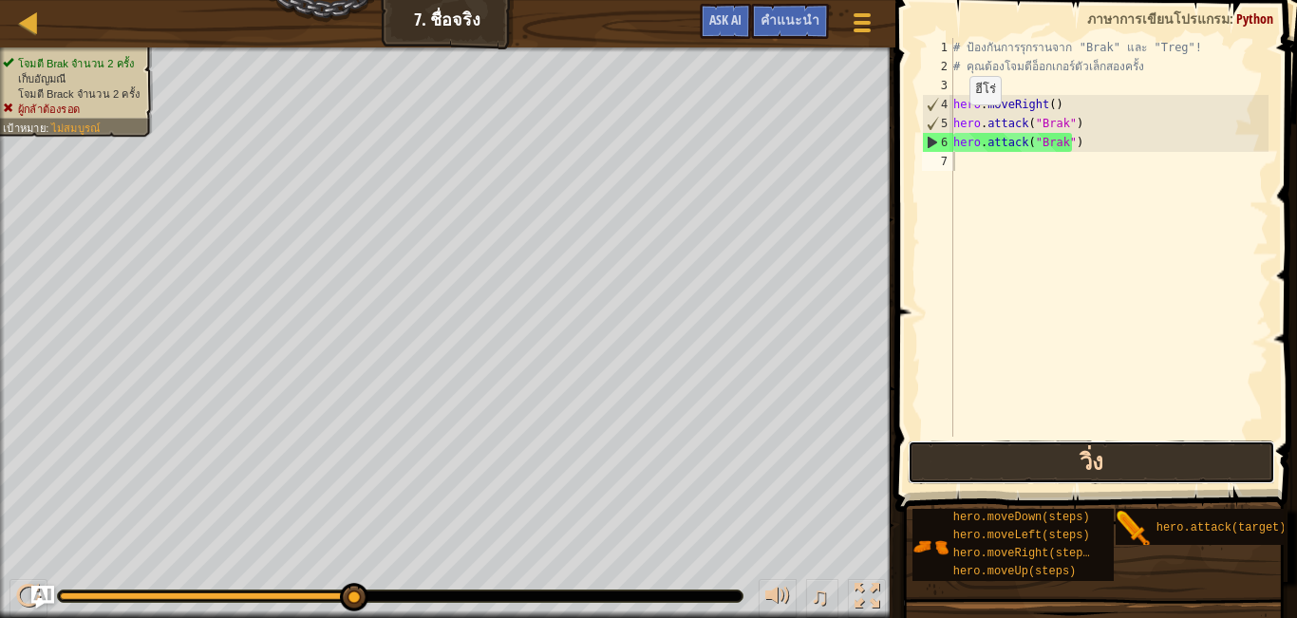
click at [955, 454] on button "วิ่ง" at bounding box center [1090, 462] width 367 height 44
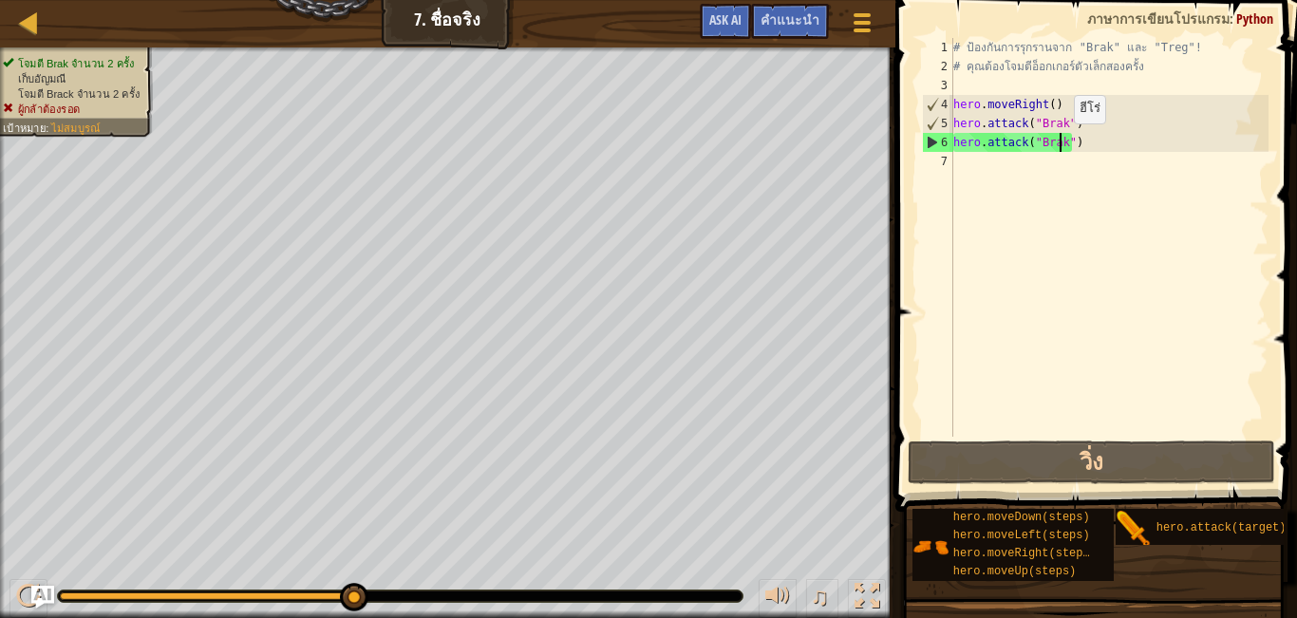
click at [1057, 142] on div "# ป้องกันการรุกรานจาก "Brak" และ "Treg"! # คุณต้องโจมตีอ็อกเกอร์ตัวเล็กสองครั้ง…" at bounding box center [1108, 256] width 319 height 437
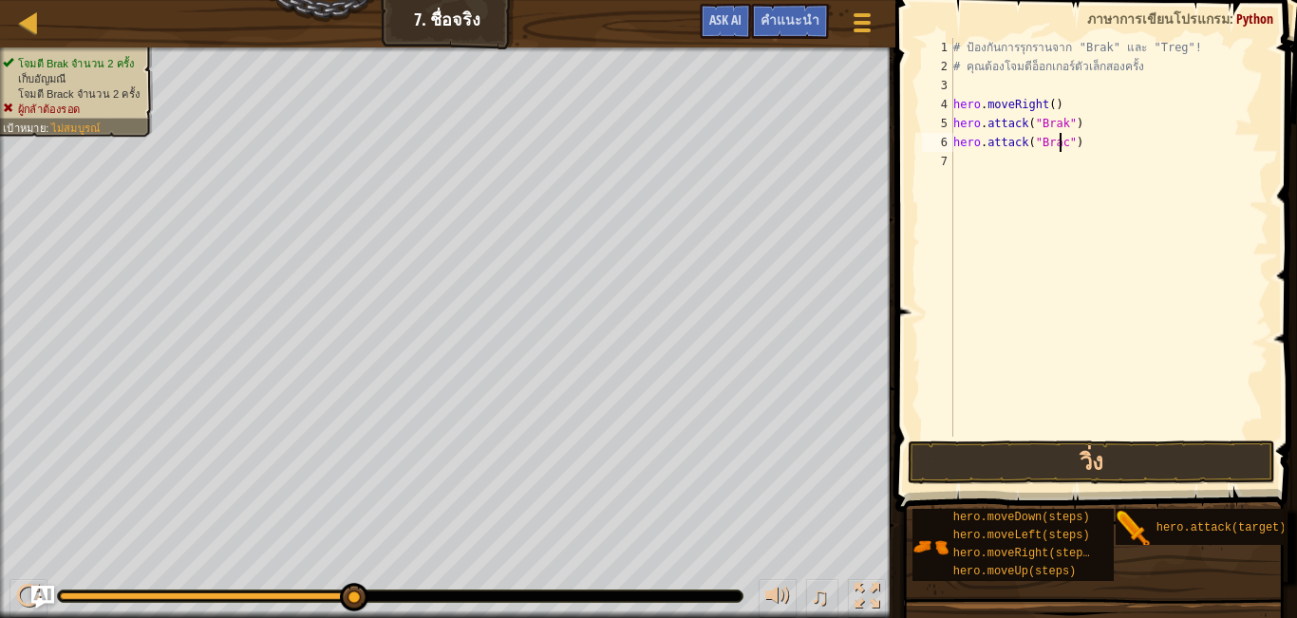
scroll to position [4, 93]
click at [1071, 454] on button "วิ่ง" at bounding box center [1090, 462] width 367 height 44
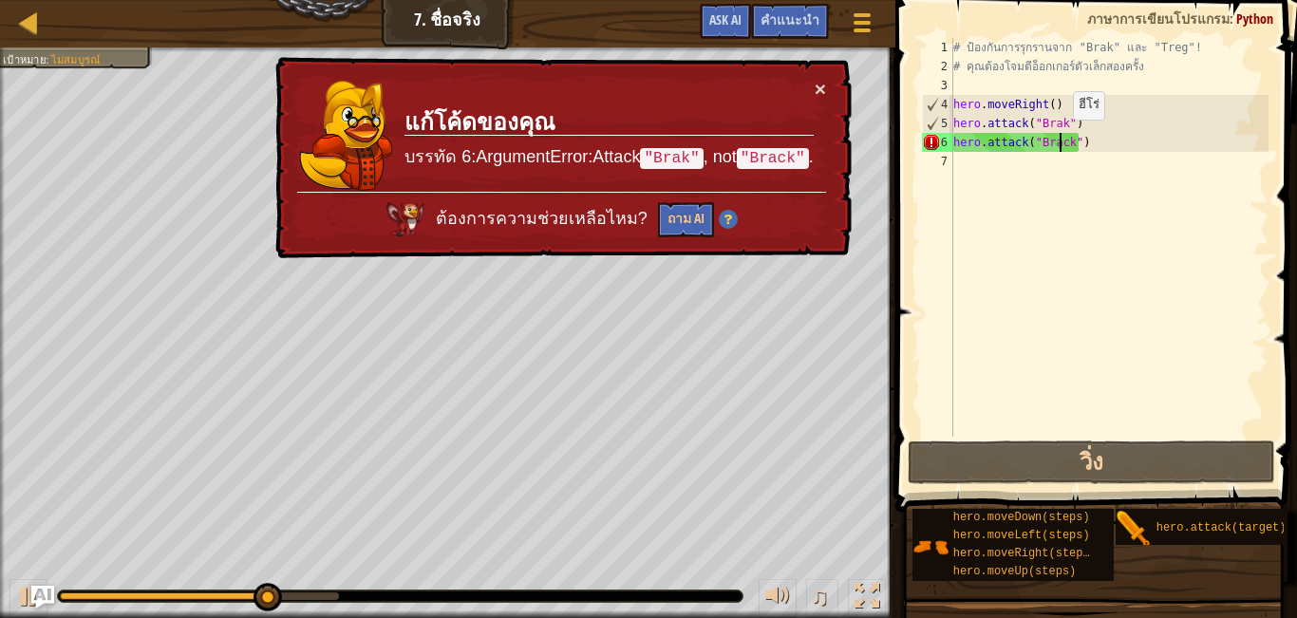
click at [1057, 139] on div "# ป้องกันการรุกรานจาก "Brak" และ "Treg"! # คุณต้องโจมตีอ็อกเกอร์ตัวเล็กสองครั้ง…" at bounding box center [1108, 256] width 319 height 437
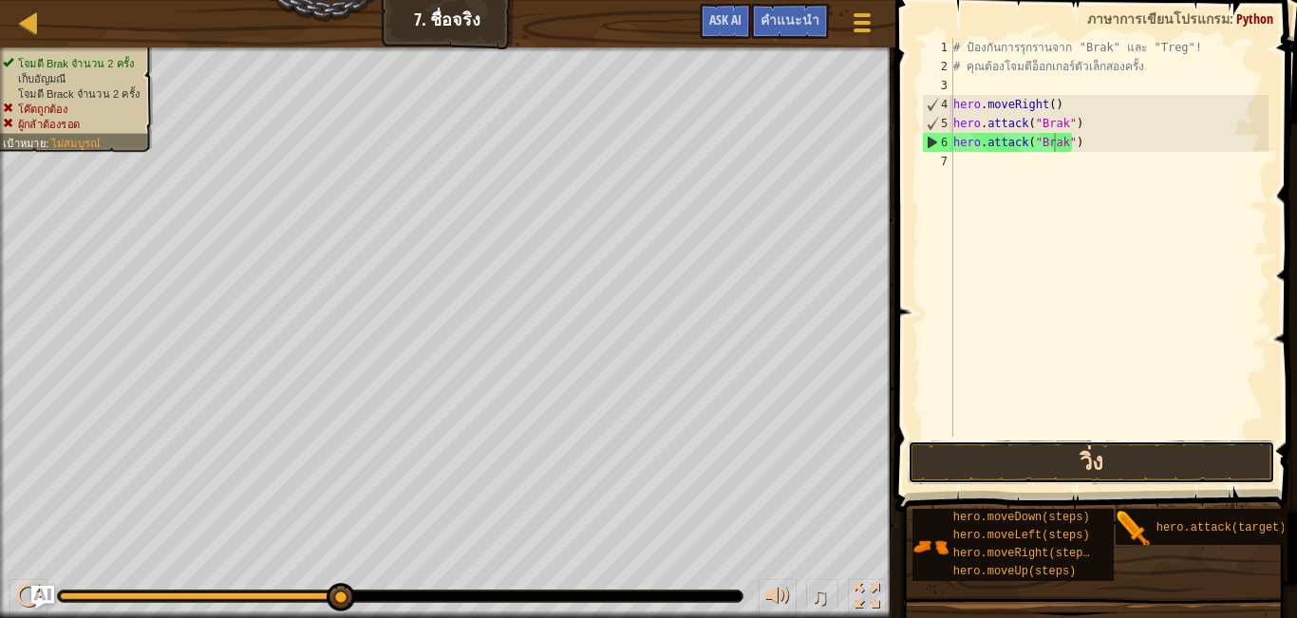
click at [1037, 452] on button "วิ่ง" at bounding box center [1090, 462] width 367 height 44
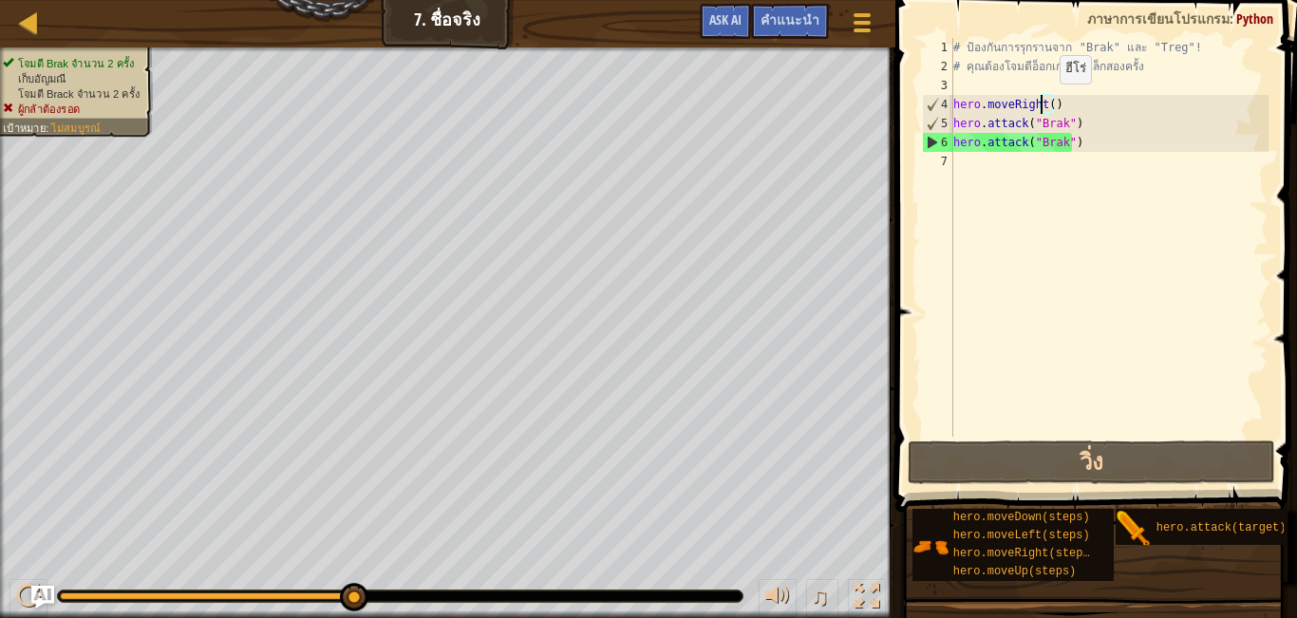
drag, startPoint x: 1043, startPoint y: 103, endPoint x: 1053, endPoint y: 101, distance: 9.7
click at [1049, 102] on div "# ป้องกันการรุกรานจาก "Brak" และ "Treg"! # คุณต้องโจมตีอ็อกเกอร์ตัวเล็กสองครั้ง…" at bounding box center [1108, 256] width 319 height 437
click at [1045, 104] on div "# ป้องกันการรุกรานจาก "Brak" และ "Treg"! # คุณต้องโจมตีอ็อกเกอร์ตัวเล็กสองครั้ง…" at bounding box center [1108, 237] width 319 height 399
type textarea "hero.moveRight(1)"
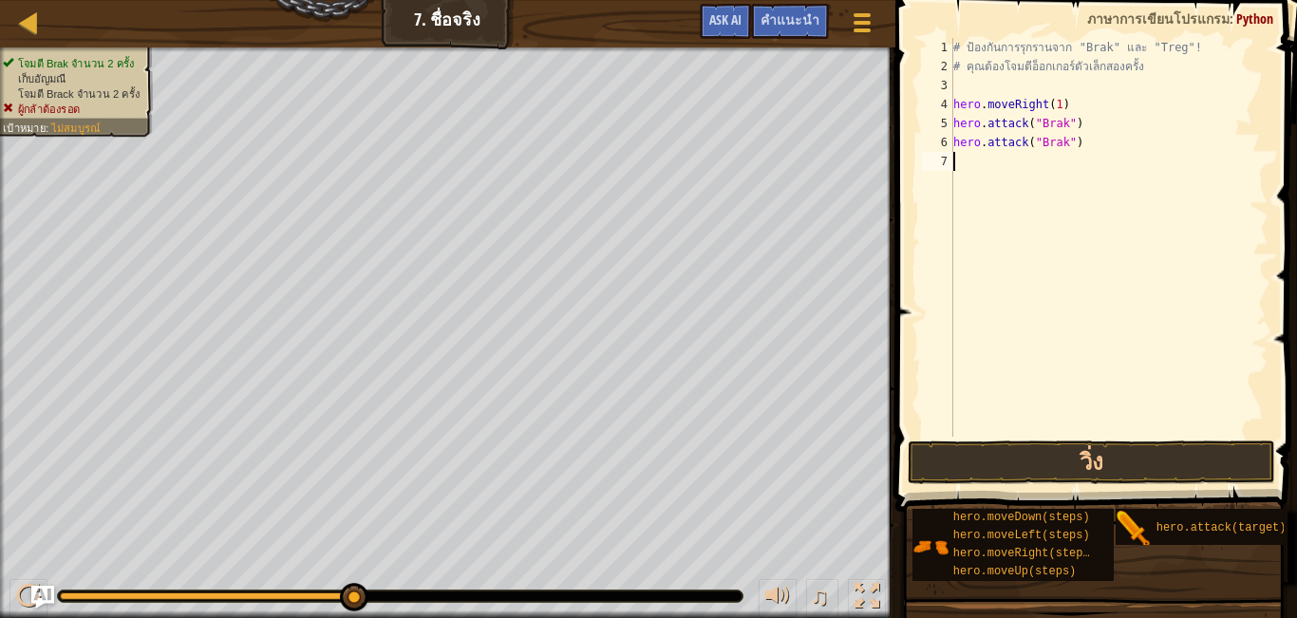
click at [1038, 162] on div "# ป้องกันการรุกรานจาก "Brak" และ "Treg"! # คุณต้องโจมตีอ็อกเกอร์ตัวเล็กสองครั้ง…" at bounding box center [1108, 256] width 319 height 437
click at [1075, 159] on div "# ป้องกันการรุกรานจาก "Brak" และ "Treg"! # คุณต้องโจมตีอ็อกเกอร์ตัวเล็กสองครั้ง…" at bounding box center [1108, 256] width 319 height 437
click at [1073, 457] on button "วิ่ง" at bounding box center [1090, 462] width 367 height 44
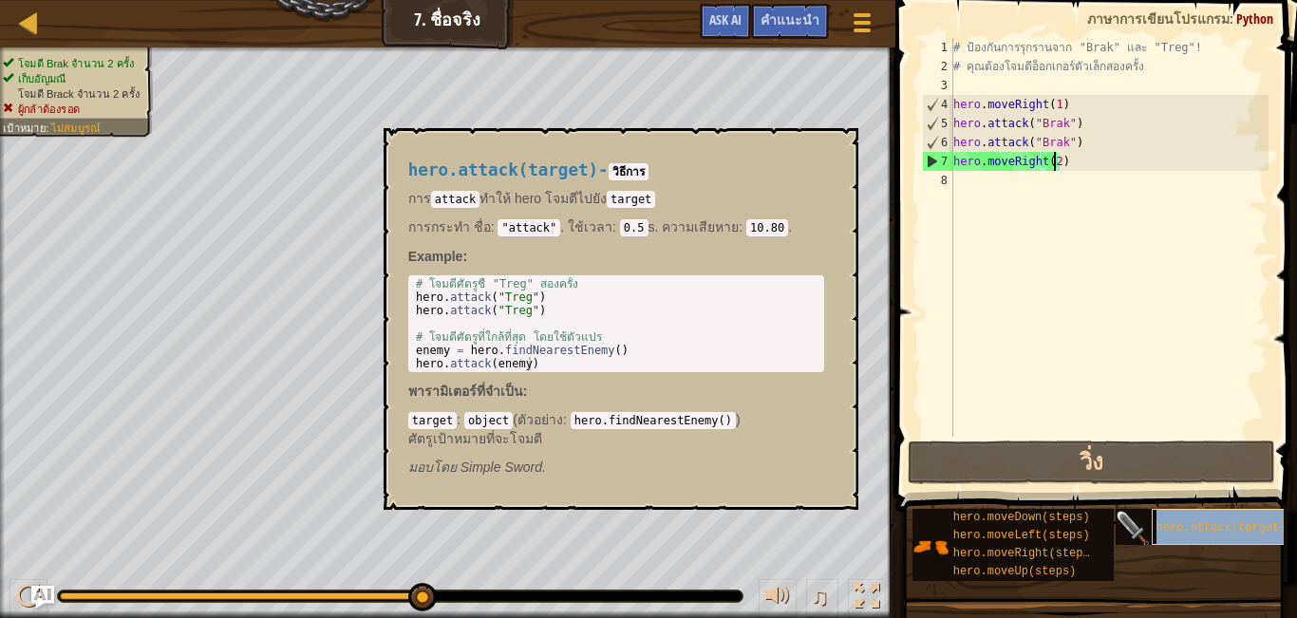
click at [1206, 517] on div "hero.attack(target)" at bounding box center [1227, 527] width 152 height 36
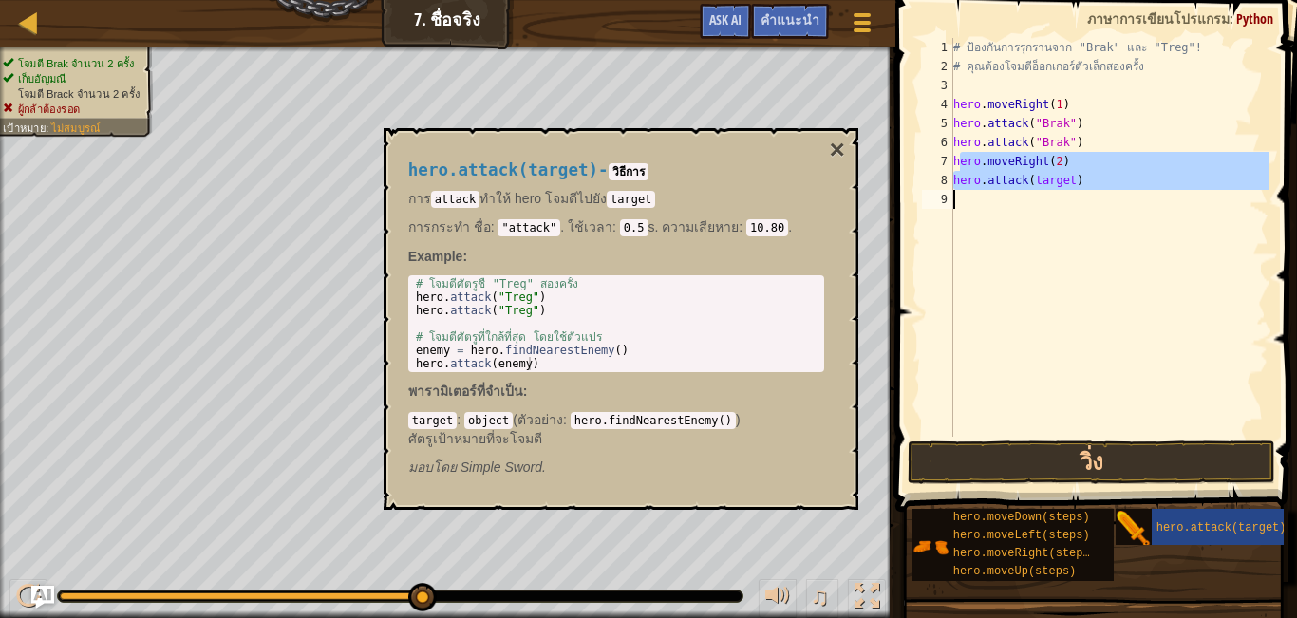
drag, startPoint x: 957, startPoint y: 160, endPoint x: 1082, endPoint y: 206, distance: 133.3
click at [1082, 206] on div "# ป้องกันการรุกรานจาก "Brak" และ "Treg"! # คุณต้องโจมตีอ็อกเกอร์ตัวเล็กสองครั้ง…" at bounding box center [1108, 256] width 319 height 437
type textarea "h"
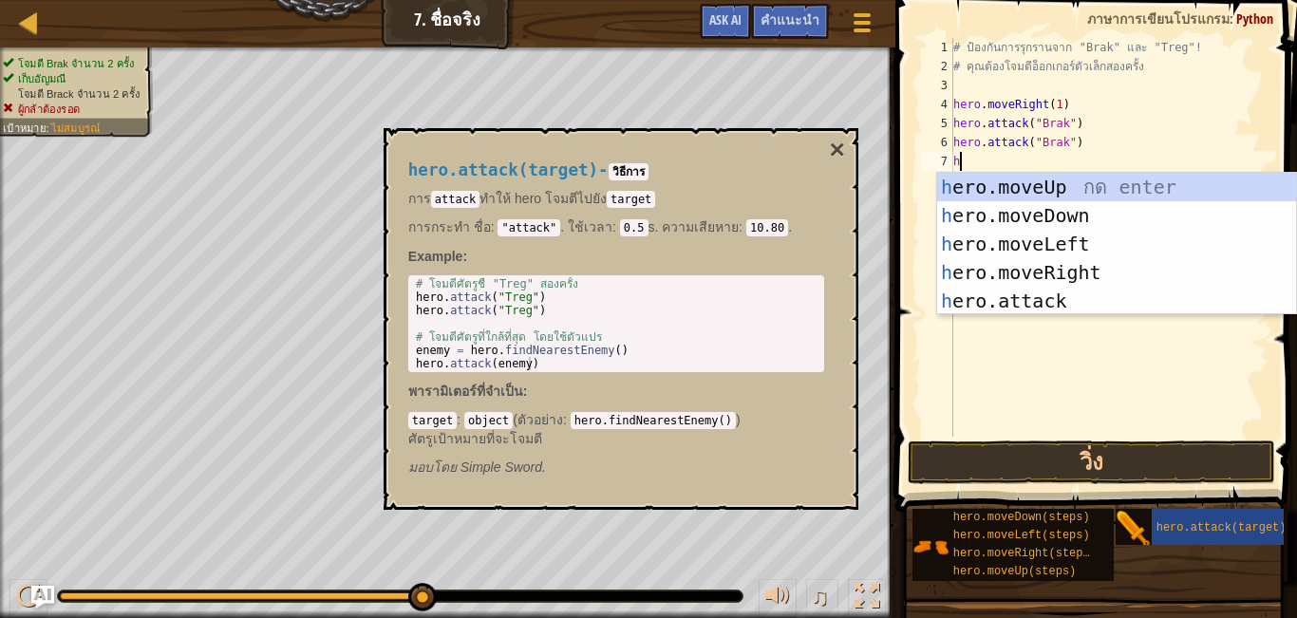
scroll to position [4, 0]
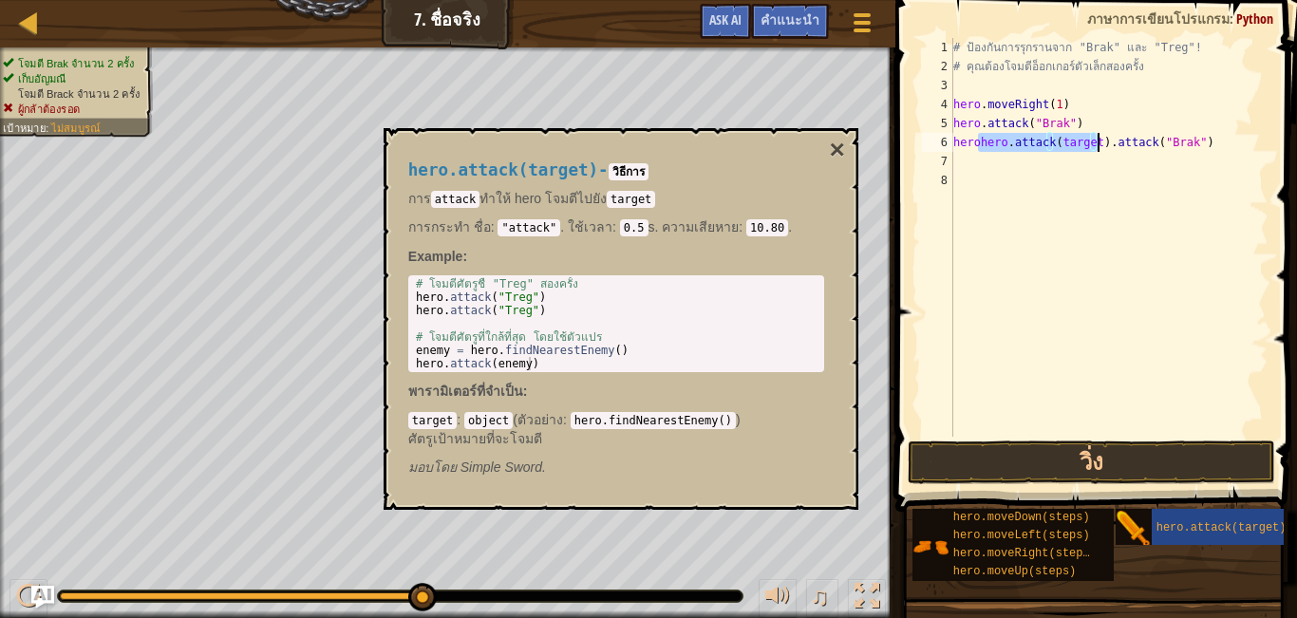
type textarea "hero\.attack("Brak")"
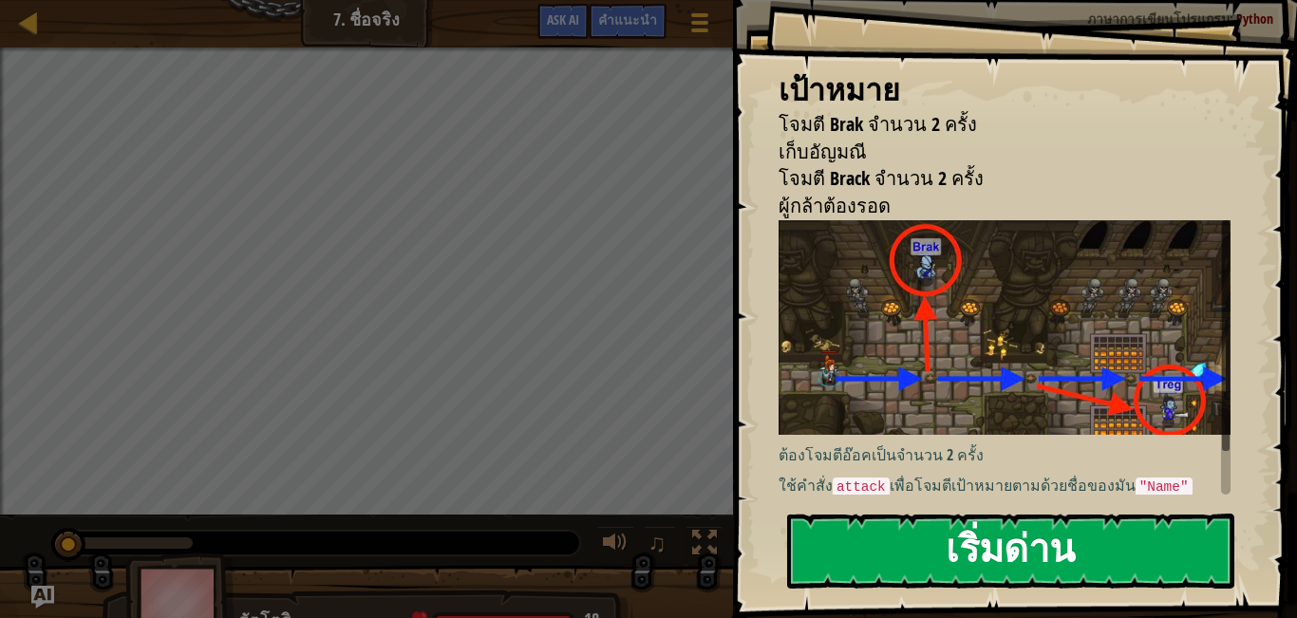
click at [934, 536] on button "เริ่มด่าน" at bounding box center [1010, 551] width 447 height 75
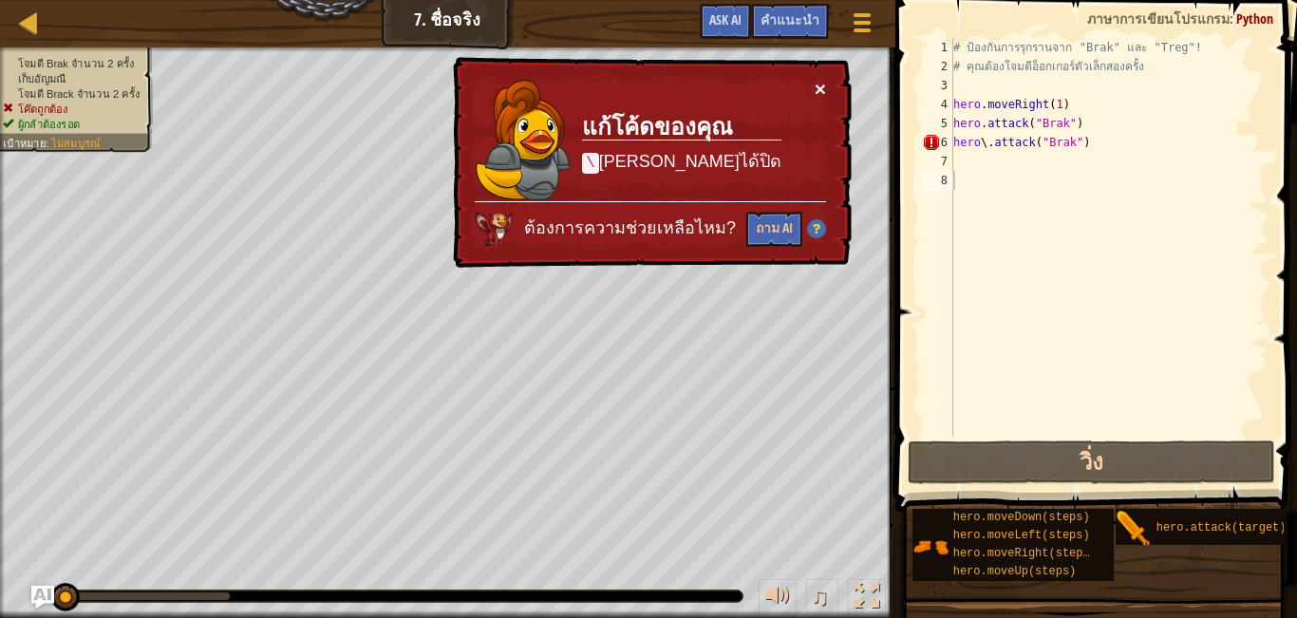
click at [818, 84] on button "×" at bounding box center [821, 91] width 12 height 20
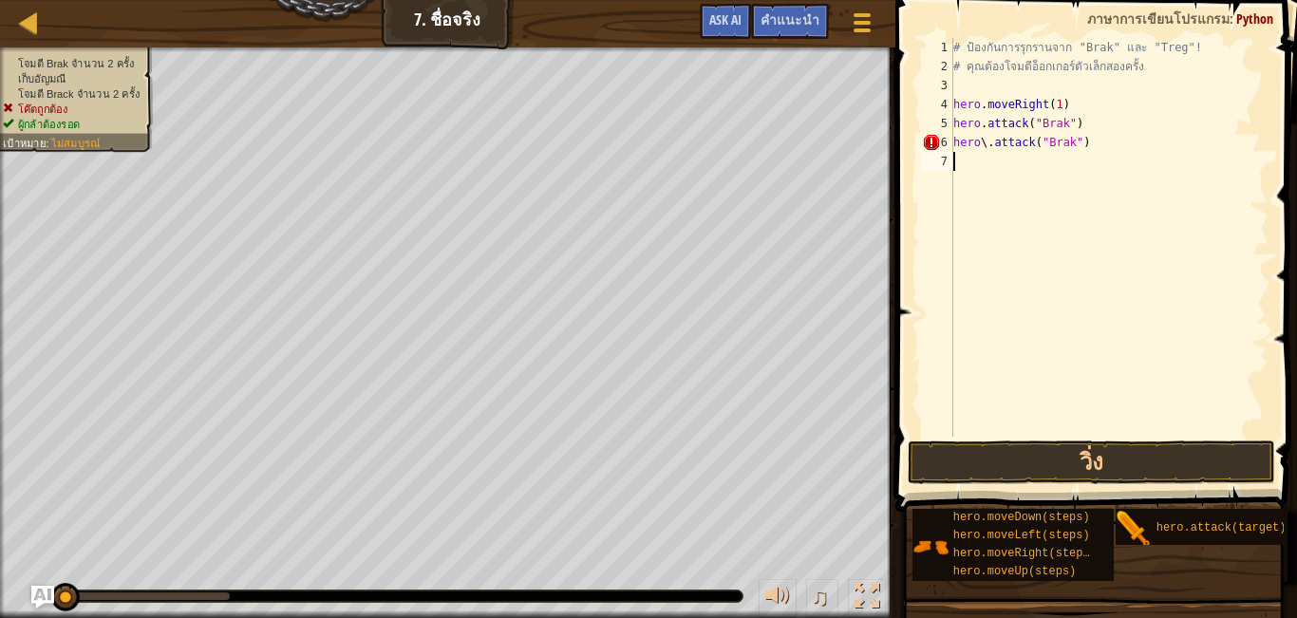
type textarea "hero\.attack("Brak")"
click at [982, 176] on div "# ป้องกันการรุกรานจาก "Brak" และ "Treg"! # คุณต้องโจมตีอ็อกเกอร์ตัวเล็กสองครั้ง…" at bounding box center [1108, 256] width 319 height 437
click at [1001, 449] on button "วิ่ง" at bounding box center [1090, 462] width 367 height 44
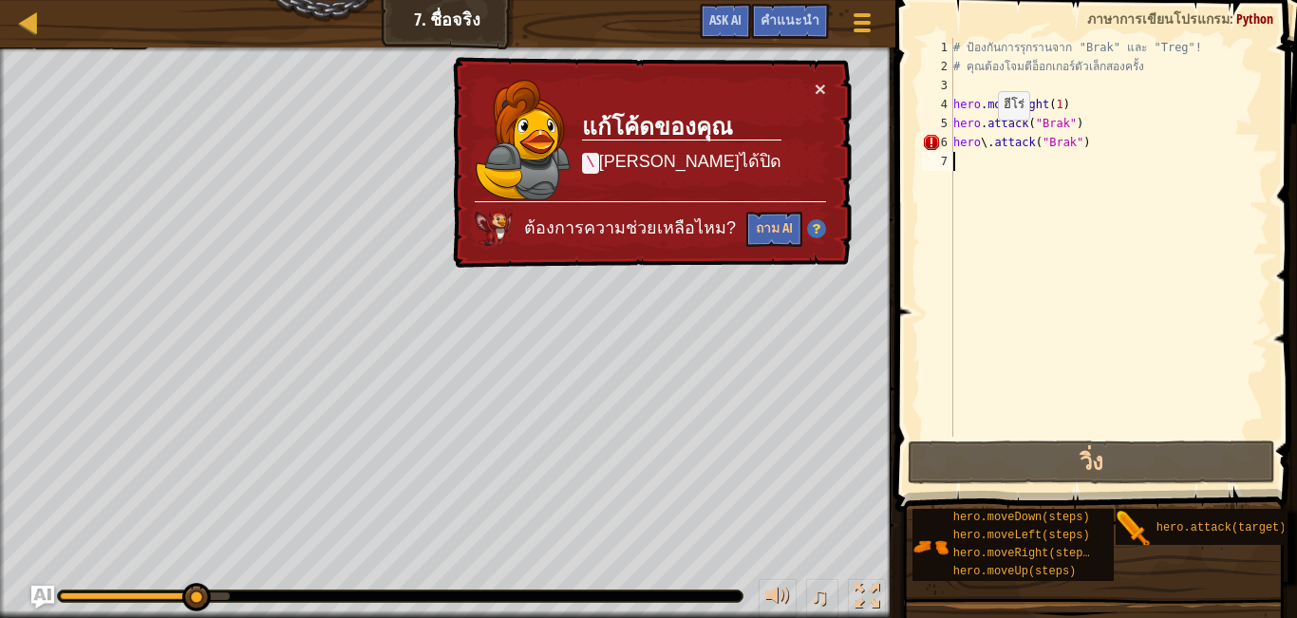
click at [982, 139] on div "# ป้องกันการรุกรานจาก "Brak" และ "Treg"! # คุณต้องโจมตีอ็อกเกอร์ตัวเล็กสองครั้ง…" at bounding box center [1108, 256] width 319 height 437
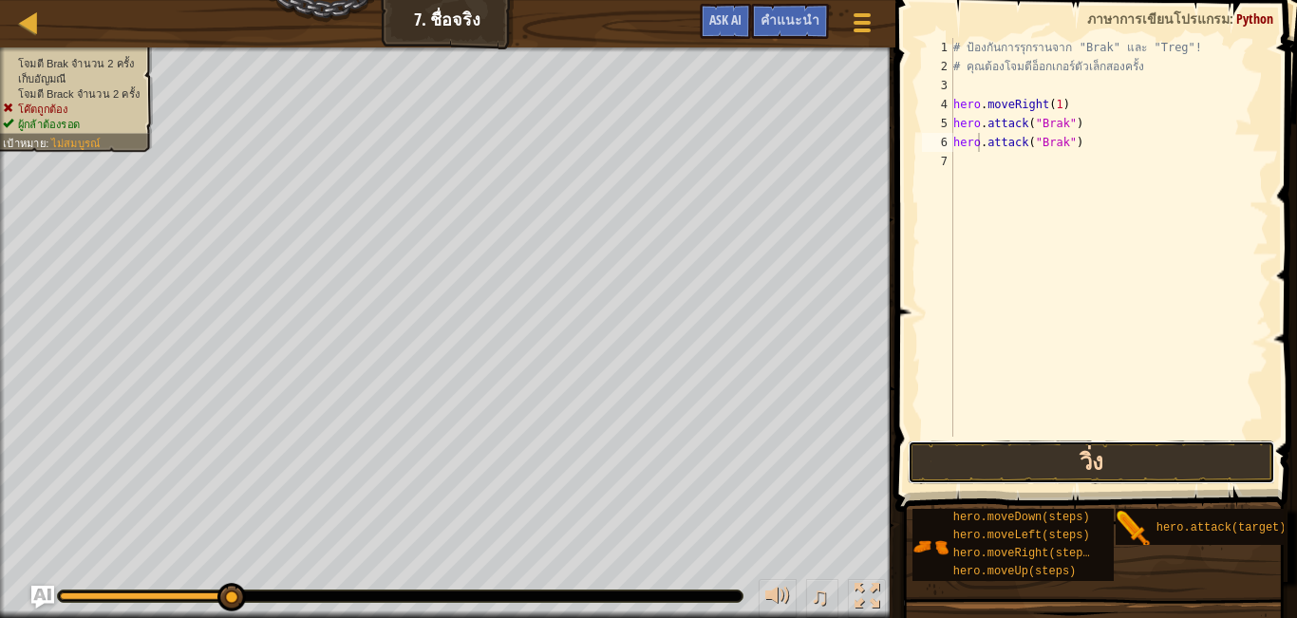
click at [1004, 454] on button "วิ่ง" at bounding box center [1090, 462] width 367 height 44
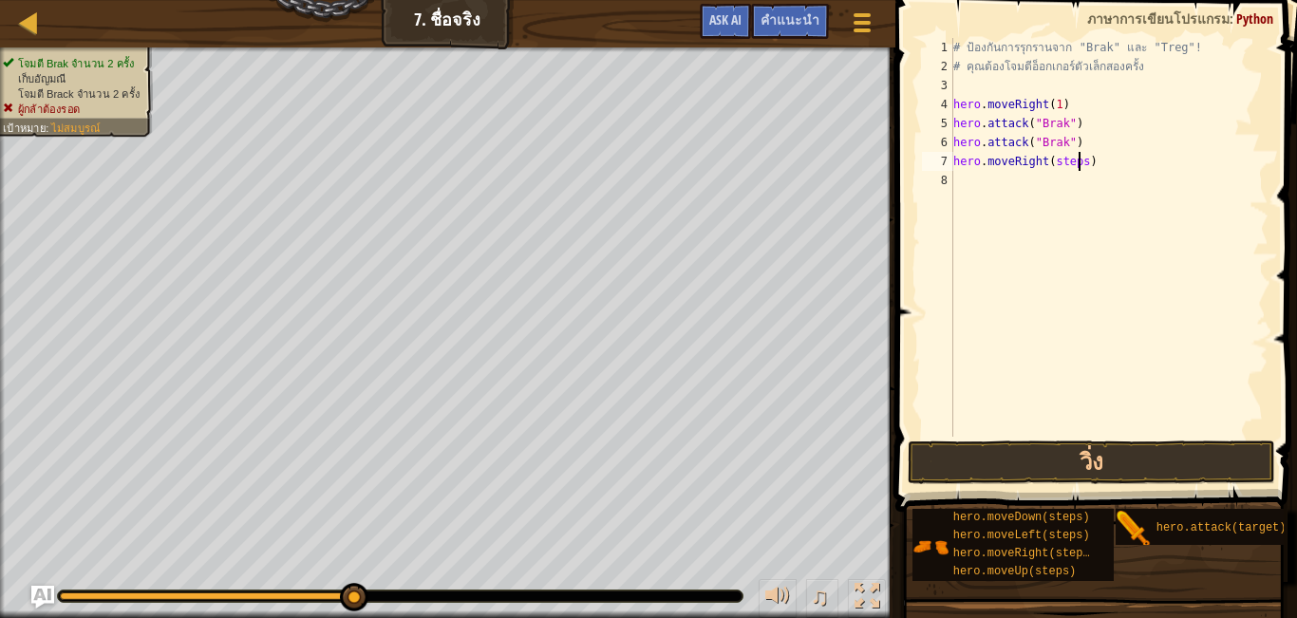
click at [1076, 157] on div "# ป้องกันการรุกรานจาก "Brak" และ "Treg"! # คุณต้องโจมตีอ็อกเกอร์ตัวเล็กสองครั้ง…" at bounding box center [1108, 256] width 319 height 437
click at [1067, 459] on button "วิ่ง" at bounding box center [1090, 462] width 367 height 44
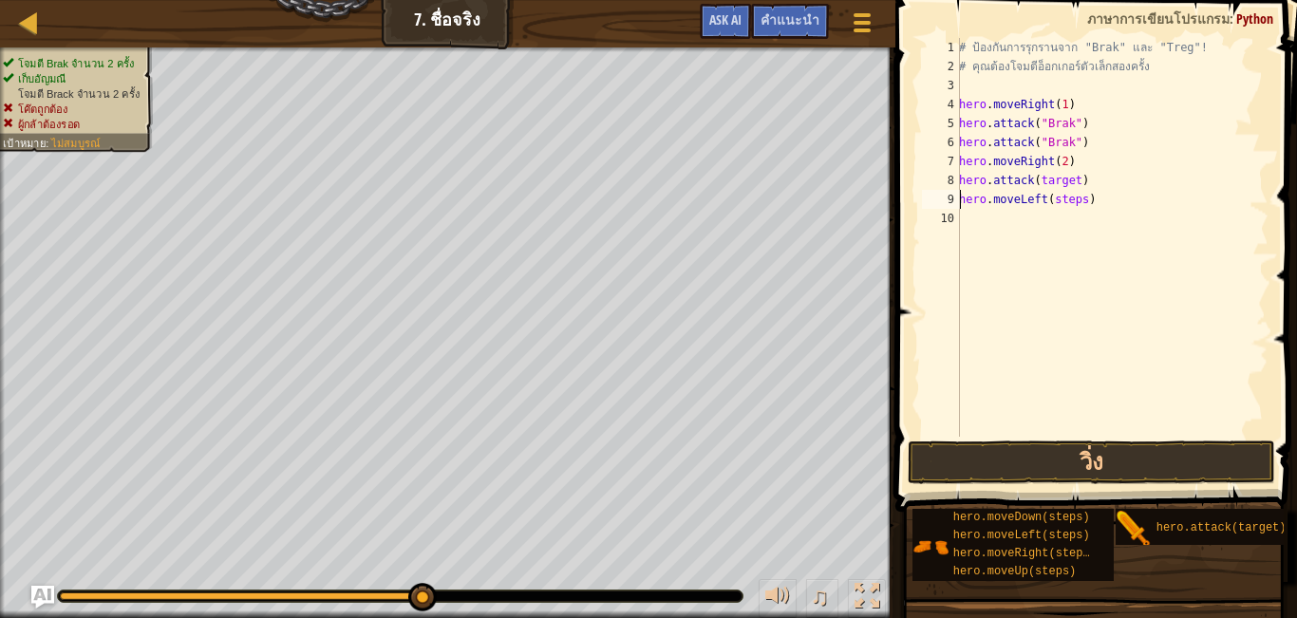
click at [1075, 197] on div "# ป้องกันการรุกรานจาก "Brak" และ "Treg"! # คุณต้องโจมตีอ็อกเกอร์ตัวเล็กสองครั้ง…" at bounding box center [1111, 256] width 313 height 437
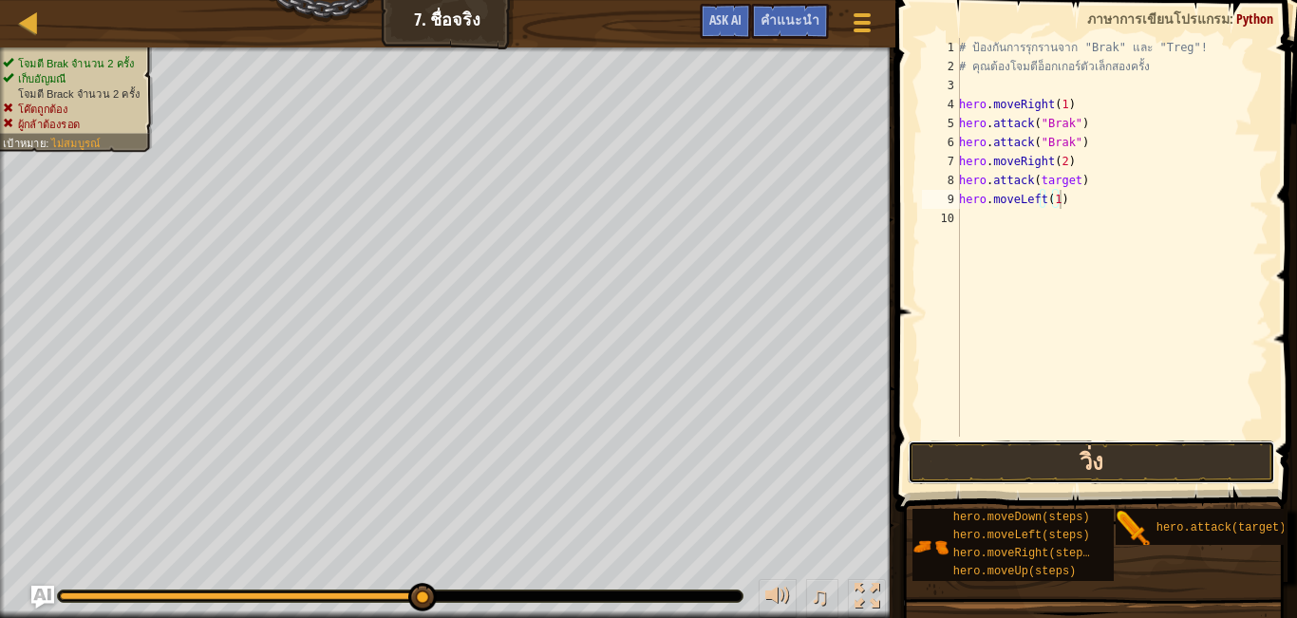
click at [1074, 452] on button "วิ่ง" at bounding box center [1090, 462] width 367 height 44
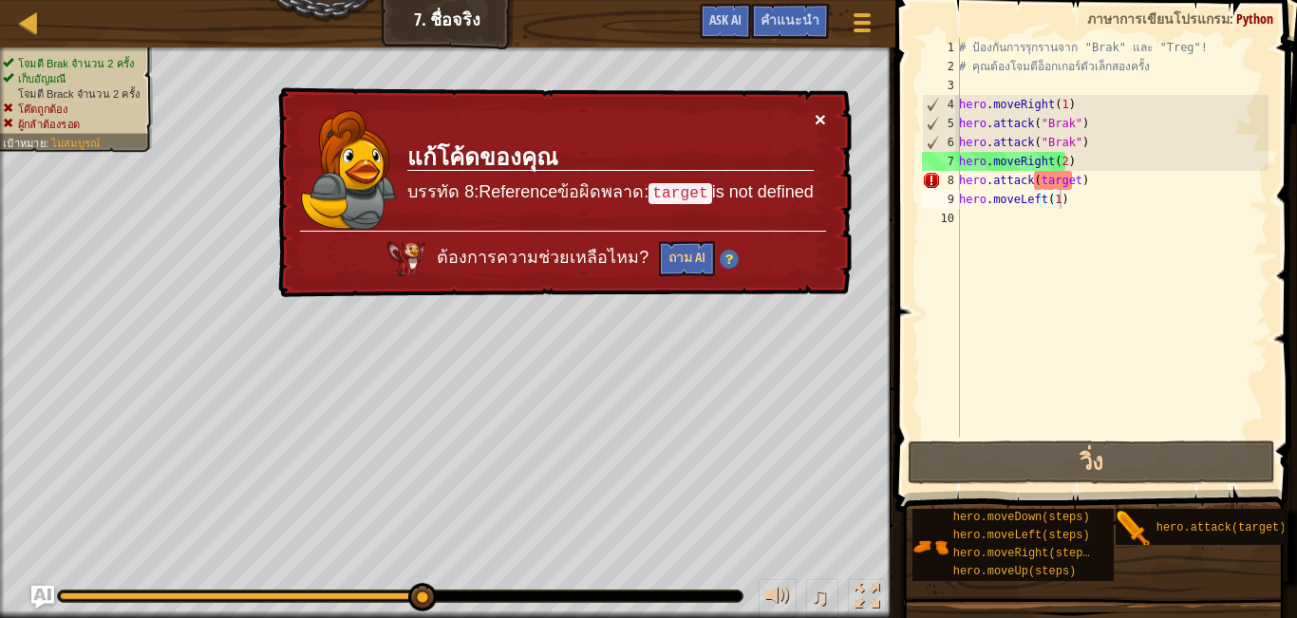
click at [815, 109] on button "×" at bounding box center [820, 115] width 12 height 20
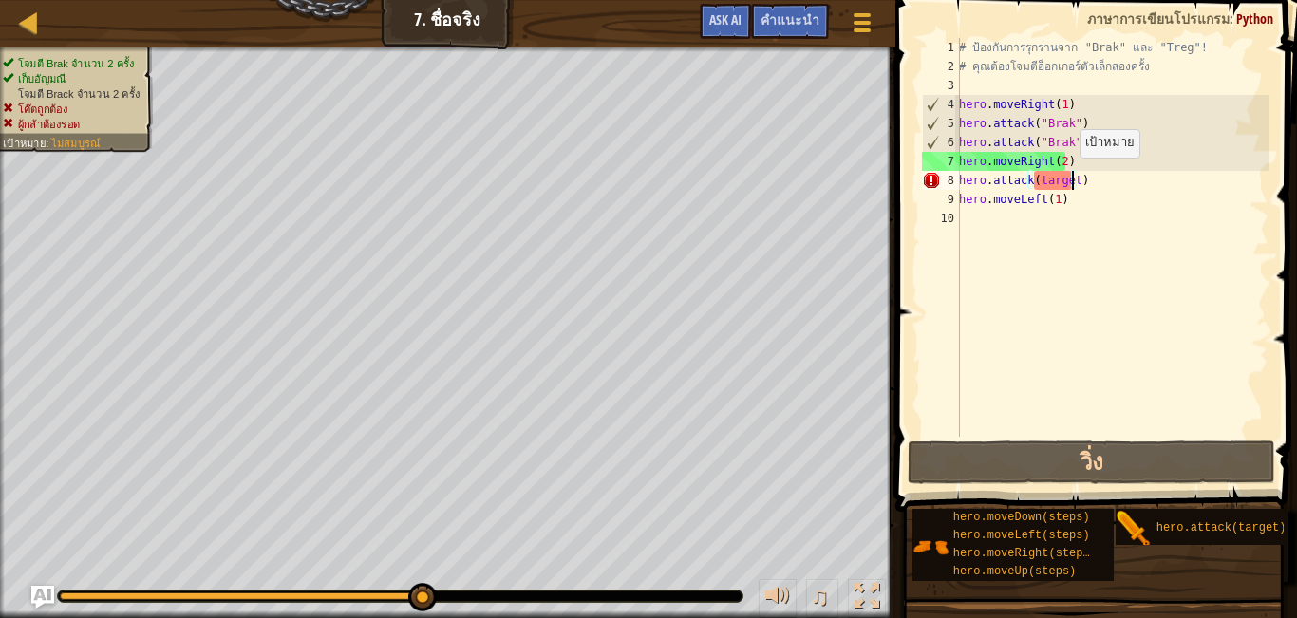
click at [1069, 177] on div "# ป้องกันการรุกรานจาก "Brak" และ "Treg"! # คุณต้องโจมตีอ็อกเกอร์ตัวเล็กสองครั้ง…" at bounding box center [1111, 256] width 313 height 437
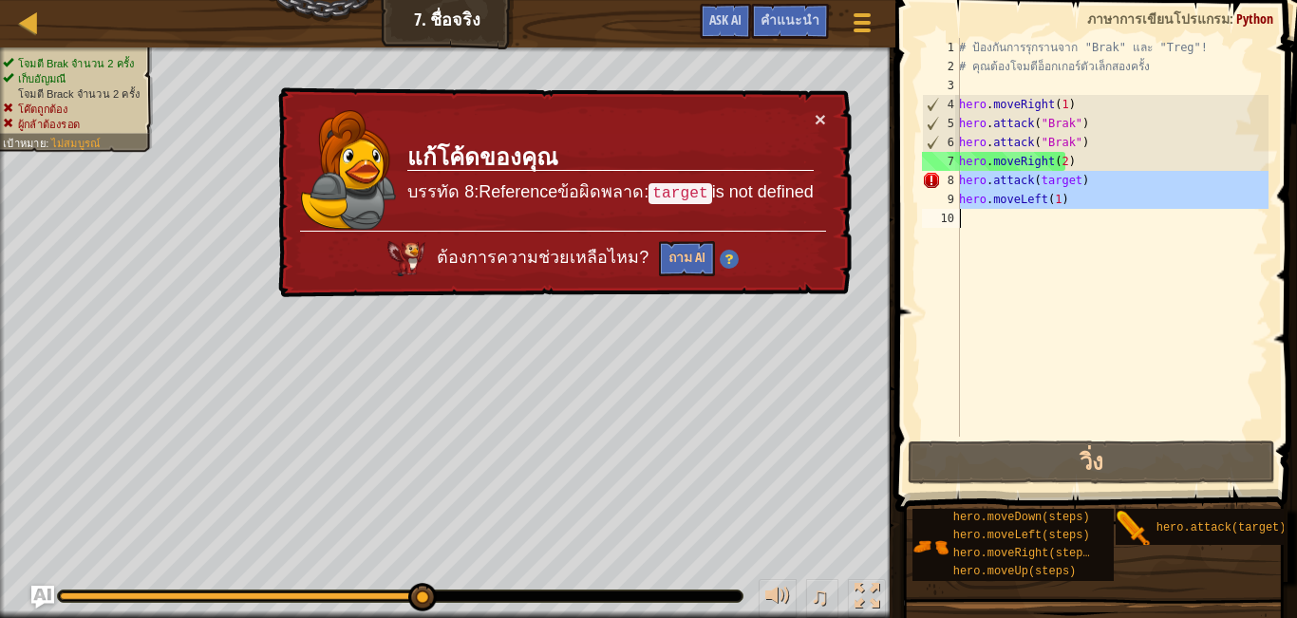
drag, startPoint x: 960, startPoint y: 178, endPoint x: 1115, endPoint y: 215, distance: 159.8
click at [1115, 215] on div "# ป้องกันการรุกรานจาก "Brak" และ "Treg"! # คุณต้องโจมตีอ็อกเกอร์ตัวเล็กสองครั้ง…" at bounding box center [1111, 256] width 313 height 437
type textarea "hero.moveLeft(1)"
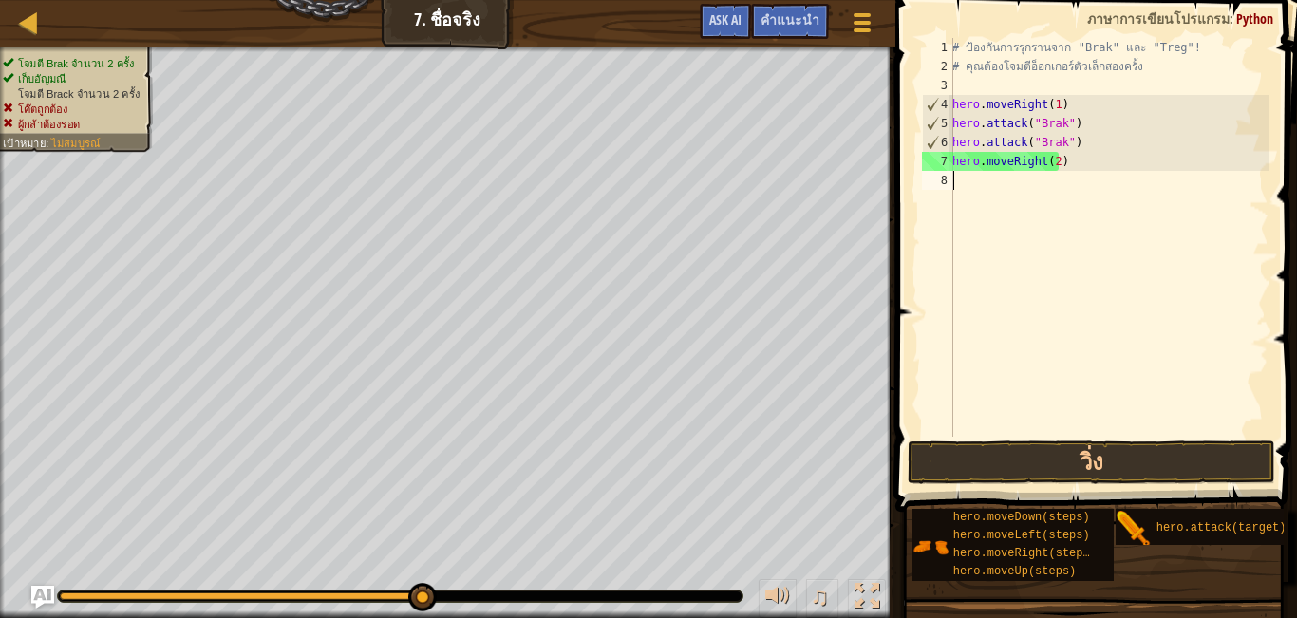
scroll to position [4, 0]
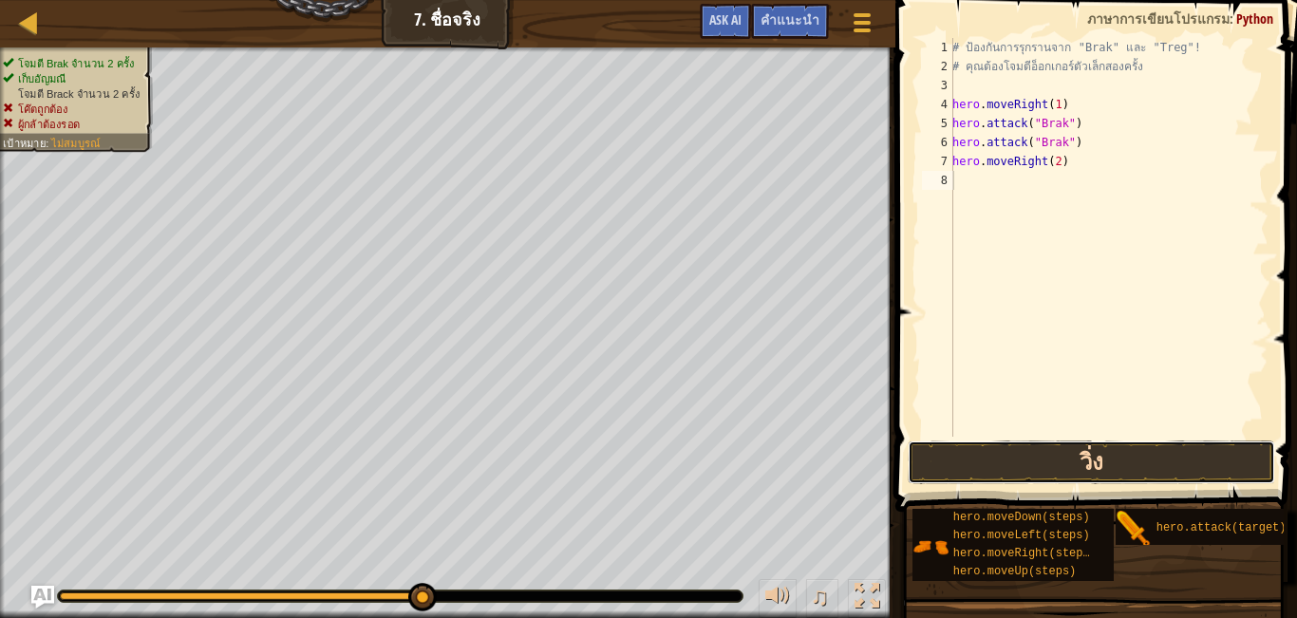
click at [1028, 441] on button "วิ่ง" at bounding box center [1090, 462] width 367 height 44
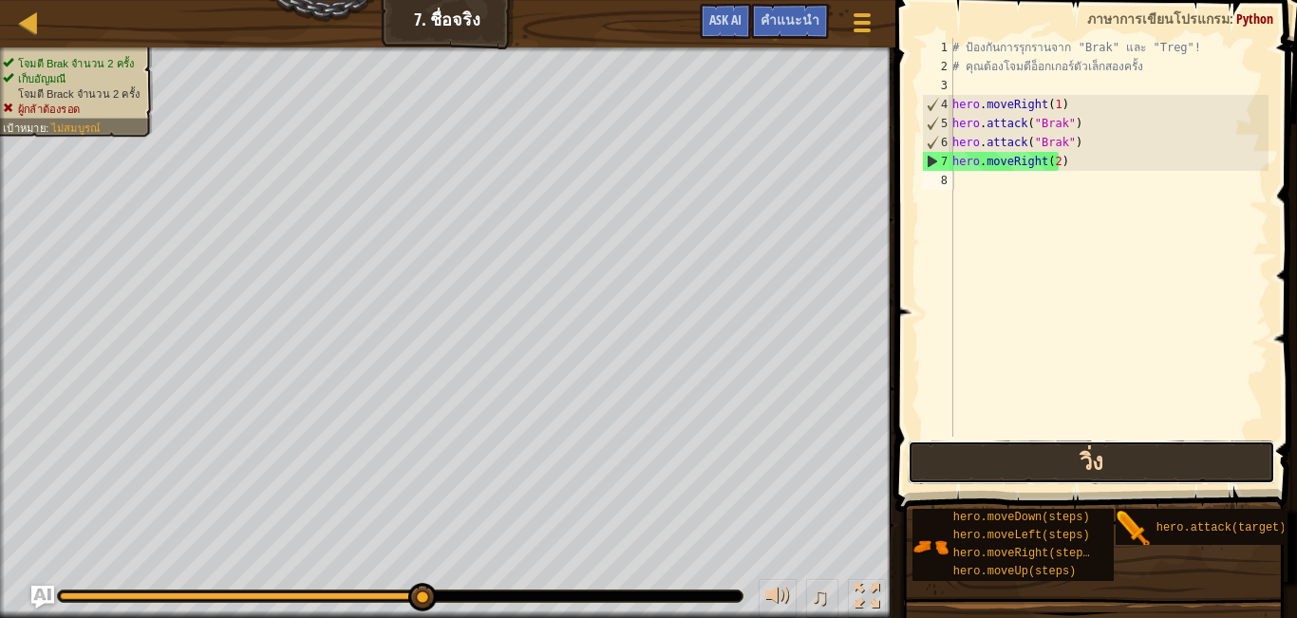
click at [950, 450] on button "วิ่ง" at bounding box center [1090, 462] width 367 height 44
click at [1111, 465] on button "วิ่ง" at bounding box center [1090, 462] width 367 height 44
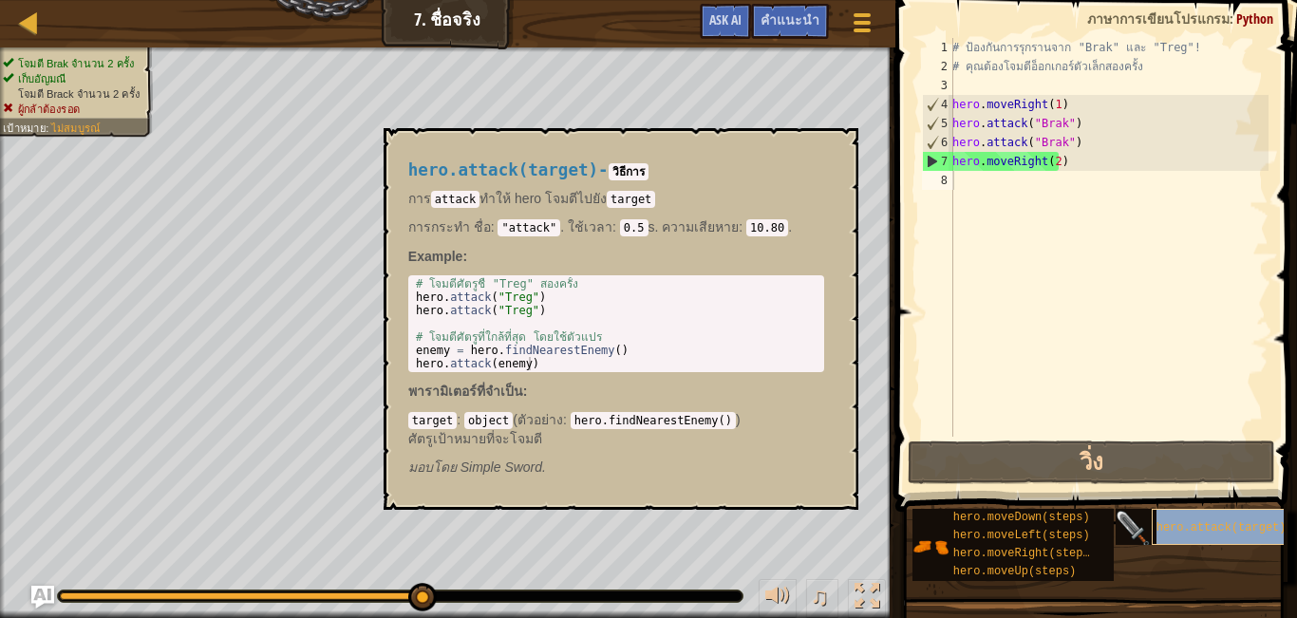
type textarea "hero.attack(target)"
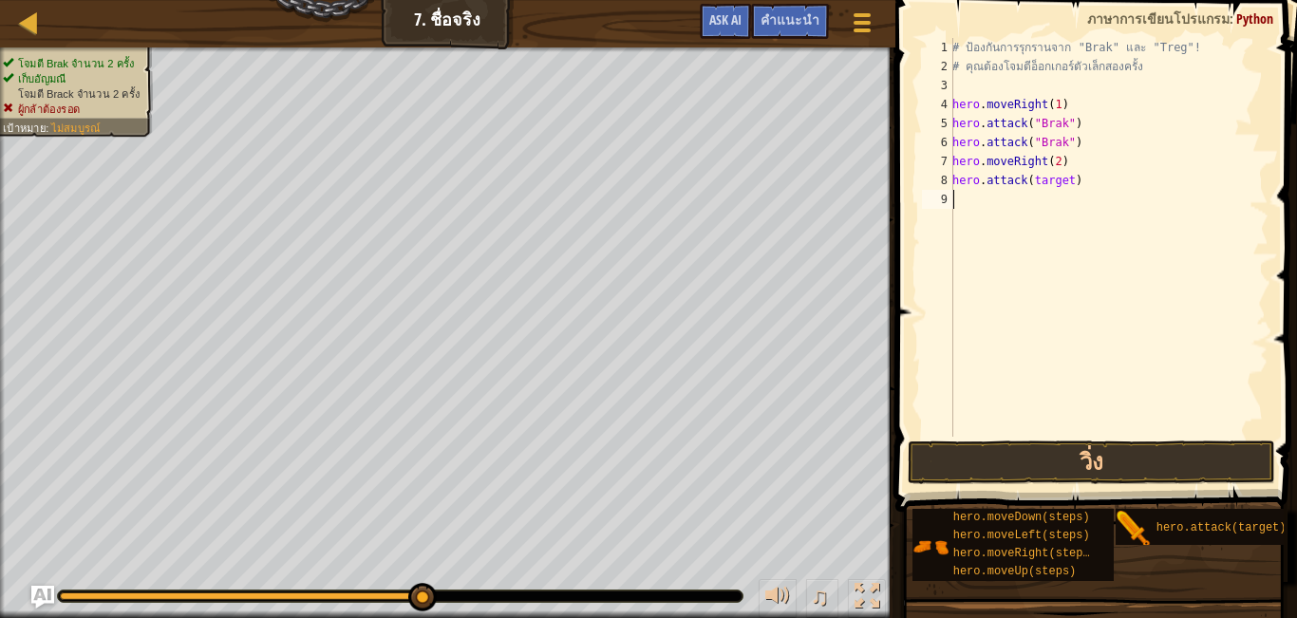
click at [1019, 335] on div "# ป้องกันการรุกรานจาก "Brak" และ "Treg"! # คุณต้องโจมตีอ็อกเกอร์ตัวเล็กสองครั้ง…" at bounding box center [1108, 256] width 320 height 437
click at [1047, 461] on button "วิ่ง" at bounding box center [1090, 462] width 367 height 44
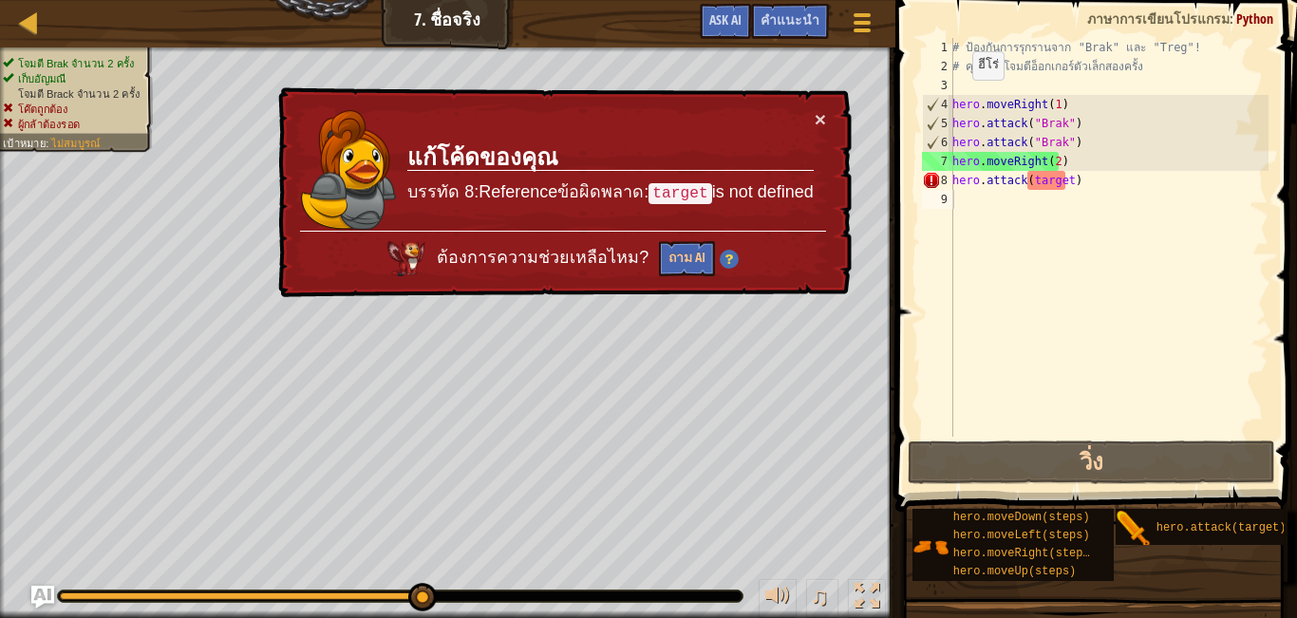
click at [829, 120] on div "× แก้โค้ดของคุณ บรรทัด 8:Referenceข้อผิดพลาด: target is not defined ต้องการความ…" at bounding box center [563, 193] width 580 height 218
click at [818, 120] on button "×" at bounding box center [821, 122] width 12 height 20
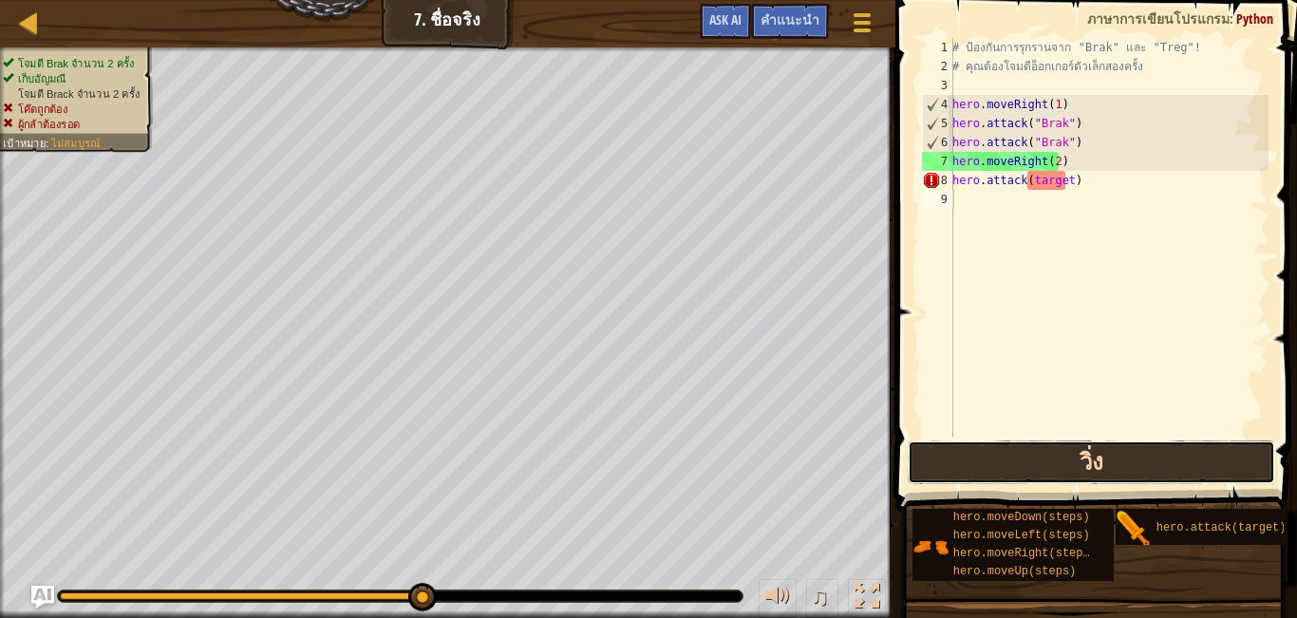
click at [1001, 460] on button "วิ่ง" at bounding box center [1090, 462] width 367 height 44
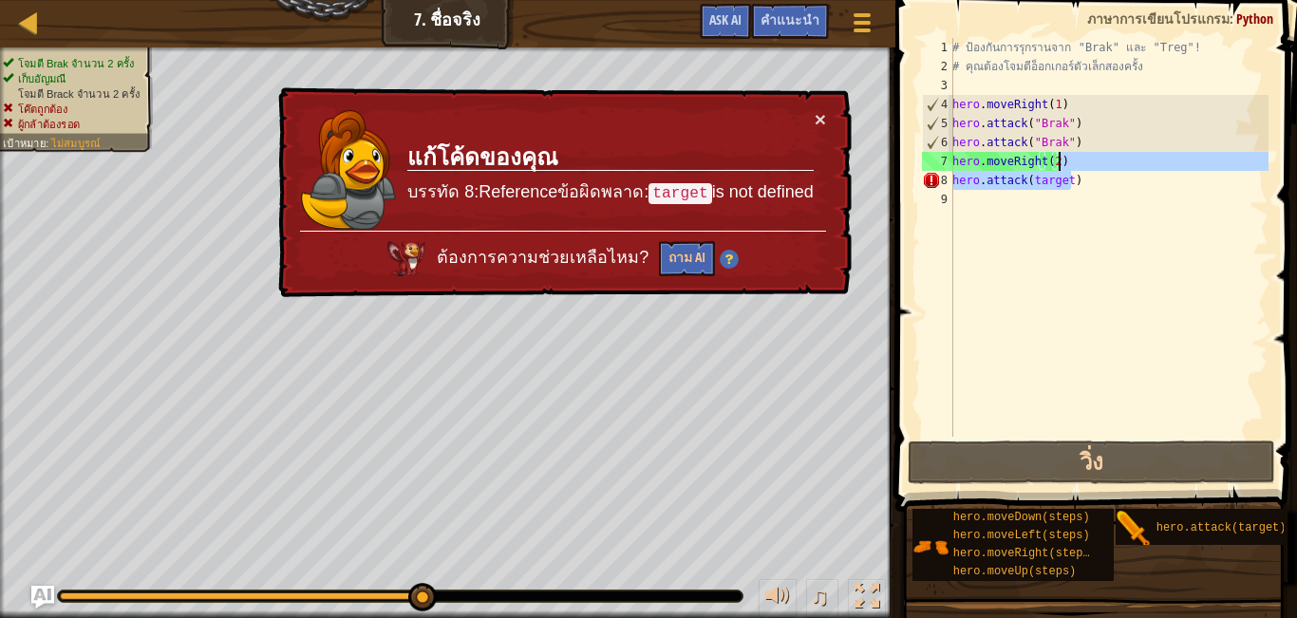
drag, startPoint x: 1079, startPoint y: 180, endPoint x: 1084, endPoint y: 167, distance: 14.1
click at [1094, 162] on div "# ป้องกันการรุกรานจาก "Brak" และ "Treg"! # คุณต้องโจมตีอ็อกเกอร์ตัวเล็กสองครั้ง…" at bounding box center [1108, 256] width 320 height 437
type textarea "hero.attack(target)"
click at [1047, 189] on div "# ป้องกันการรุกรานจาก "Brak" และ "Treg"! # คุณต้องโจมตีอ็อกเกอร์ตัวเล็กสองครั้ง…" at bounding box center [1108, 256] width 320 height 437
click at [1031, 194] on div "# ป้องกันการรุกรานจาก "Brak" และ "Treg"! # คุณต้องโจมตีอ็อกเกอร์ตัวเล็กสองครั้ง…" at bounding box center [1108, 256] width 320 height 437
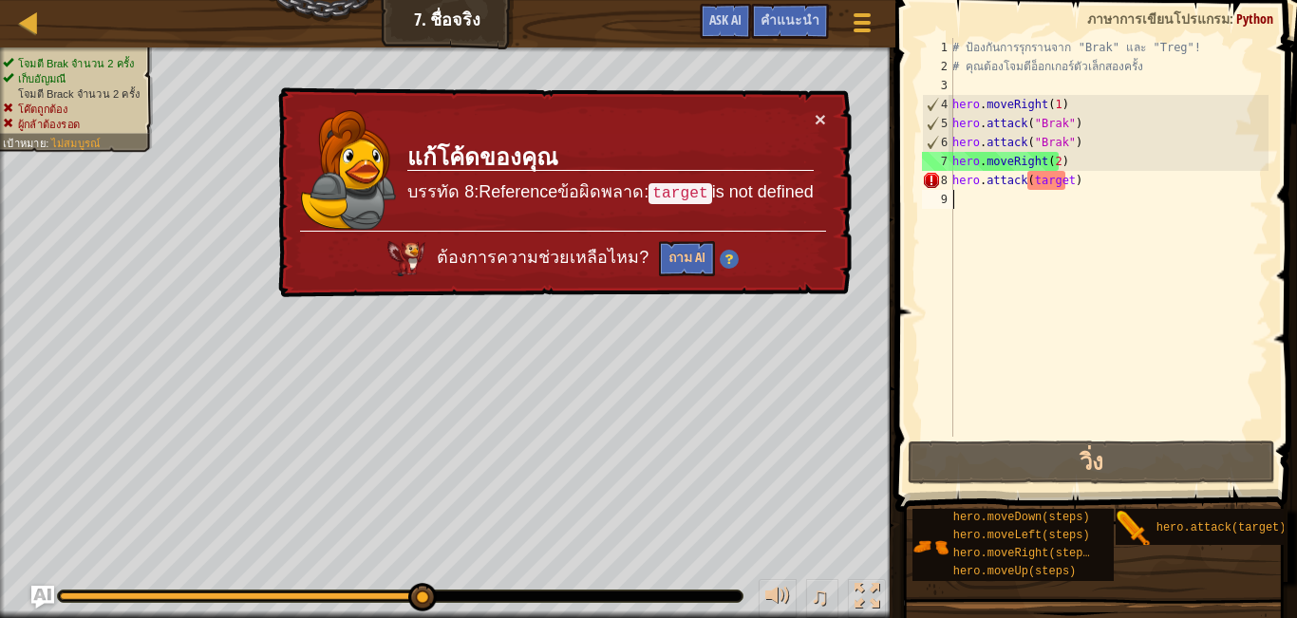
click at [1032, 191] on div "# ป้องกันการรุกรานจาก "Brak" และ "Treg"! # คุณต้องโจมตีอ็อกเกอร์ตัวเล็กสองครั้ง…" at bounding box center [1108, 256] width 320 height 437
drag, startPoint x: 1032, startPoint y: 188, endPoint x: 1067, endPoint y: 182, distance: 35.6
click at [1050, 184] on div "# ป้องกันการรุกรานจาก "Brak" และ "Treg"! # คุณต้องโจมตีอ็อกเกอร์ตัวเล็กสองครั้ง…" at bounding box center [1108, 256] width 320 height 437
drag, startPoint x: 1067, startPoint y: 182, endPoint x: 1018, endPoint y: 197, distance: 51.6
click at [986, 198] on div "# ป้องกันการรุกรานจาก "Brak" และ "Treg"! # คุณต้องโจมตีอ็อกเกอร์ตัวเล็กสองครั้ง…" at bounding box center [1108, 256] width 320 height 437
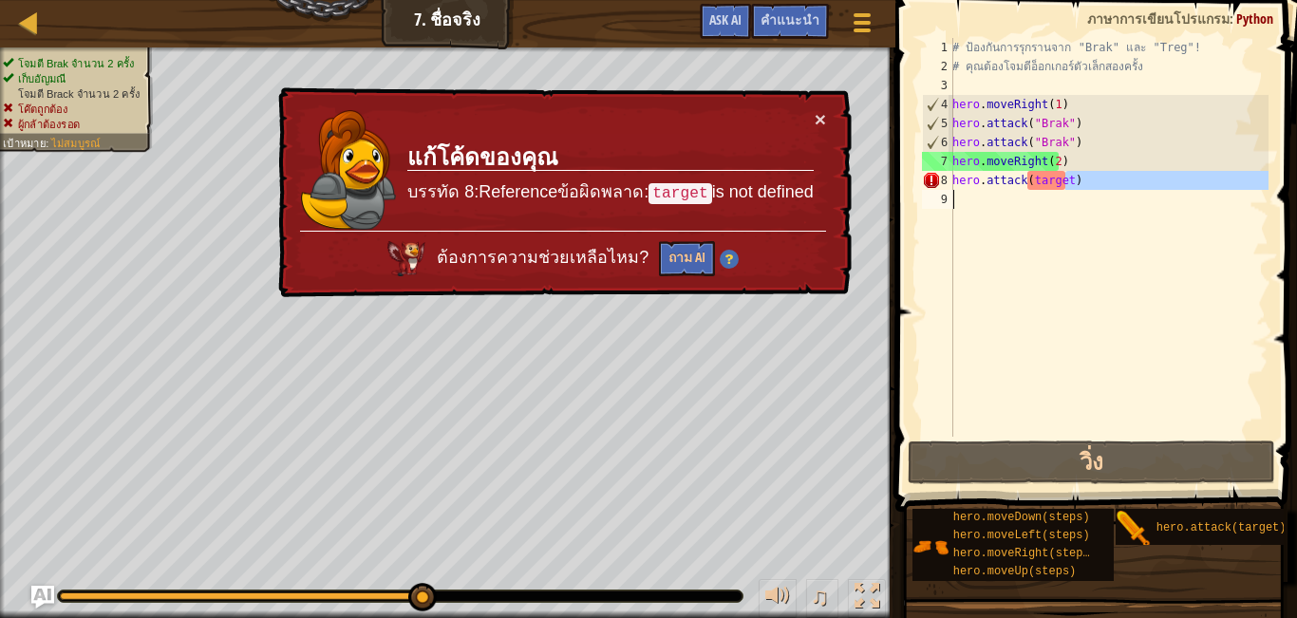
click at [1073, 181] on div "# ป้องกันการรุกรานจาก "Brak" และ "Treg"! # คุณต้องโจมตีอ็อกเกอร์ตัวเล็กสองครั้ง…" at bounding box center [1108, 237] width 320 height 399
drag, startPoint x: 1073, startPoint y: 181, endPoint x: 948, endPoint y: 196, distance: 125.3
click at [948, 196] on div "hero.attack(target) 1 2 3 4 5 6 7 8 9 # ป้องกันการรุกรานจาก "Brak" และ "Treg"! …" at bounding box center [1093, 237] width 350 height 399
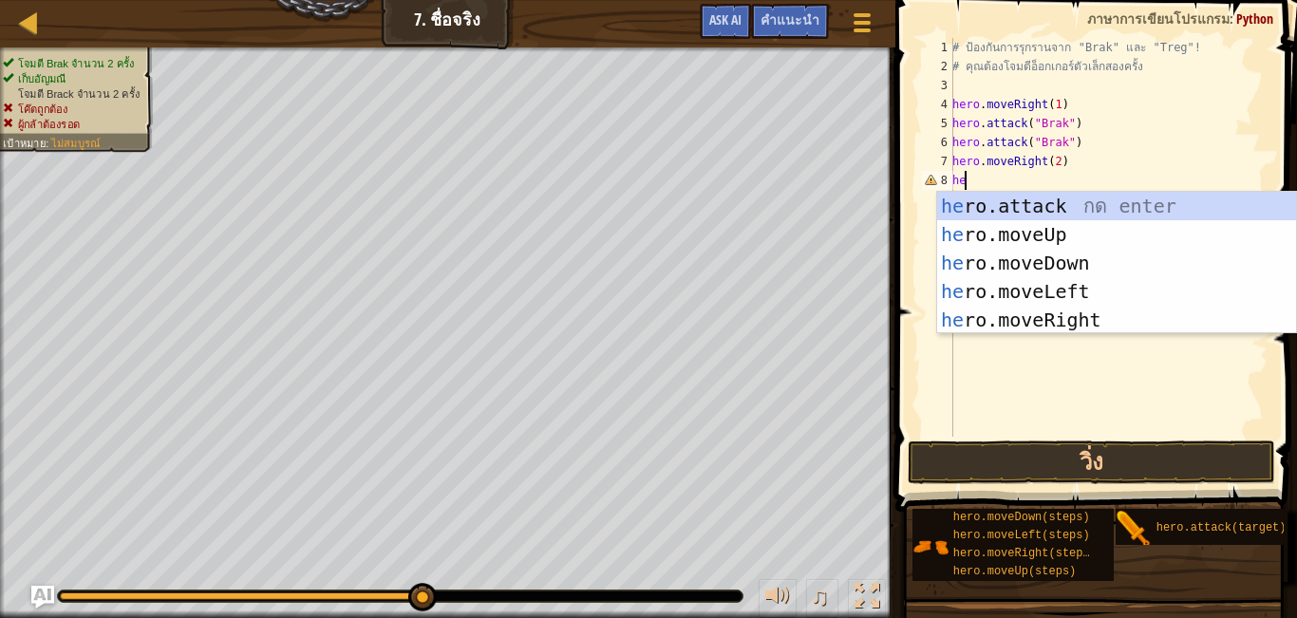
type textarea "h"
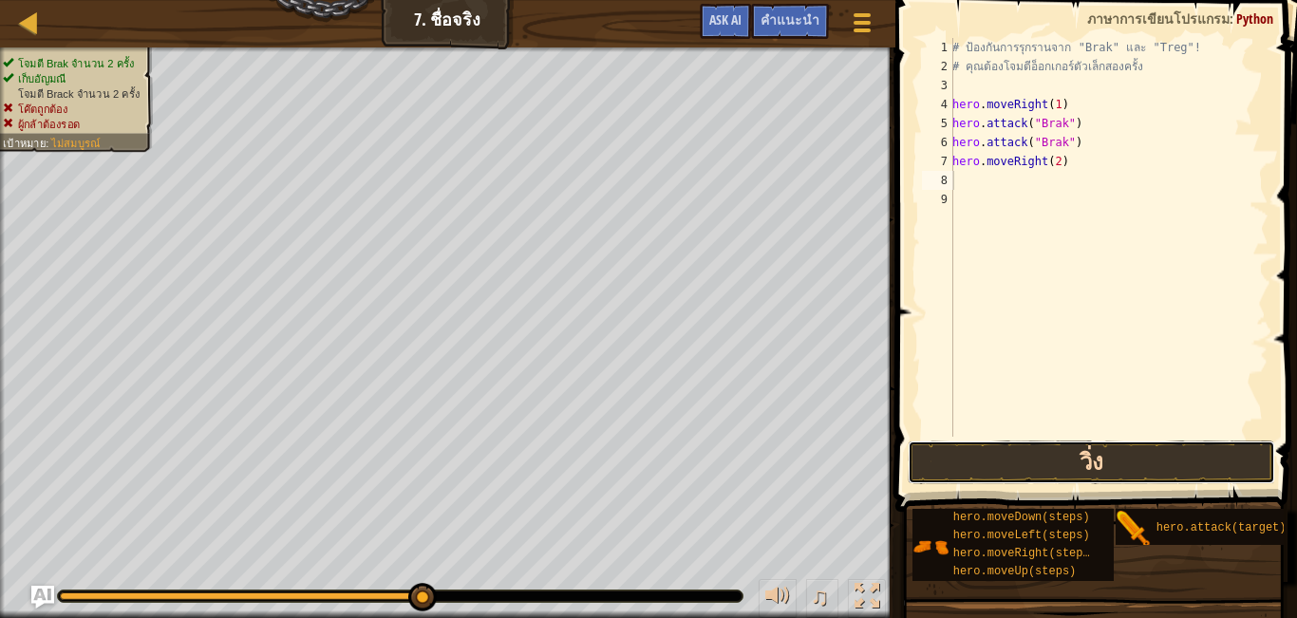
click at [982, 457] on button "วิ่ง" at bounding box center [1090, 462] width 367 height 44
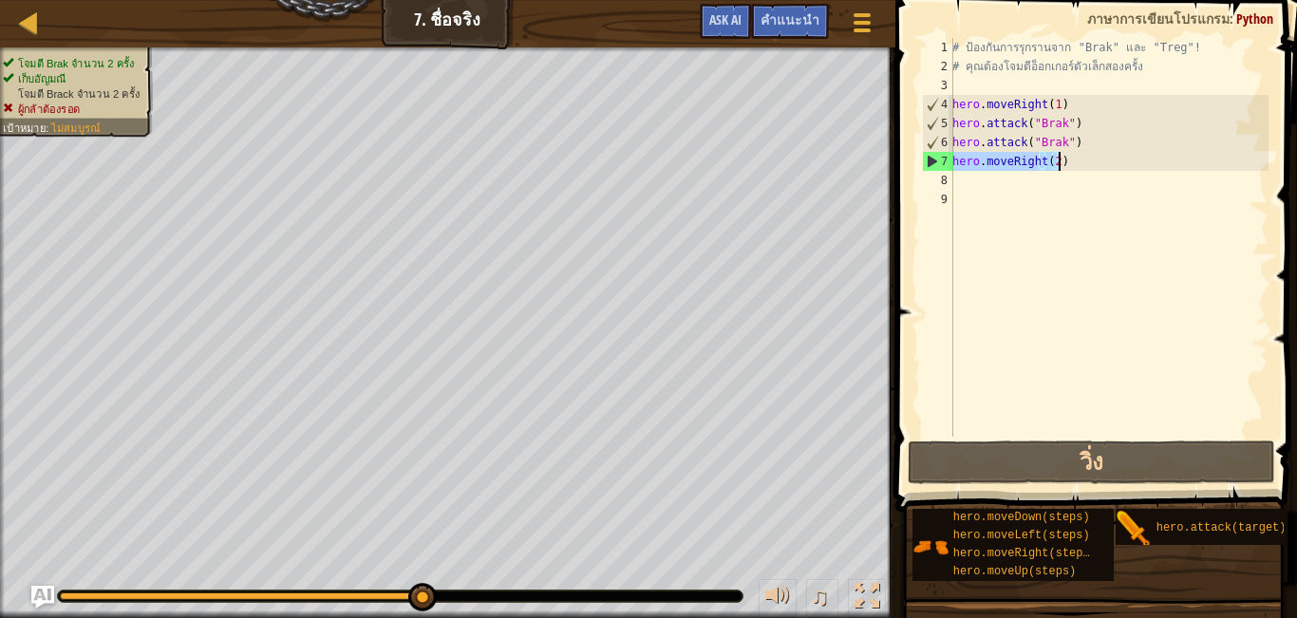
drag, startPoint x: 953, startPoint y: 162, endPoint x: 1064, endPoint y: 159, distance: 111.1
click at [1064, 159] on div "# ป้องกันการรุกรานจาก "Brak" และ "Treg"! # คุณต้องโจมตีอ็อกเกอร์ตัวเล็กสองครั้ง…" at bounding box center [1108, 256] width 320 height 437
type textarea "hero.moveRight(2)"
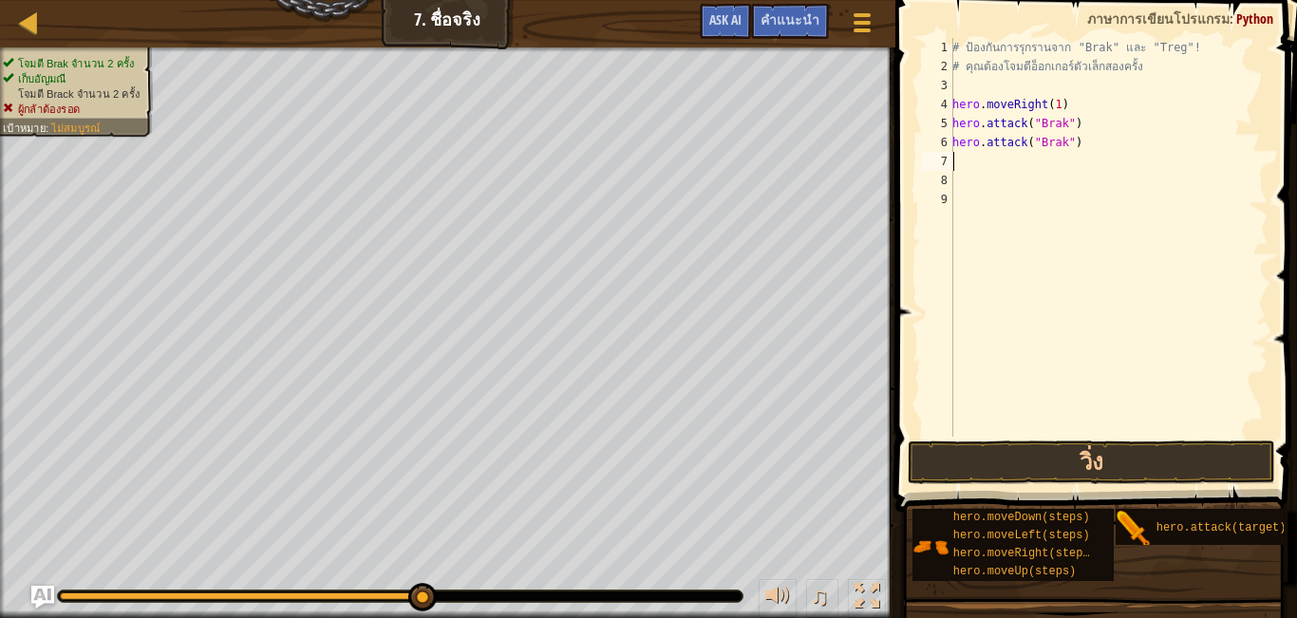
click at [1073, 148] on div "# ป้องกันการรุกรานจาก "Brak" และ "Treg"! # คุณต้องโจมตีอ็อกเกอร์ตัวเล็กสองครั้ง…" at bounding box center [1108, 256] width 320 height 437
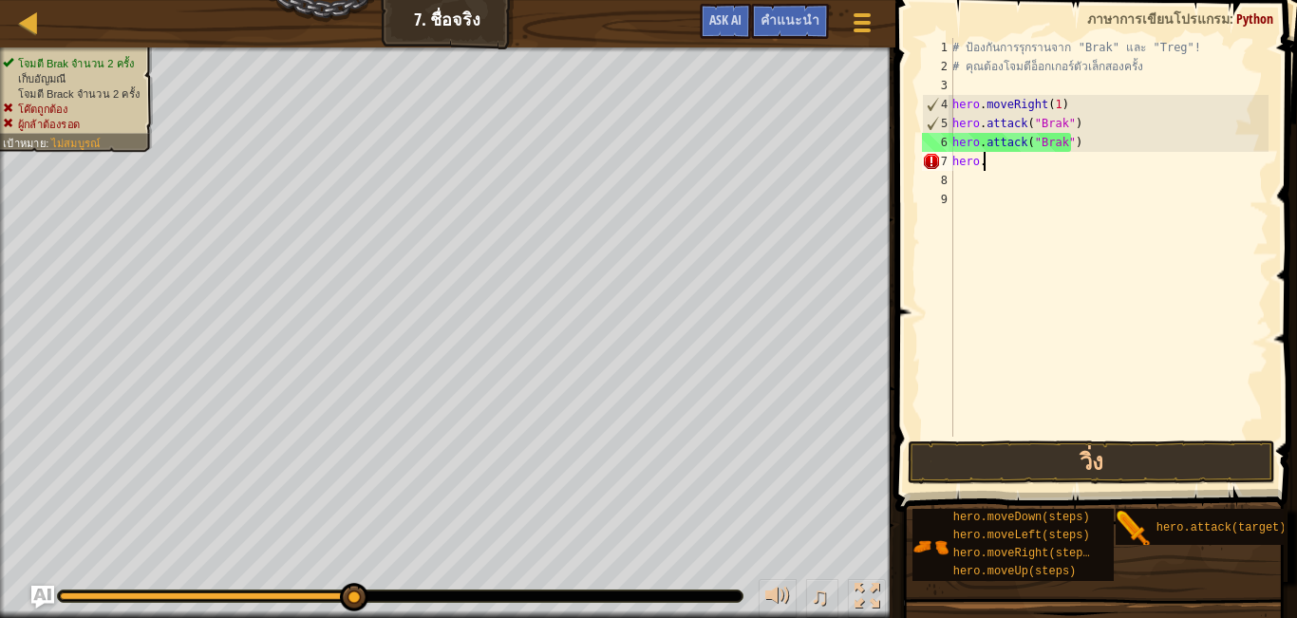
type textarea "h"
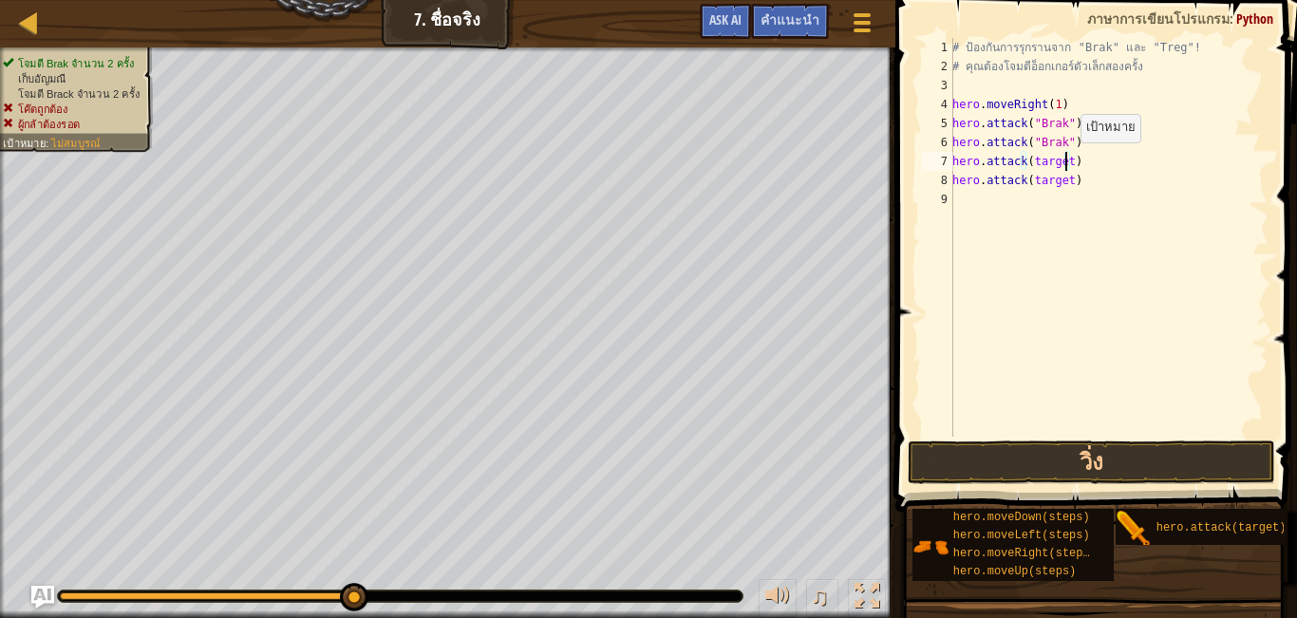
click at [1063, 161] on div "# ป้องกันการรุกรานจาก "Brak" และ "Treg"! # คุณต้องโจมตีอ็อกเกอร์ตัวเล็กสองครั้ง…" at bounding box center [1108, 256] width 320 height 437
click at [1024, 160] on div "# ป้องกันการรุกรานจาก "Brak" และ "Treg"! # คุณต้องโจมตีอ็อกเกอร์ตัวเล็กสองครั้ง…" at bounding box center [1108, 256] width 320 height 437
click at [1025, 160] on div "# ป้องกันการรุกรานจาก "Brak" และ "Treg"! # คุณต้องโจมตีอ็อกเกอร์ตัวเล็กสองครั้ง…" at bounding box center [1108, 256] width 320 height 437
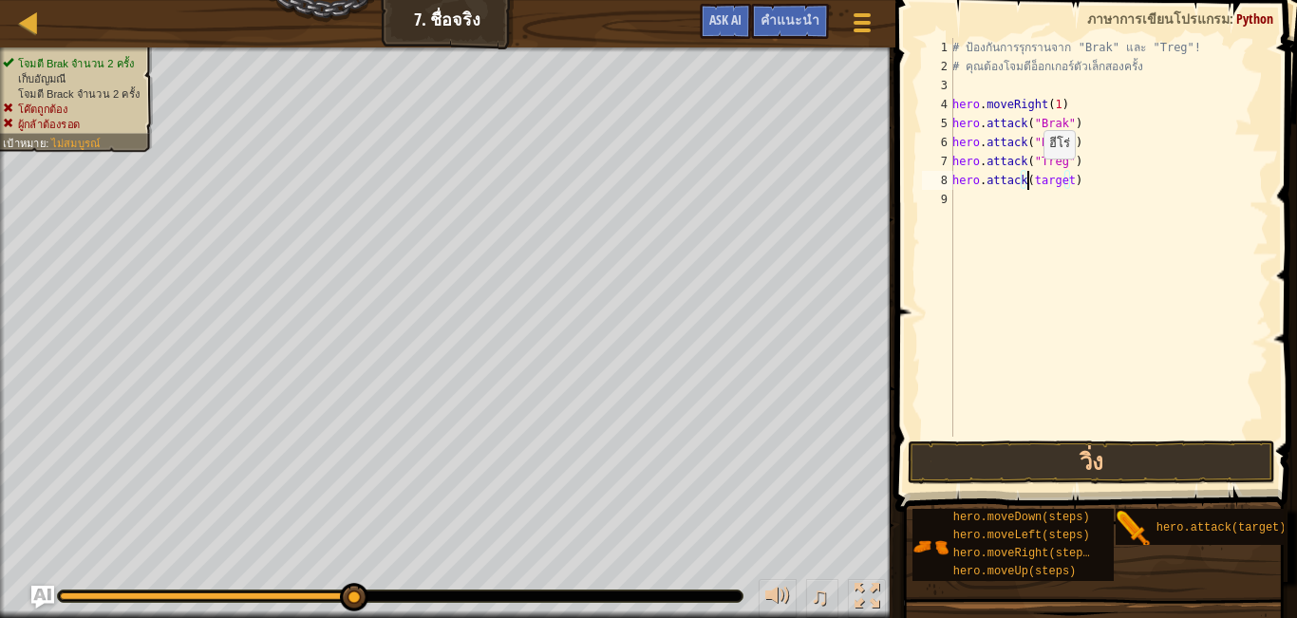
click at [1026, 178] on div "# ป้องกันการรุกรานจาก "Brak" และ "Treg"! # คุณต้องโจมตีอ็อกเกอร์ตัวเล็กสองครั้ง…" at bounding box center [1108, 256] width 320 height 437
click at [1070, 178] on div "# ป้องกันการรุกรานจาก "Brak" และ "Treg"! # คุณต้องโจมตีอ็อกเกอร์ตัวเล็กสองครั้ง…" at bounding box center [1108, 256] width 320 height 437
click at [1042, 457] on button "วิ่ง" at bounding box center [1090, 462] width 367 height 44
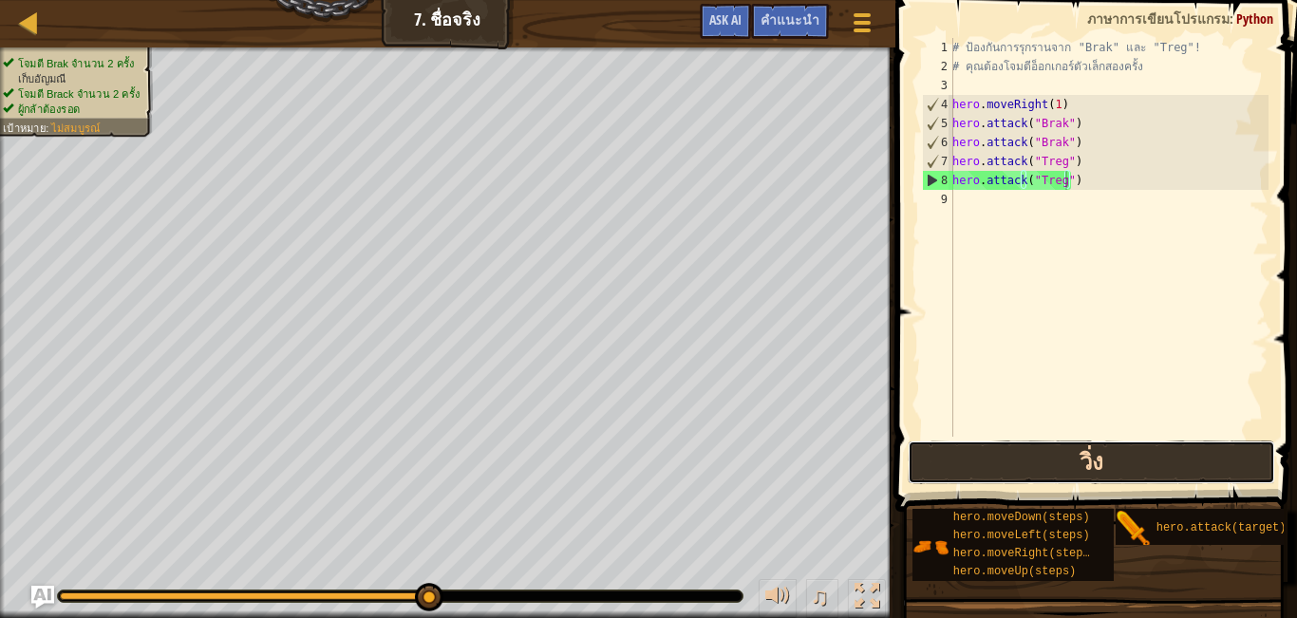
click at [963, 469] on button "วิ่ง" at bounding box center [1090, 462] width 367 height 44
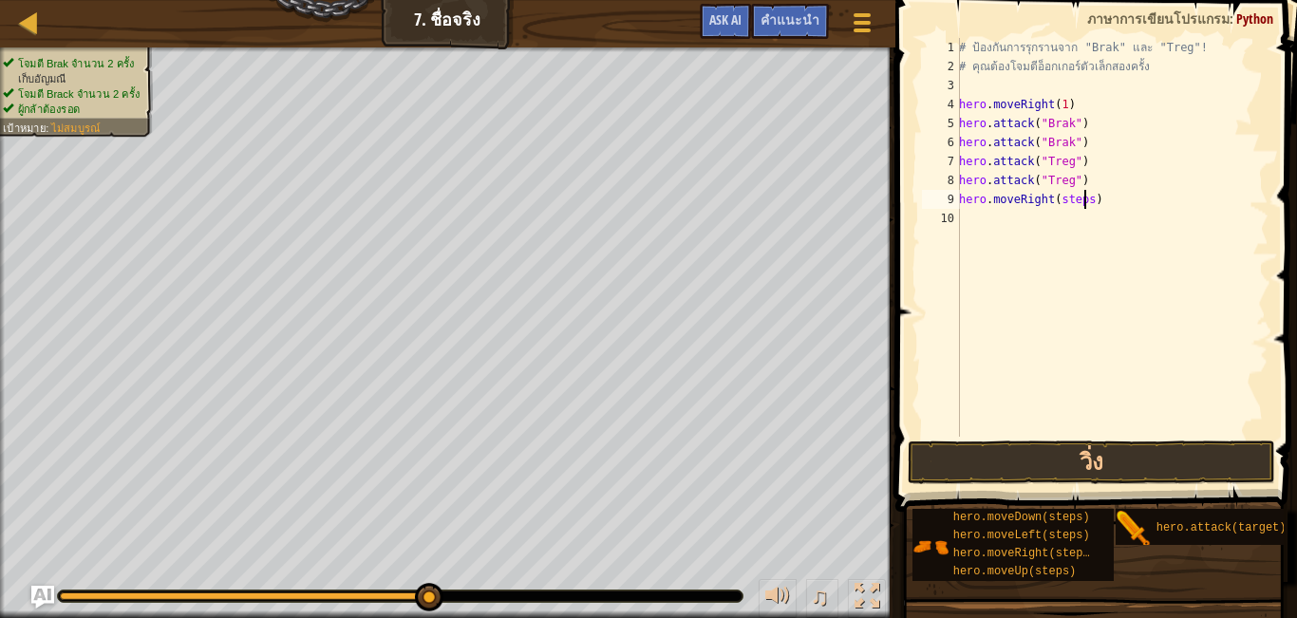
click at [1082, 198] on div "# ป้องกันการรุกรานจาก "Brak" และ "Treg"! # คุณต้องโจมตีอ็อกเกอร์ตัวเล็กสองครั้ง…" at bounding box center [1111, 256] width 313 height 437
type textarea "hero.moveRight(2)"
click at [1157, 470] on button "วิ่ง" at bounding box center [1090, 462] width 367 height 44
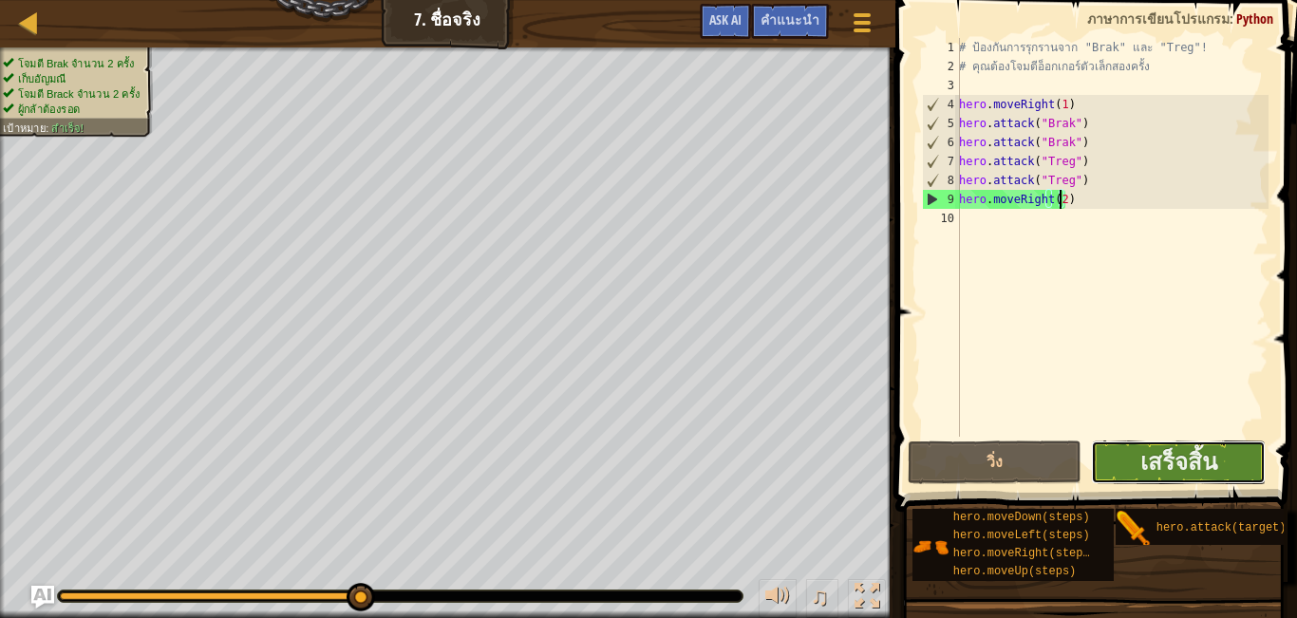
click at [1242, 472] on button "เสร็จสิ้น" at bounding box center [1178, 462] width 175 height 44
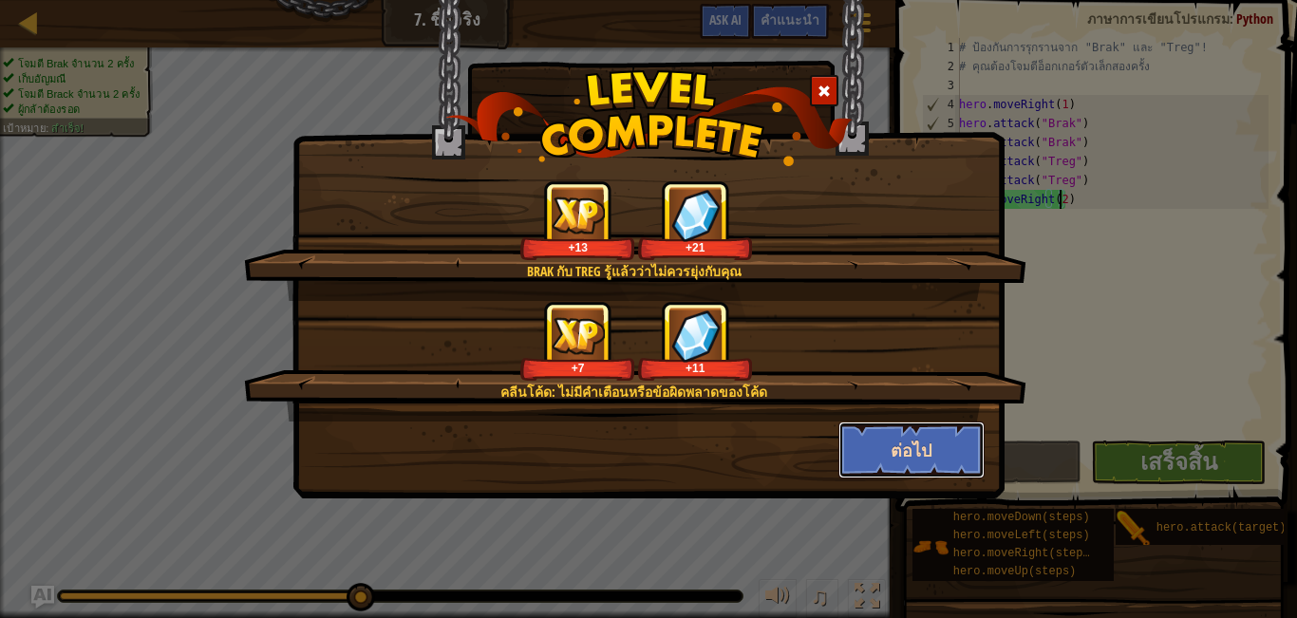
click at [892, 446] on button "ต่อไป" at bounding box center [911, 449] width 147 height 57
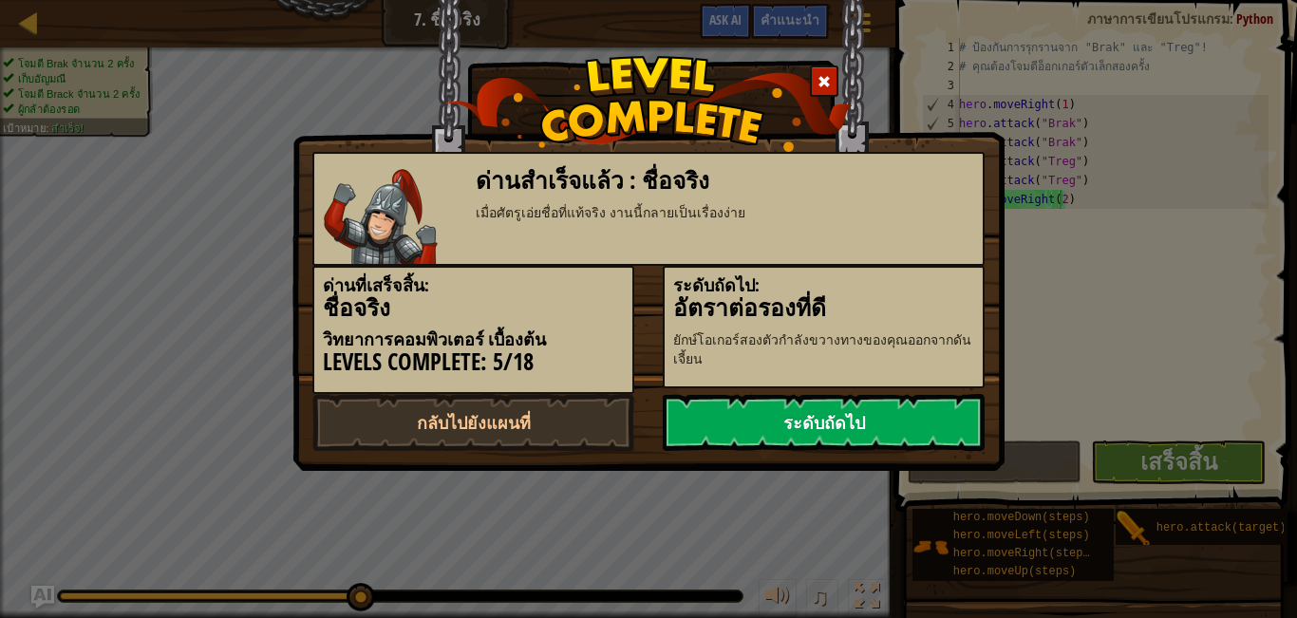
click at [900, 417] on link "ระดับถัดไป" at bounding box center [824, 422] width 322 height 57
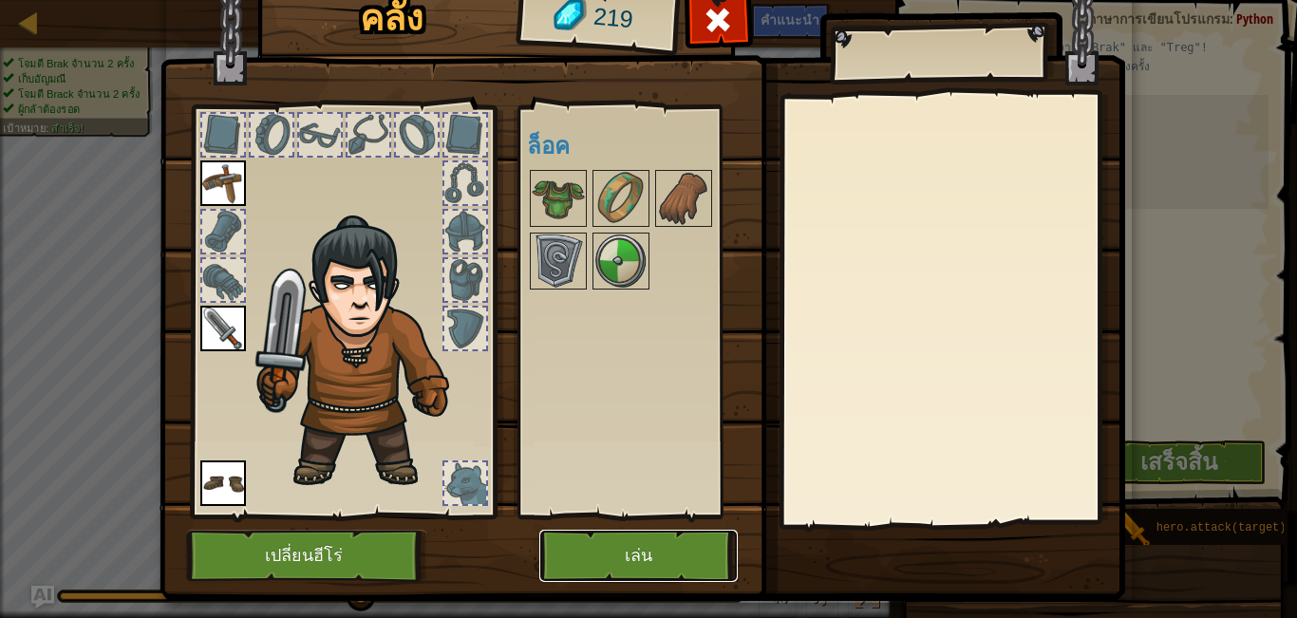
click at [627, 558] on button "เล่น" at bounding box center [638, 556] width 198 height 52
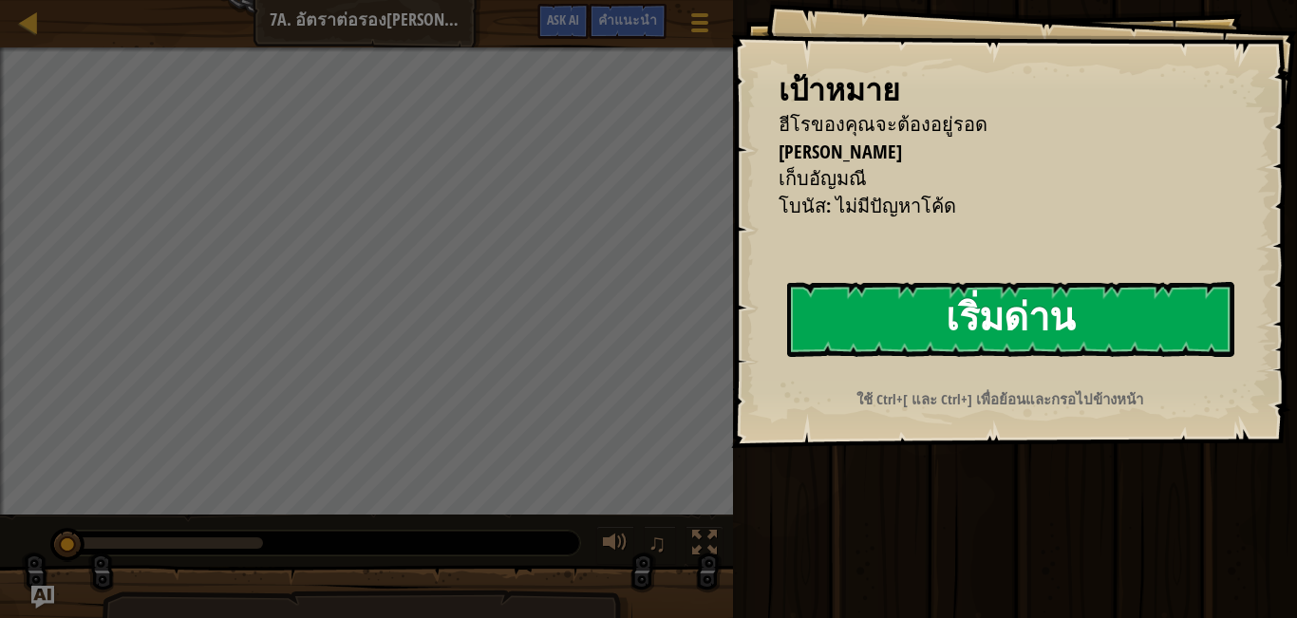
click at [1017, 305] on button "เริ่มด่าน" at bounding box center [1010, 319] width 447 height 75
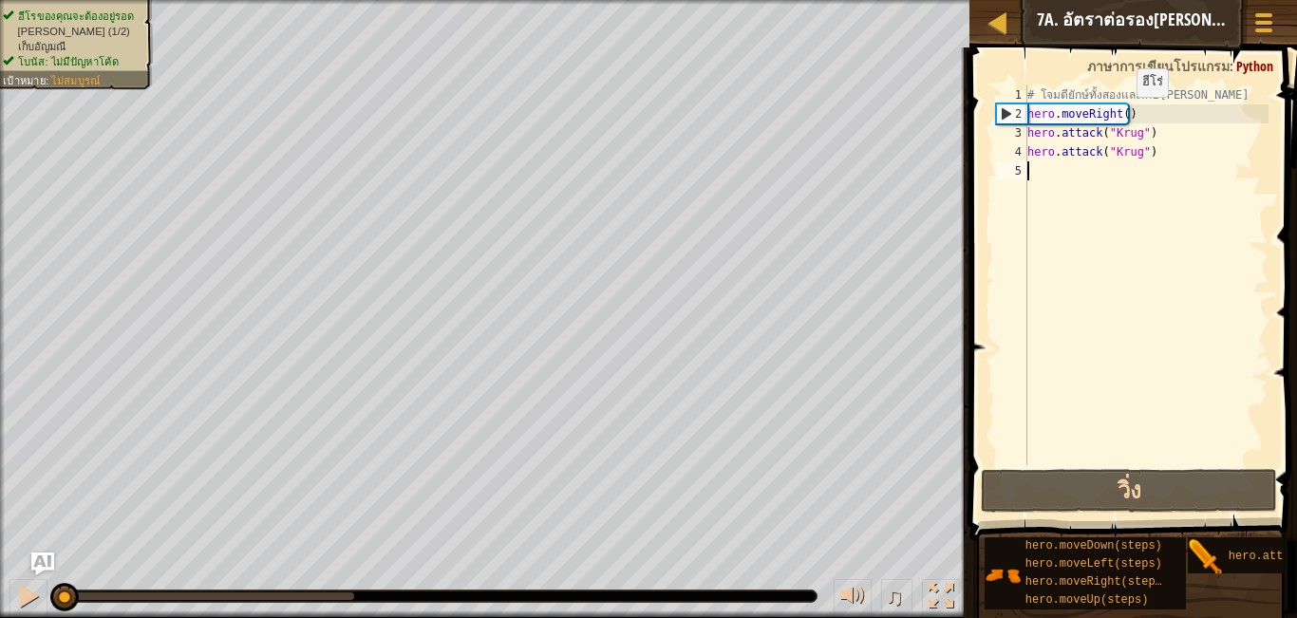
click at [1120, 116] on div "# โจมตียักษ์ทั้งสองและเก็บ[PERSON_NAME] hero . moveRight ( ) hero . attack ( "K…" at bounding box center [1145, 294] width 245 height 418
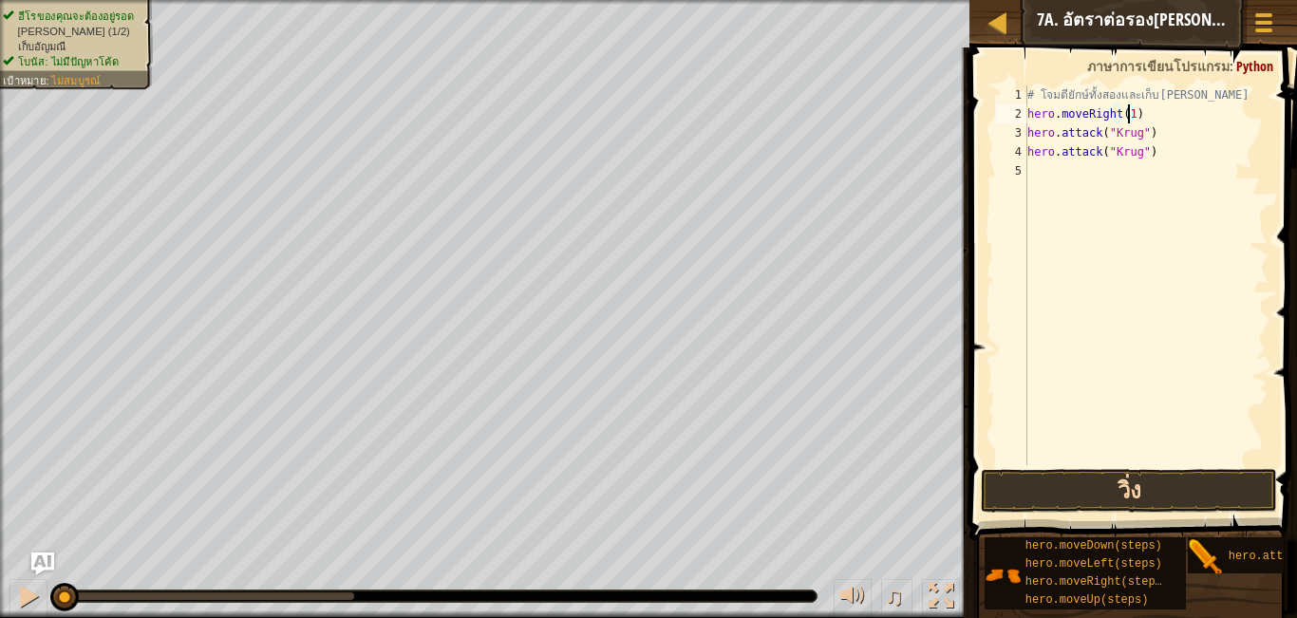
type textarea "hero.moveRight(1)"
click at [1099, 483] on button "วิ่ง" at bounding box center [1128, 491] width 295 height 44
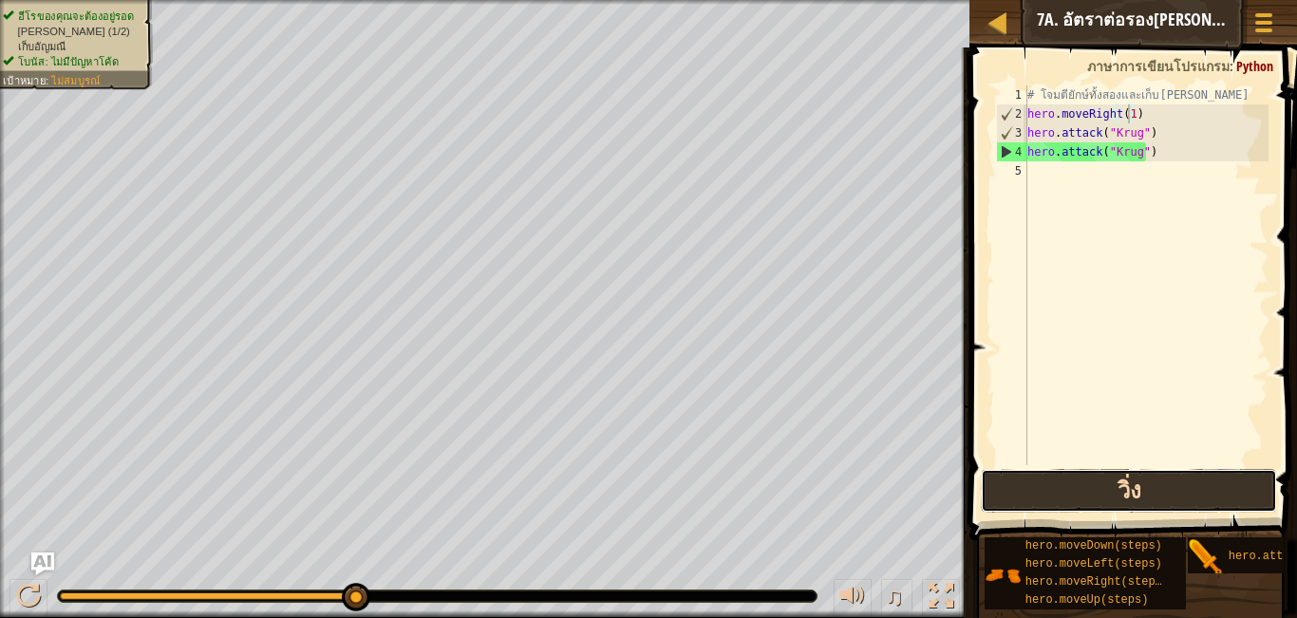
click at [1121, 483] on button "วิ่ง" at bounding box center [1128, 491] width 295 height 44
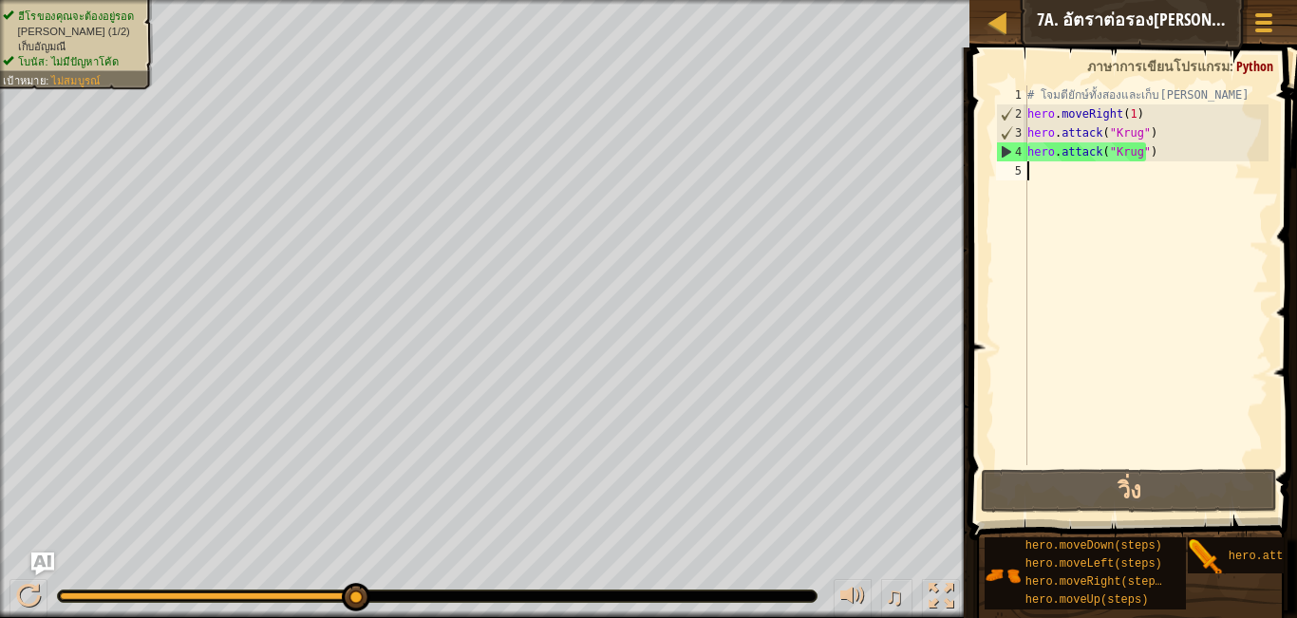
click at [1077, 165] on div "# โจมตียักษ์ทั้งสองและเก็บ[PERSON_NAME] hero . moveRight ( 1 ) hero . attack ( …" at bounding box center [1145, 294] width 245 height 418
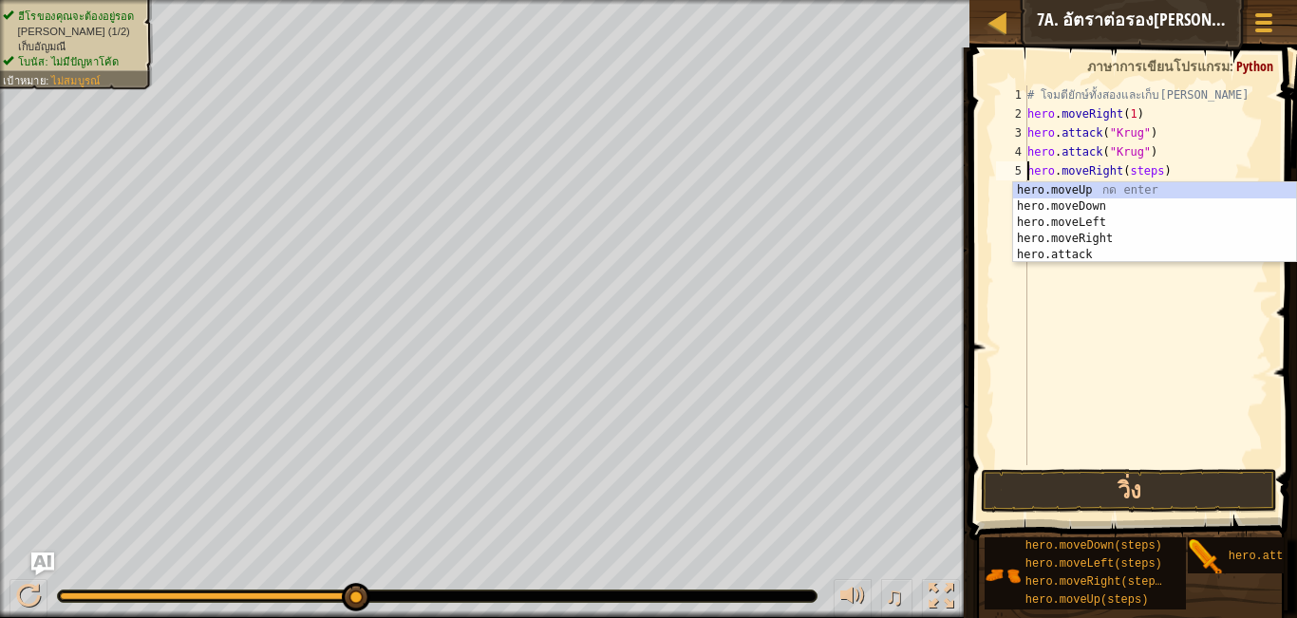
click at [1149, 175] on div "# โจมตียักษ์ทั้งสองและเก็บ[PERSON_NAME] hero . moveRight ( 1 ) hero . attack ( …" at bounding box center [1145, 294] width 245 height 418
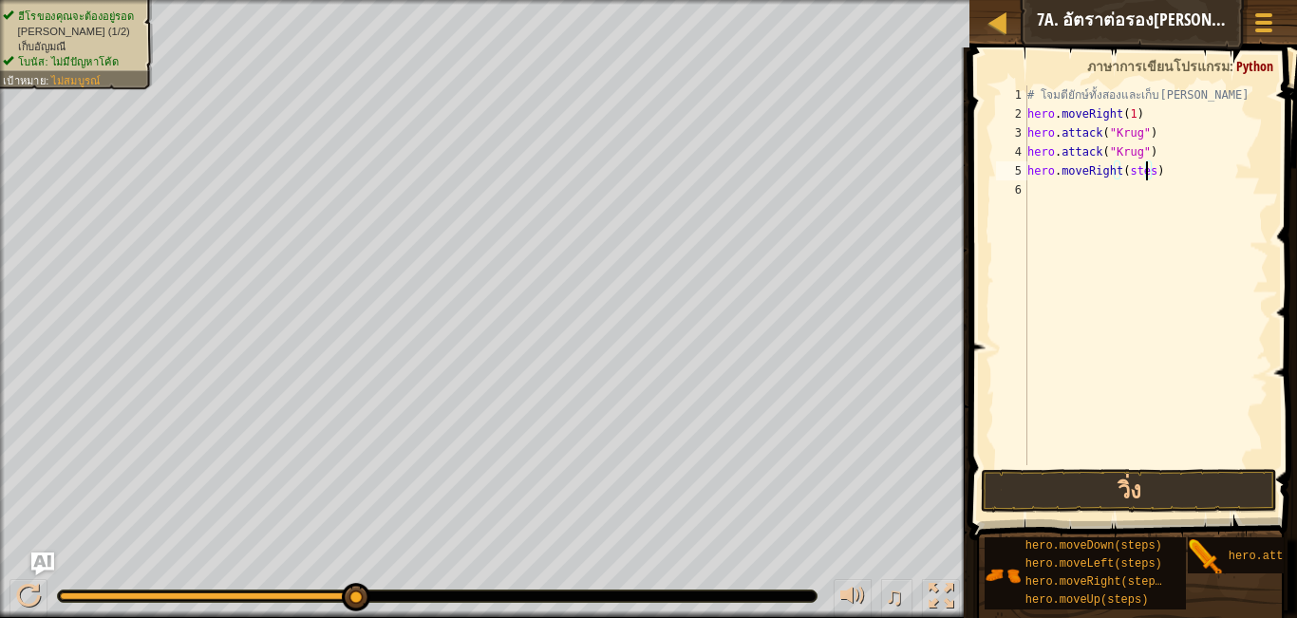
click at [1147, 172] on div "# โจมตียักษ์ทั้งสองและเก็บ[PERSON_NAME] hero . moveRight ( 1 ) hero . attack ( …" at bounding box center [1145, 294] width 245 height 418
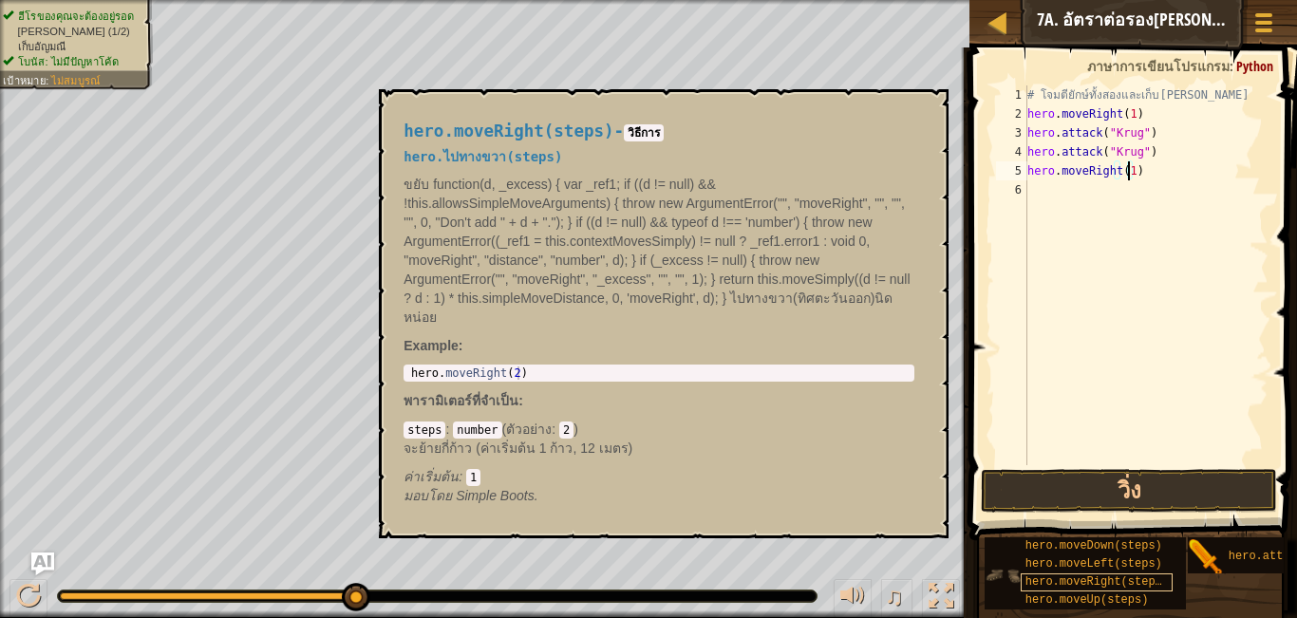
scroll to position [16, 0]
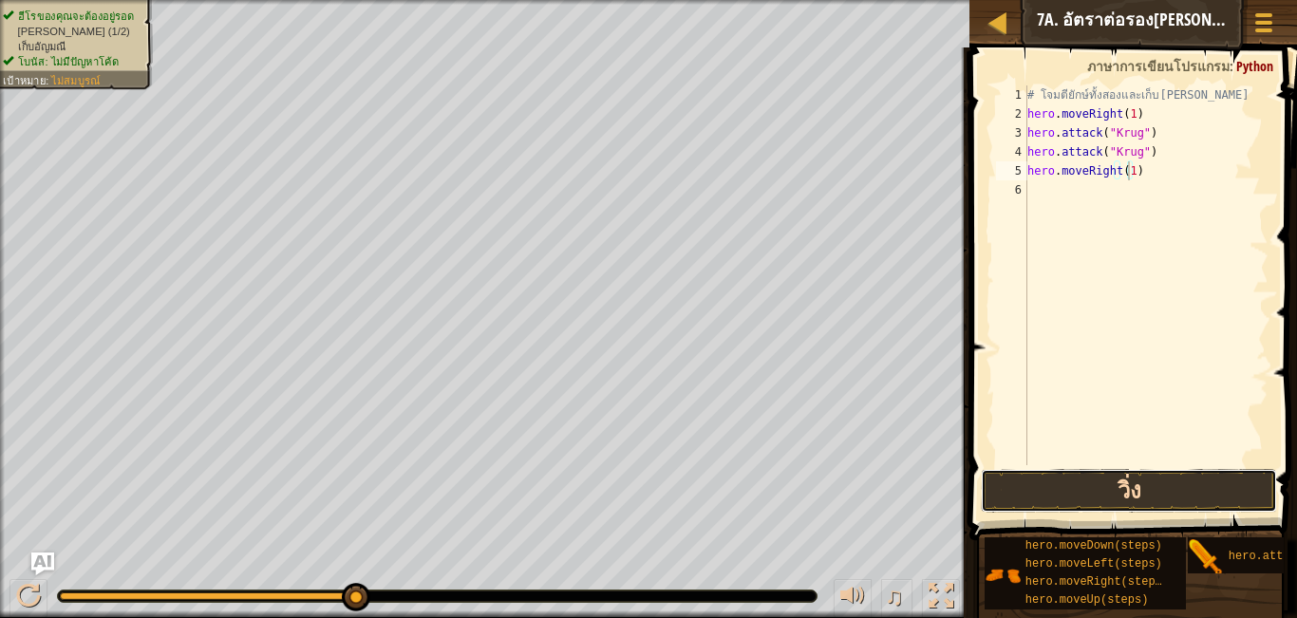
click at [1143, 491] on button "วิ่ง" at bounding box center [1128, 491] width 295 height 44
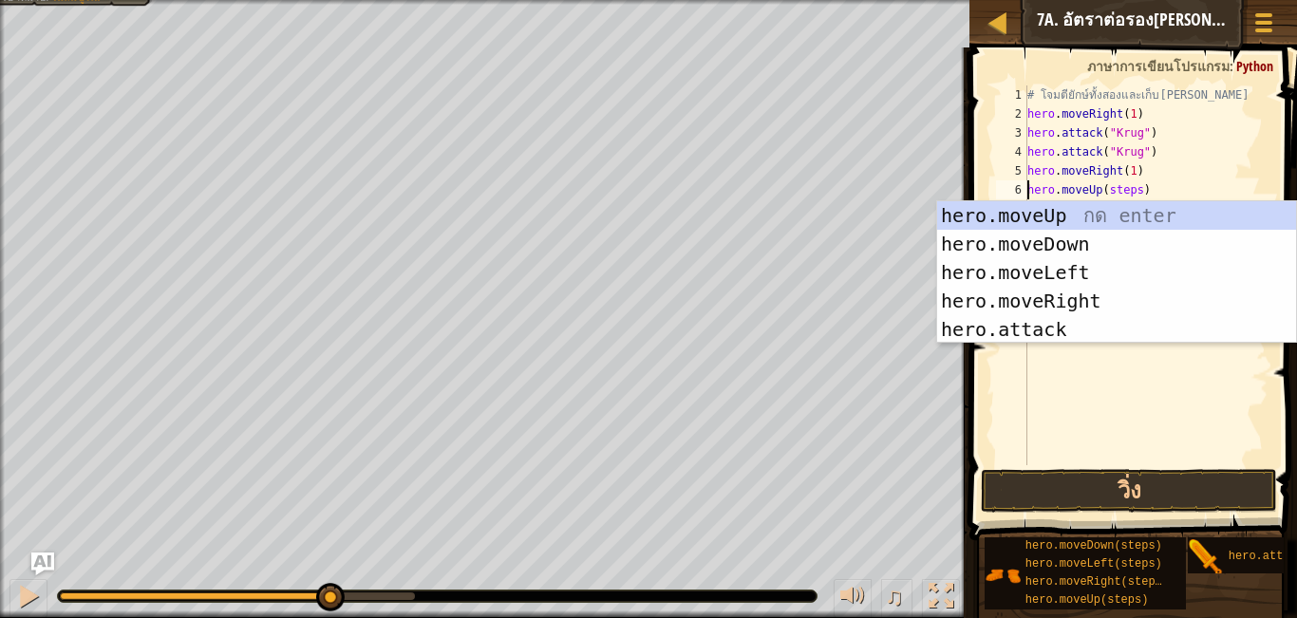
click at [1130, 190] on div "# โจมตียักษ์ทั้งสองและเก็บ[PERSON_NAME] hero . moveRight ( 1 ) hero . attack ( …" at bounding box center [1145, 294] width 245 height 418
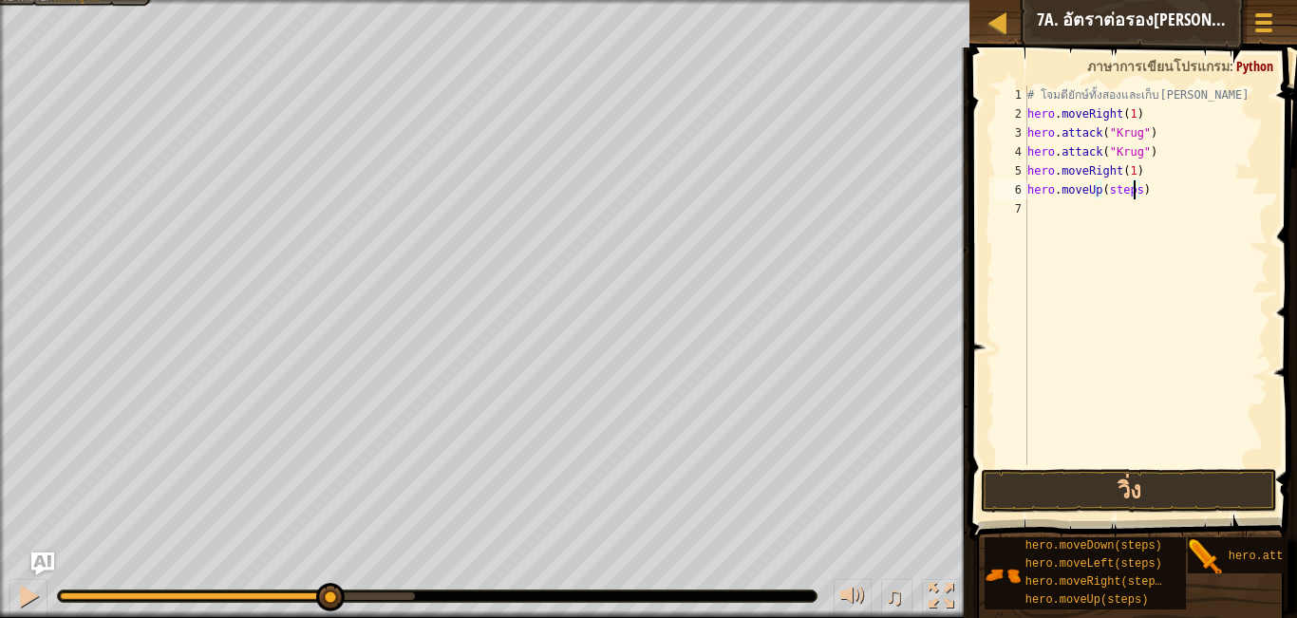
click at [1133, 192] on div "# โจมตียักษ์ทั้งสองและเก็บ[PERSON_NAME] hero . moveRight ( 1 ) hero . attack ( …" at bounding box center [1145, 294] width 245 height 418
click at [1233, 482] on button "วิ่ง" at bounding box center [1128, 491] width 295 height 44
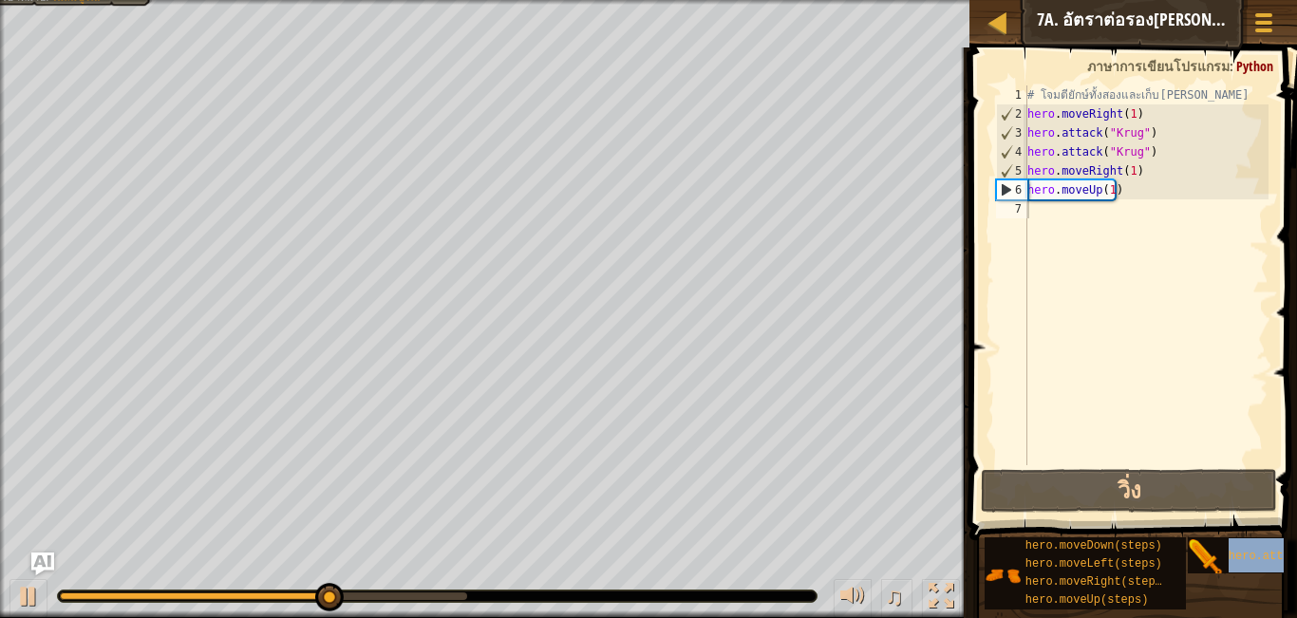
type textarea "hero.attack(target)"
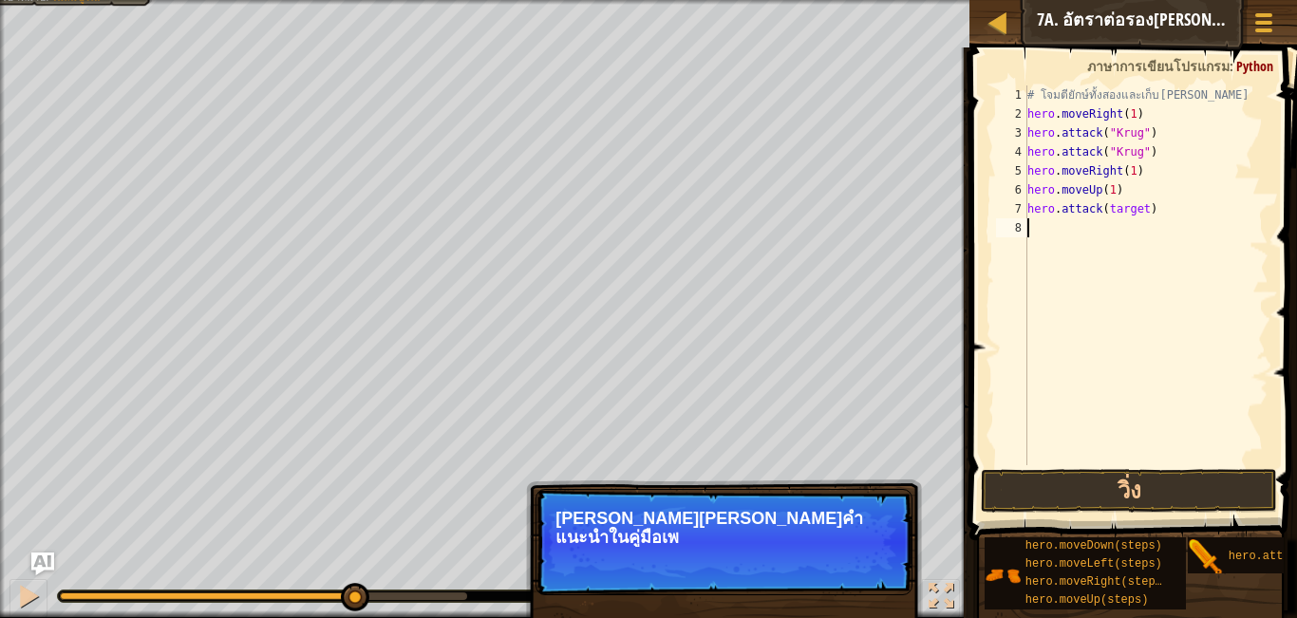
click at [1174, 405] on div "# โจมตียักษ์ทั้งสองและเก็บ[PERSON_NAME] hero . moveRight ( 1 ) hero . attack ( …" at bounding box center [1145, 294] width 245 height 418
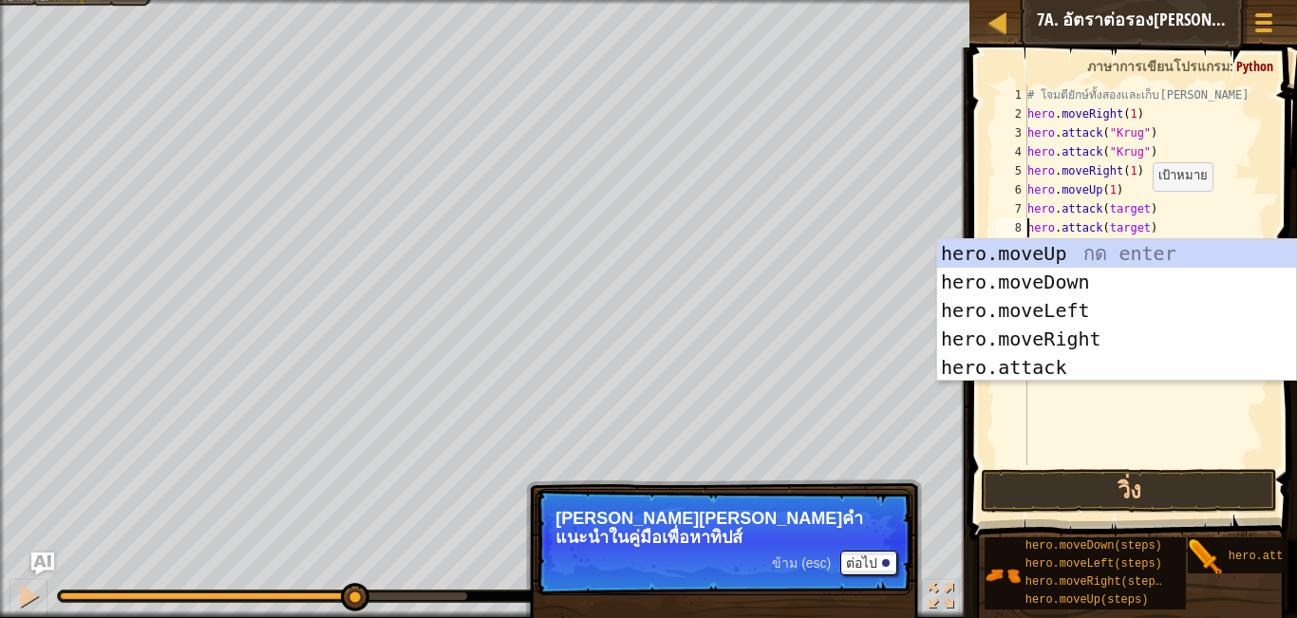
click at [1136, 210] on div "# โจมตียักษ์ทั้งสองและเก็บ[PERSON_NAME] hero . moveRight ( 1 ) hero . attack ( …" at bounding box center [1145, 294] width 245 height 418
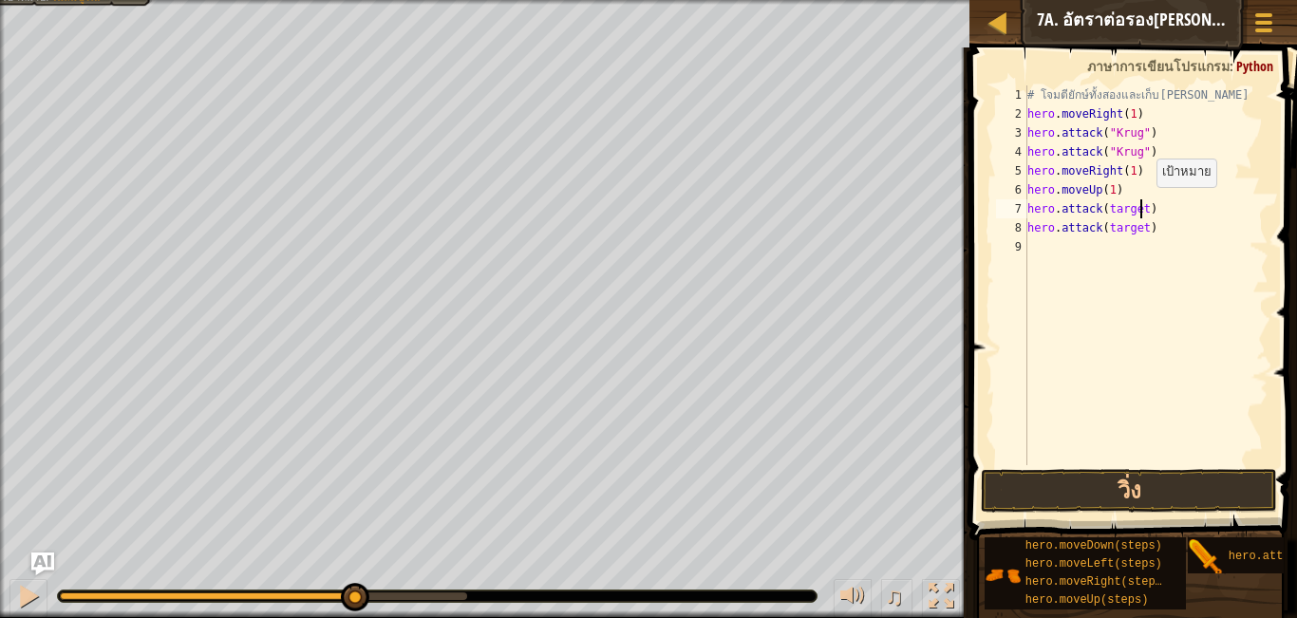
click at [1140, 206] on div "# โจมตียักษ์ทั้งสองและเก็บ[PERSON_NAME] hero . moveRight ( 1 ) hero . attack ( …" at bounding box center [1145, 294] width 245 height 418
click at [1138, 227] on div "# โจมตียักษ์ทั้งสองและเก็บ[PERSON_NAME] hero . moveRight ( 1 ) hero . attack ( …" at bounding box center [1145, 294] width 245 height 418
click at [1107, 488] on button "วิ่ง" at bounding box center [1128, 491] width 295 height 44
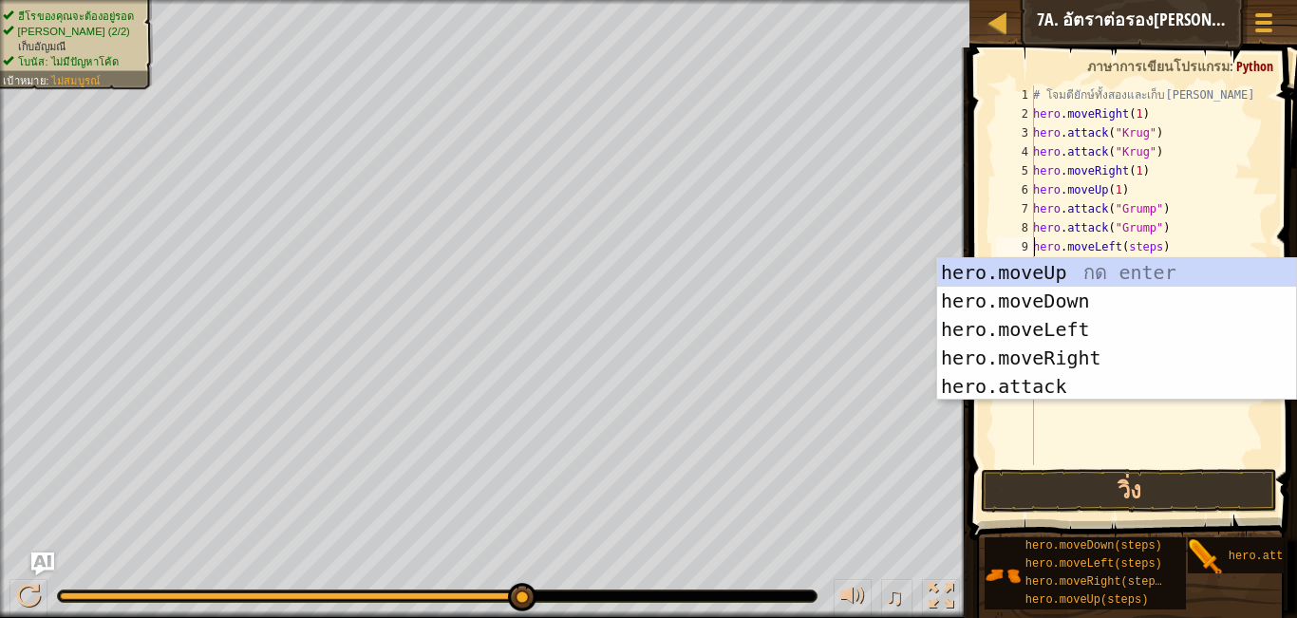
click at [1152, 244] on div "# โจมตียักษ์ทั้งสองและเก็บ[PERSON_NAME] hero . moveRight ( 1 ) hero . attack ( …" at bounding box center [1148, 294] width 239 height 418
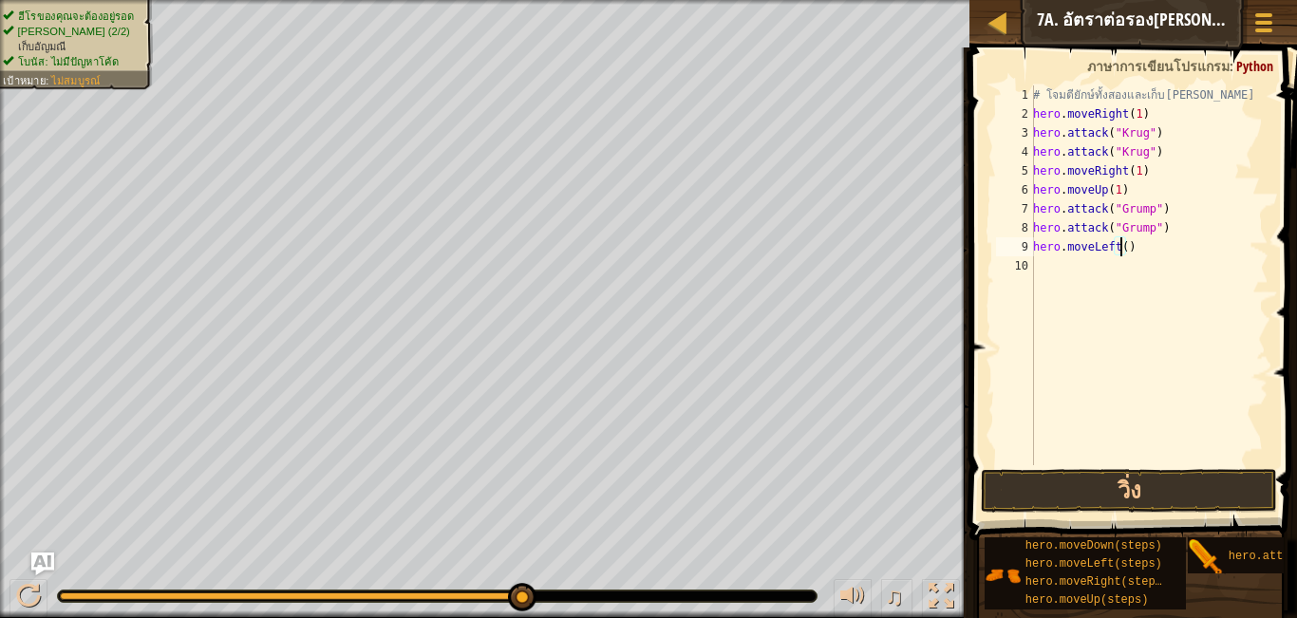
scroll to position [4, 79]
type textarea "hero.moveLeft(3)"
click at [1138, 492] on button "วิ่ง" at bounding box center [1128, 491] width 295 height 44
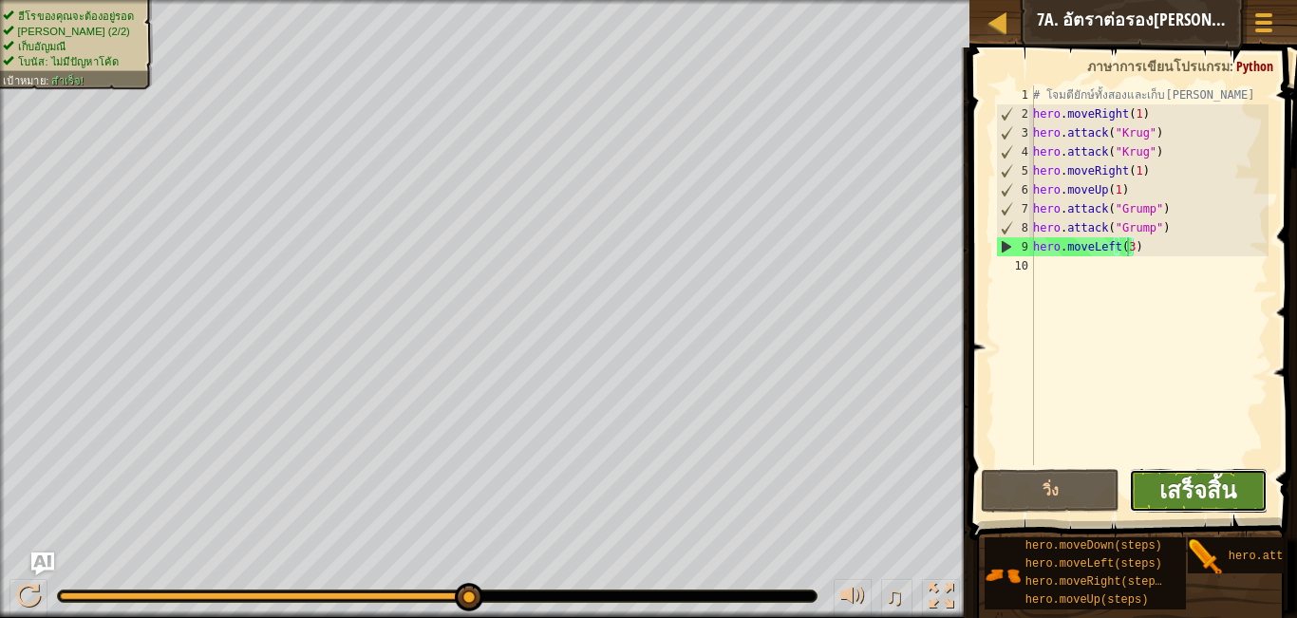
click at [1219, 478] on span "เสร็จสิ้น" at bounding box center [1197, 490] width 77 height 30
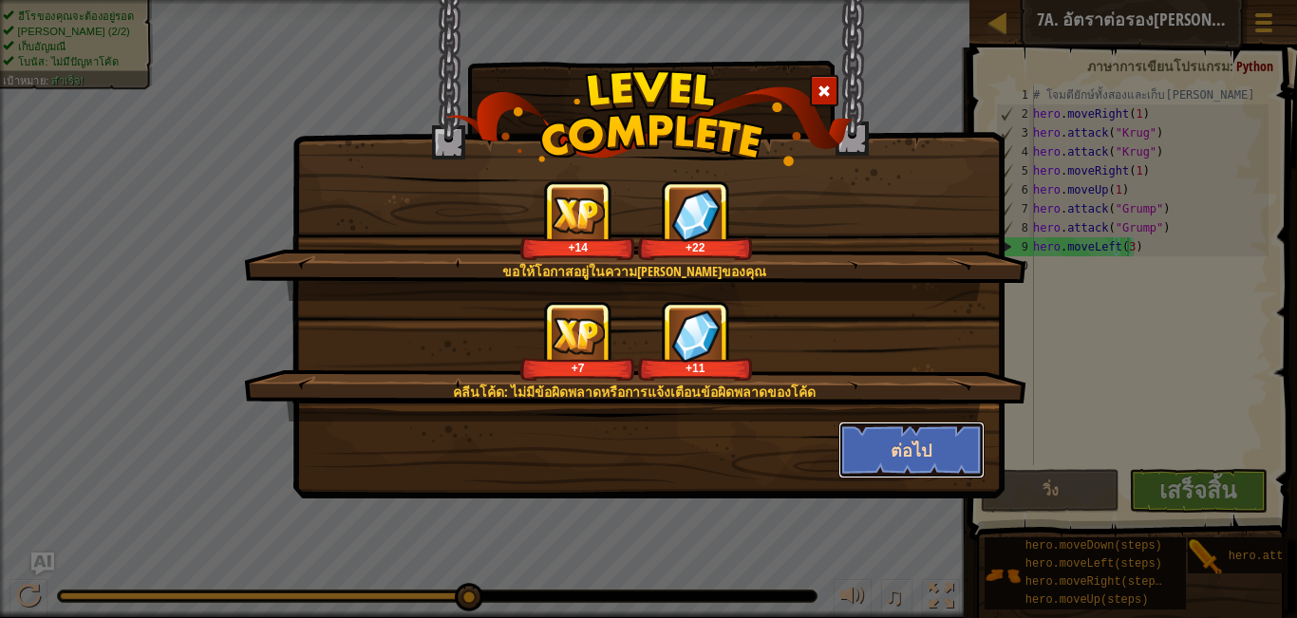
click at [934, 449] on button "ต่อไป" at bounding box center [911, 449] width 147 height 57
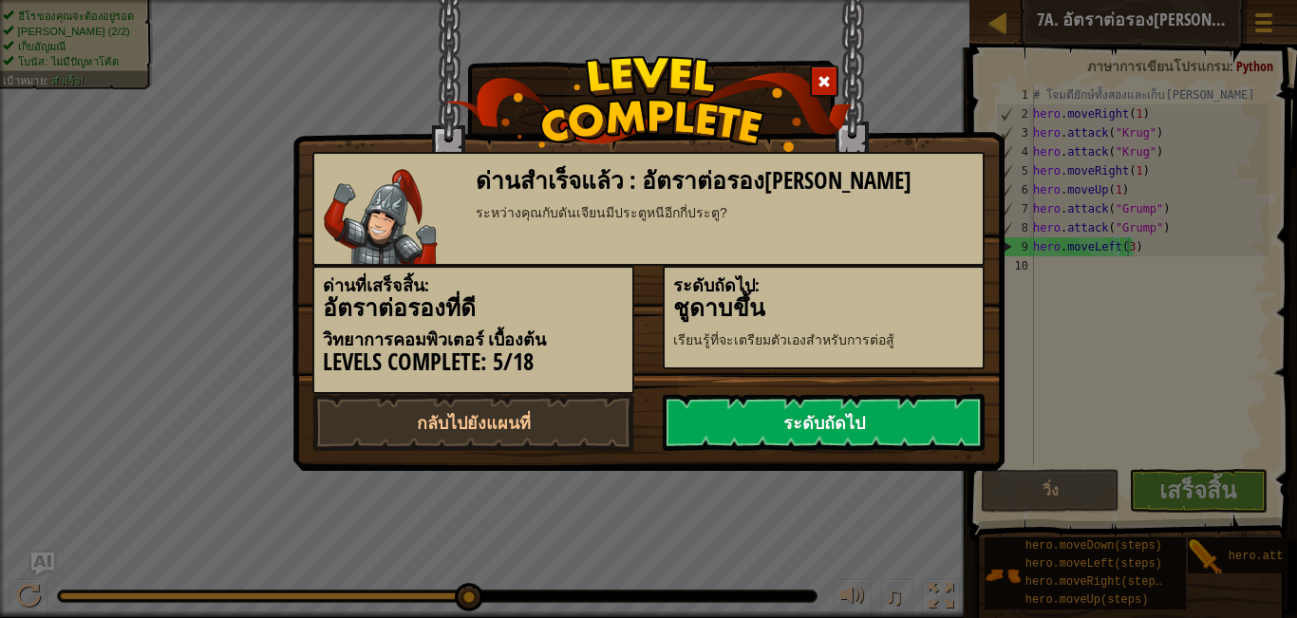
click at [861, 419] on link "ระดับถัดไป" at bounding box center [824, 422] width 322 height 57
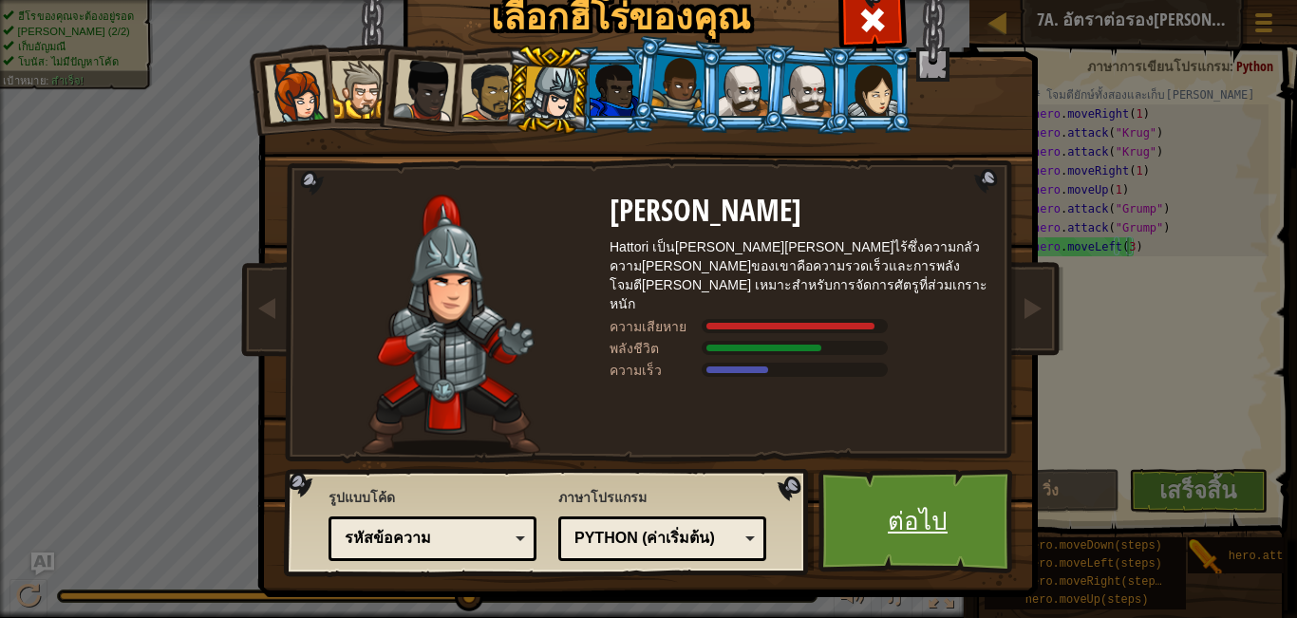
click at [910, 514] on link "ต่อไป" at bounding box center [917, 521] width 198 height 104
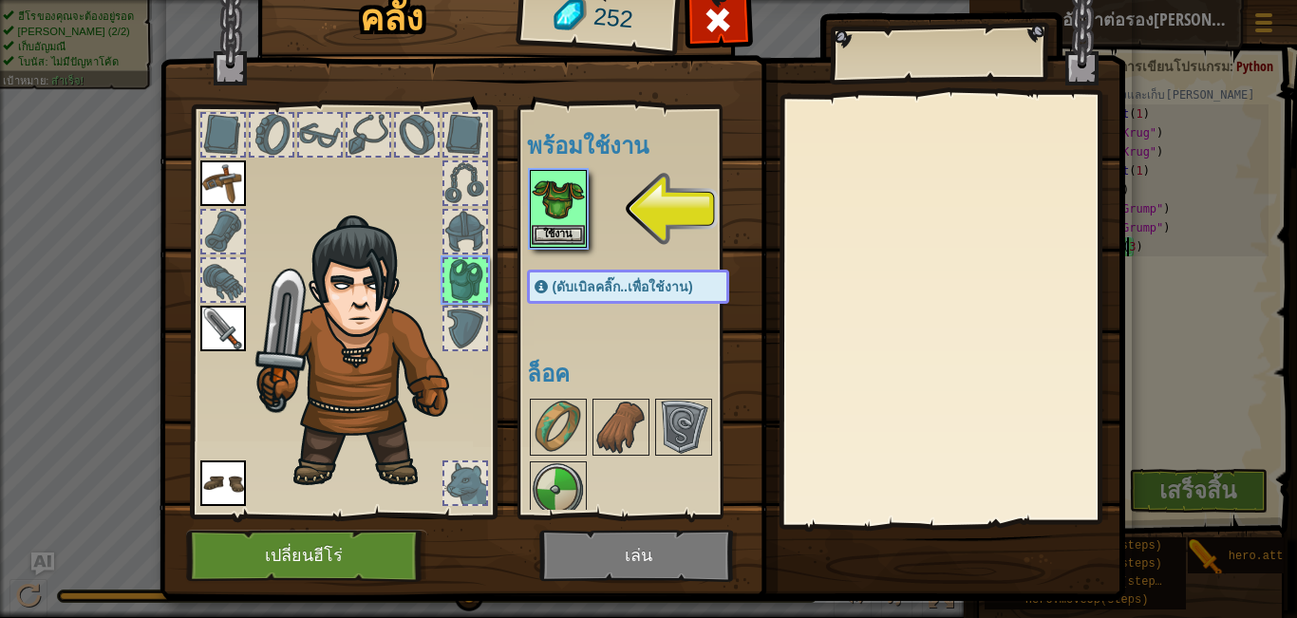
click at [543, 196] on img at bounding box center [558, 198] width 53 height 53
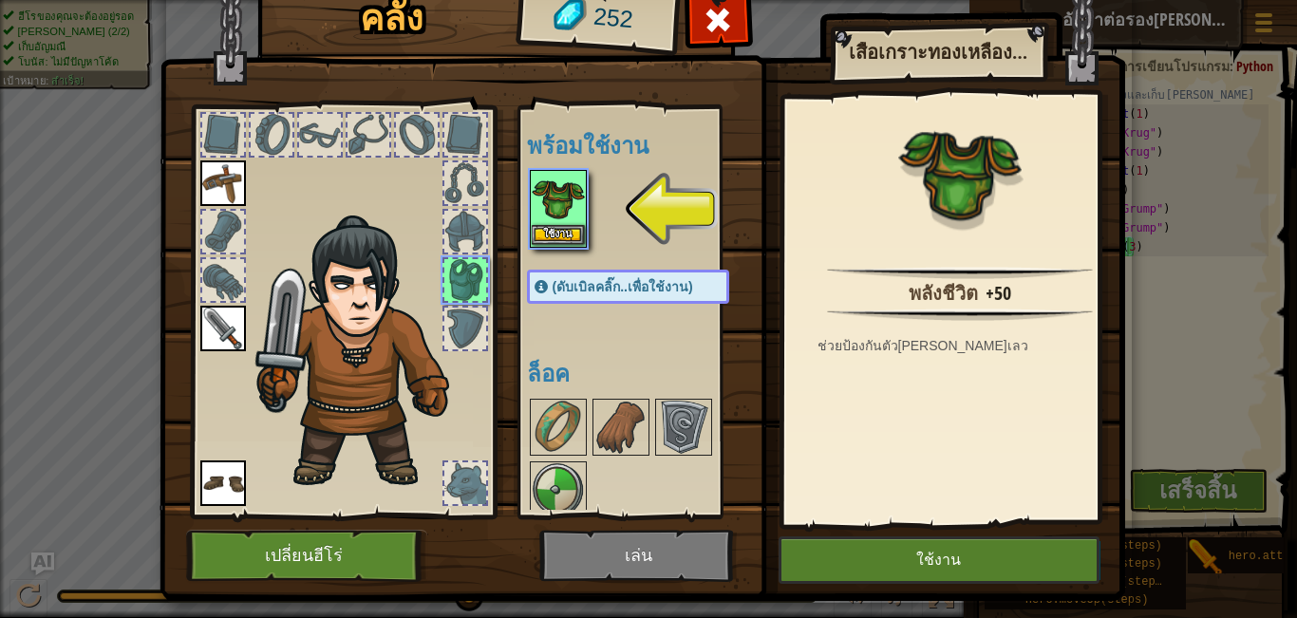
click at [543, 196] on img at bounding box center [558, 198] width 53 height 53
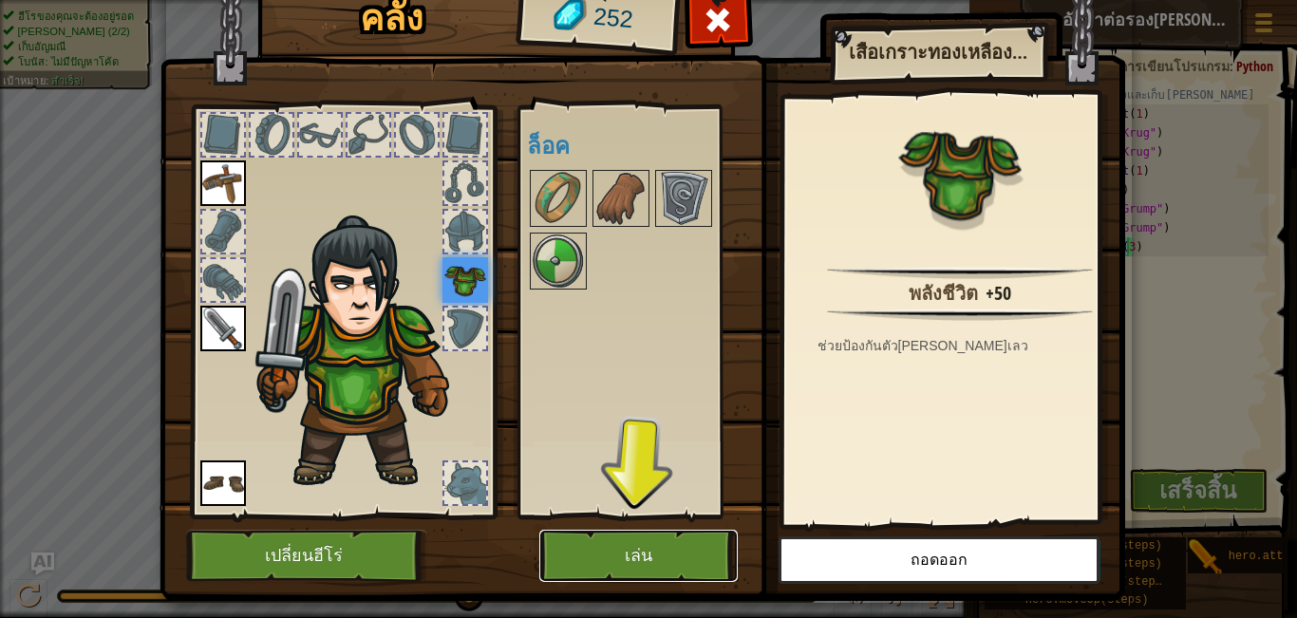
click at [672, 540] on button "เล่น" at bounding box center [638, 556] width 198 height 52
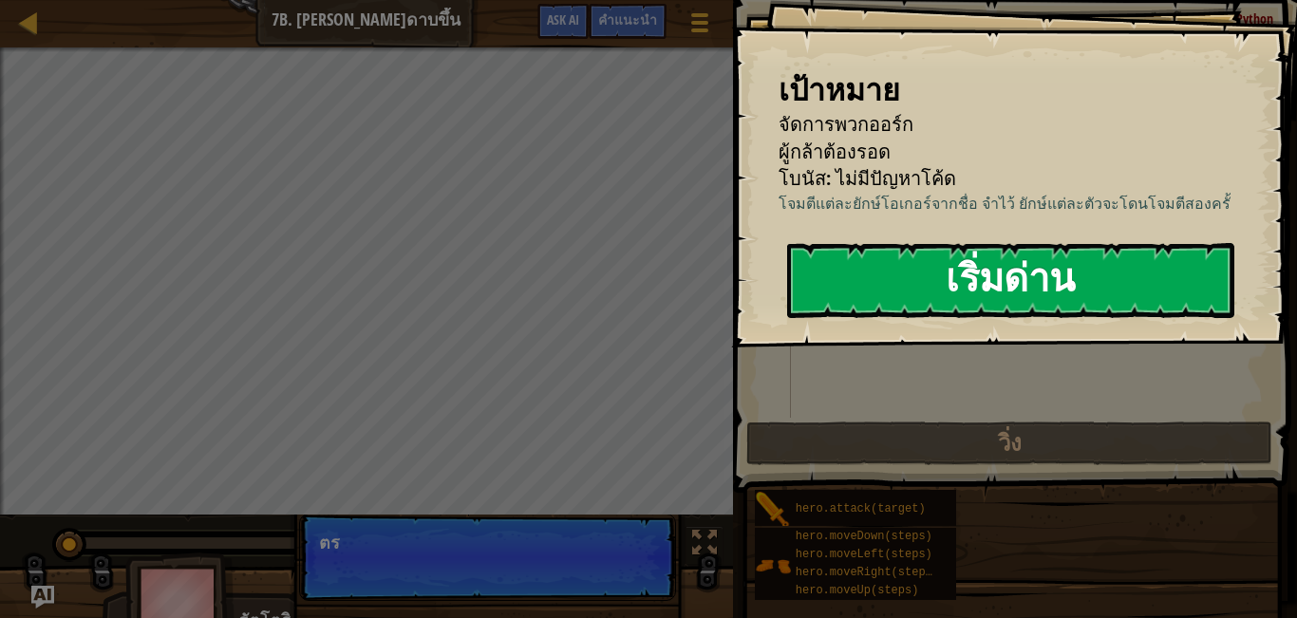
click at [884, 288] on button "เริ่มด่าน" at bounding box center [1010, 280] width 447 height 75
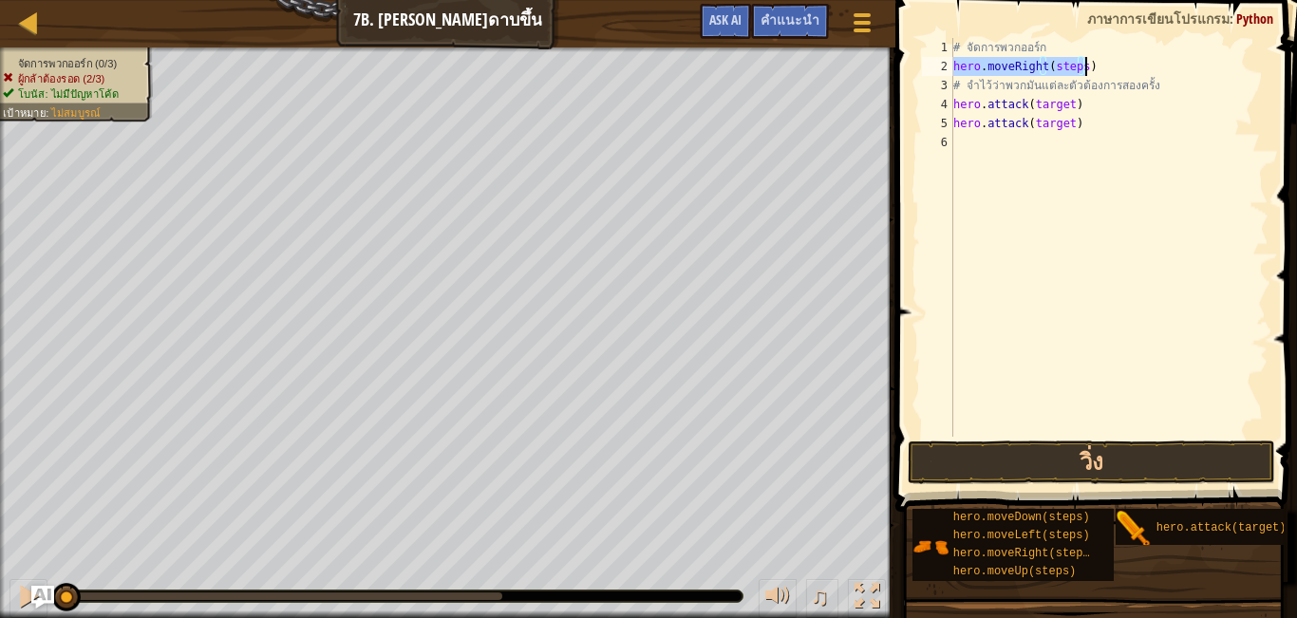
click at [1077, 64] on div "# จัดการพวกออร์ก hero . moveRight ( steps ) # จำไว้ว่าพวกมันแต่ละตัวต้องการสองค…" at bounding box center [1108, 237] width 319 height 399
click at [1064, 105] on div "# จัดการพวกออร์ก hero . moveRight ( 1 ) # จำไว้ว่าพวกมันแต่ละตัวต้องการสองครั้ง…" at bounding box center [1108, 256] width 319 height 437
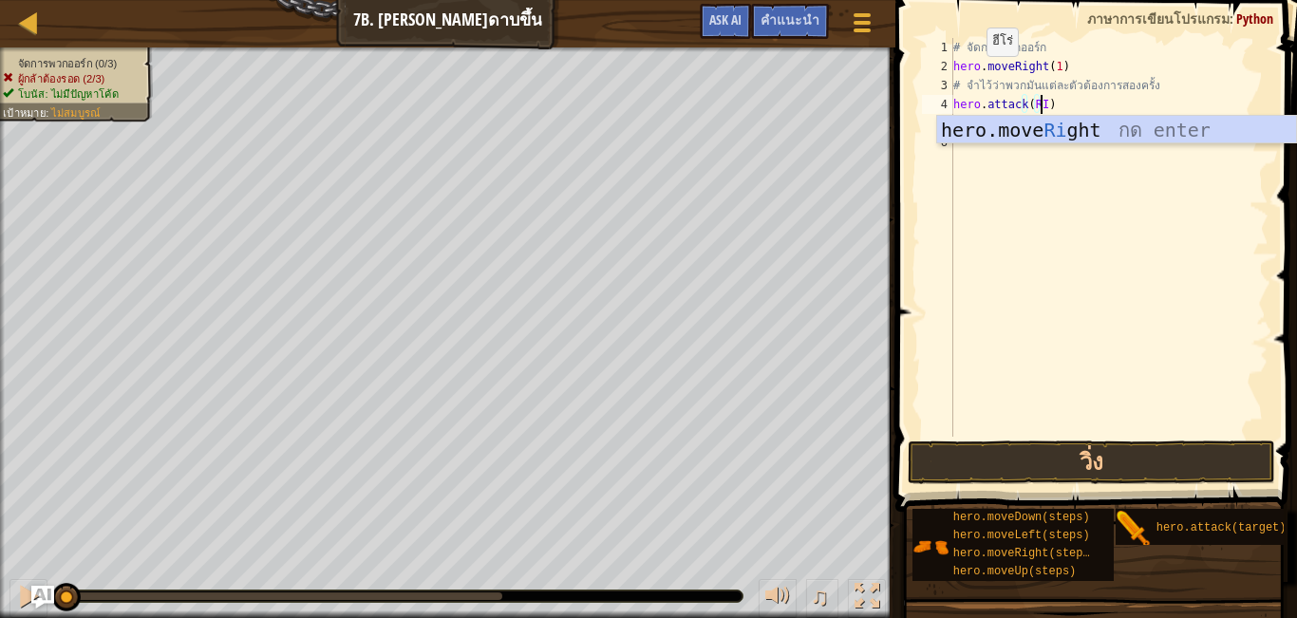
scroll to position [4, 72]
type textarea "hero.attack(Rig)"
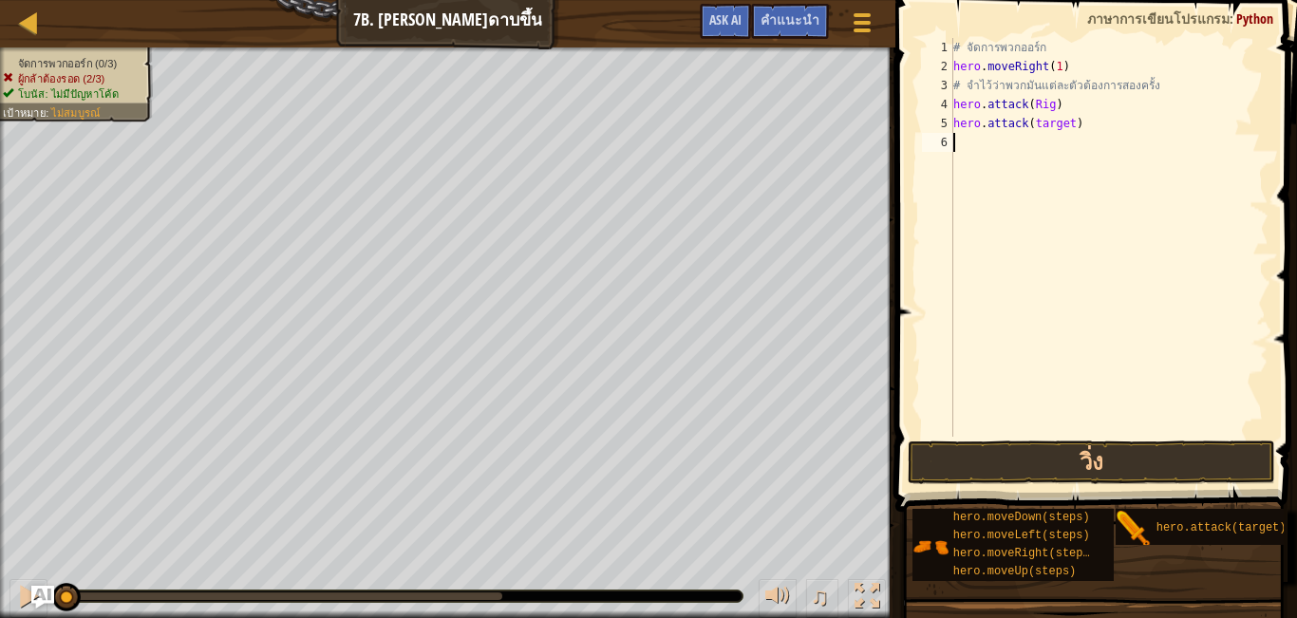
click at [1053, 166] on div "# จัดการพวกออร์ก hero . moveRight ( 1 ) # จำไว้ว่าพวกมันแต่ละตัวต้องการสองครั้ง…" at bounding box center [1108, 256] width 319 height 437
click at [1064, 123] on div "# จัดการพวกออร์ก hero . moveRight ( 1 ) # จำไว้ว่าพวกมันแต่ละตัวต้องการสองครั้ง…" at bounding box center [1108, 256] width 319 height 437
click at [1045, 103] on div "# จัดการพวกออร์ก hero . moveRight ( 1 ) # จำไว้ว่าพวกมันแต่ละตัวต้องการสองครั้ง…" at bounding box center [1108, 256] width 319 height 437
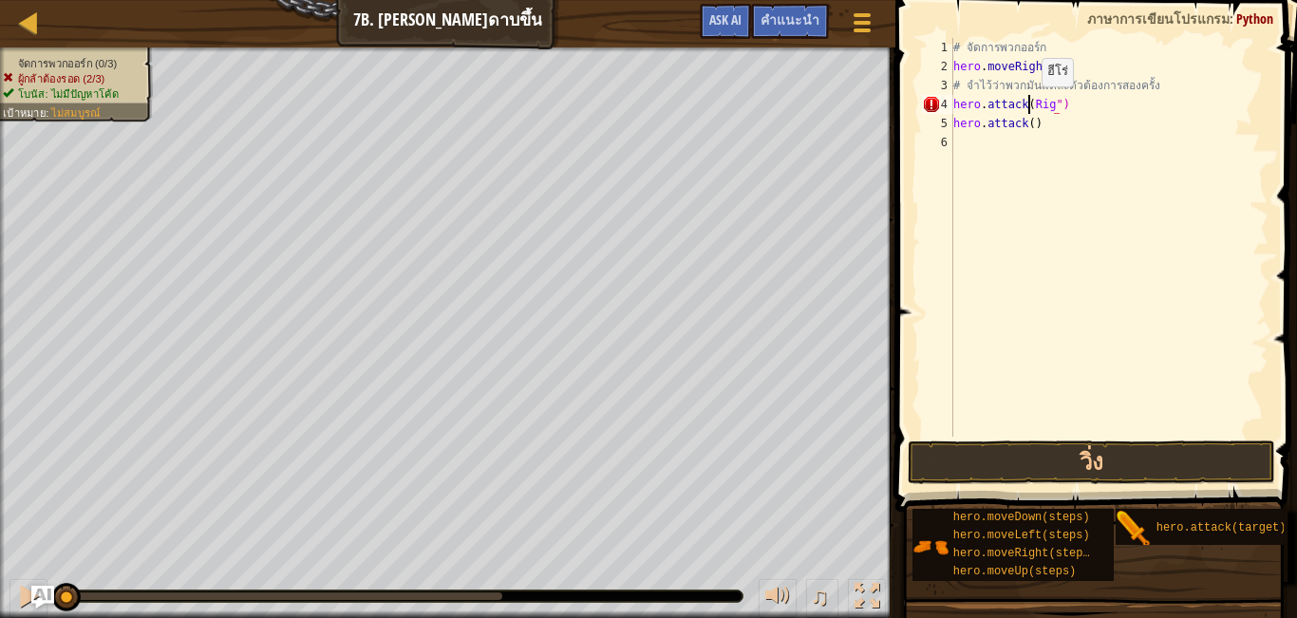
click at [1025, 105] on div "# จัดการพวกออร์ก hero . moveRight ( 1 ) # จำไว้ว่าพวกมันแต่ละตัวต้องการสองครั้ง…" at bounding box center [1108, 256] width 319 height 437
click at [1026, 122] on div "# จัดการพวกออร์ก hero . moveRight ( 1 ) # จำไว้ว่าพวกมันแต่ละตัวต้องการสองครั้ง…" at bounding box center [1108, 256] width 319 height 437
click at [1077, 456] on button "วิ่ง" at bounding box center [1090, 462] width 367 height 44
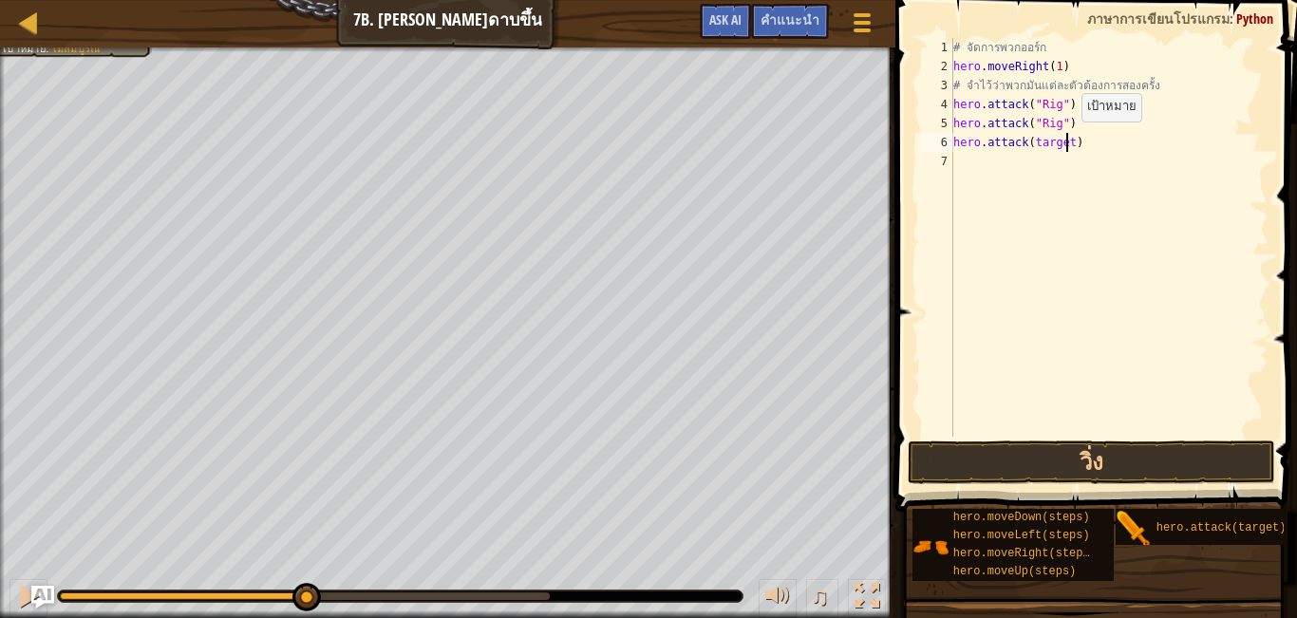
click at [1065, 140] on div "# จัดการพวกออร์ก hero . moveRight ( 1 ) # จำไว้ว่าพวกมันแต่ละตัวต้องการสองครั้ง…" at bounding box center [1108, 256] width 319 height 437
click at [1061, 143] on div "# จัดการพวกออร์ก hero . moveRight ( 1 ) # จำไว้ว่าพวกมันแต่ละตัวต้องการสองครั้ง…" at bounding box center [1108, 256] width 319 height 437
click at [1067, 142] on div "# จัดการพวกออร์ก hero . moveRight ( 1 ) # จำไว้ว่าพวกมันแต่ละตัวต้องการสองครั้ง…" at bounding box center [1108, 256] width 319 height 437
type textarea "hero.attack()"
